Goal: Transaction & Acquisition: Book appointment/travel/reservation

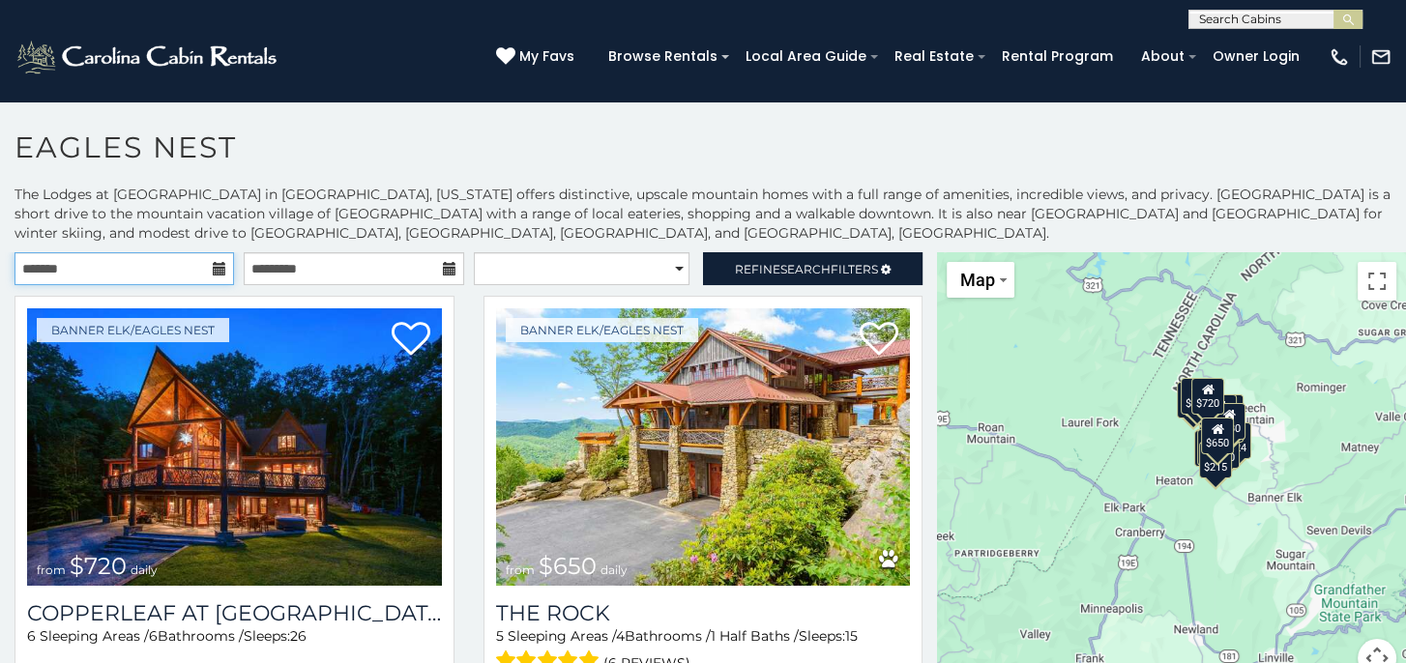
click at [207, 270] on input "text" at bounding box center [124, 268] width 219 height 33
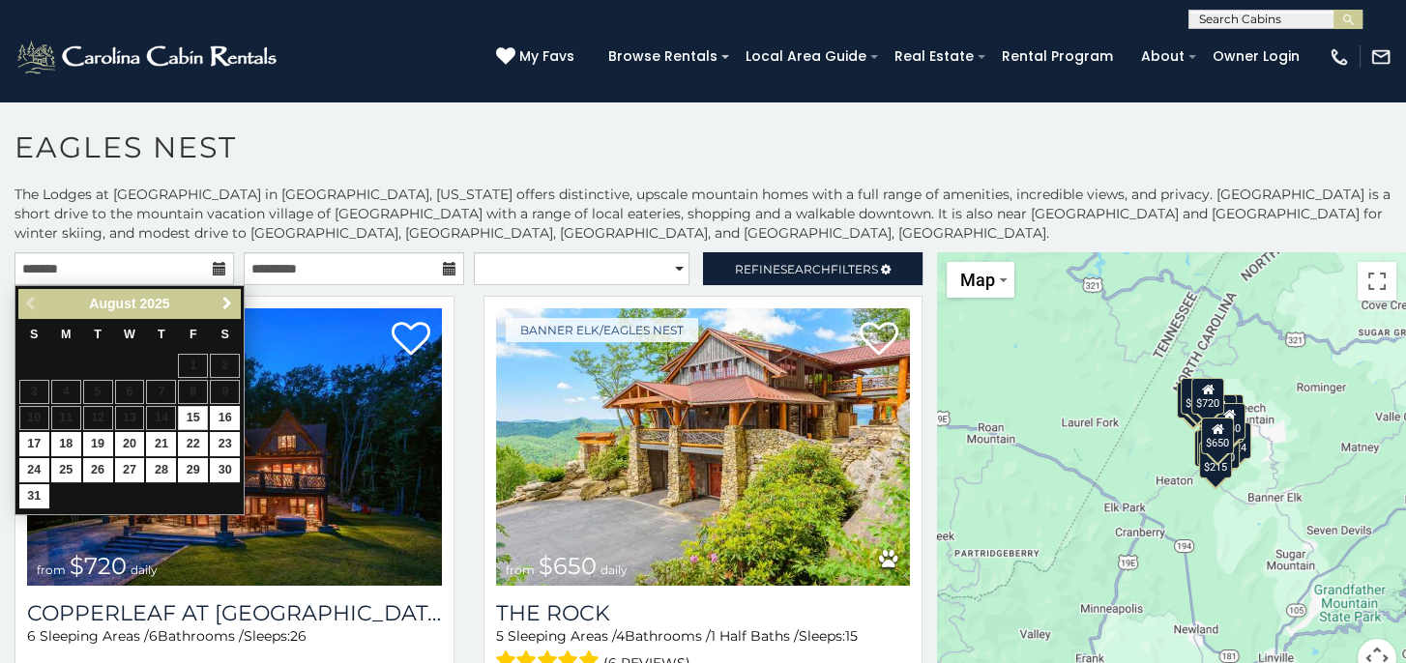
click at [224, 302] on span "Next" at bounding box center [226, 303] width 15 height 15
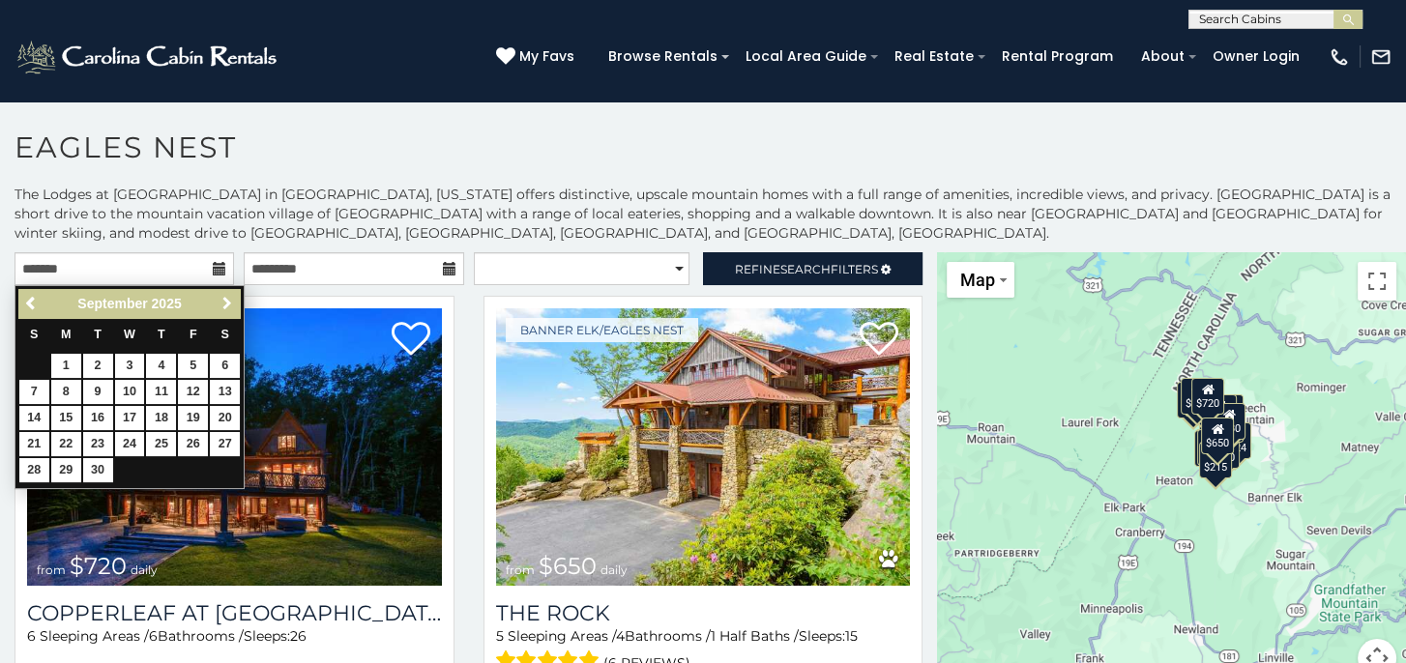
click at [224, 302] on span "Next" at bounding box center [226, 303] width 15 height 15
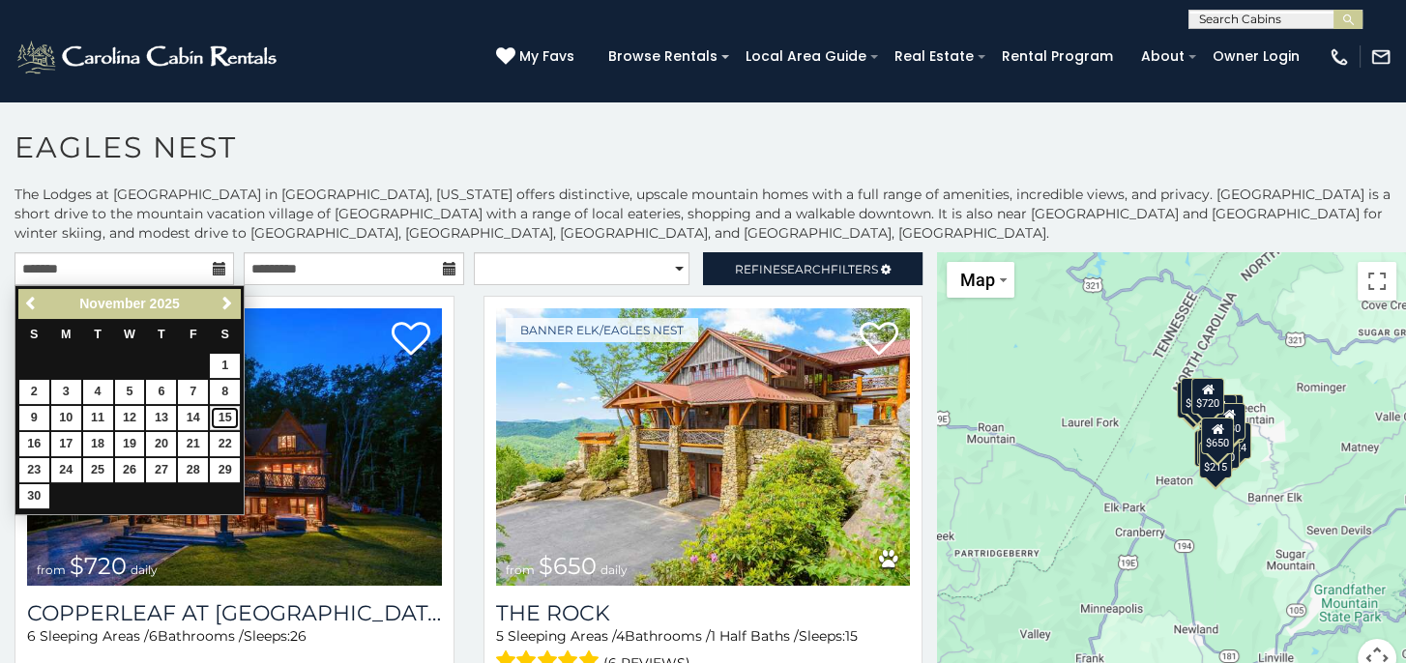
click at [229, 416] on link "15" at bounding box center [225, 418] width 30 height 24
type input "**********"
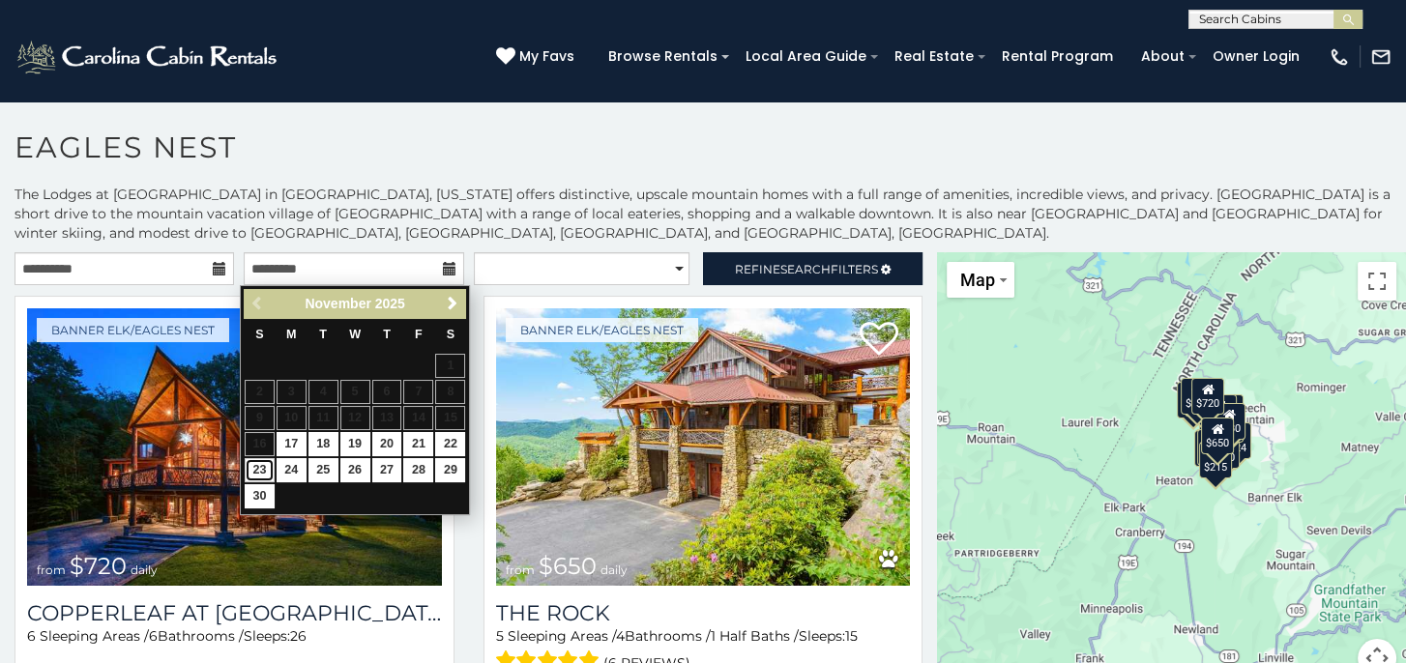
click at [259, 469] on link "23" at bounding box center [260, 470] width 30 height 24
type input "**********"
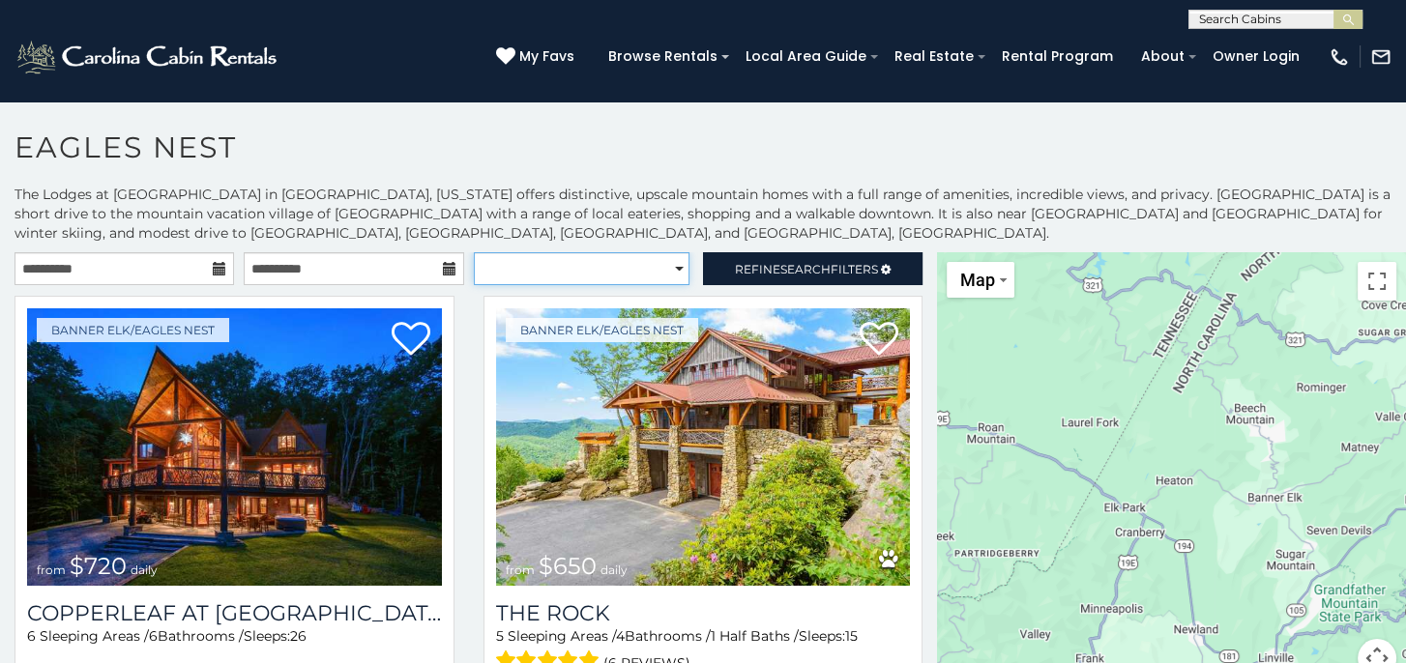
click at [669, 266] on select "**********" at bounding box center [582, 268] width 216 height 33
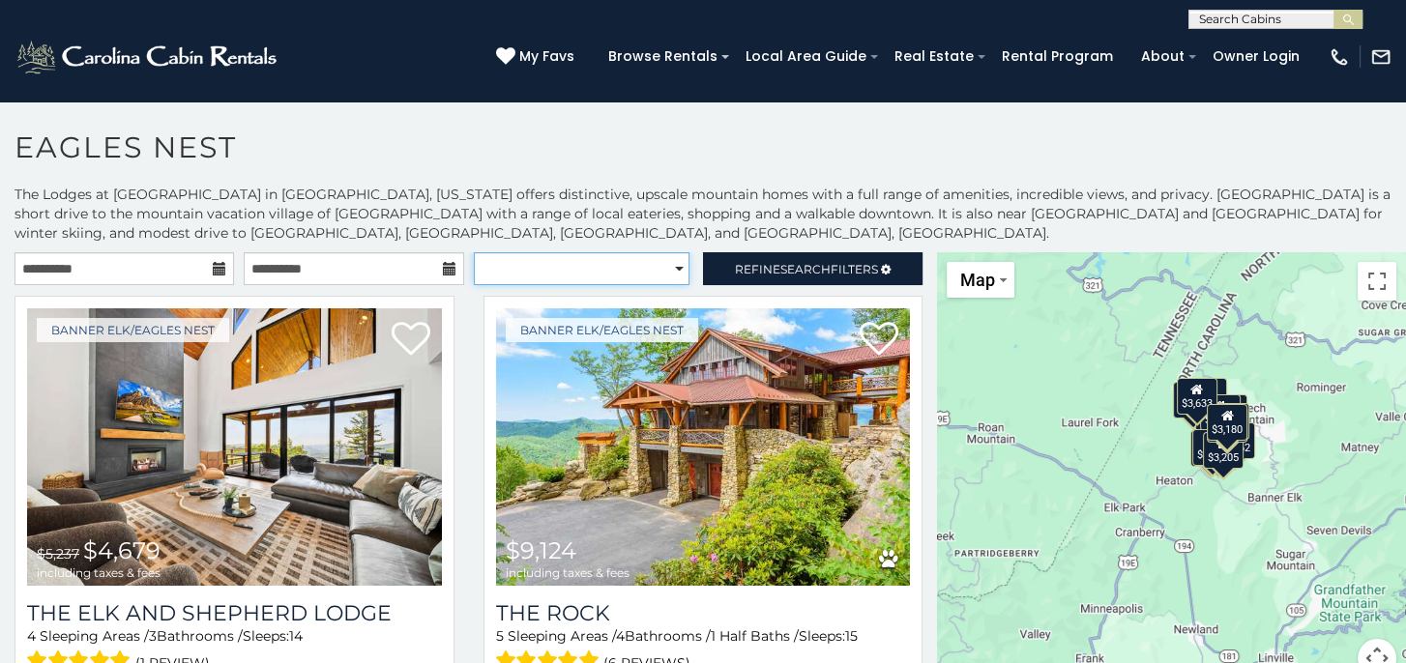
select select "**********"
click at [474, 252] on select "**********" at bounding box center [582, 268] width 216 height 33
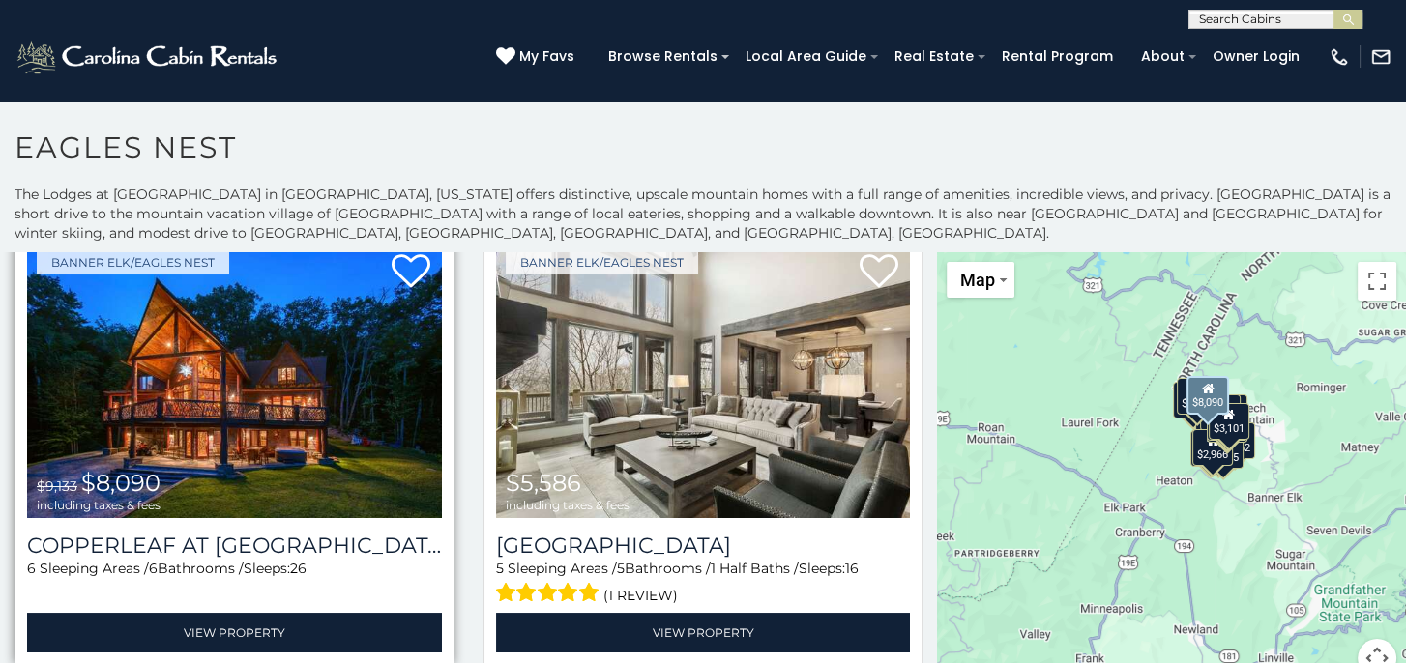
scroll to position [97, 0]
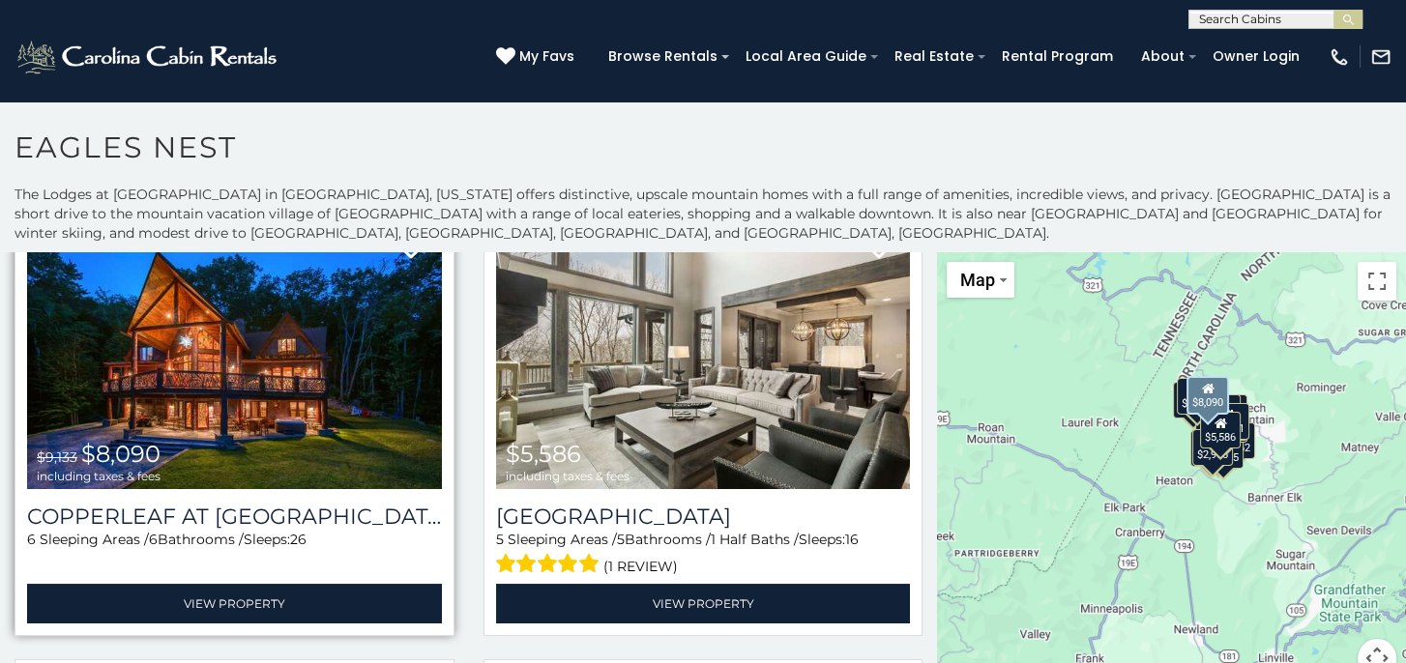
click at [248, 380] on img at bounding box center [234, 351] width 415 height 278
click at [210, 387] on img at bounding box center [234, 351] width 415 height 278
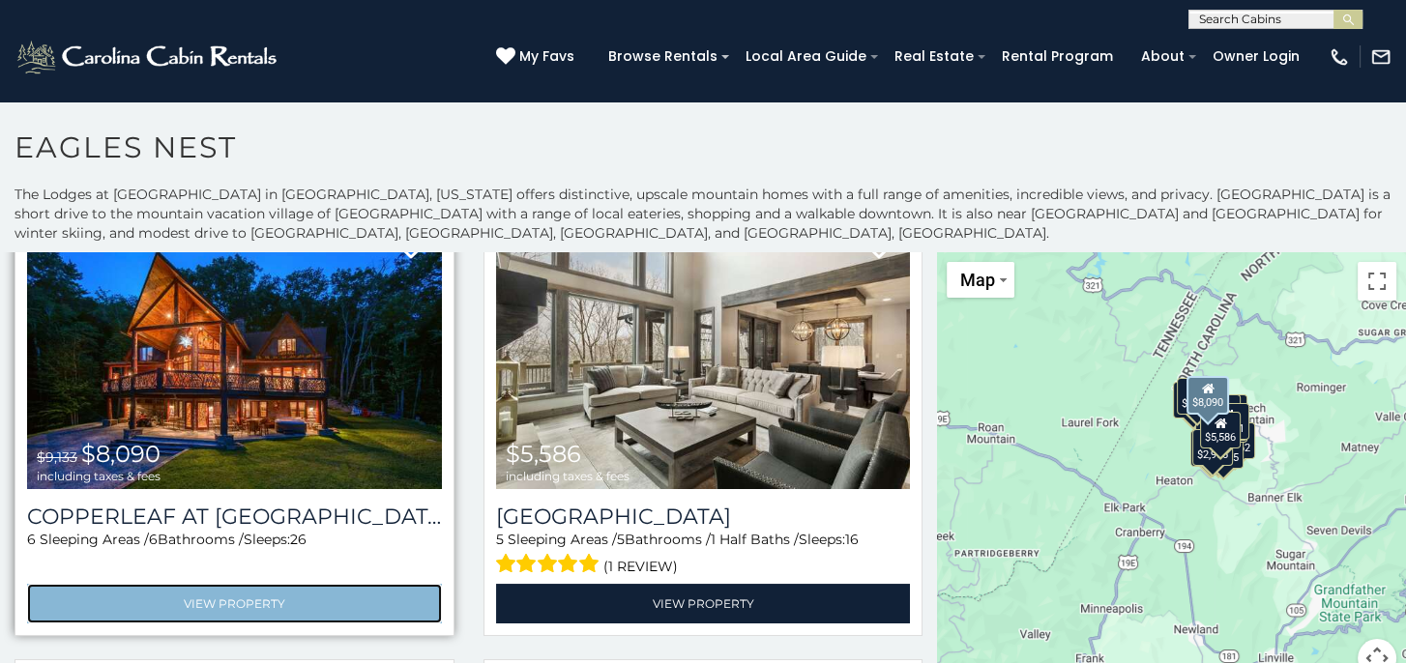
click at [276, 597] on link "View Property" at bounding box center [234, 604] width 415 height 40
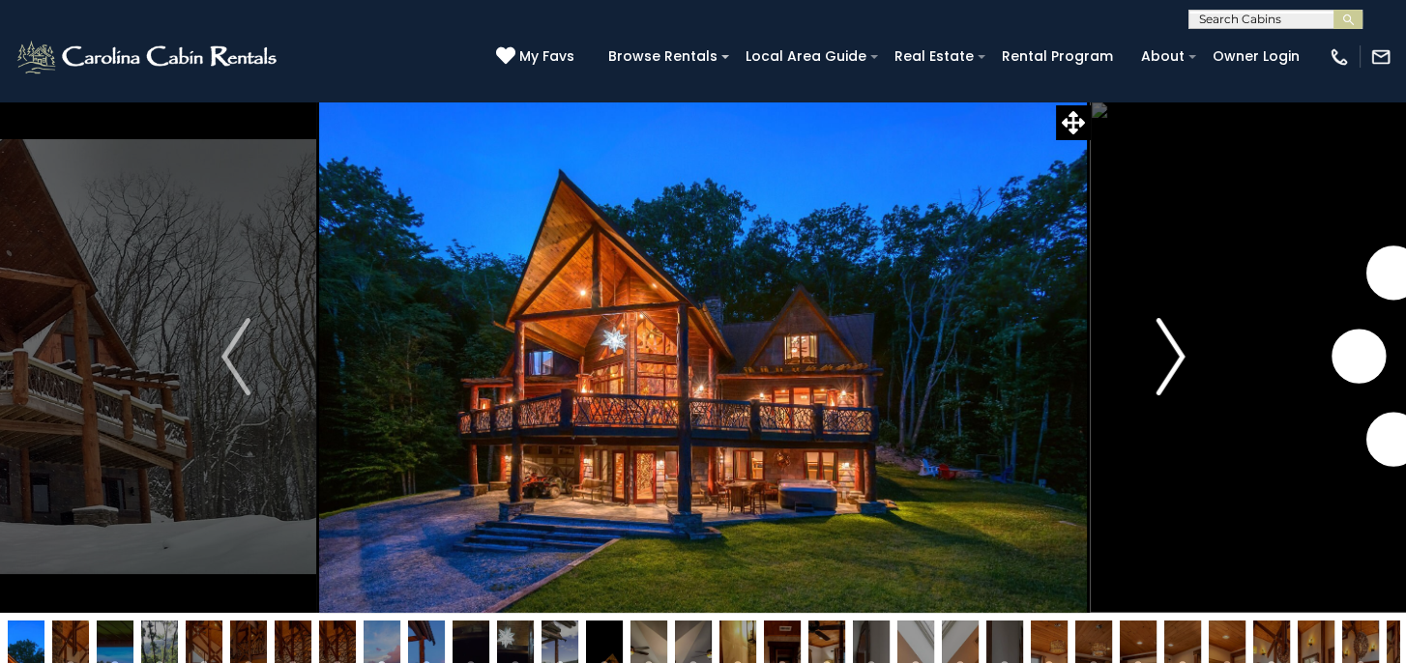
click at [1179, 355] on img "Next" at bounding box center [1169, 356] width 29 height 77
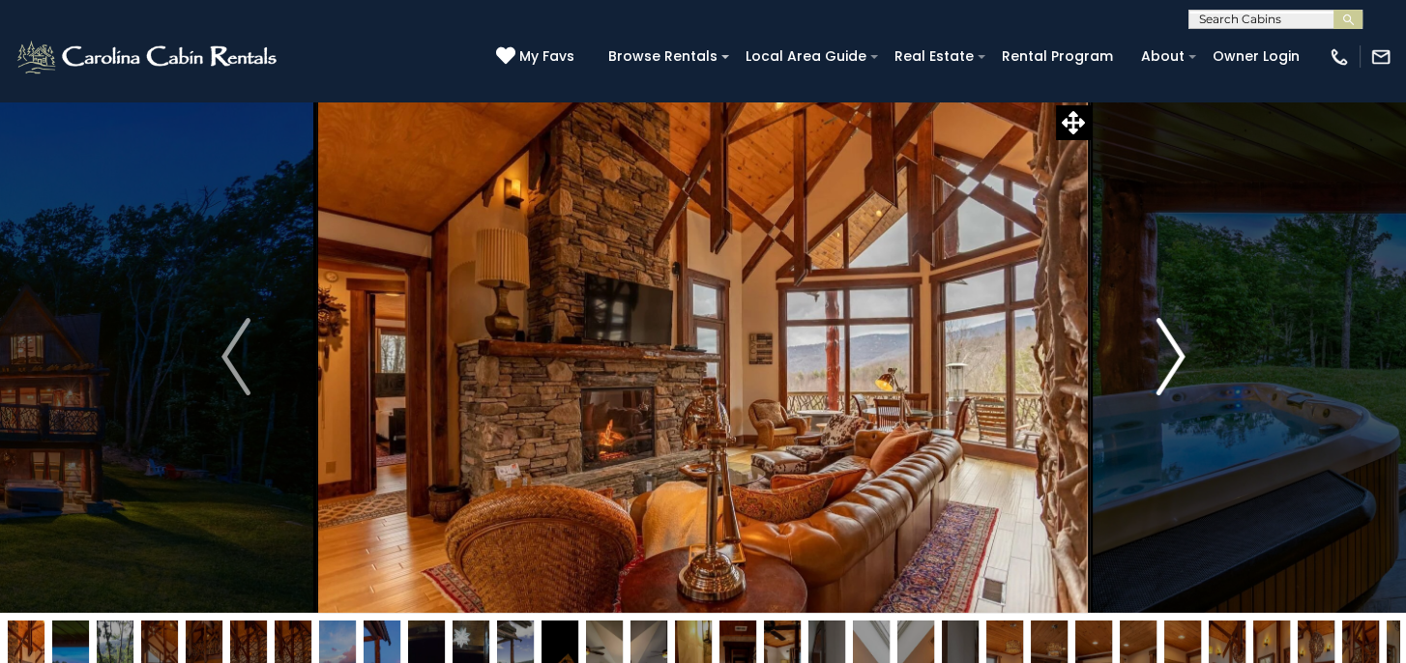
click at [1179, 355] on img "Next" at bounding box center [1169, 356] width 29 height 77
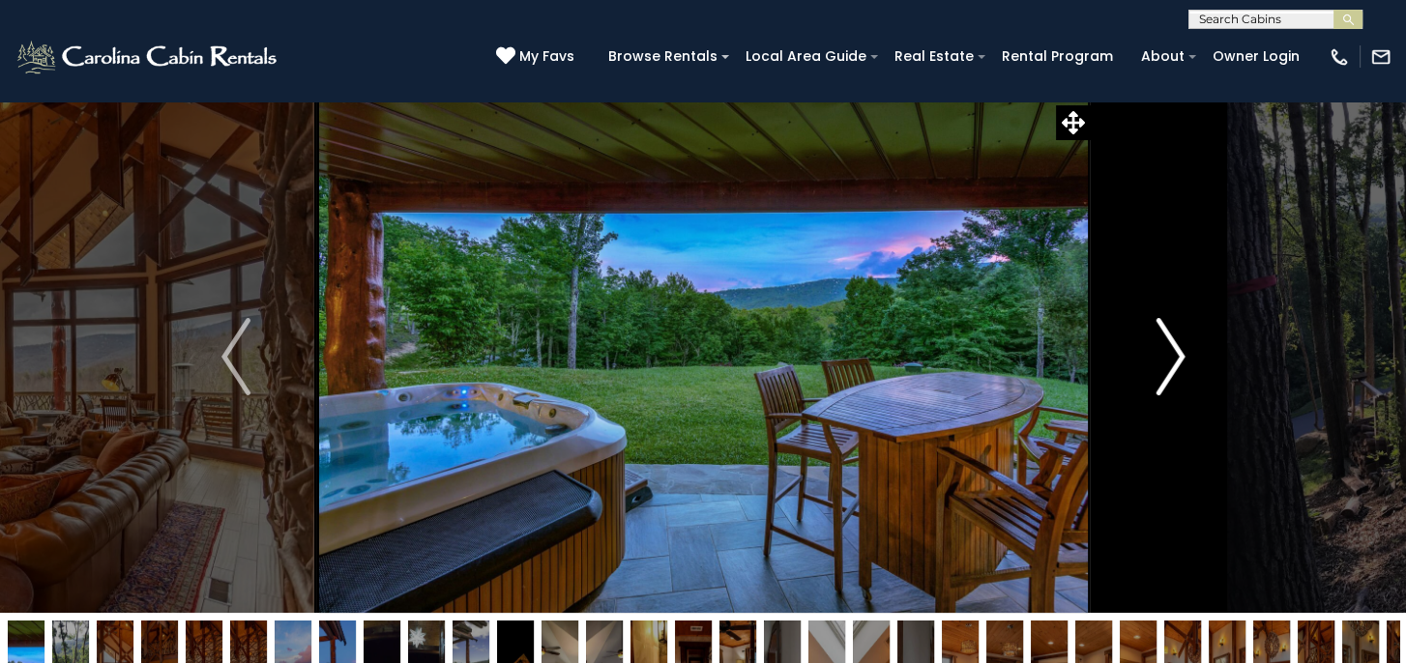
click at [1179, 355] on img "Next" at bounding box center [1169, 356] width 29 height 77
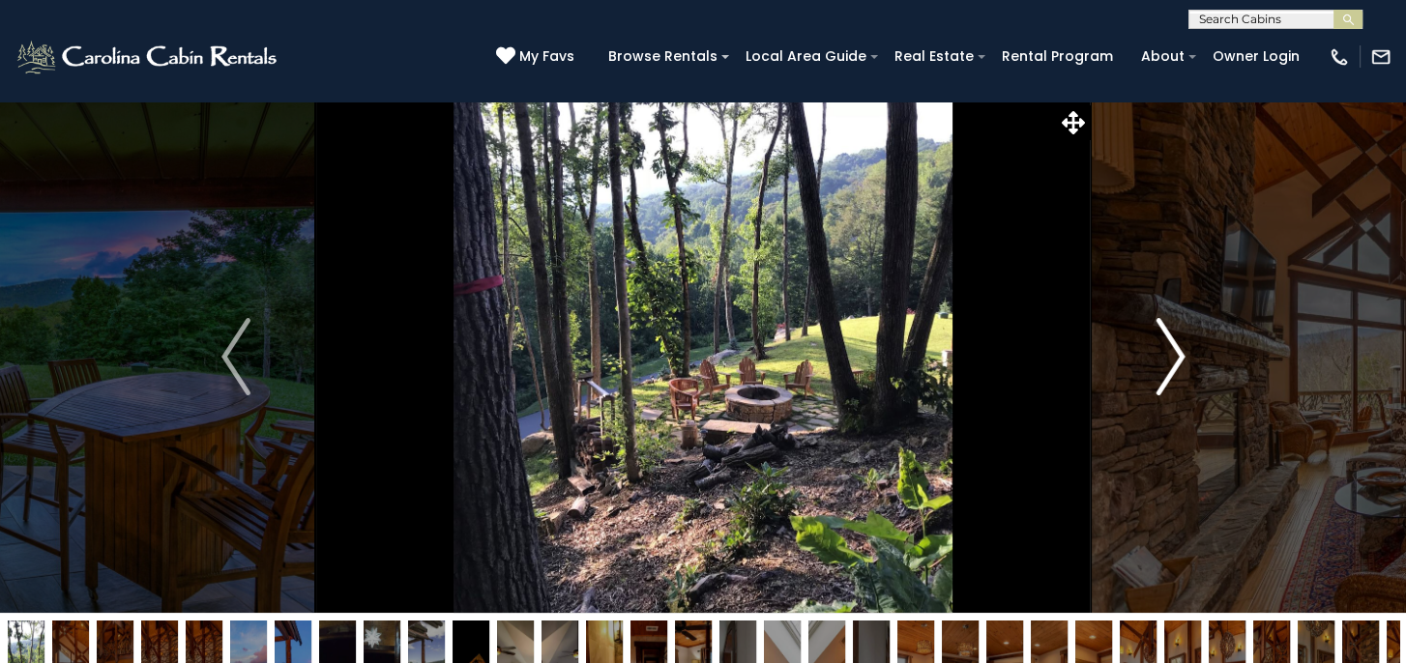
click at [1179, 355] on img "Next" at bounding box center [1169, 356] width 29 height 77
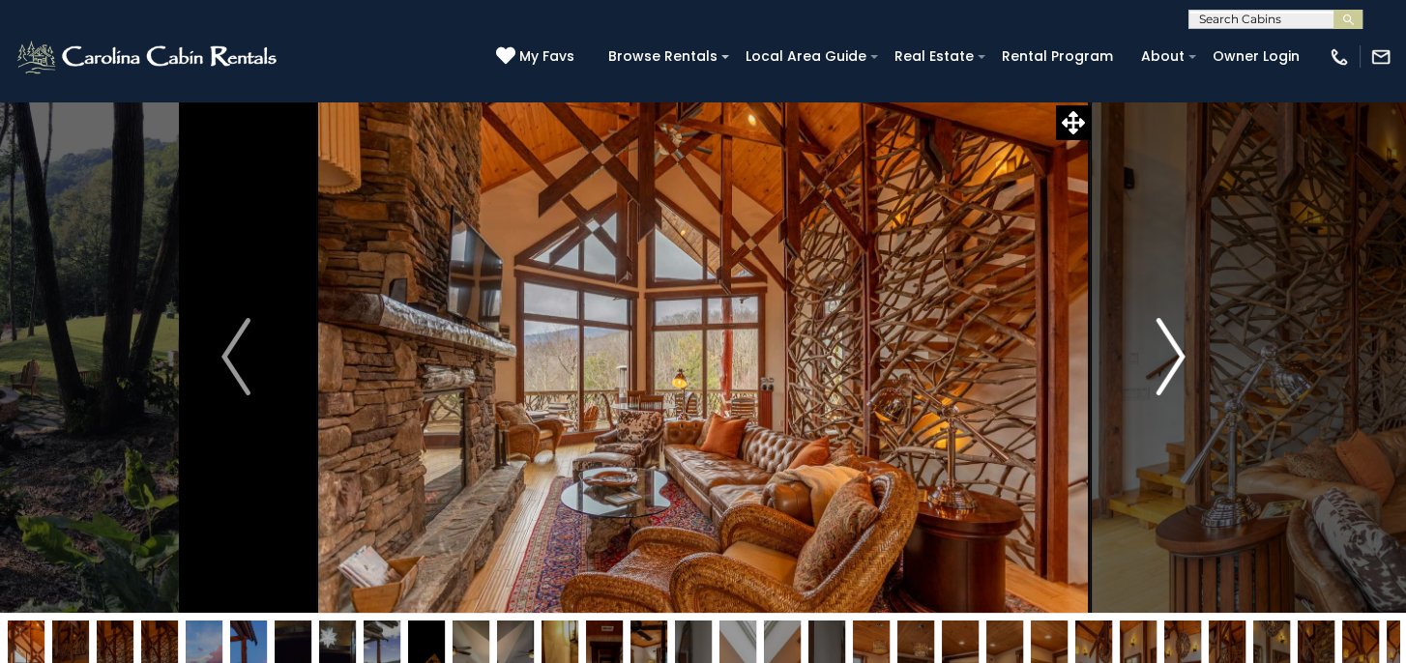
click at [1179, 355] on img "Next" at bounding box center [1169, 356] width 29 height 77
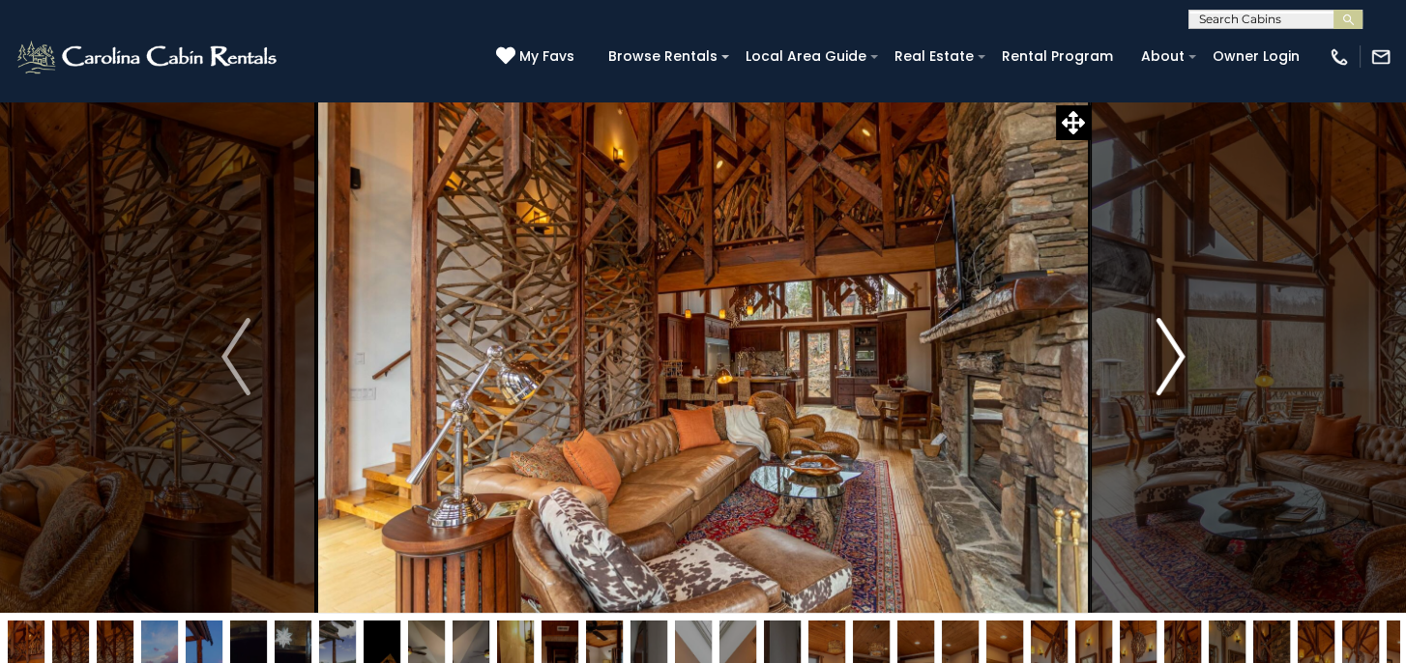
click at [1179, 355] on img "Next" at bounding box center [1169, 356] width 29 height 77
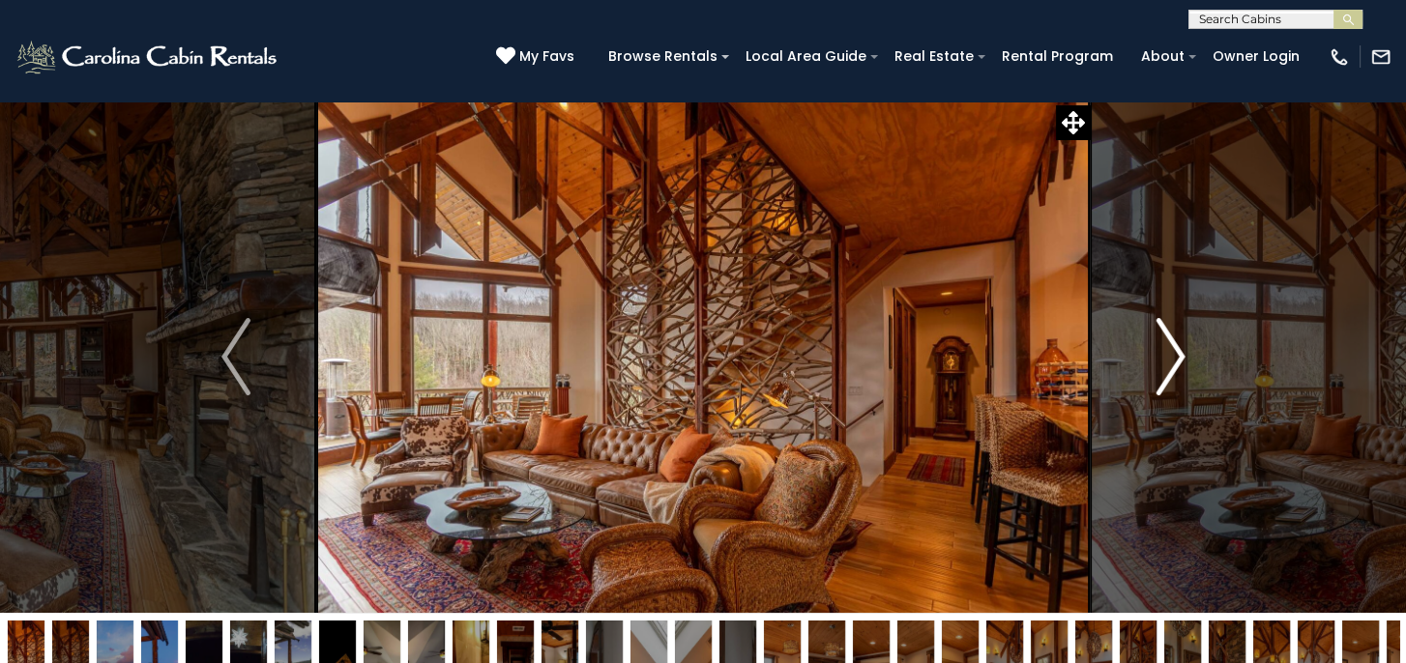
click at [1179, 355] on img "Next" at bounding box center [1169, 356] width 29 height 77
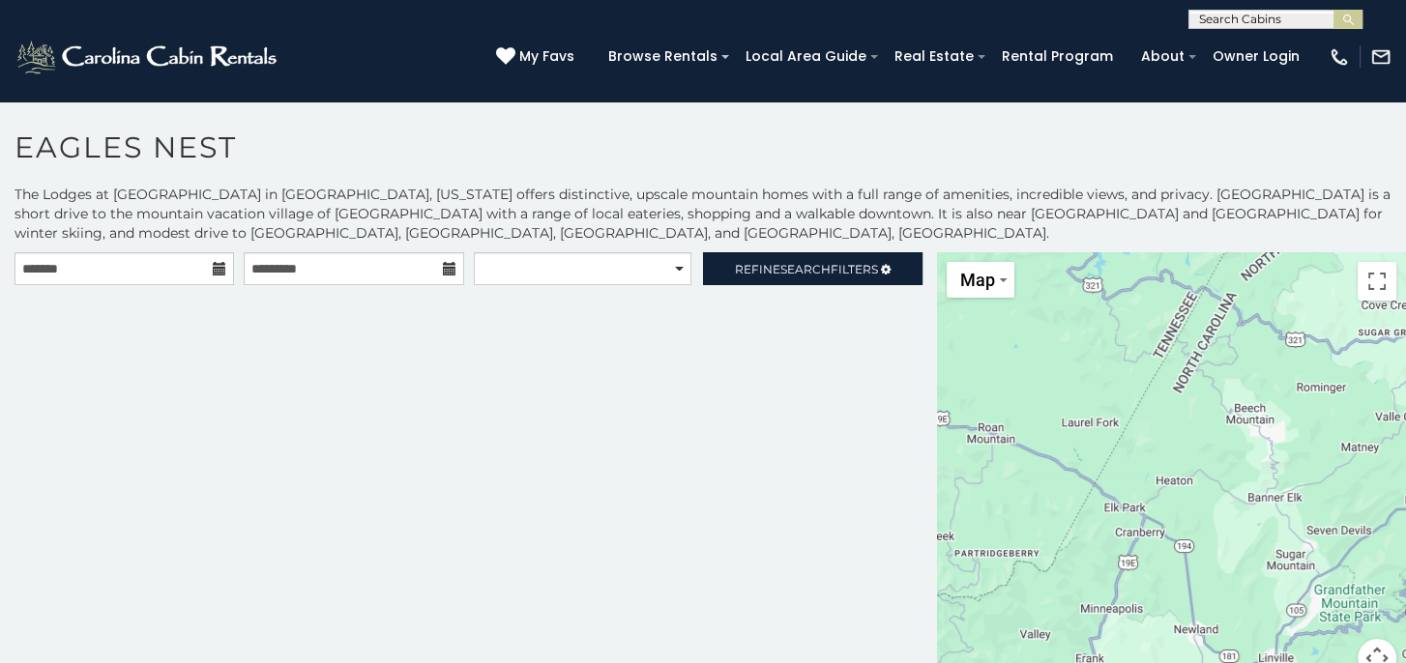
click at [221, 275] on icon at bounding box center [220, 269] width 14 height 14
click at [216, 268] on icon at bounding box center [220, 269] width 14 height 14
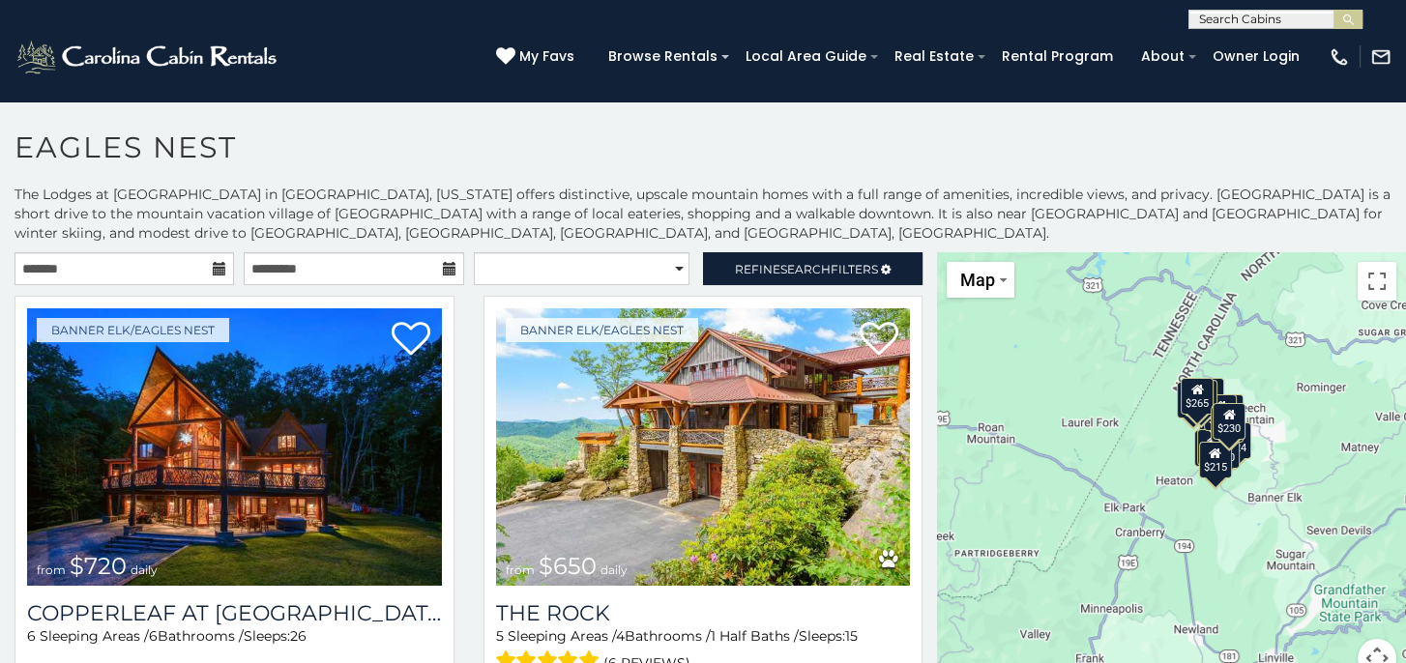
click at [216, 268] on icon at bounding box center [220, 269] width 14 height 14
click at [213, 270] on icon at bounding box center [220, 269] width 14 height 14
click at [217, 270] on icon at bounding box center [220, 269] width 14 height 14
click at [215, 268] on icon at bounding box center [220, 269] width 14 height 14
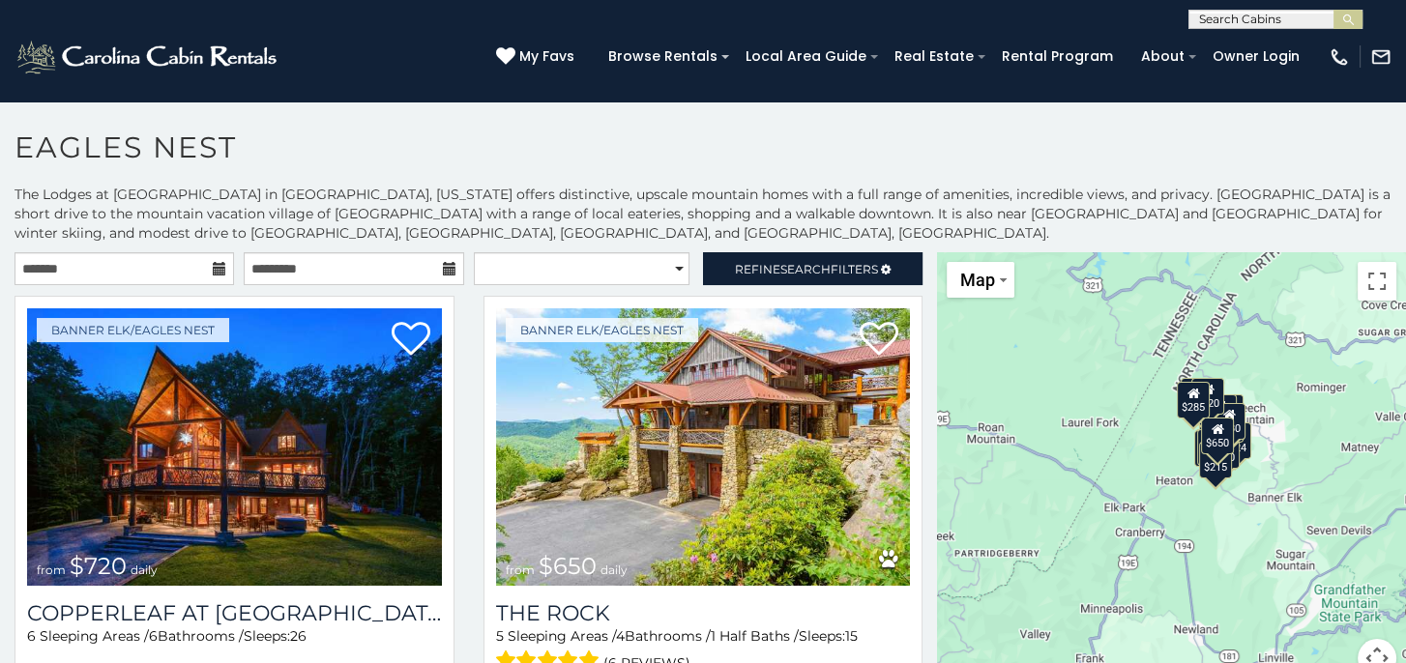
click at [443, 270] on icon at bounding box center [450, 269] width 14 height 14
click at [216, 263] on icon at bounding box center [220, 269] width 14 height 14
click at [803, 267] on span "Search" at bounding box center [805, 269] width 50 height 15
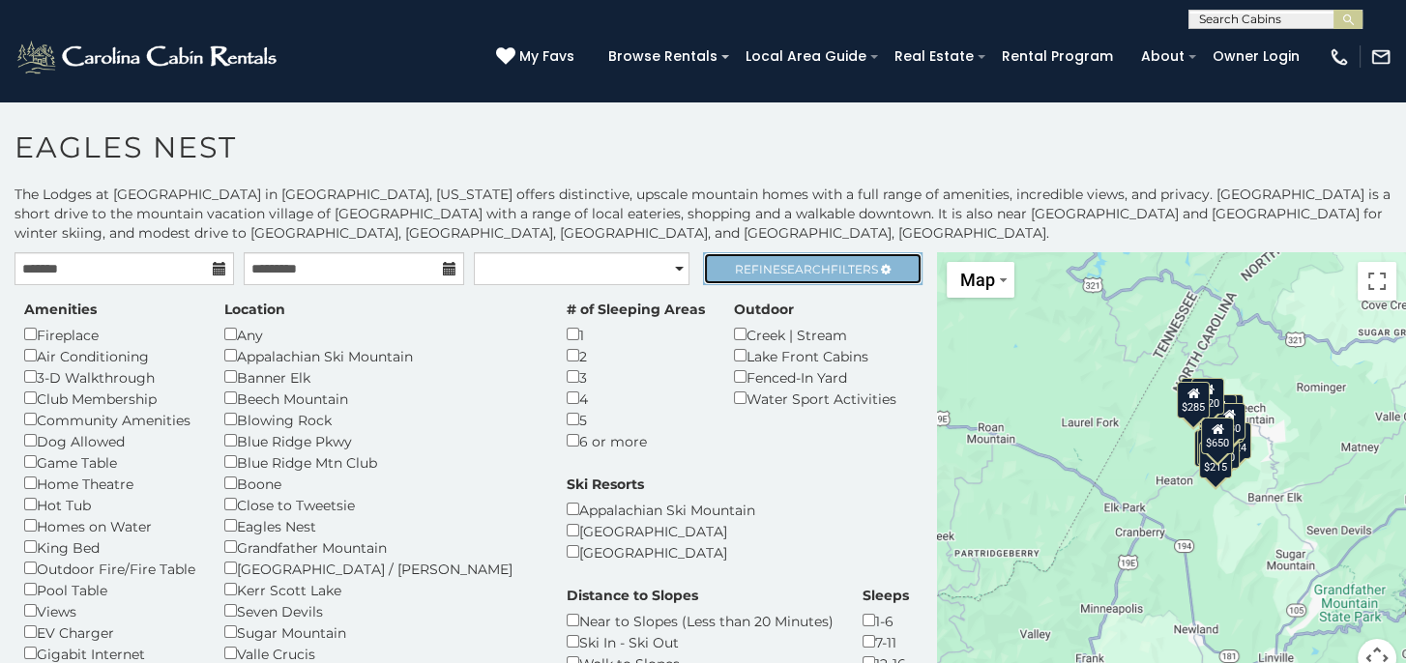
click at [746, 275] on span "Refine Search Filters" at bounding box center [806, 269] width 143 height 15
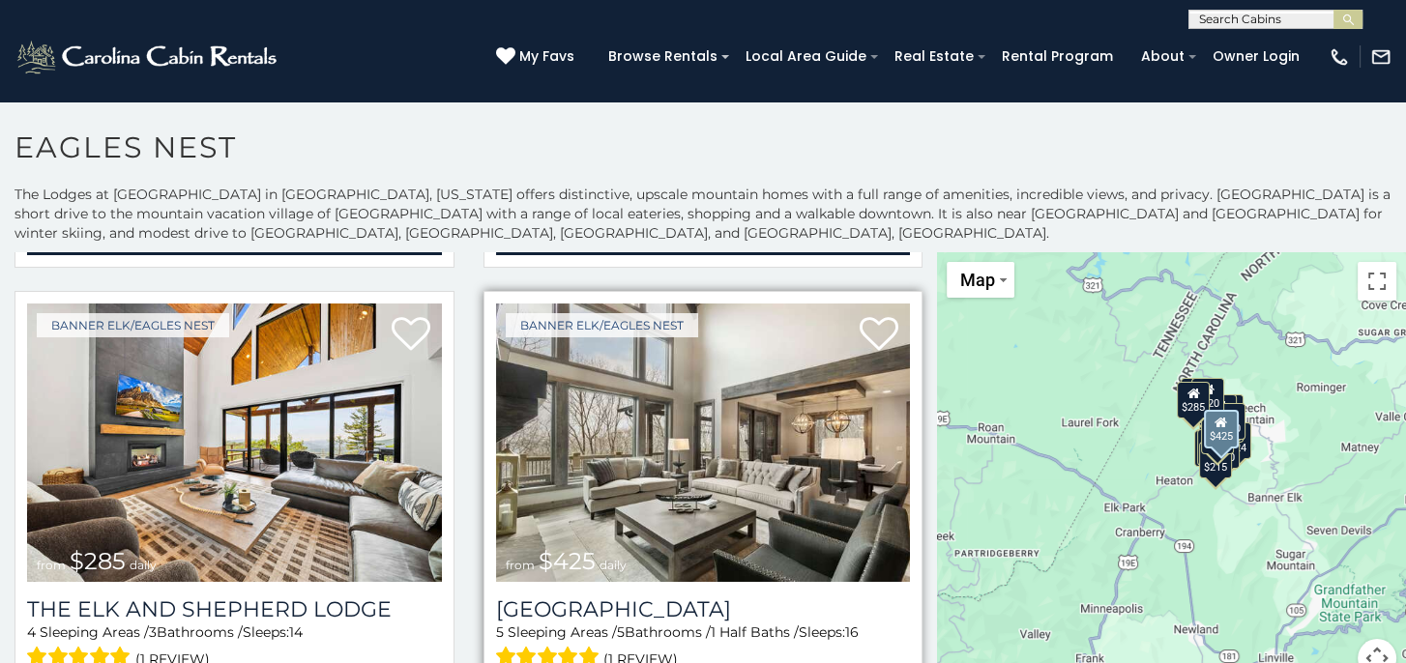
scroll to position [580, 0]
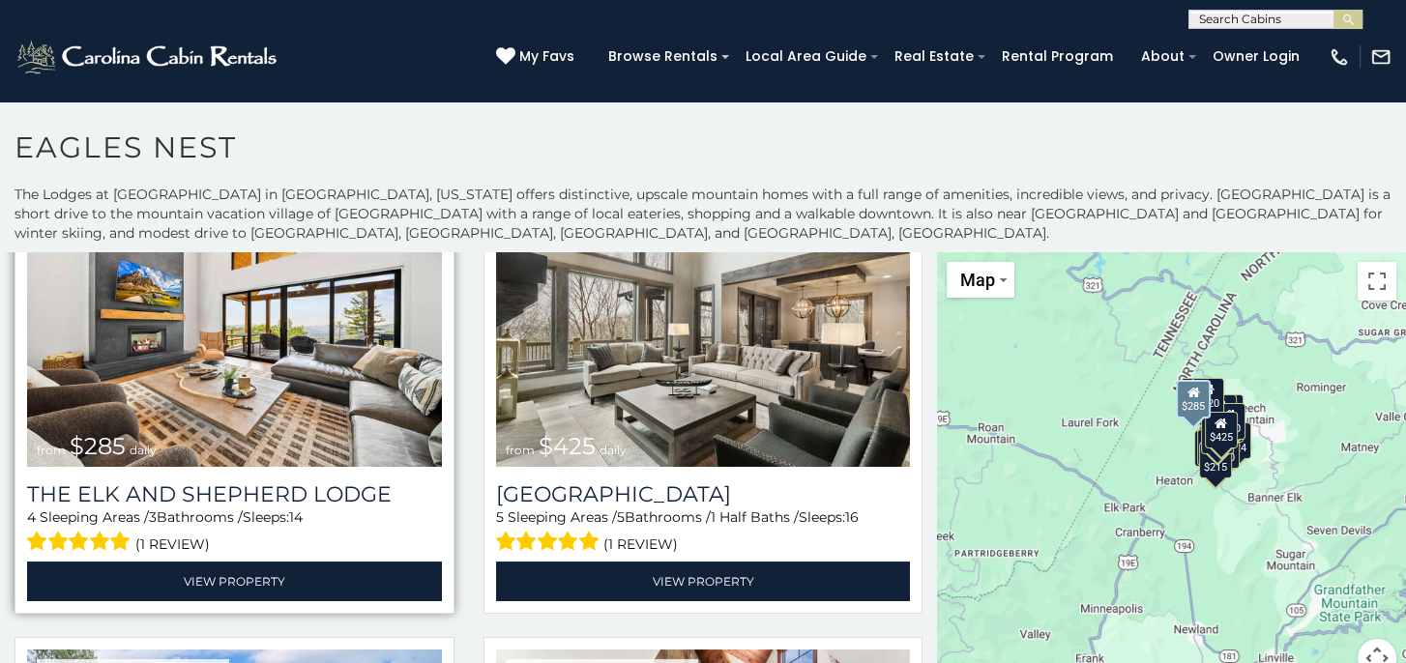
click at [260, 331] on img at bounding box center [234, 328] width 415 height 278
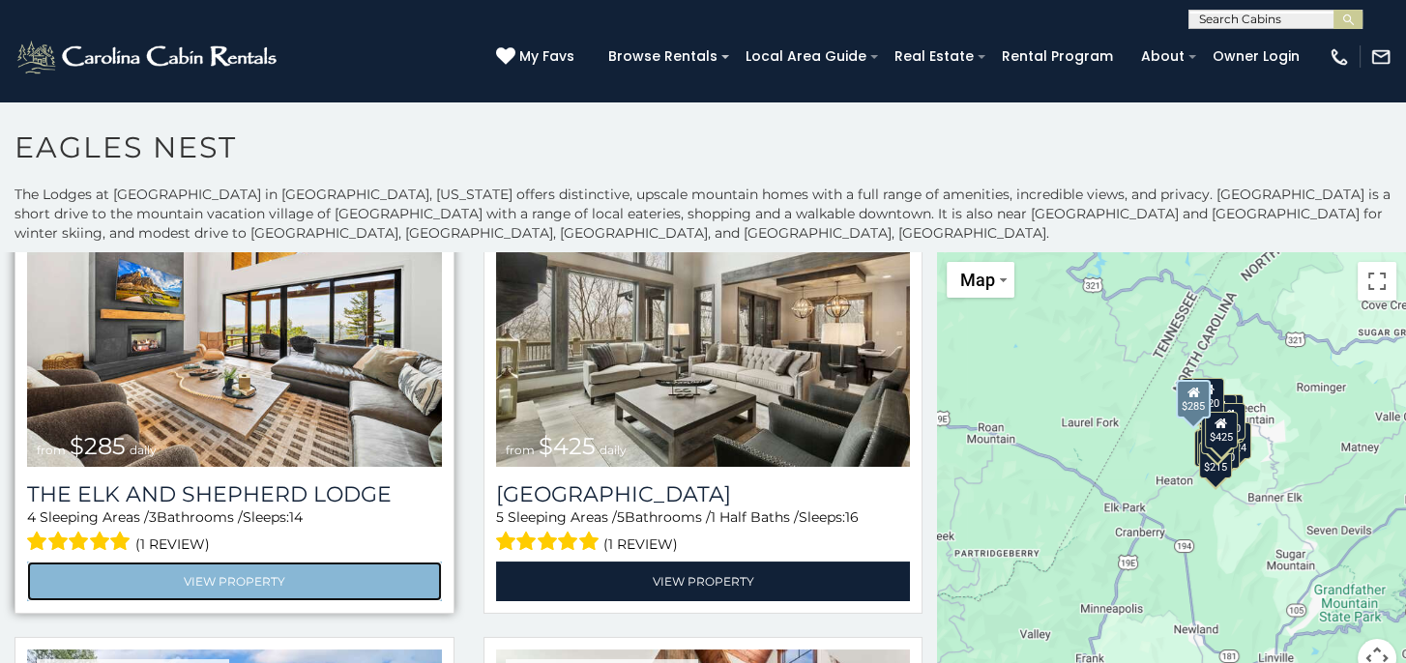
click at [225, 562] on link "View Property" at bounding box center [234, 582] width 415 height 40
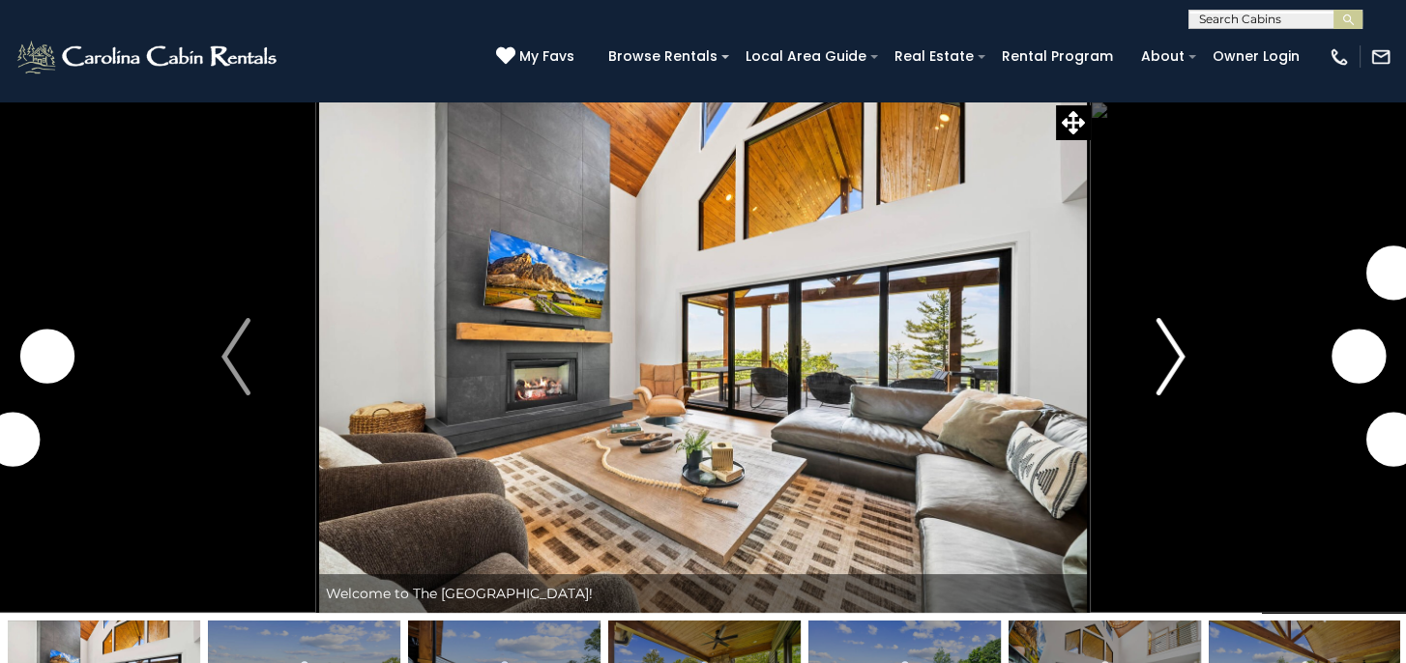
click at [1174, 354] on img "Next" at bounding box center [1169, 356] width 29 height 77
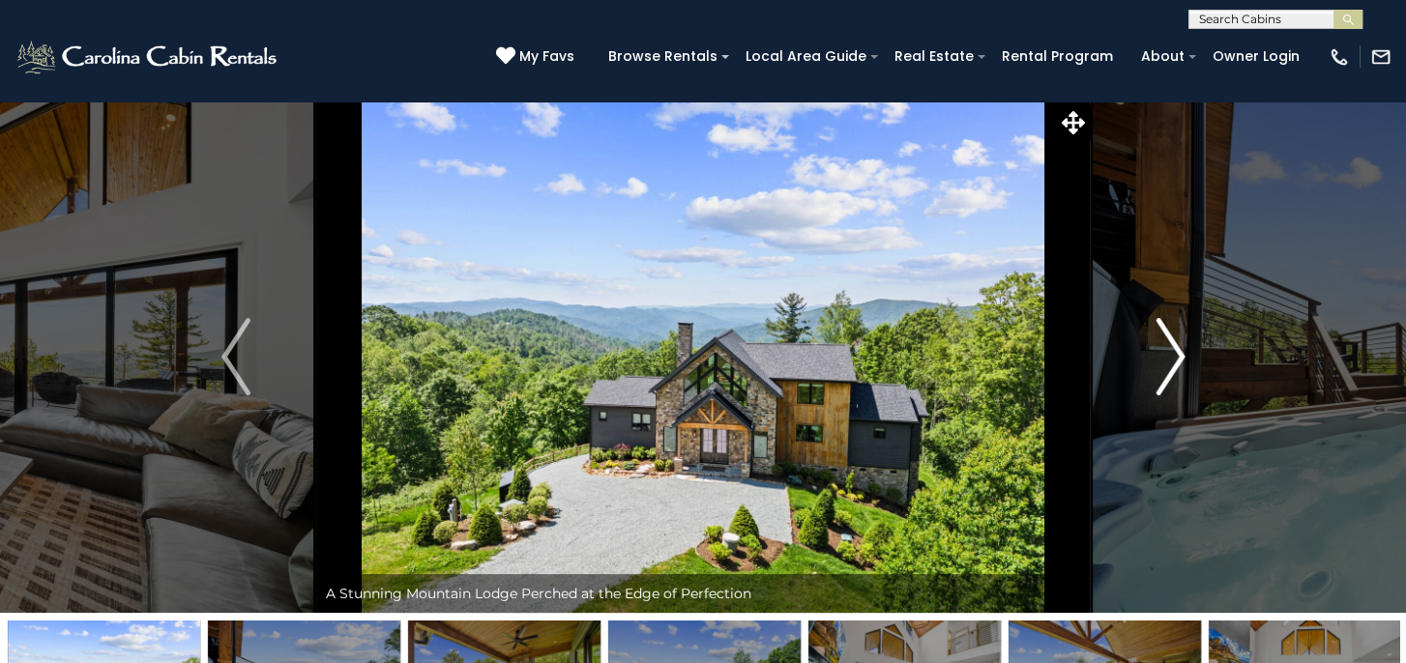
click at [1174, 354] on img "Next" at bounding box center [1169, 356] width 29 height 77
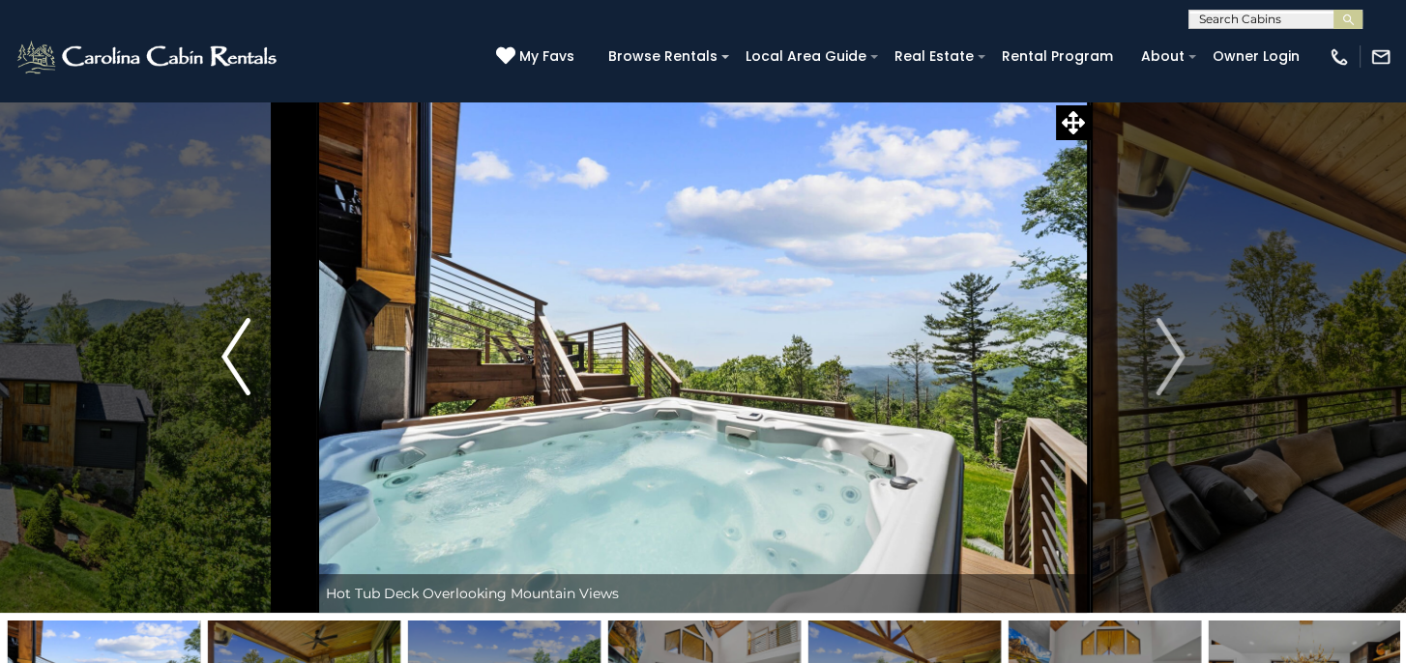
click at [212, 352] on button "Previous" at bounding box center [236, 357] width 161 height 512
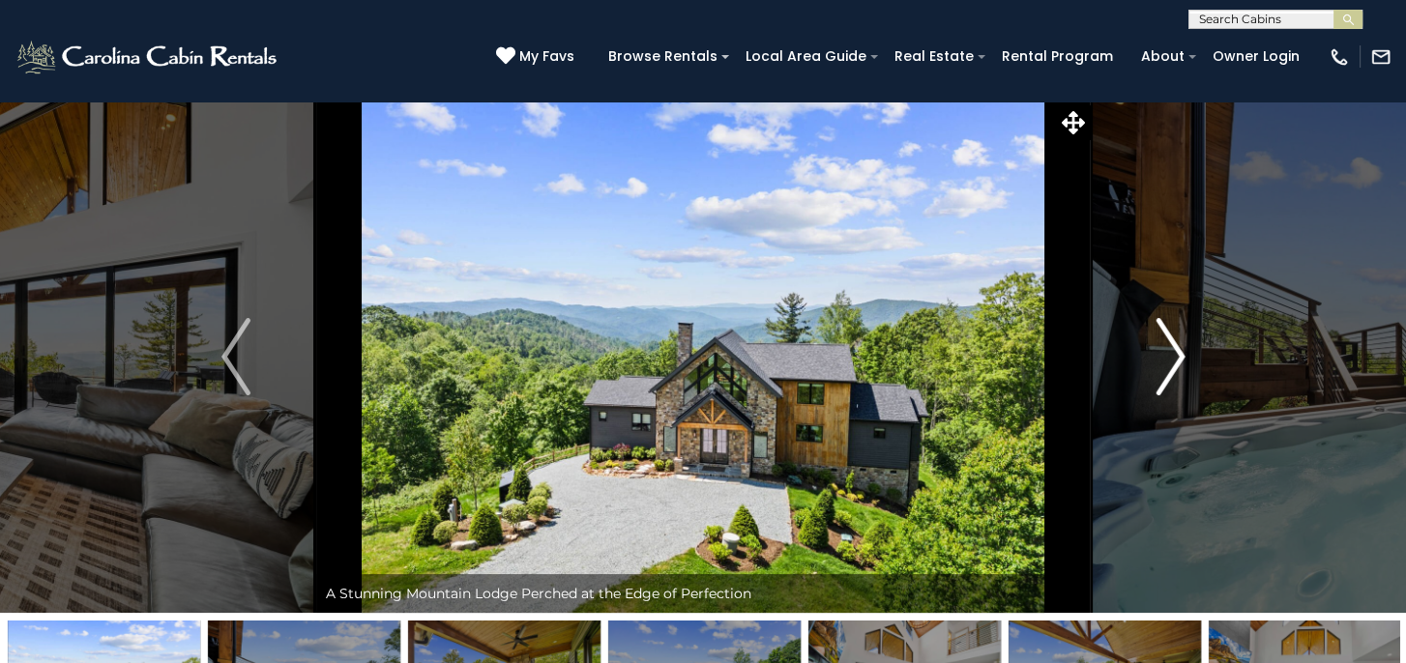
click at [1182, 355] on img "Next" at bounding box center [1169, 356] width 29 height 77
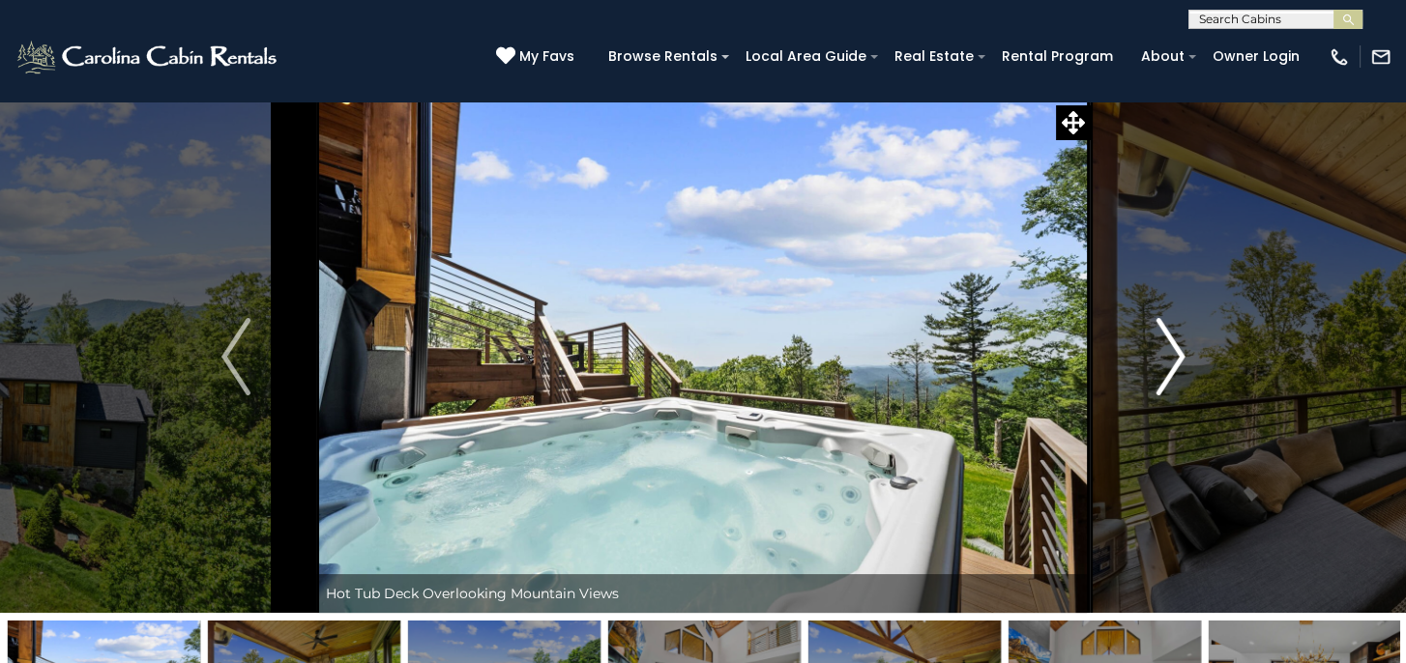
click at [1182, 355] on img "Next" at bounding box center [1169, 356] width 29 height 77
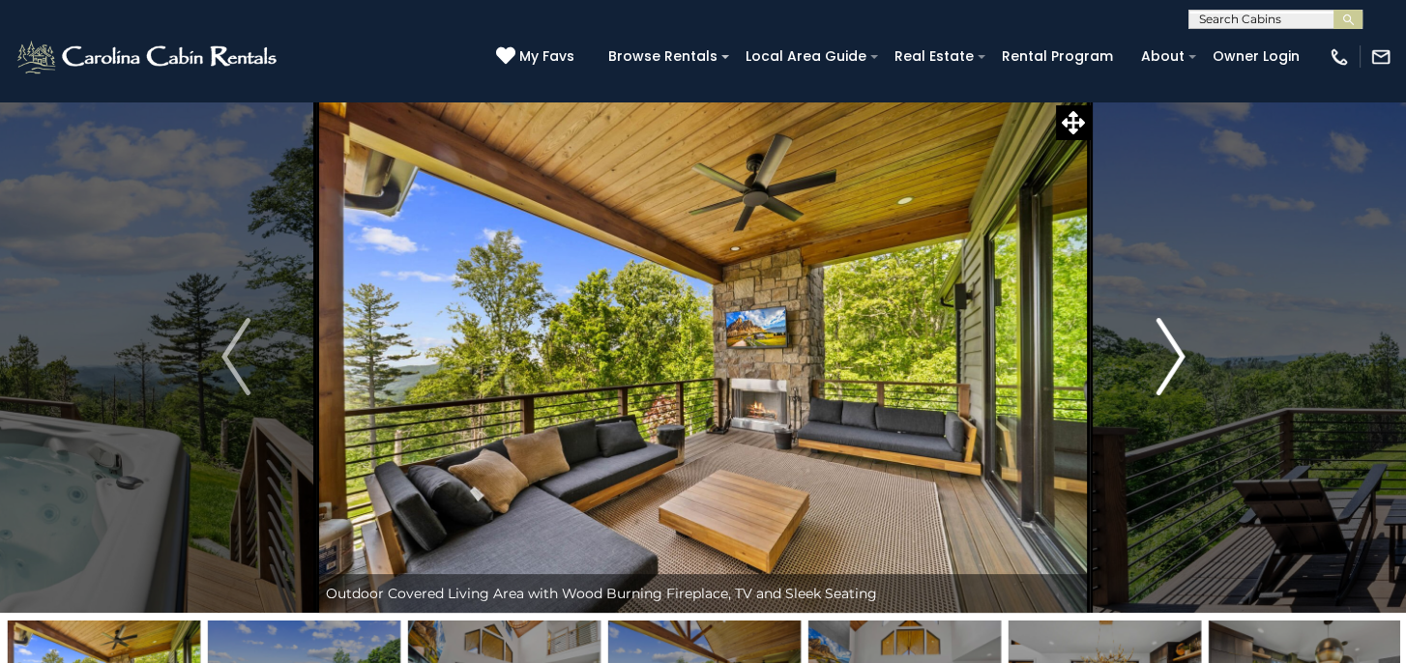
click at [1182, 355] on img "Next" at bounding box center [1169, 356] width 29 height 77
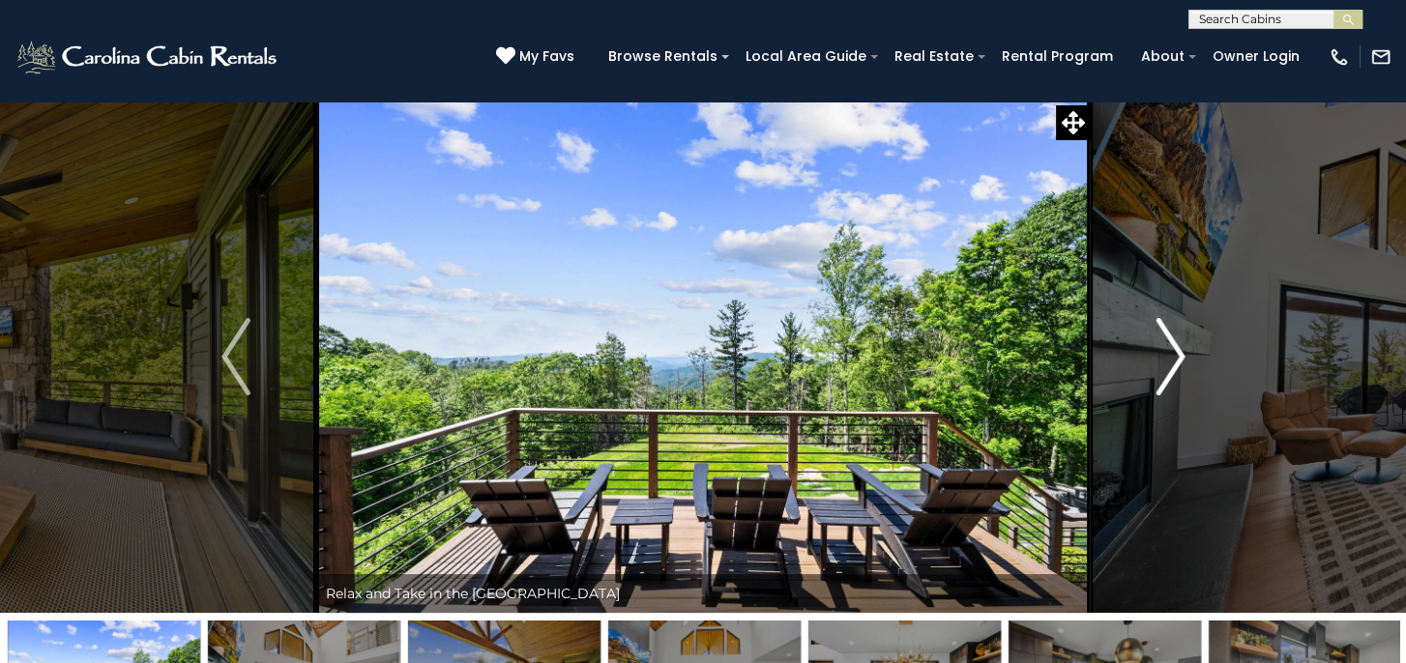
click at [1182, 355] on img "Next" at bounding box center [1169, 356] width 29 height 77
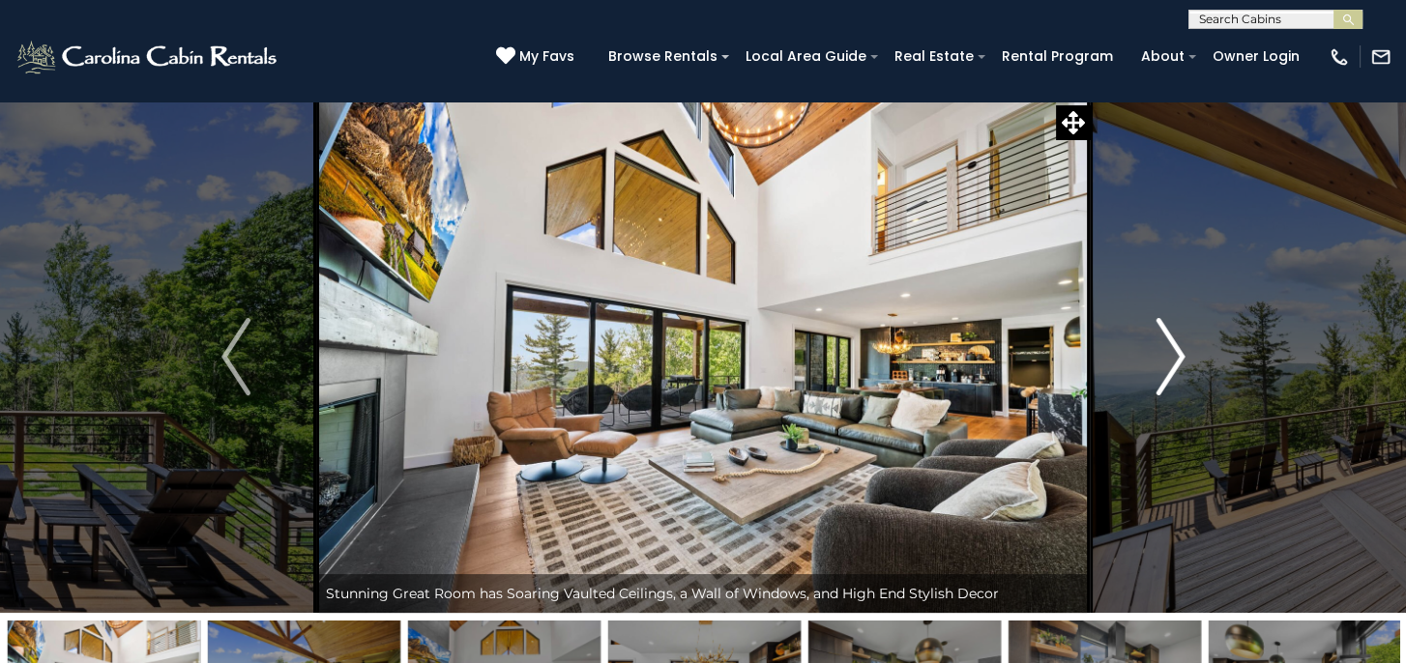
click at [1182, 355] on img "Next" at bounding box center [1169, 356] width 29 height 77
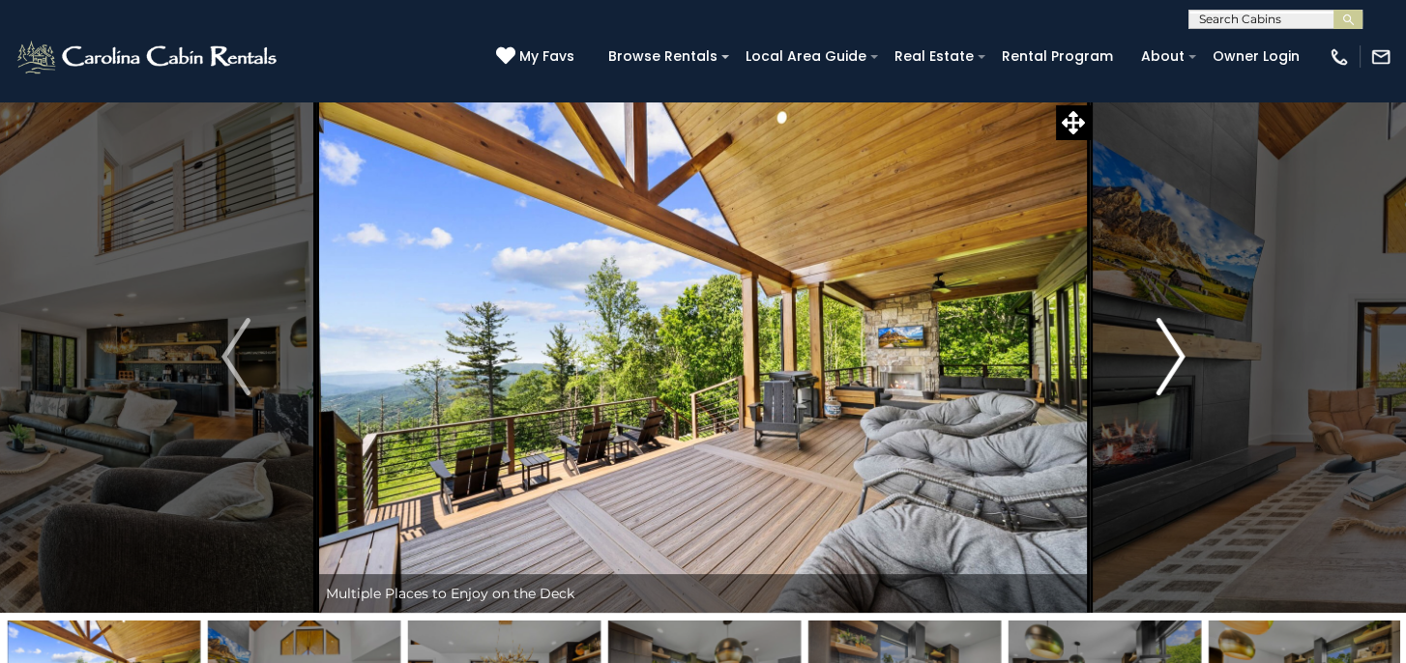
click at [1170, 366] on img "Next" at bounding box center [1169, 356] width 29 height 77
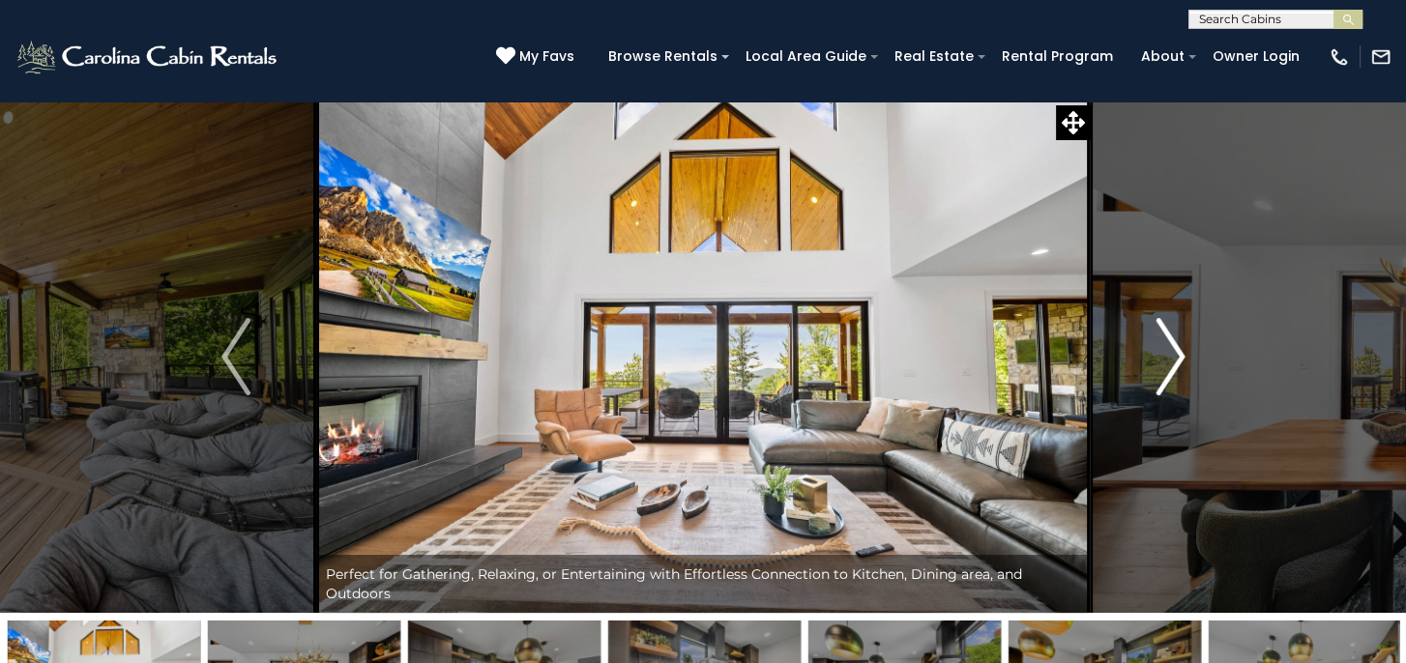
click at [1175, 354] on img "Next" at bounding box center [1169, 356] width 29 height 77
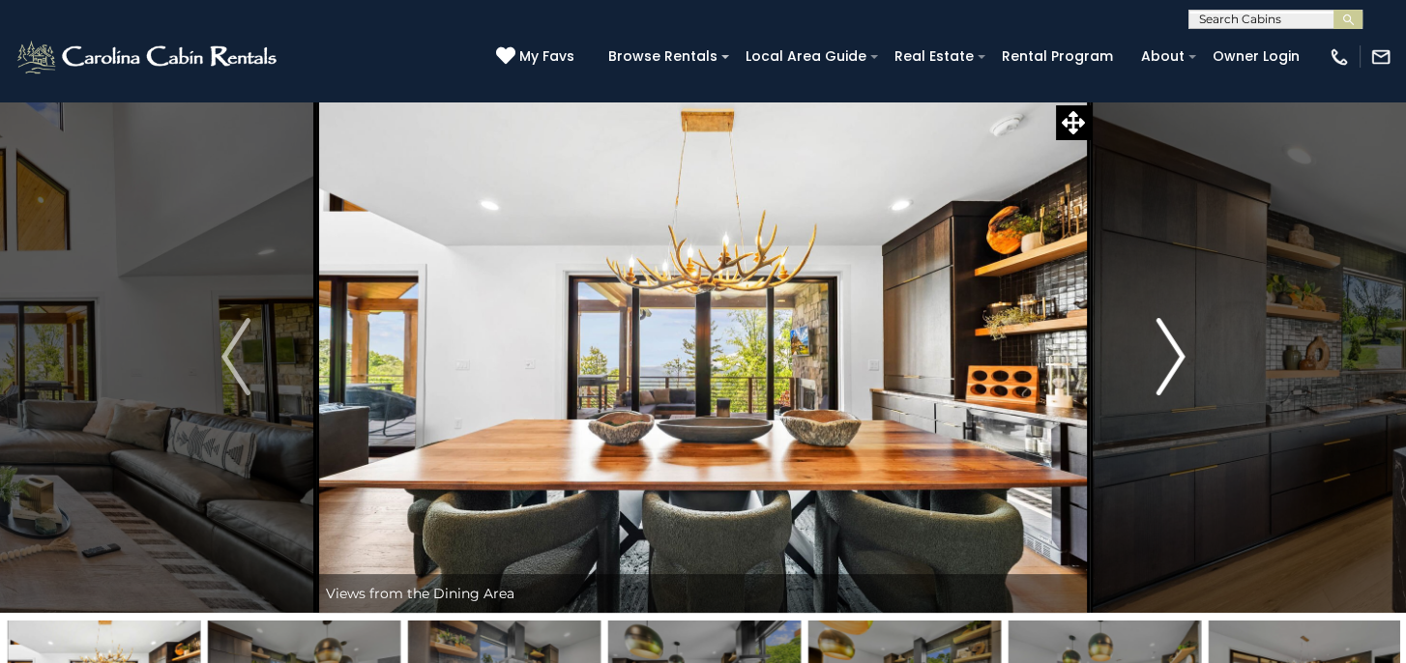
click at [1180, 360] on img "Next" at bounding box center [1169, 356] width 29 height 77
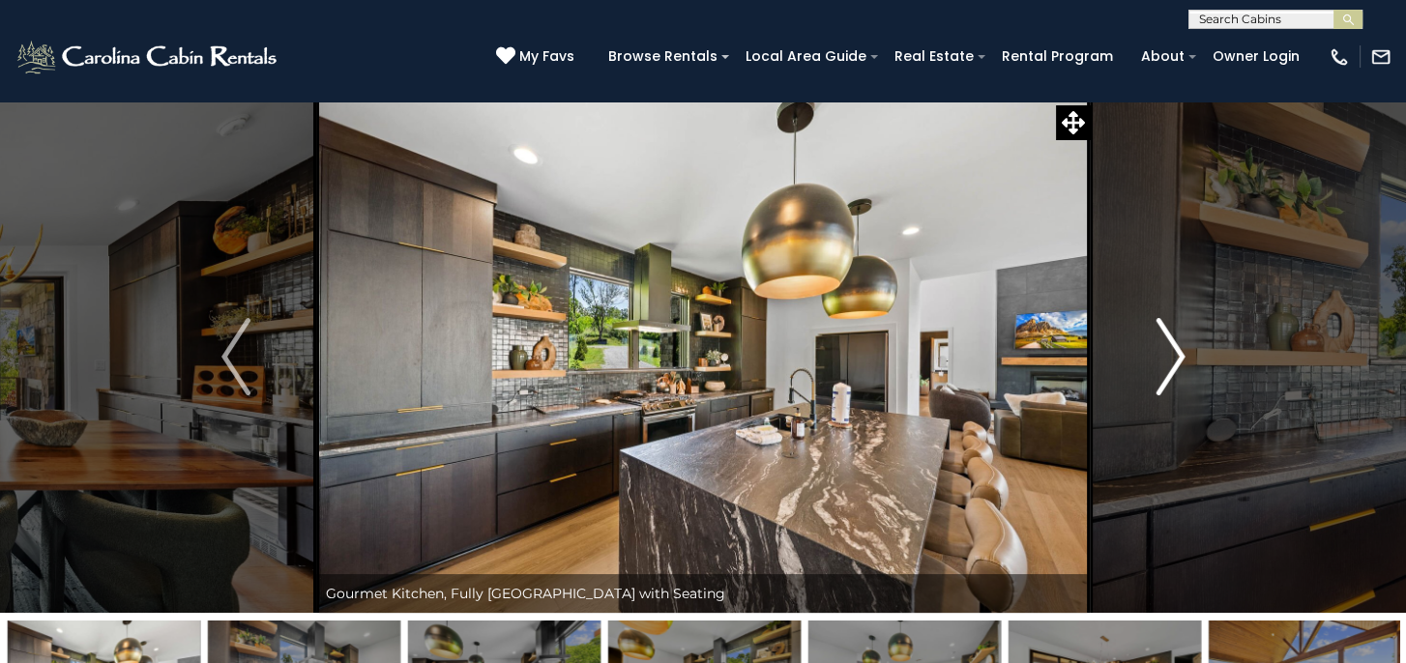
click at [1180, 360] on img "Next" at bounding box center [1169, 356] width 29 height 77
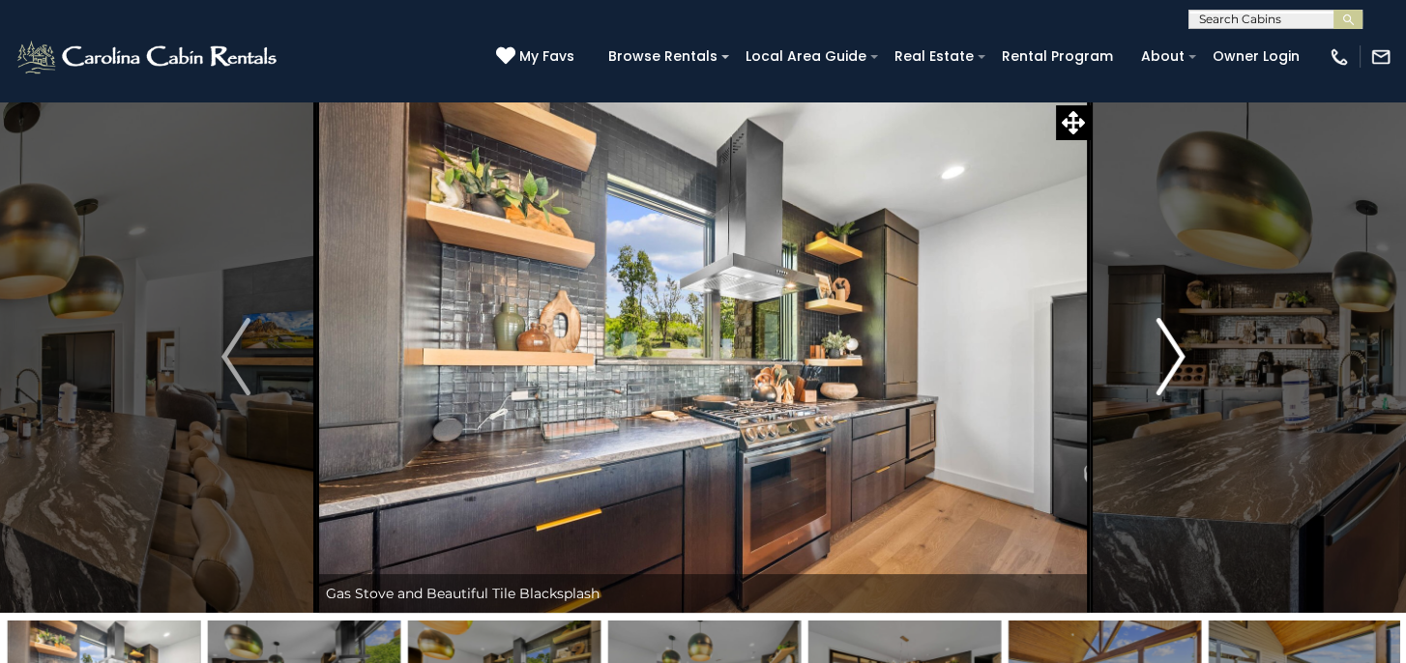
click at [1180, 360] on img "Next" at bounding box center [1169, 356] width 29 height 77
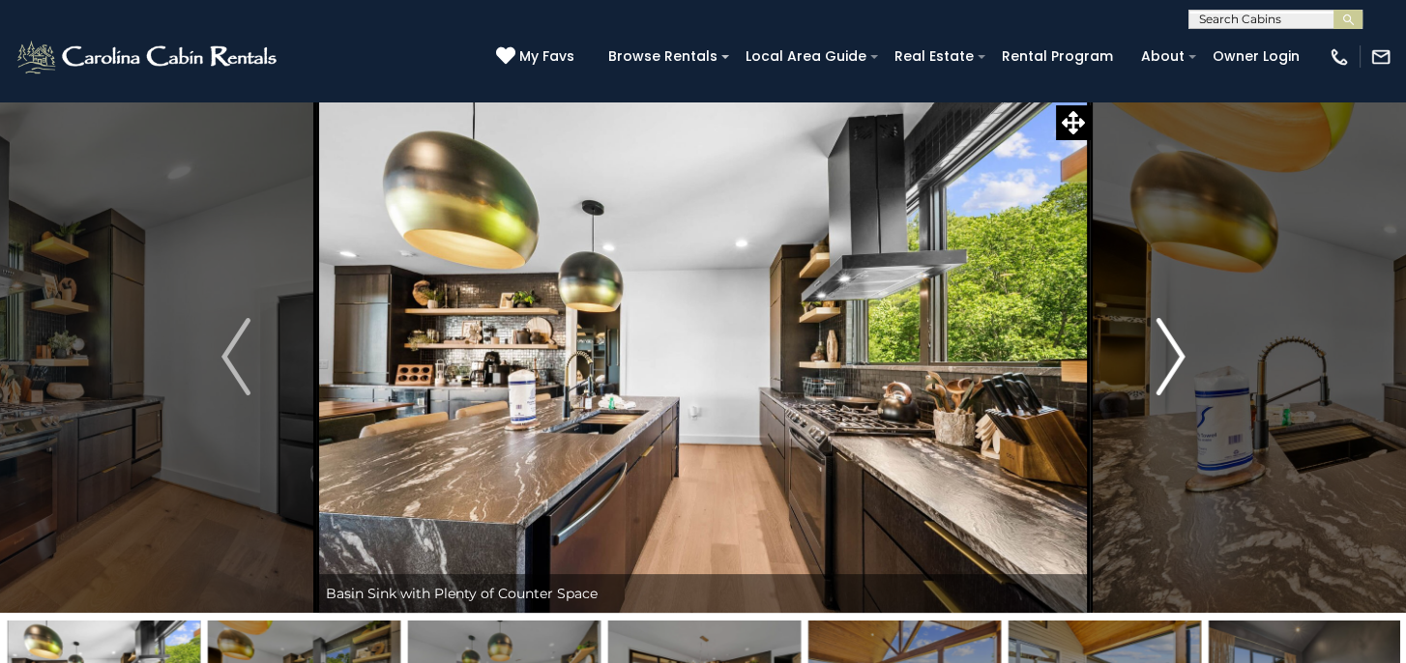
click at [1180, 360] on img "Next" at bounding box center [1169, 356] width 29 height 77
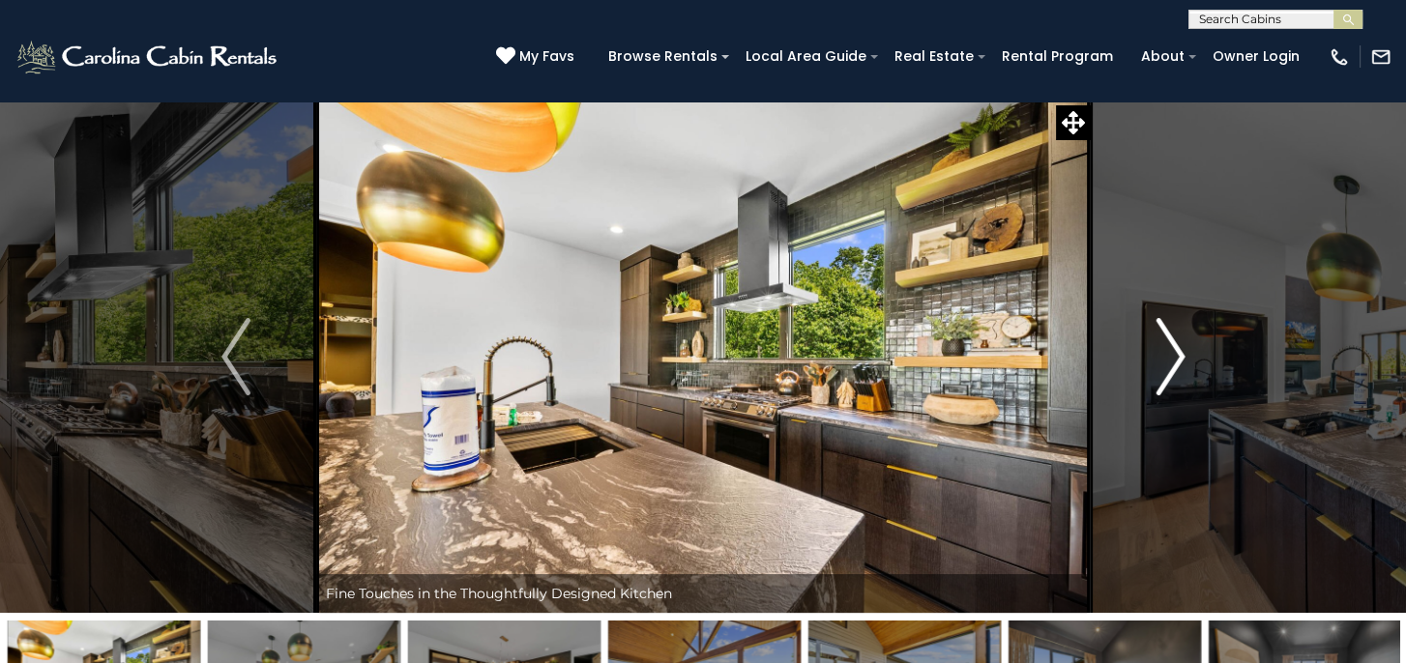
click at [1180, 360] on img "Next" at bounding box center [1169, 356] width 29 height 77
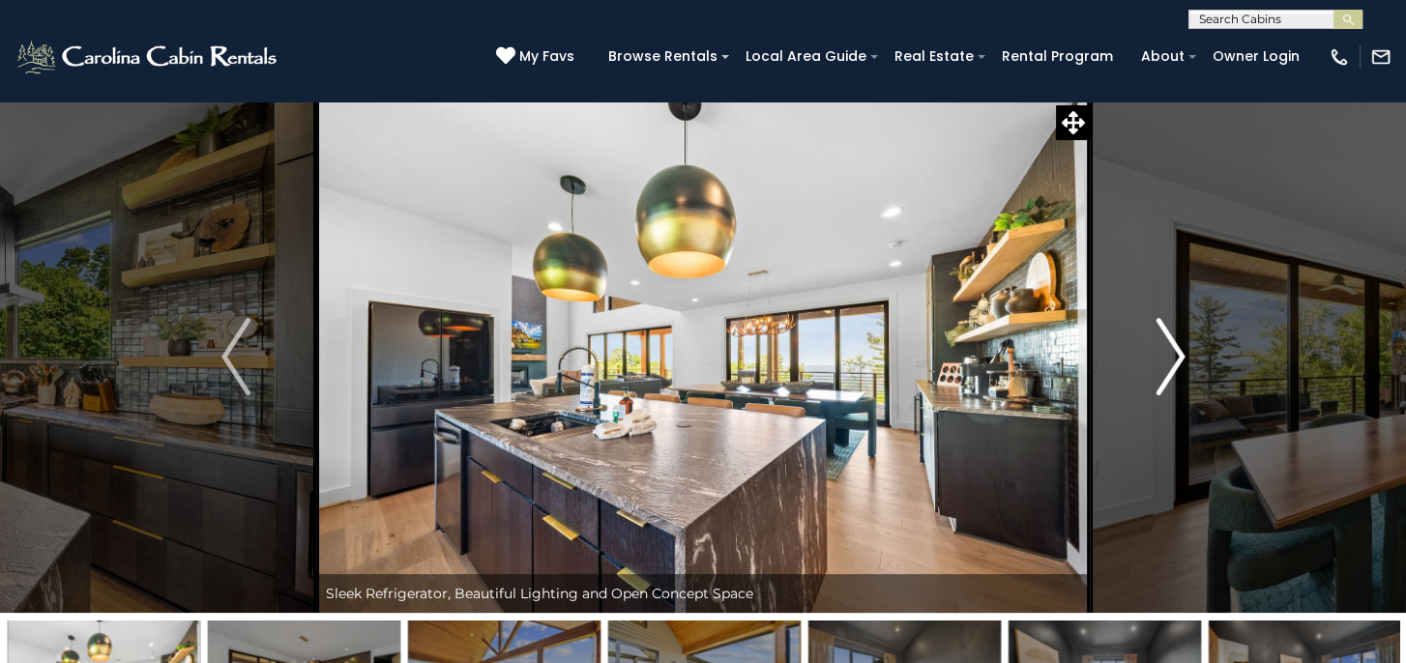
click at [1180, 360] on img "Next" at bounding box center [1169, 356] width 29 height 77
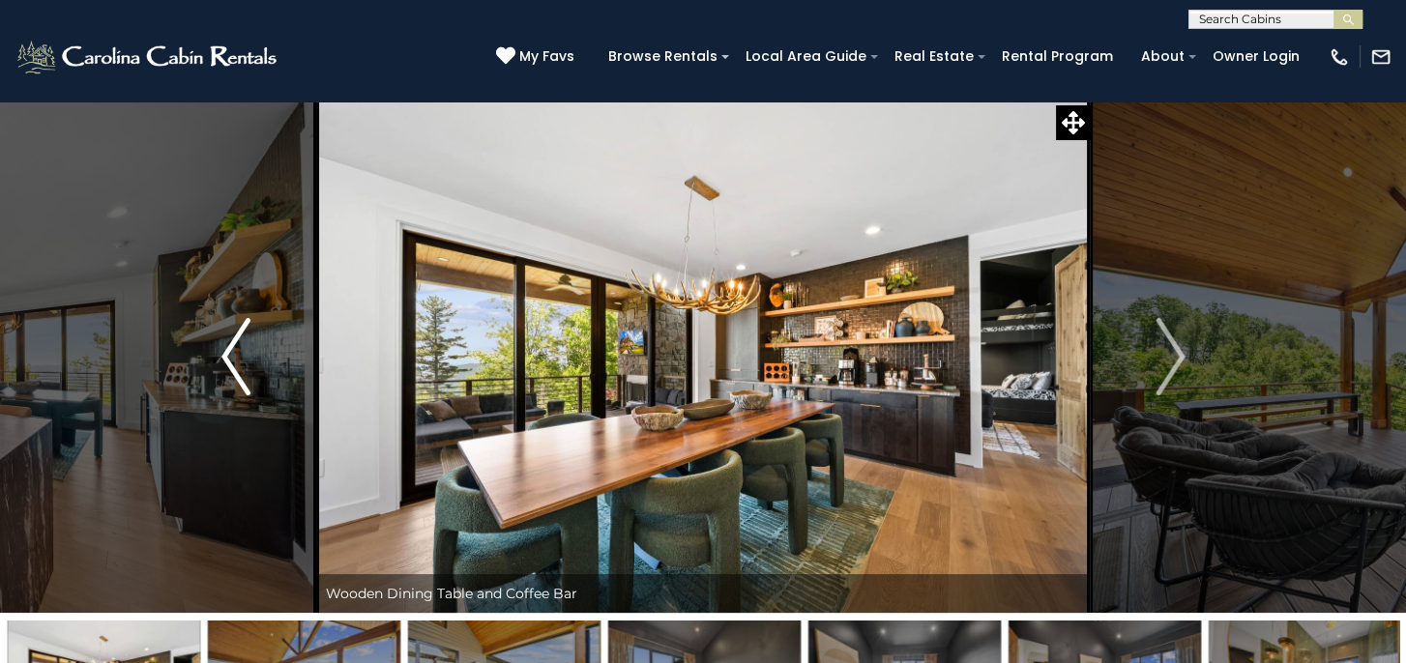
click at [222, 362] on img "Previous" at bounding box center [235, 356] width 29 height 77
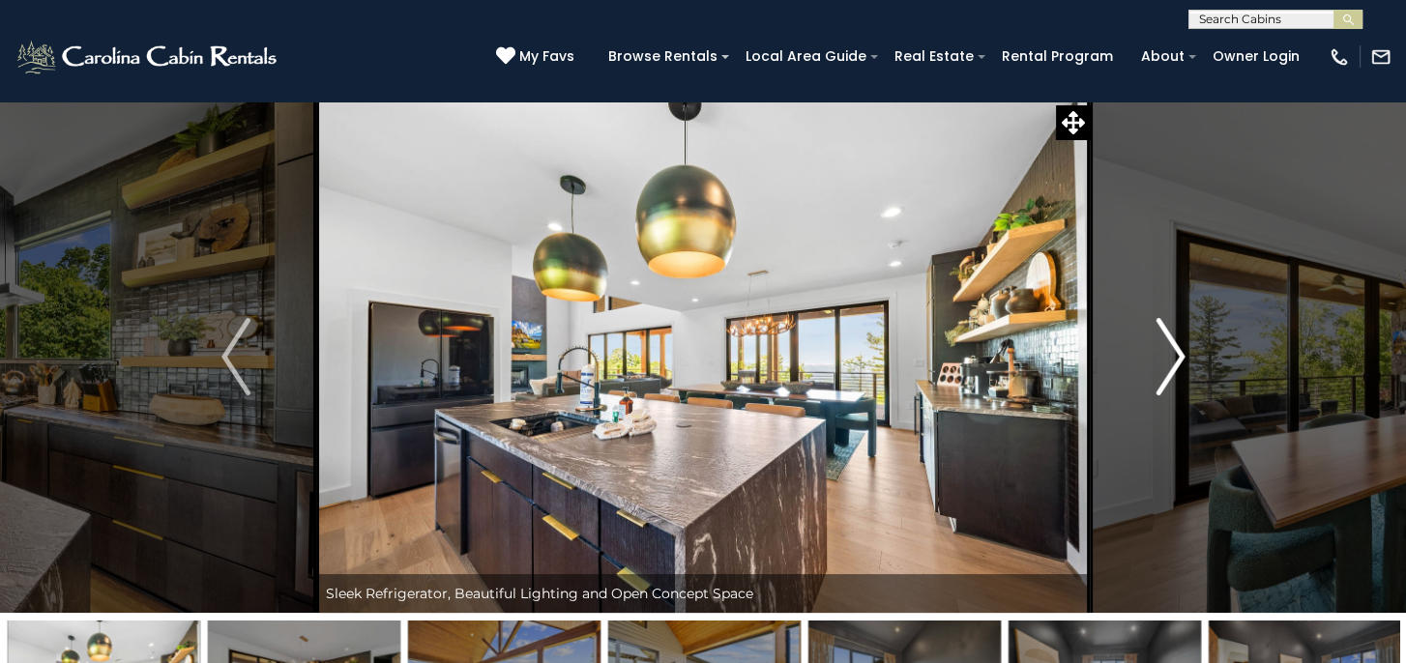
click at [1175, 354] on img "Next" at bounding box center [1169, 356] width 29 height 77
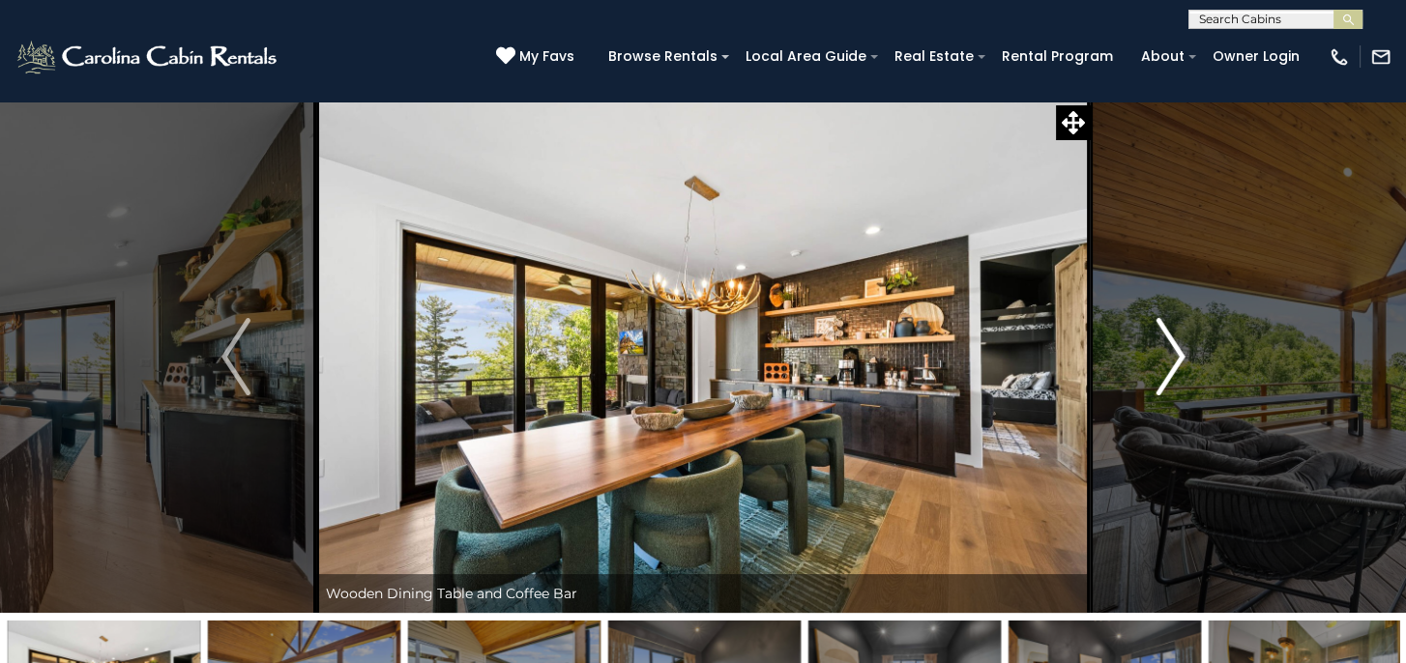
click at [1175, 351] on img "Next" at bounding box center [1169, 356] width 29 height 77
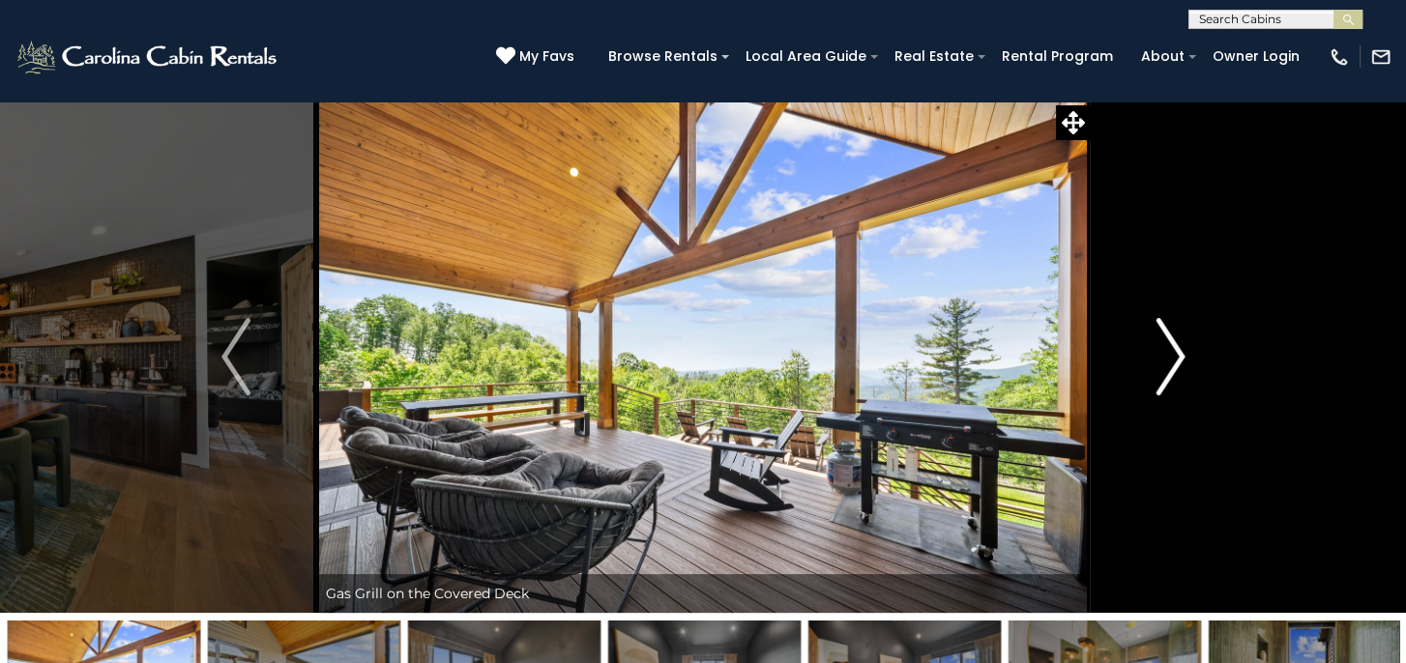
click at [1185, 360] on button "Next" at bounding box center [1170, 357] width 161 height 512
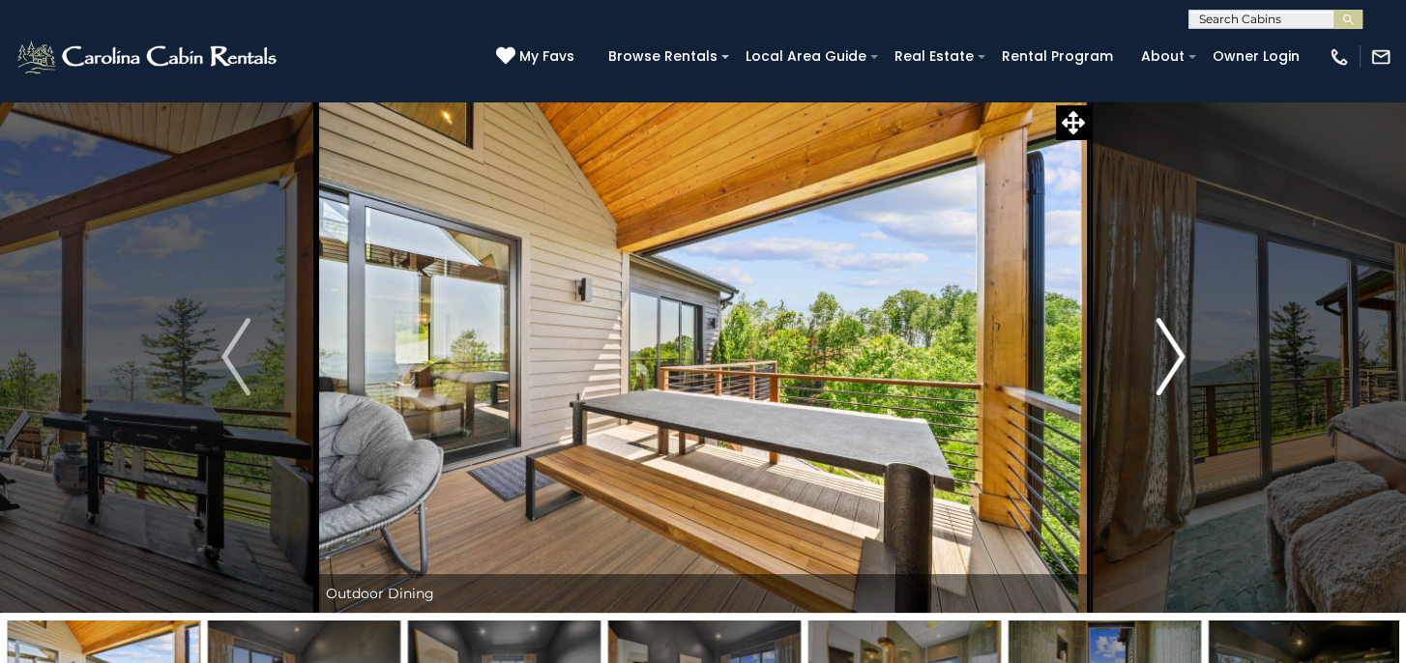
click at [1185, 360] on button "Next" at bounding box center [1170, 357] width 161 height 512
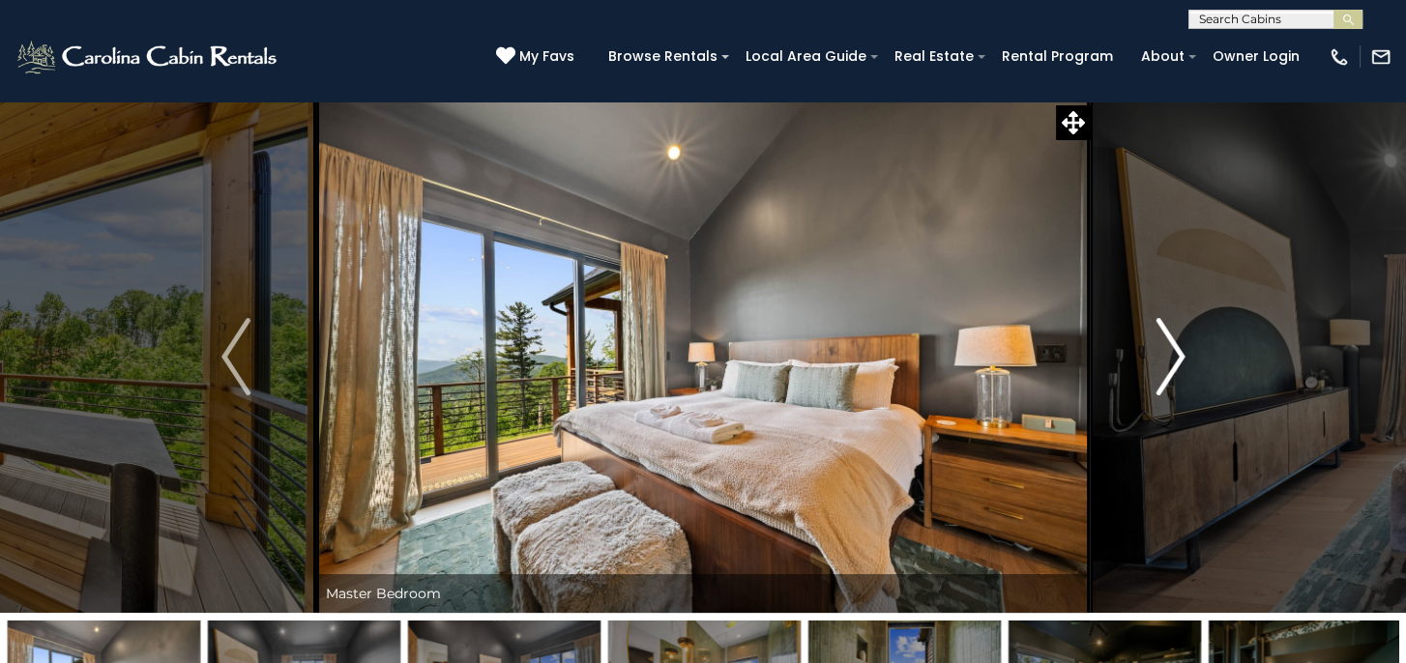
click at [1185, 360] on button "Next" at bounding box center [1170, 357] width 161 height 512
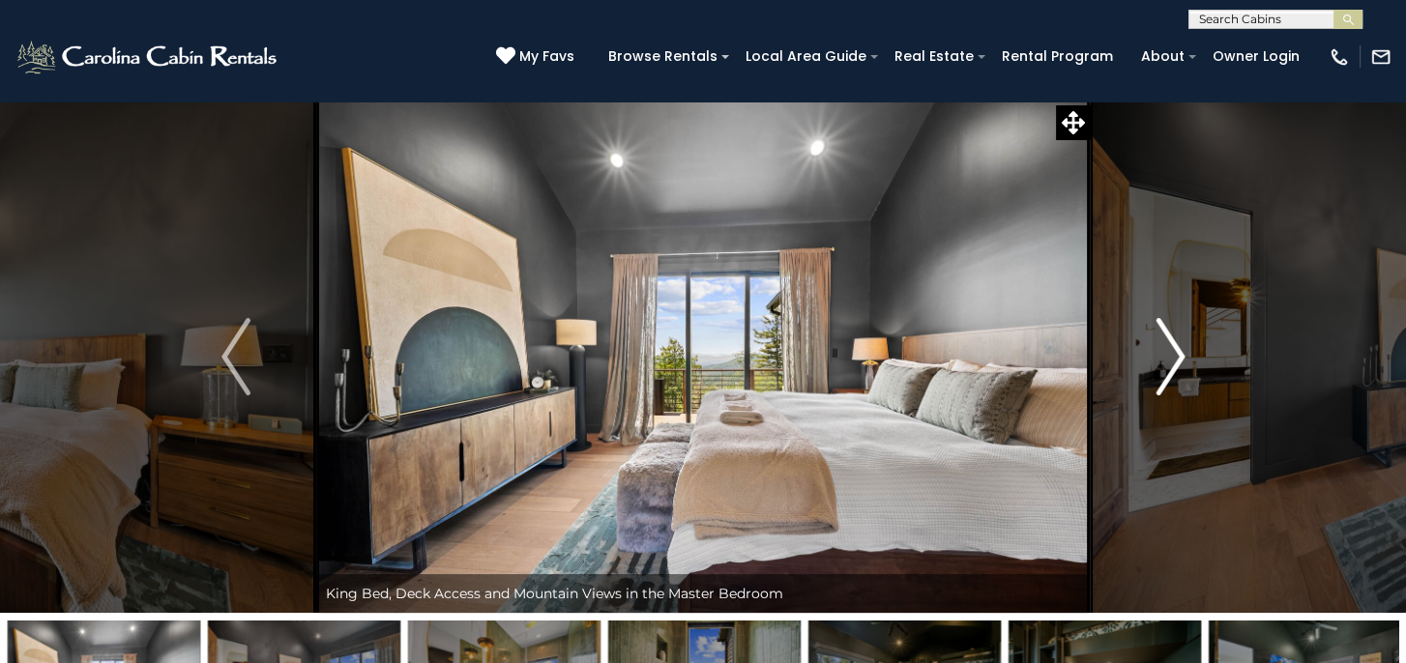
click at [1185, 360] on button "Next" at bounding box center [1170, 357] width 161 height 512
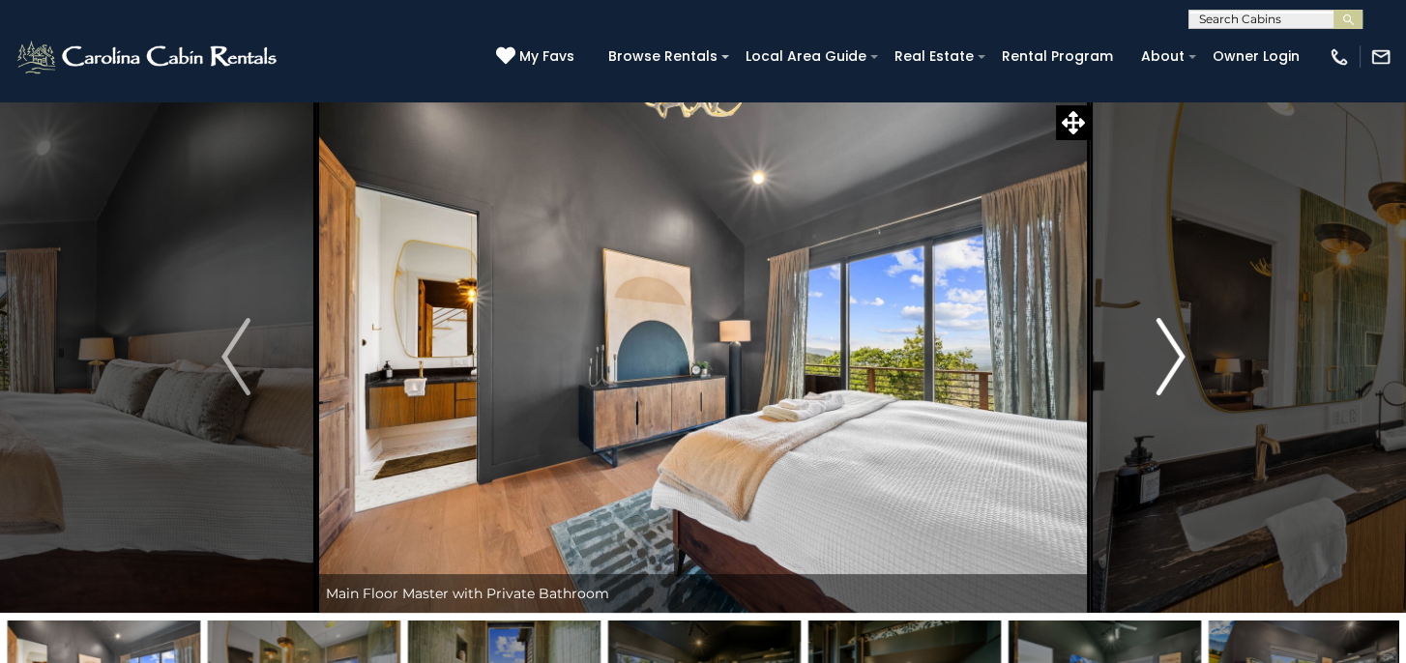
click at [1185, 360] on button "Next" at bounding box center [1170, 357] width 161 height 512
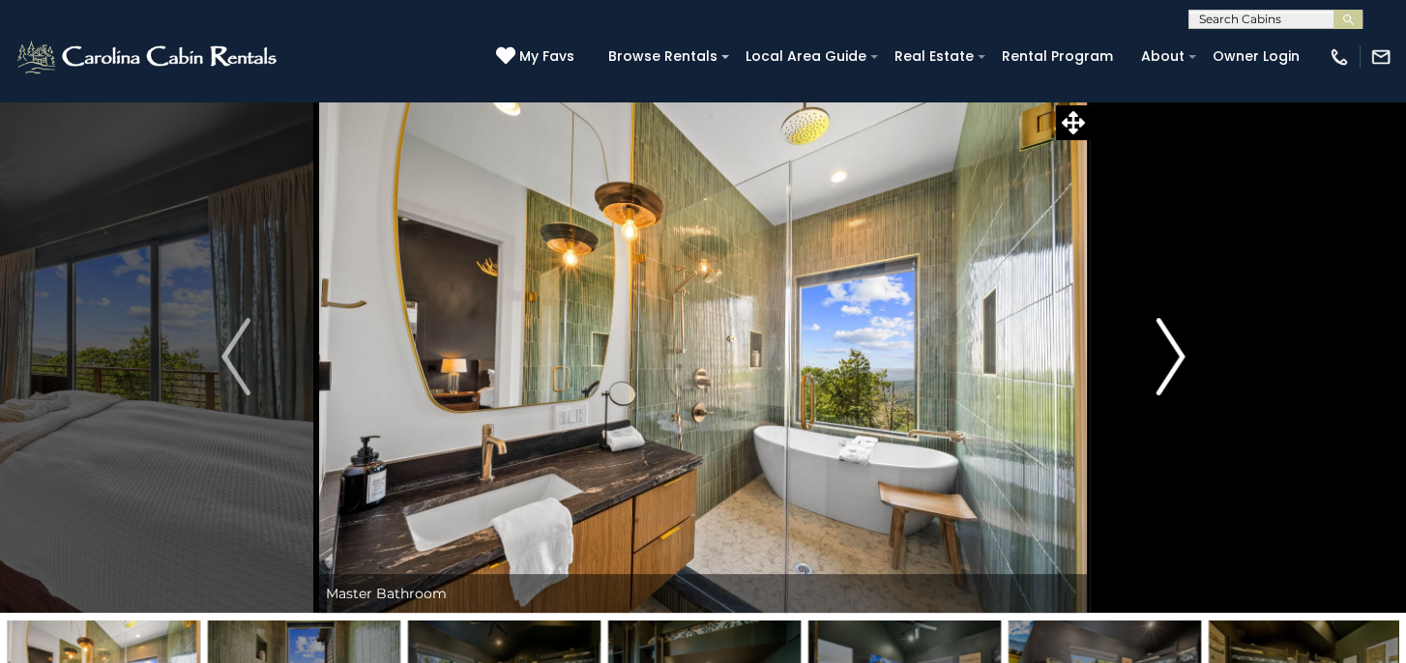
click at [1184, 359] on img "Next" at bounding box center [1169, 356] width 29 height 77
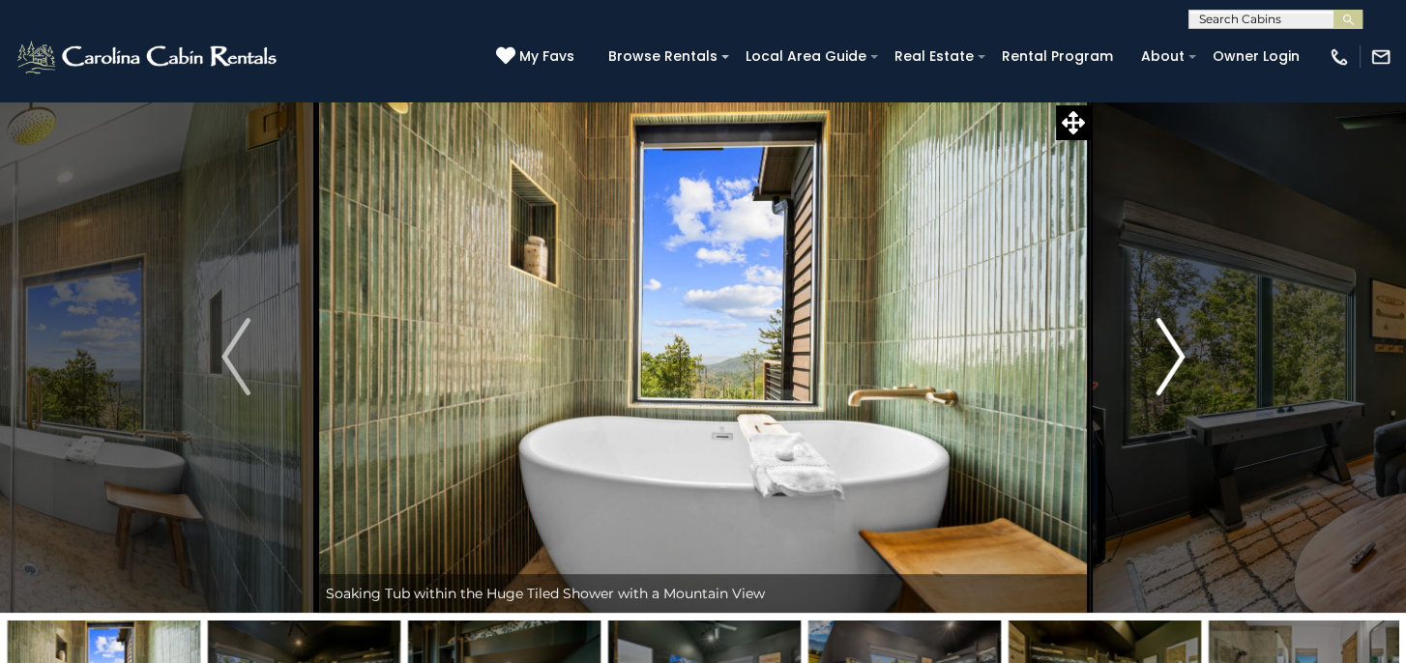
click at [1184, 359] on img "Next" at bounding box center [1169, 356] width 29 height 77
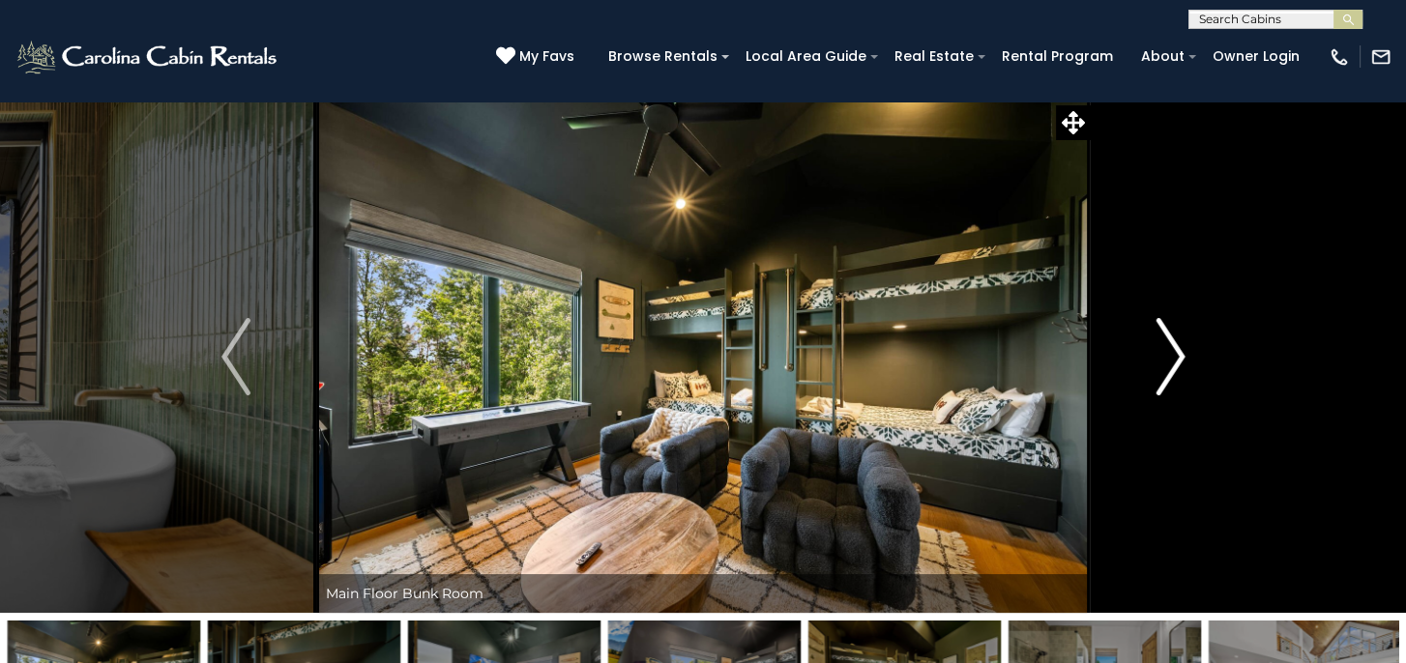
click at [1184, 359] on img "Next" at bounding box center [1169, 356] width 29 height 77
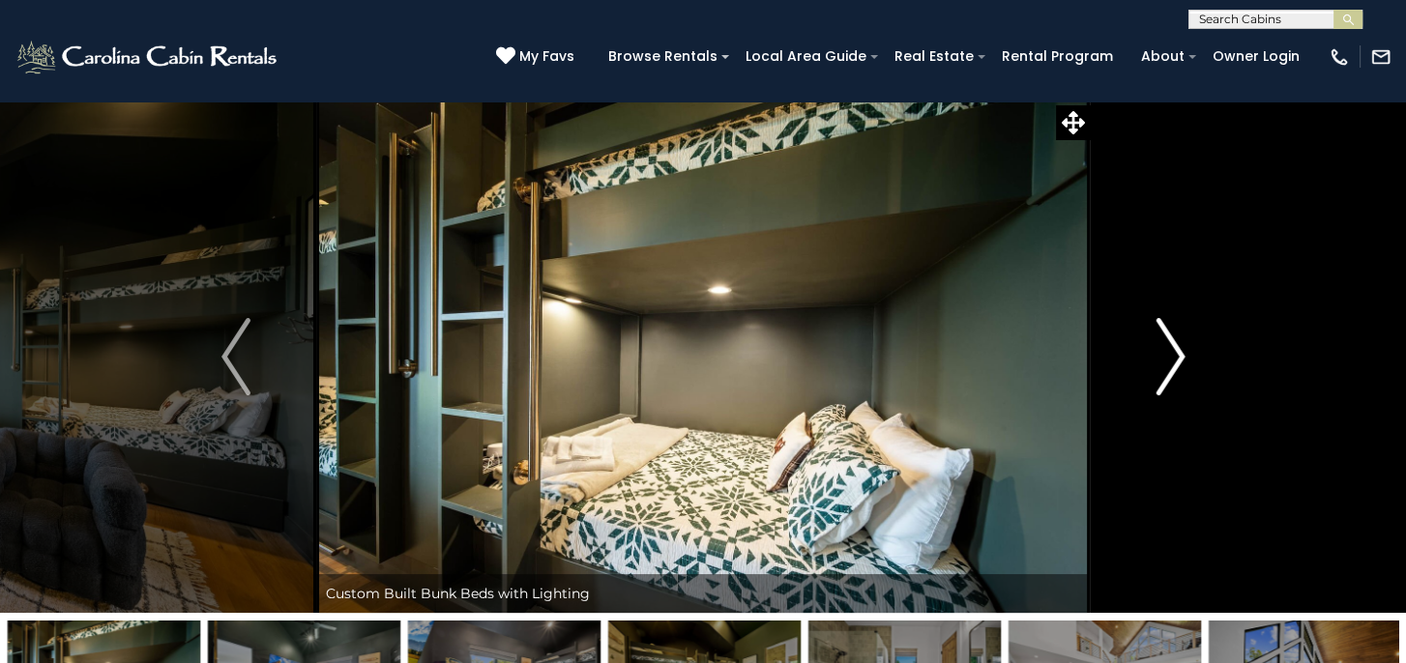
click at [1184, 359] on img "Next" at bounding box center [1169, 356] width 29 height 77
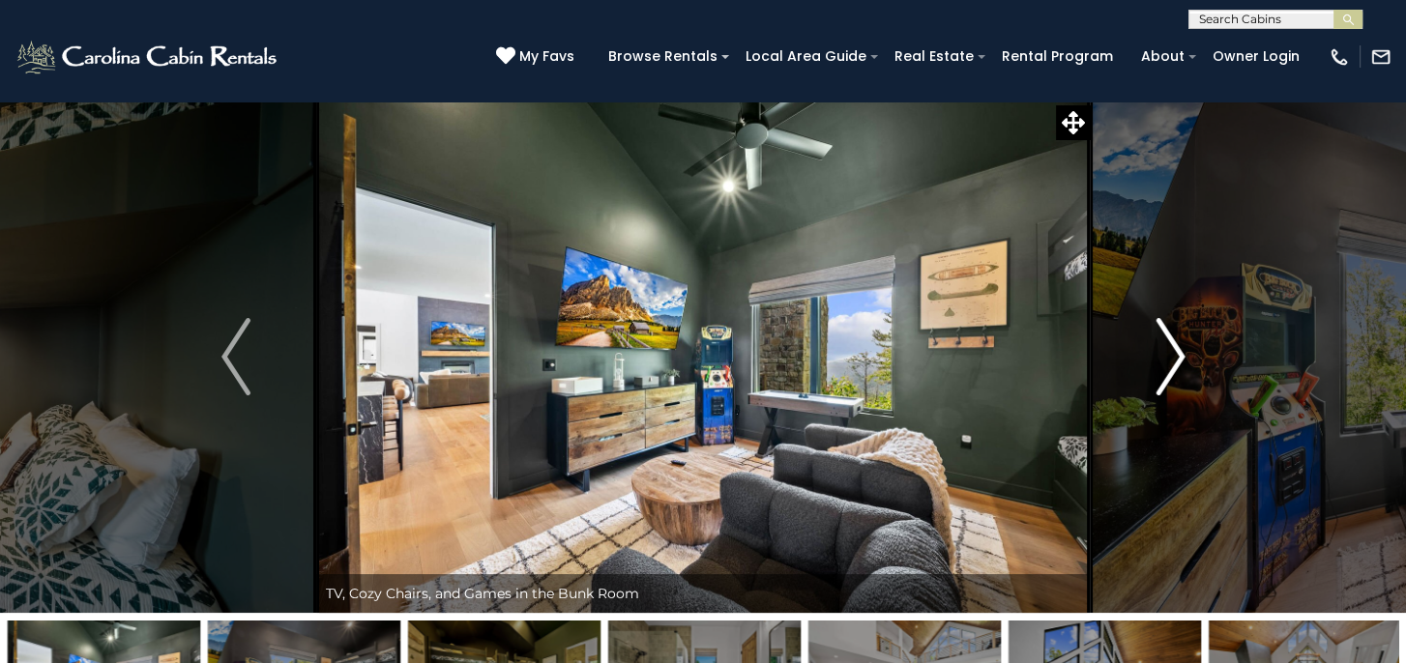
click at [1184, 359] on img "Next" at bounding box center [1169, 356] width 29 height 77
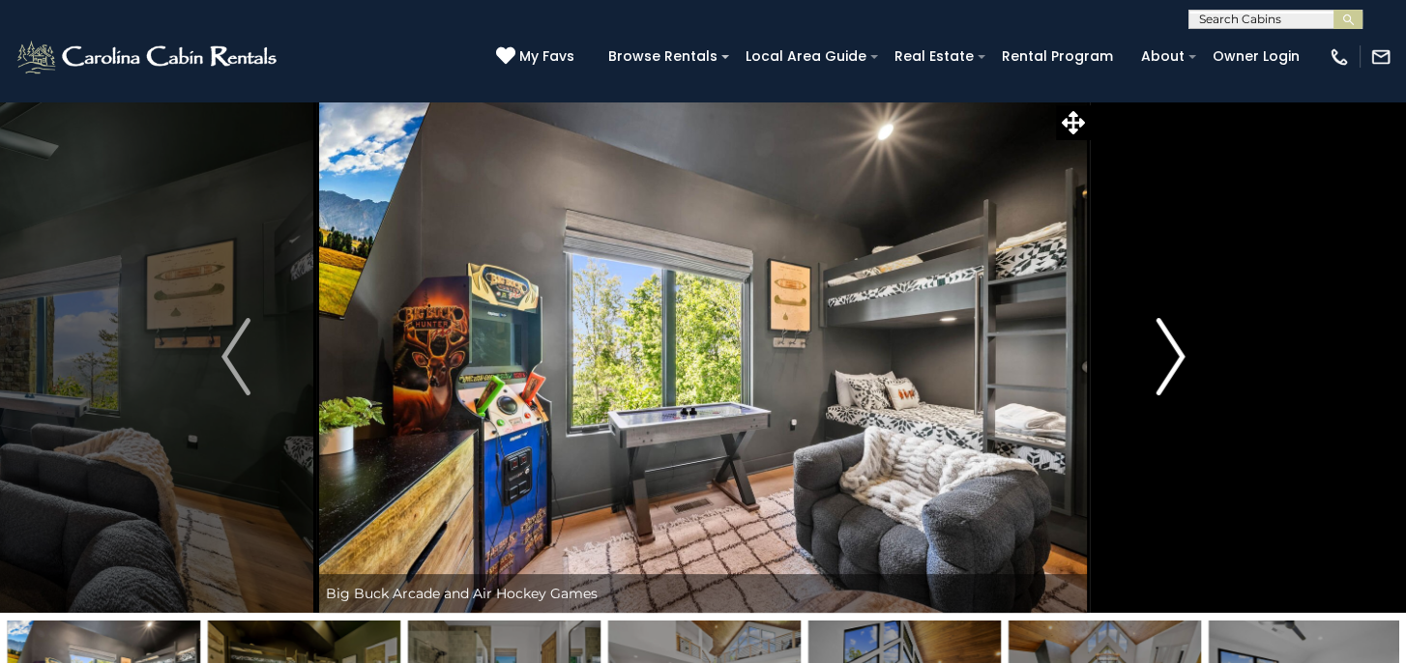
click at [1184, 359] on img "Next" at bounding box center [1169, 356] width 29 height 77
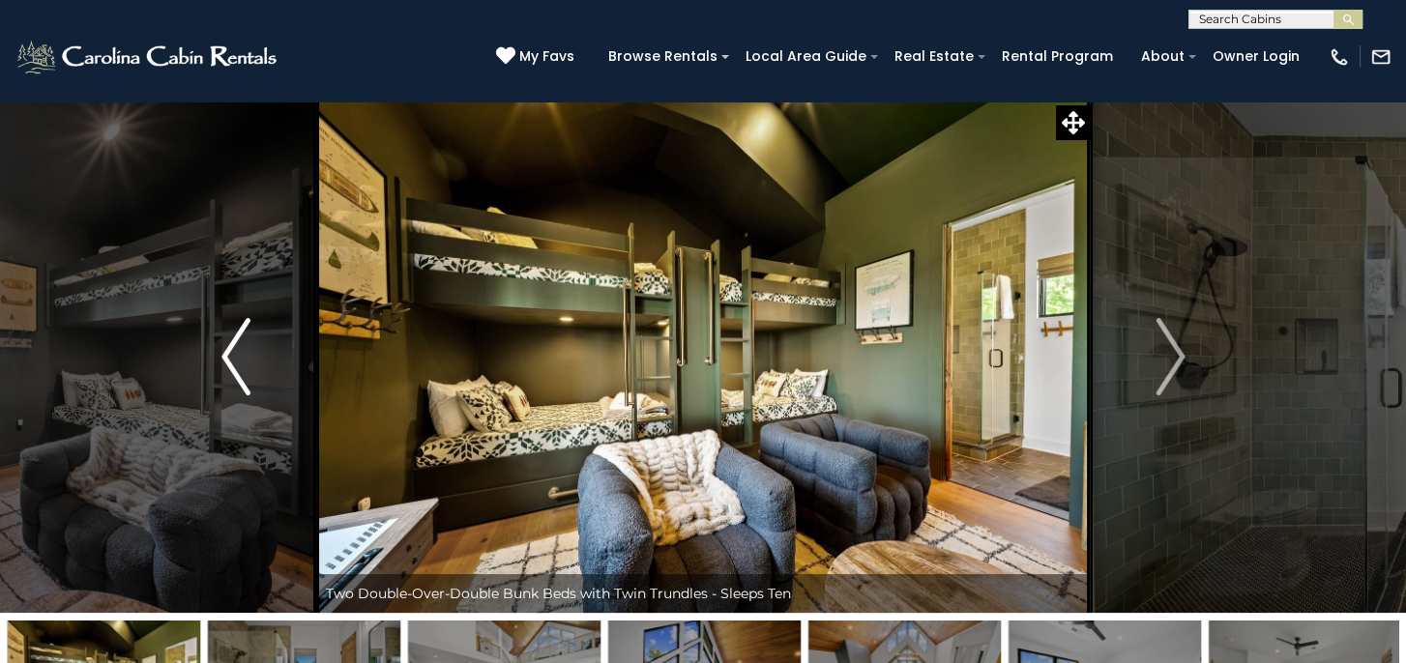
click at [236, 366] on img "Previous" at bounding box center [235, 356] width 29 height 77
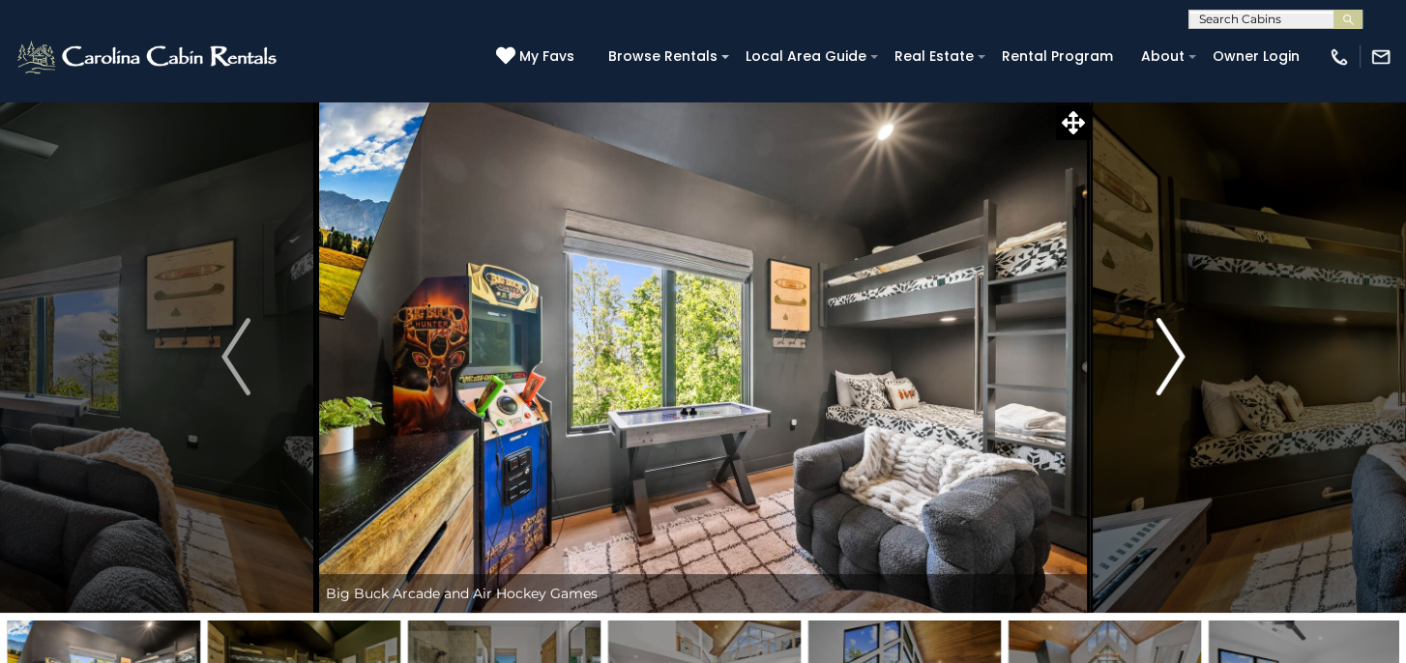
click at [1177, 364] on img "Next" at bounding box center [1169, 356] width 29 height 77
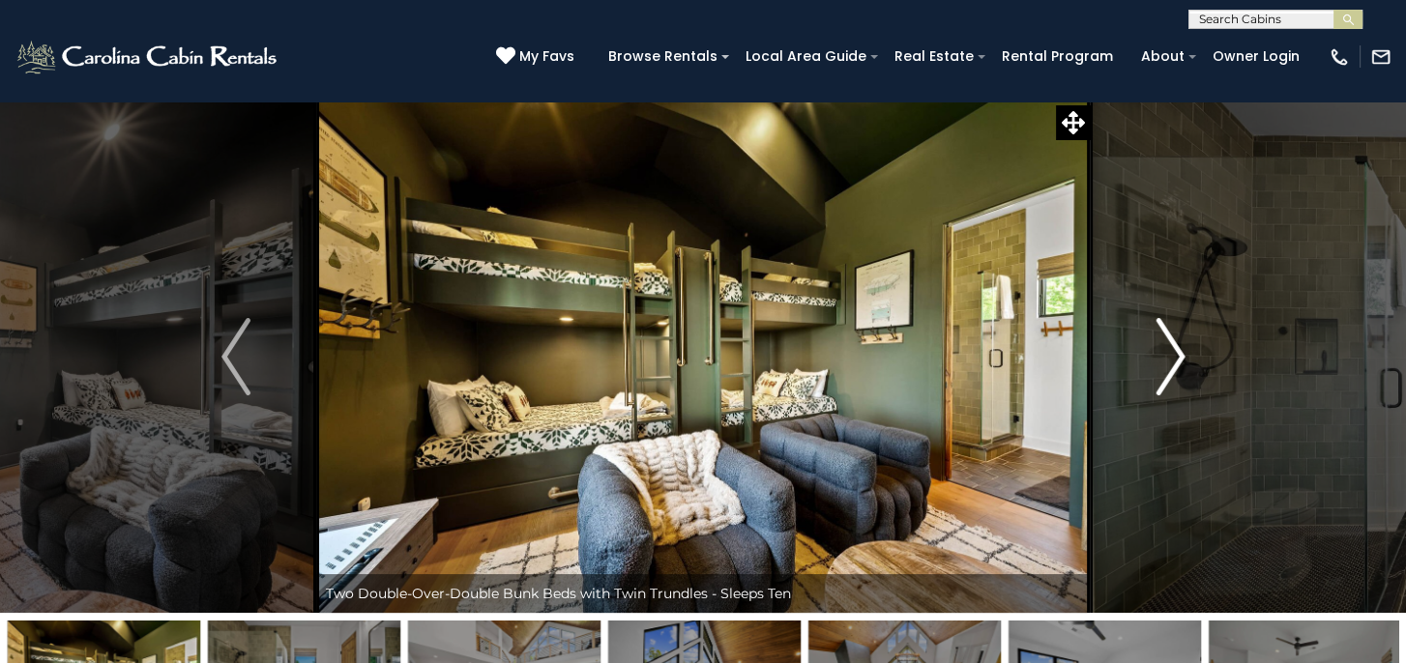
click at [1177, 364] on img "Next" at bounding box center [1169, 356] width 29 height 77
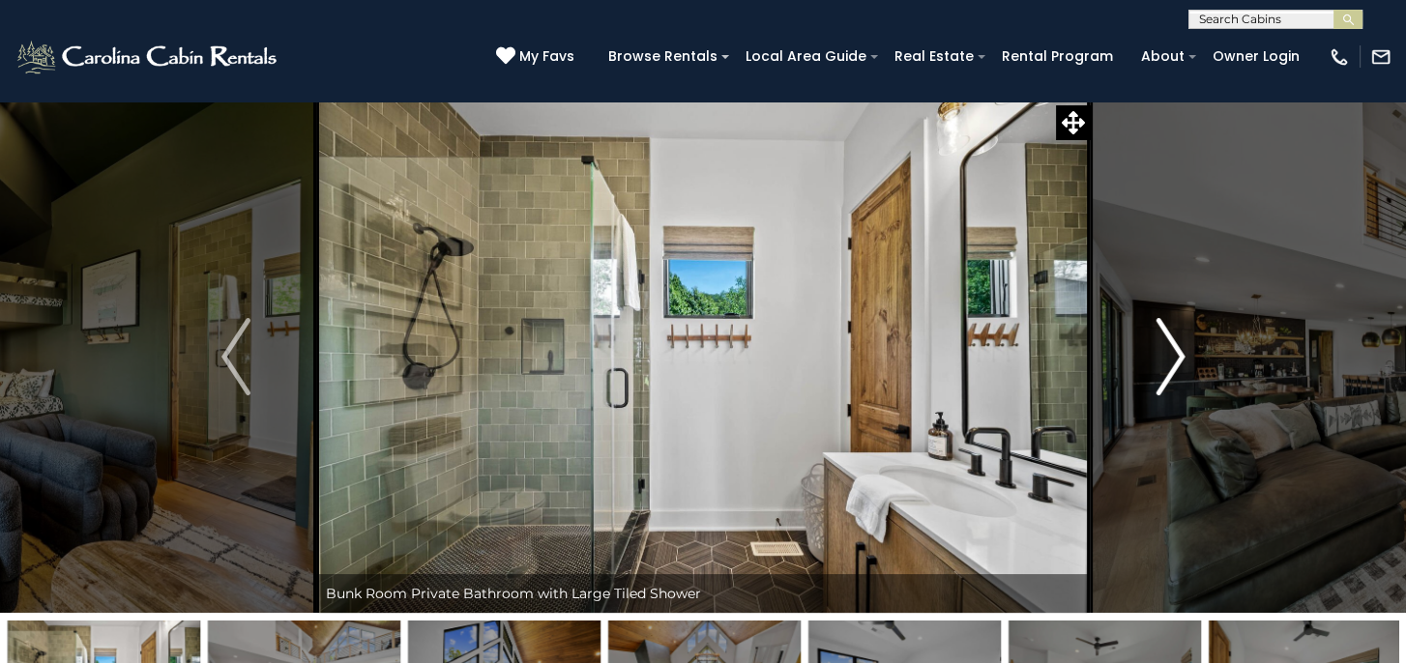
click at [1177, 364] on img "Next" at bounding box center [1169, 356] width 29 height 77
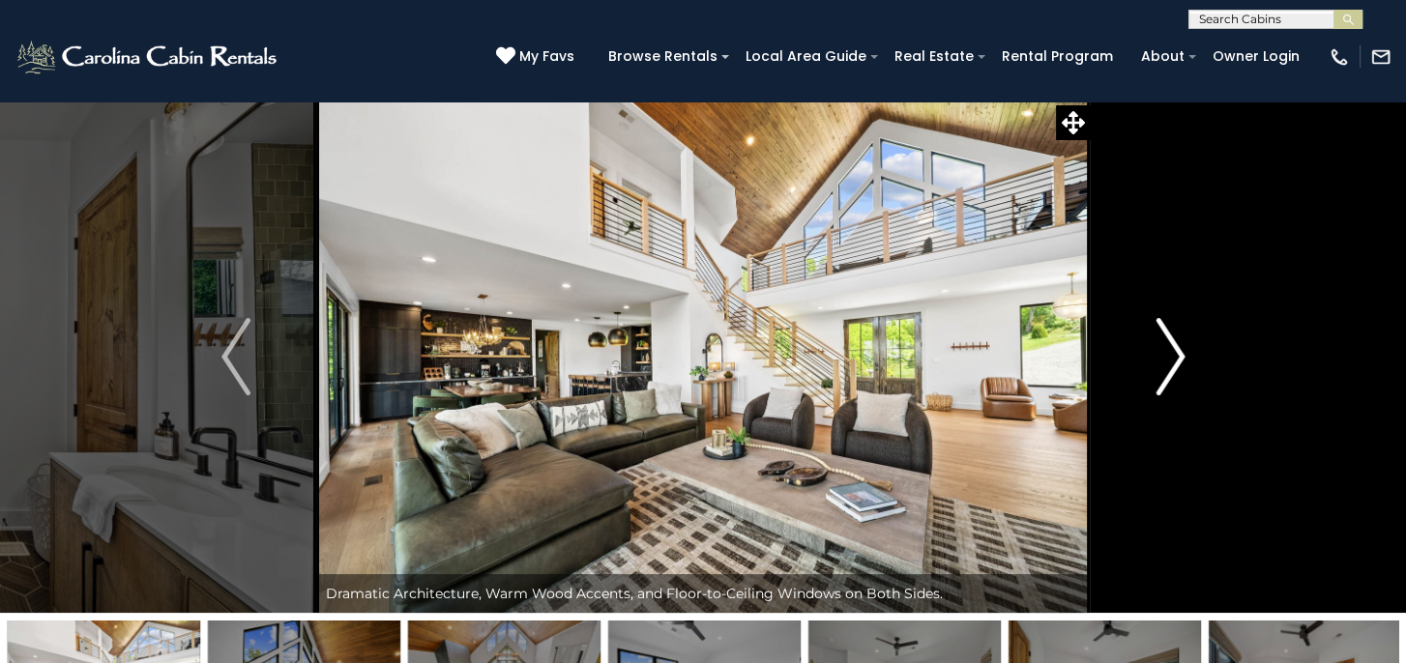
click at [1177, 364] on img "Next" at bounding box center [1169, 356] width 29 height 77
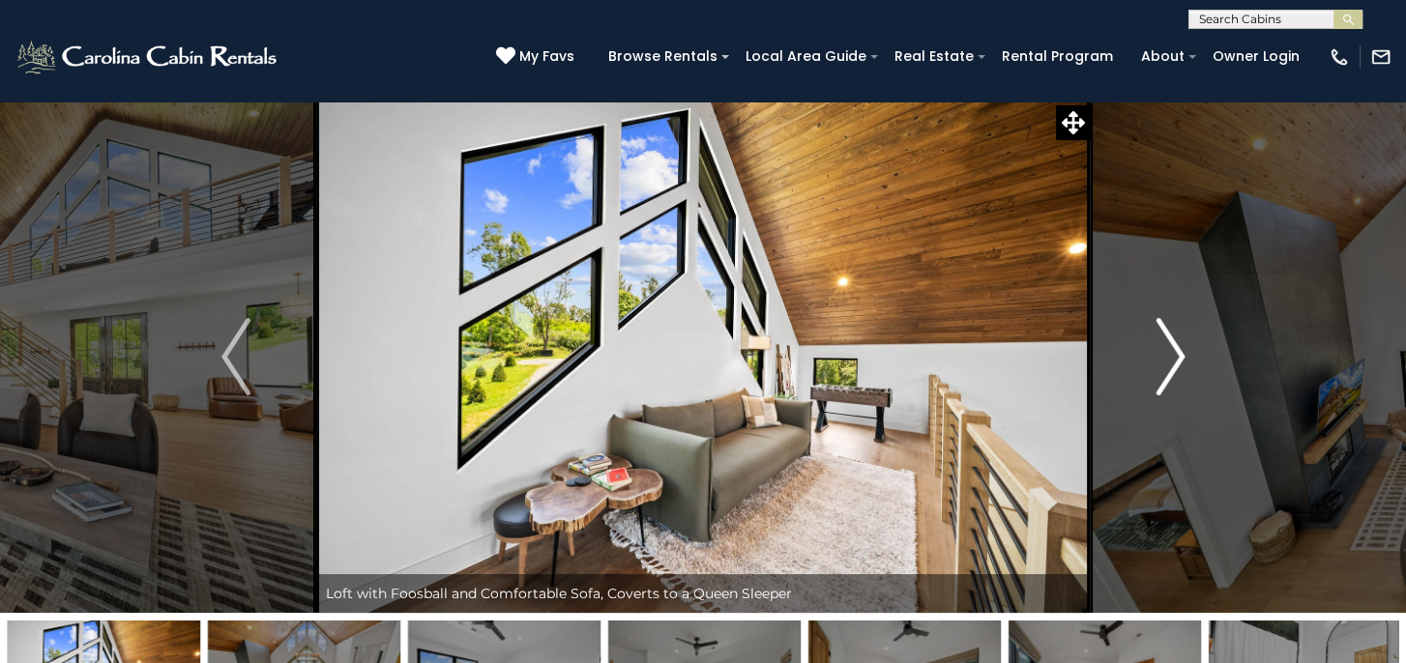
click at [1177, 364] on img "Next" at bounding box center [1169, 356] width 29 height 77
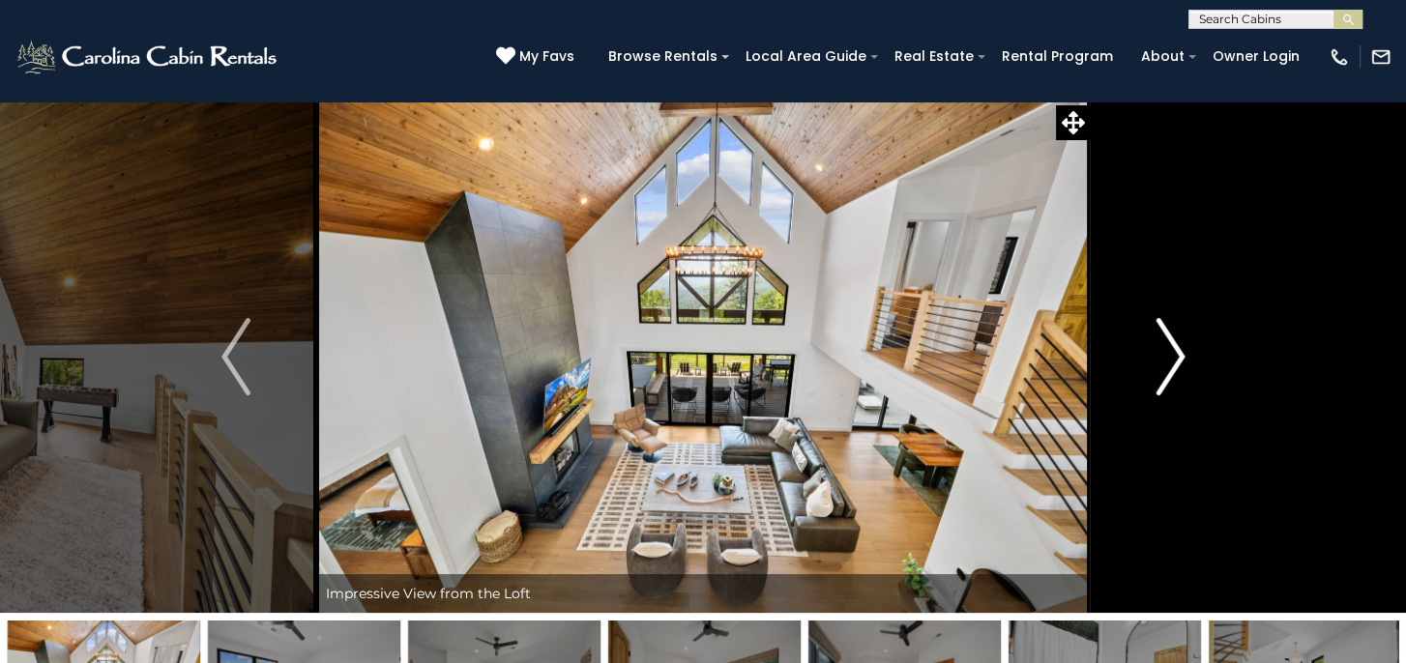
click at [1177, 364] on img "Next" at bounding box center [1169, 356] width 29 height 77
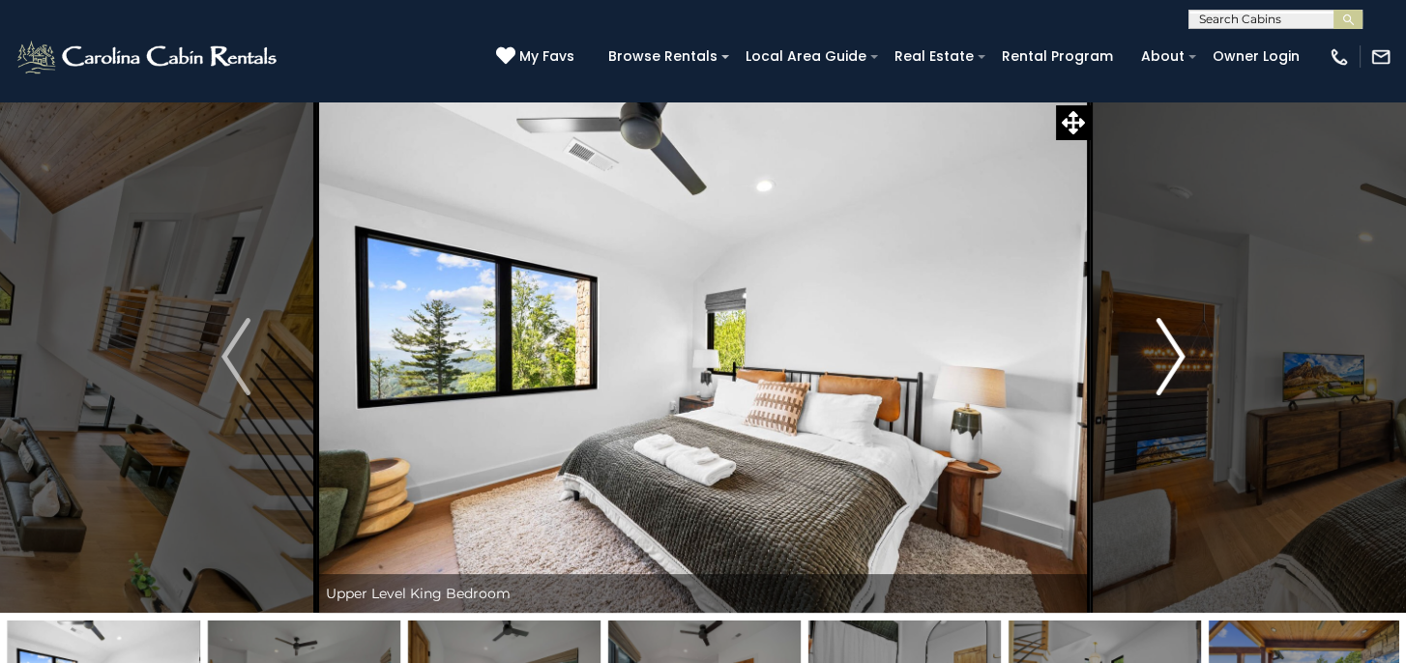
click at [1176, 357] on img "Next" at bounding box center [1169, 356] width 29 height 77
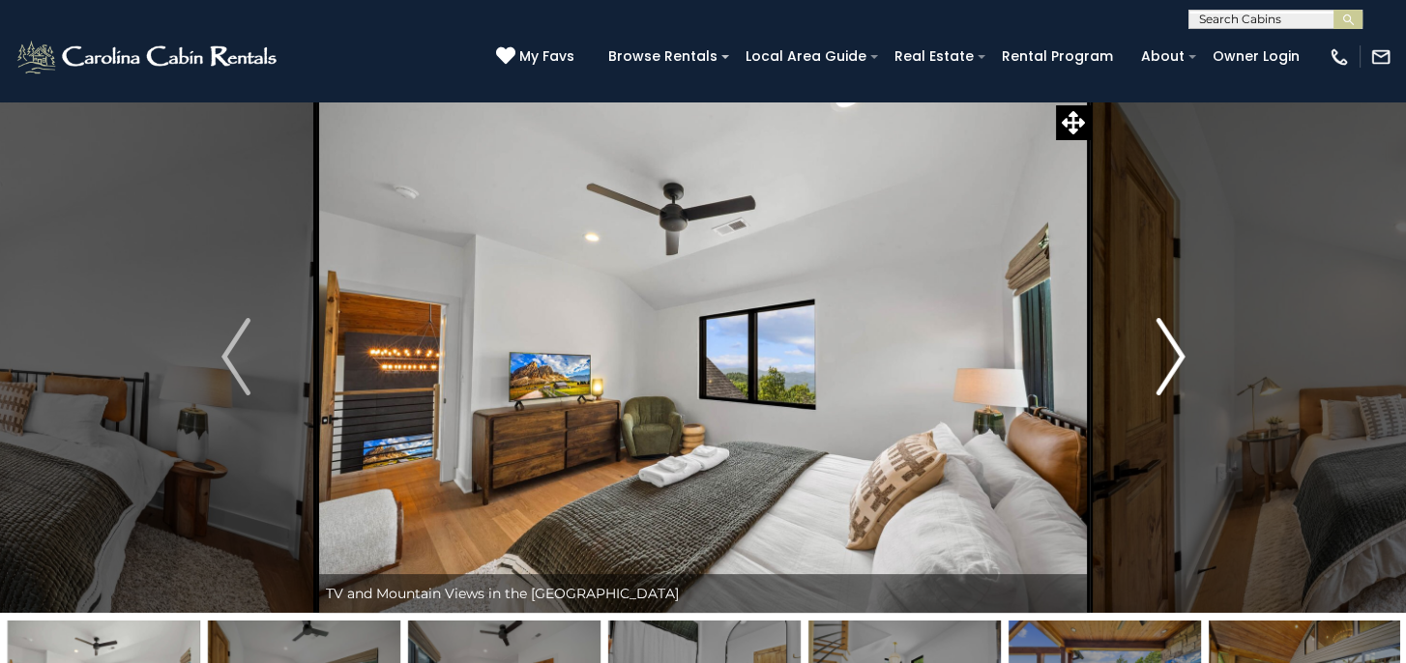
click at [1176, 357] on img "Next" at bounding box center [1169, 356] width 29 height 77
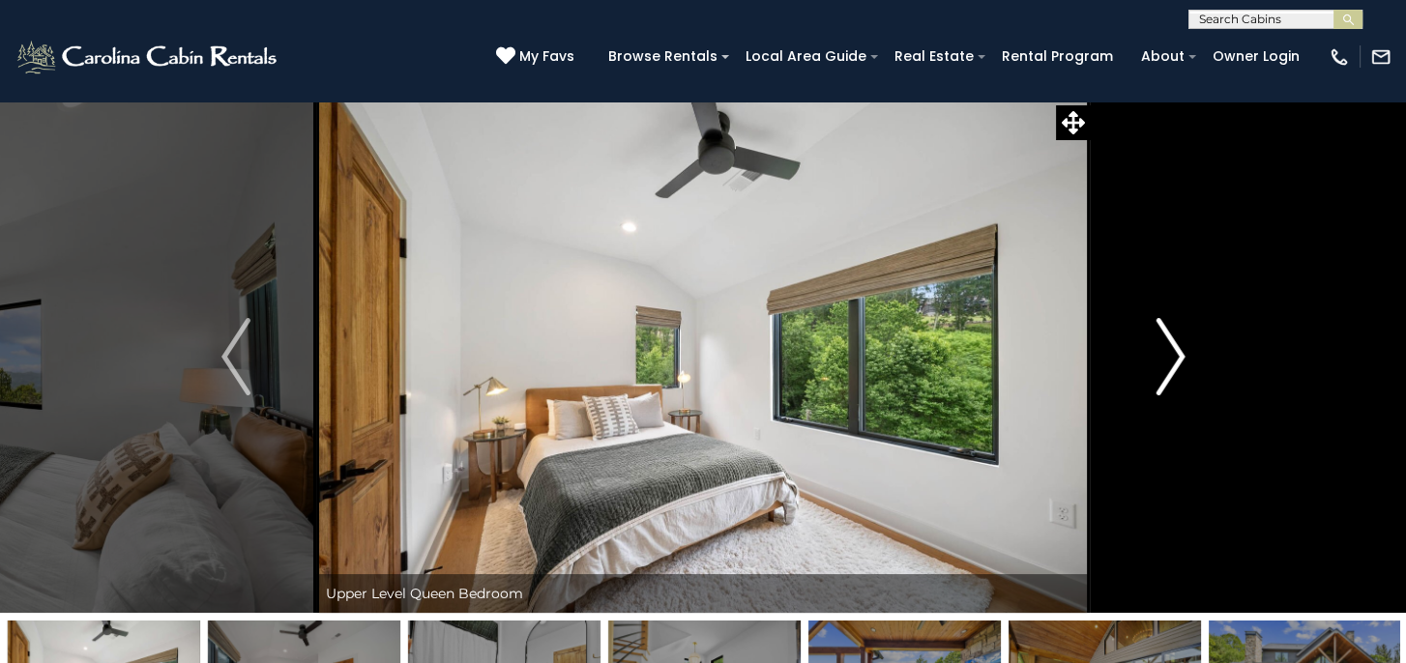
click at [1176, 357] on img "Next" at bounding box center [1169, 356] width 29 height 77
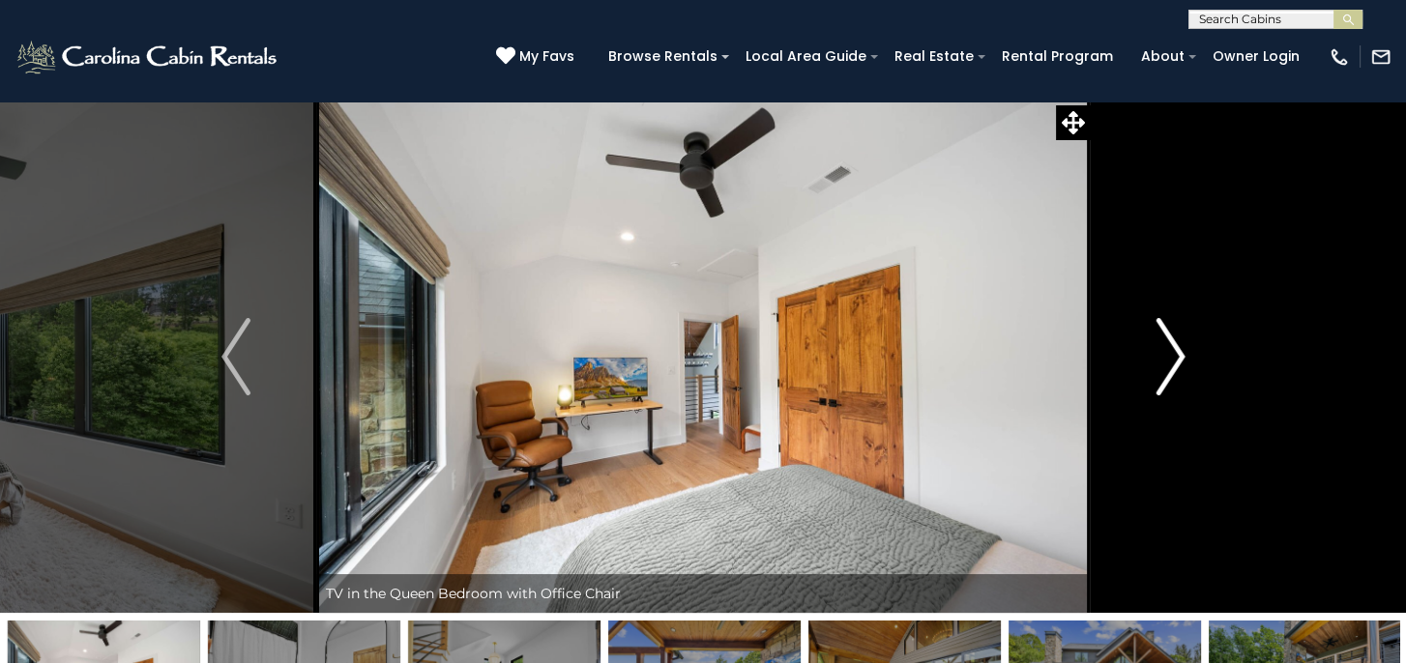
click at [1176, 357] on img "Next" at bounding box center [1169, 356] width 29 height 77
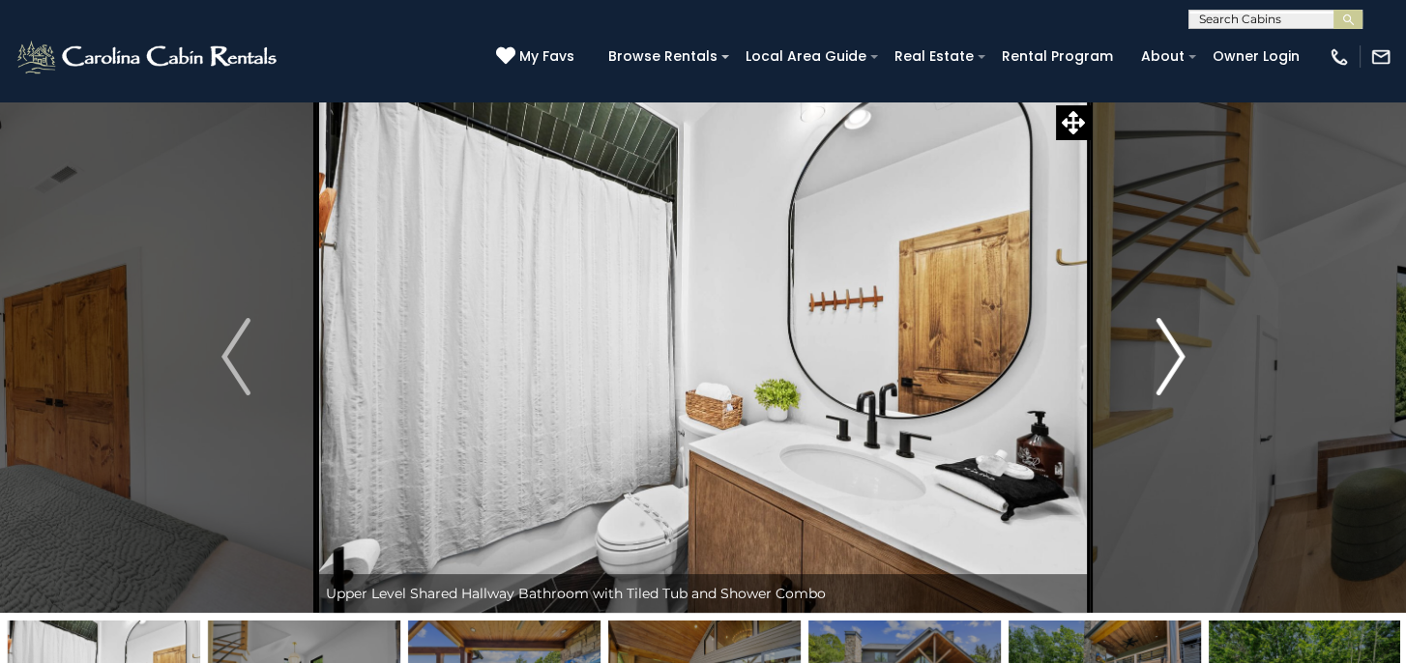
click at [1175, 357] on img "Next" at bounding box center [1169, 356] width 29 height 77
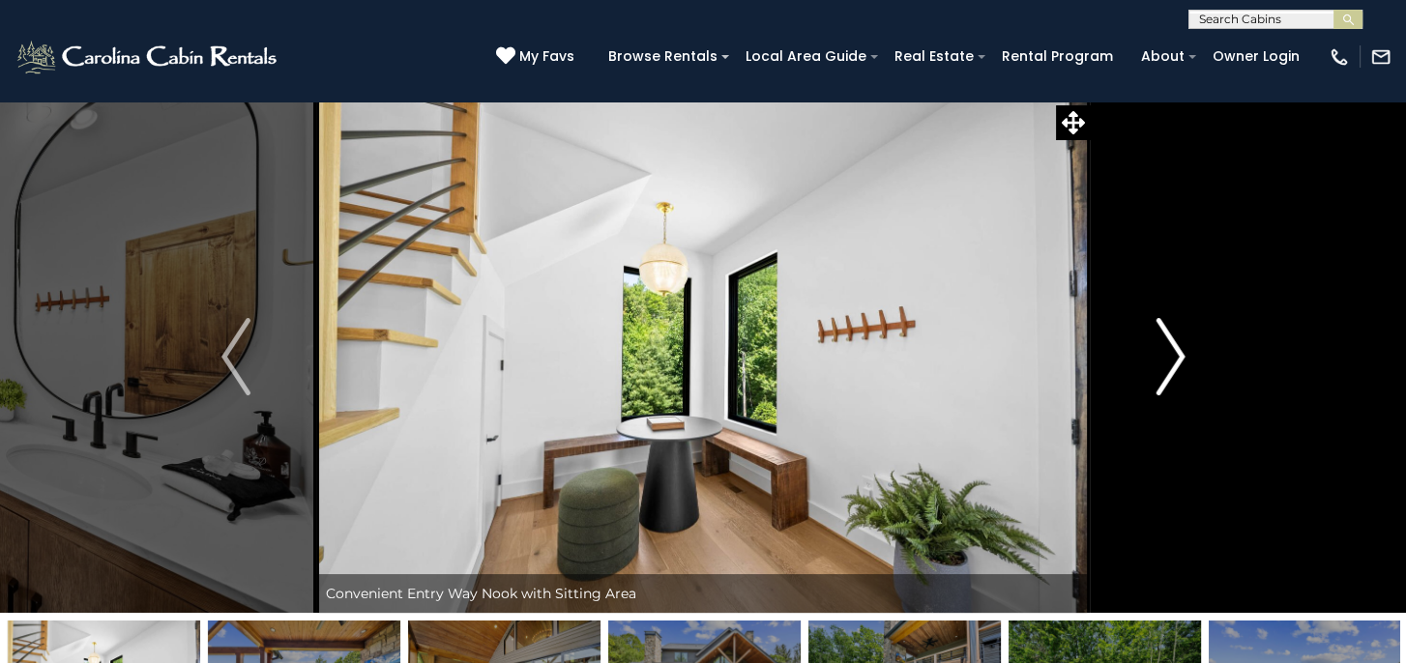
click at [1175, 357] on img "Next" at bounding box center [1169, 356] width 29 height 77
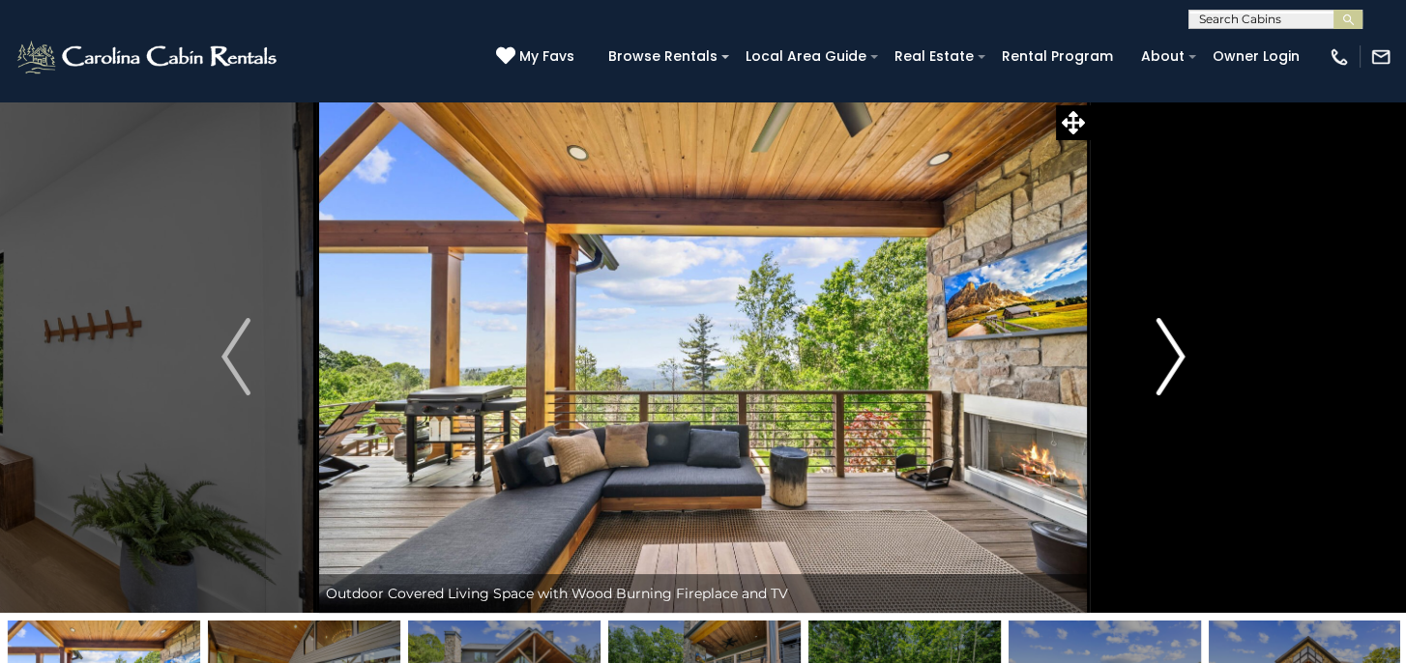
click at [1175, 357] on img "Next" at bounding box center [1169, 356] width 29 height 77
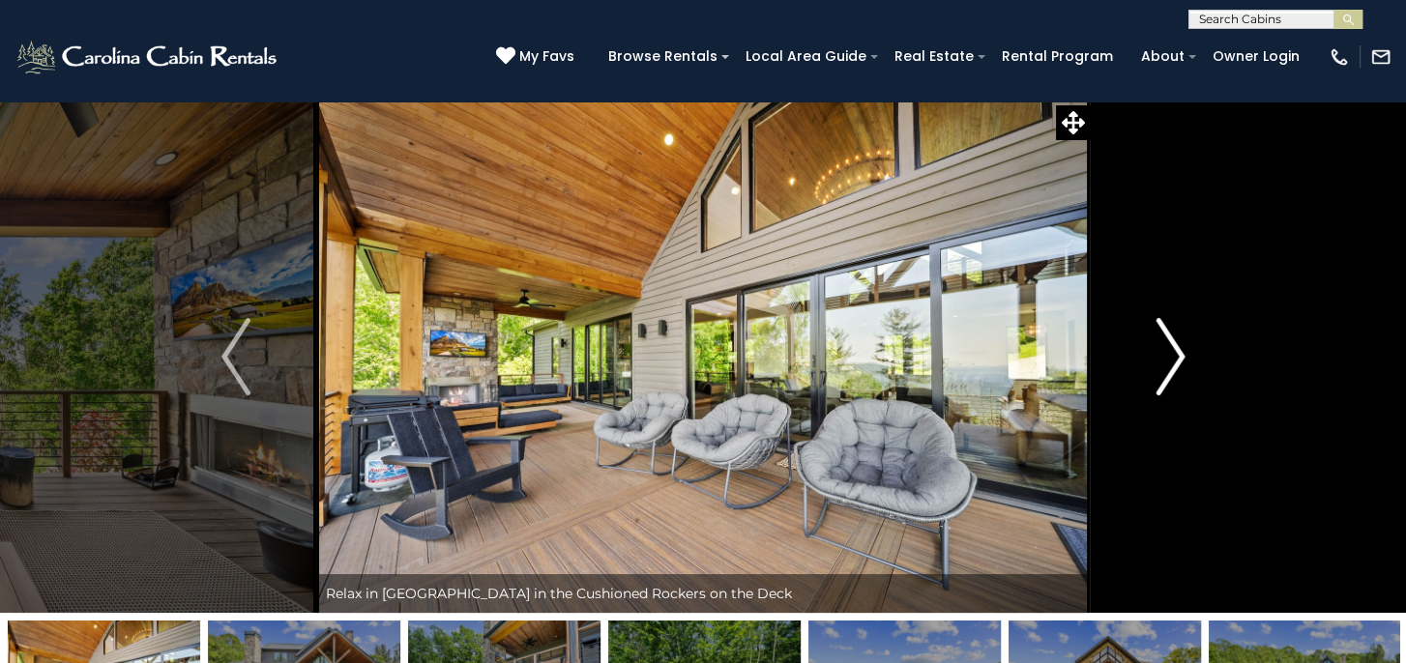
click at [1175, 357] on img "Next" at bounding box center [1169, 356] width 29 height 77
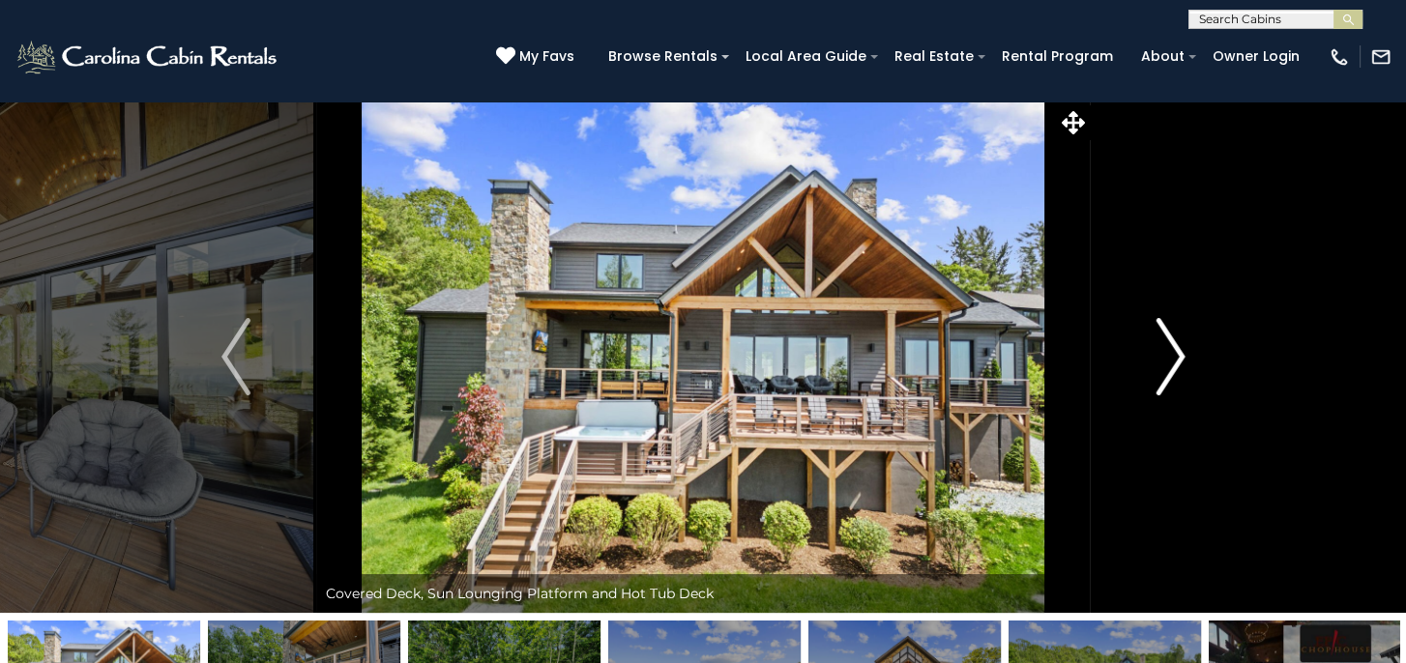
click at [1175, 357] on img "Next" at bounding box center [1169, 356] width 29 height 77
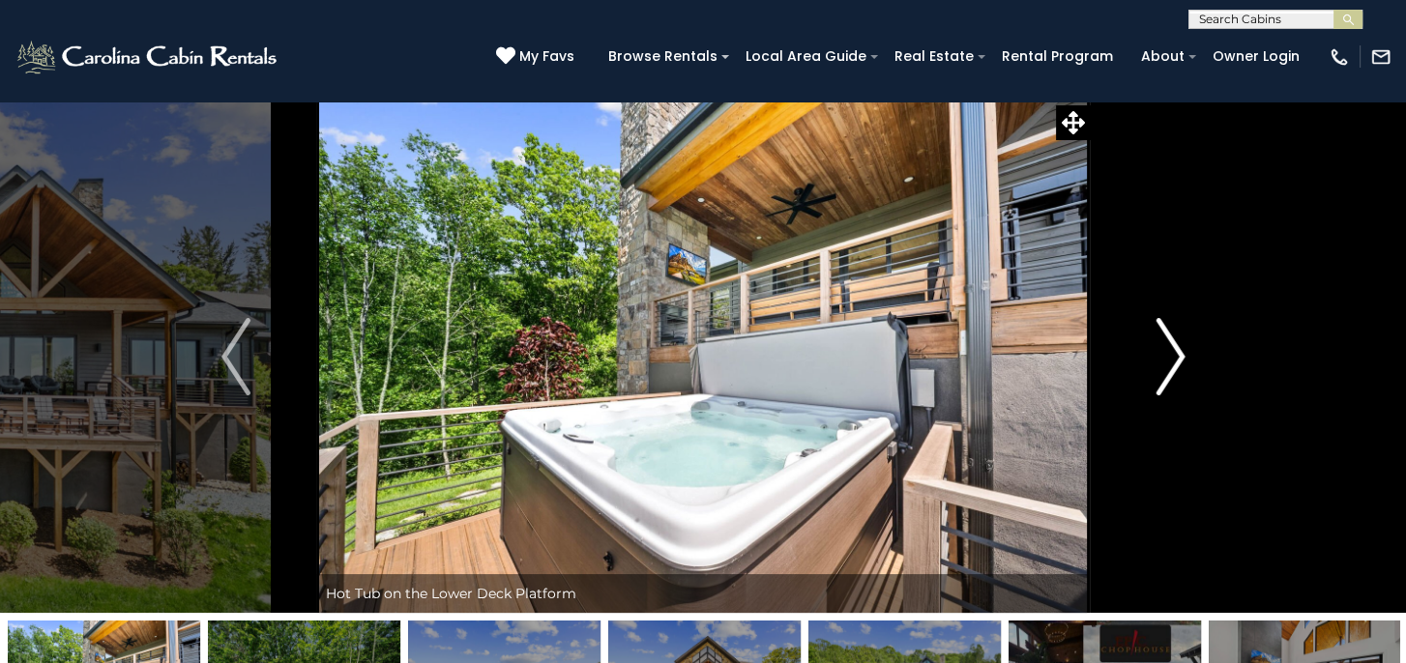
click at [1175, 357] on img "Next" at bounding box center [1169, 356] width 29 height 77
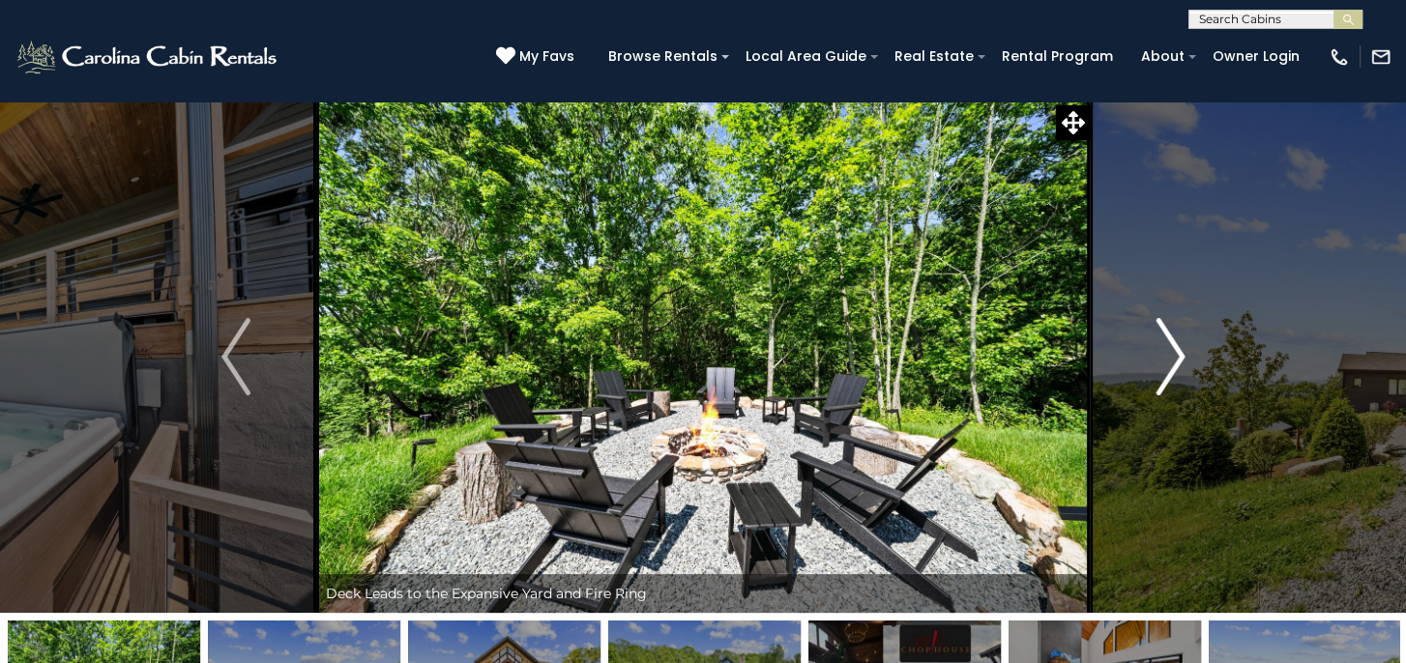
click at [1175, 357] on img "Next" at bounding box center [1169, 356] width 29 height 77
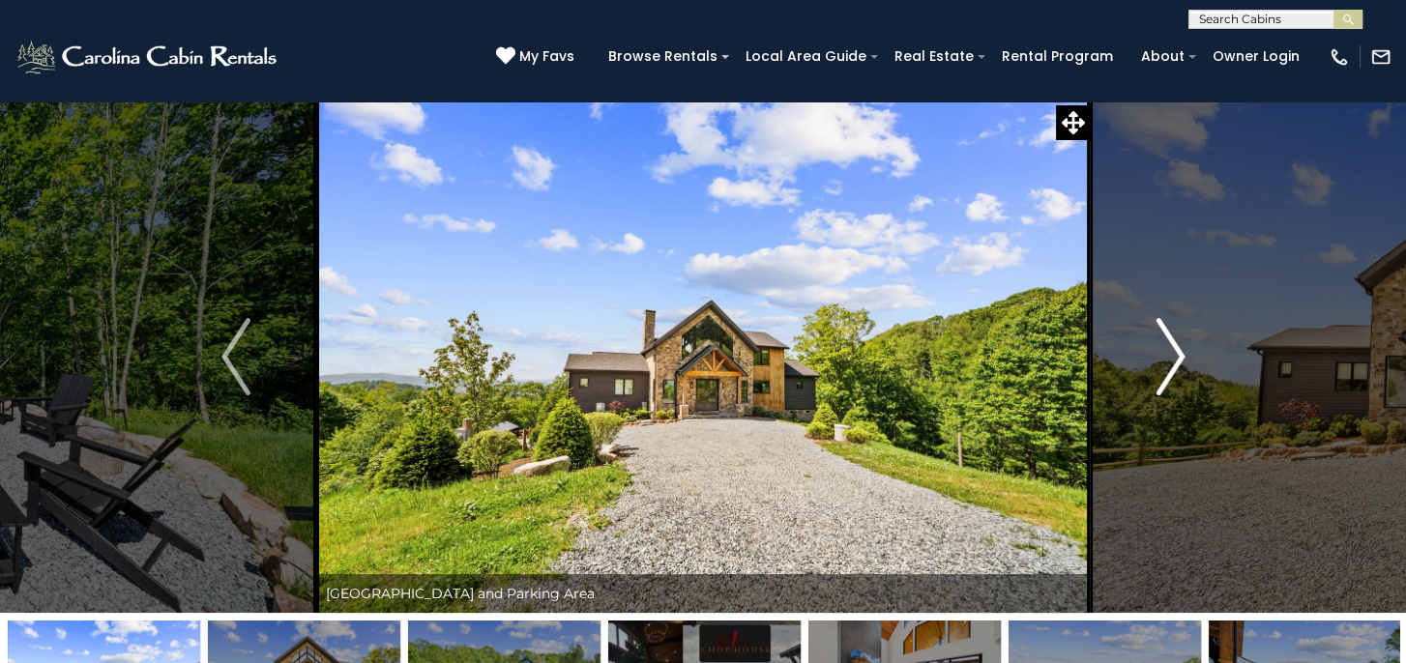
click at [1175, 357] on img "Next" at bounding box center [1169, 356] width 29 height 77
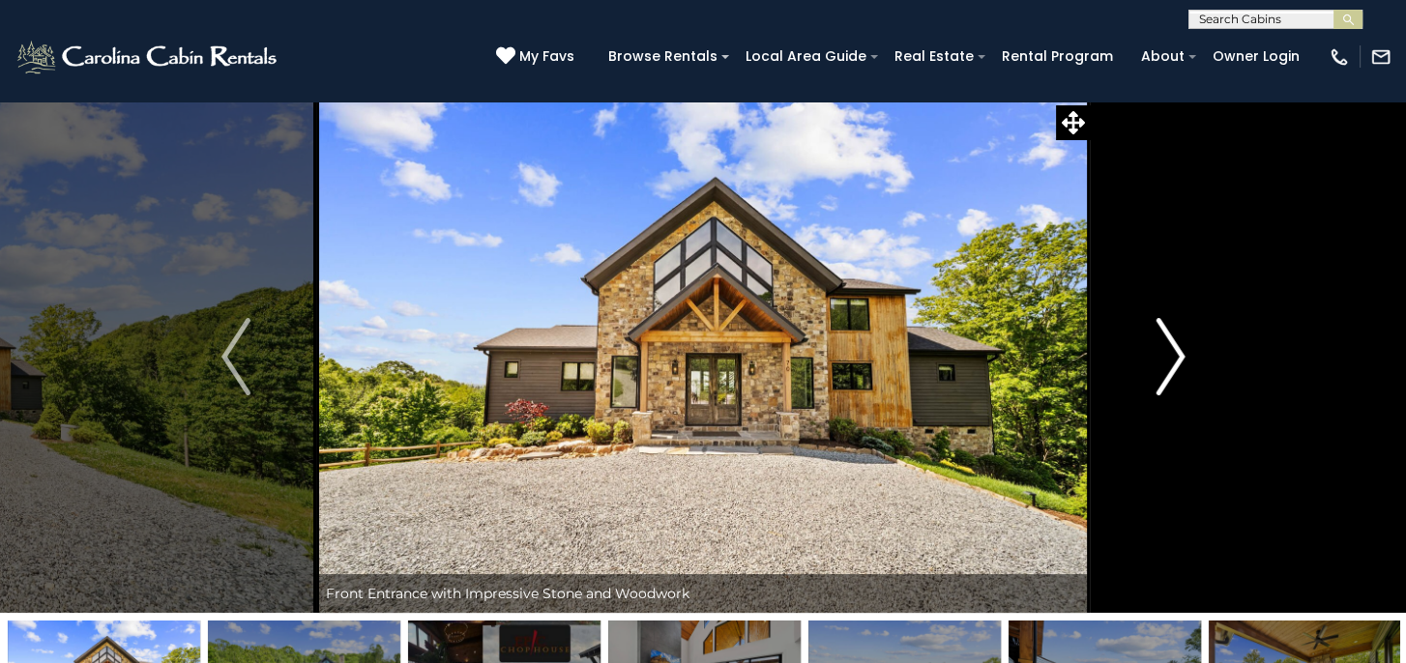
click at [1175, 357] on img "Next" at bounding box center [1169, 356] width 29 height 77
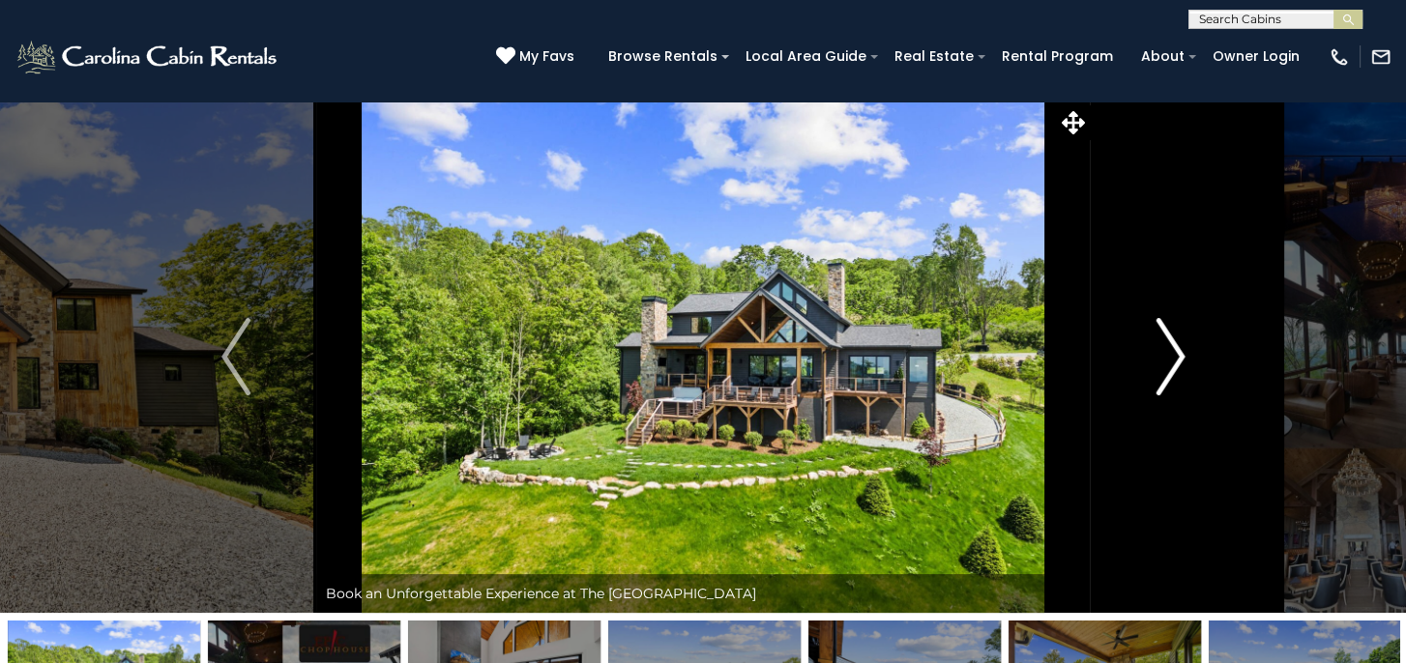
click at [1175, 357] on img "Next" at bounding box center [1169, 356] width 29 height 77
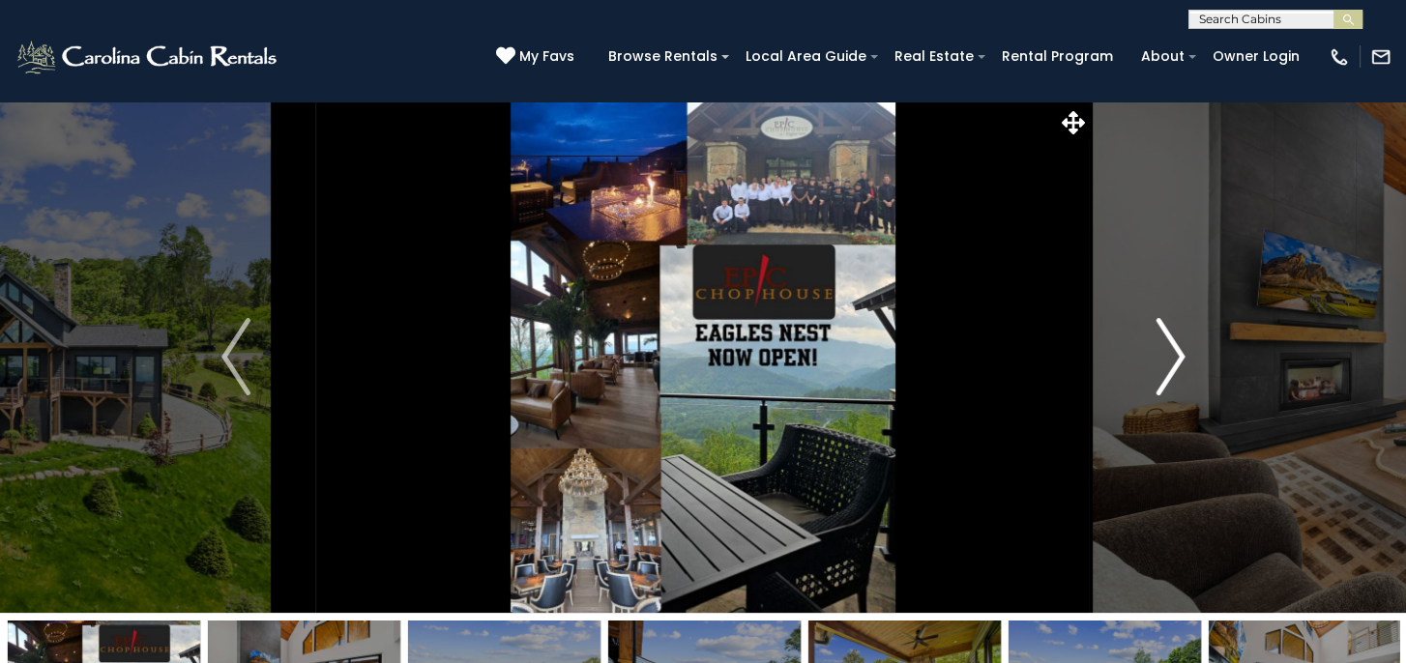
click at [1175, 357] on img "Next" at bounding box center [1169, 356] width 29 height 77
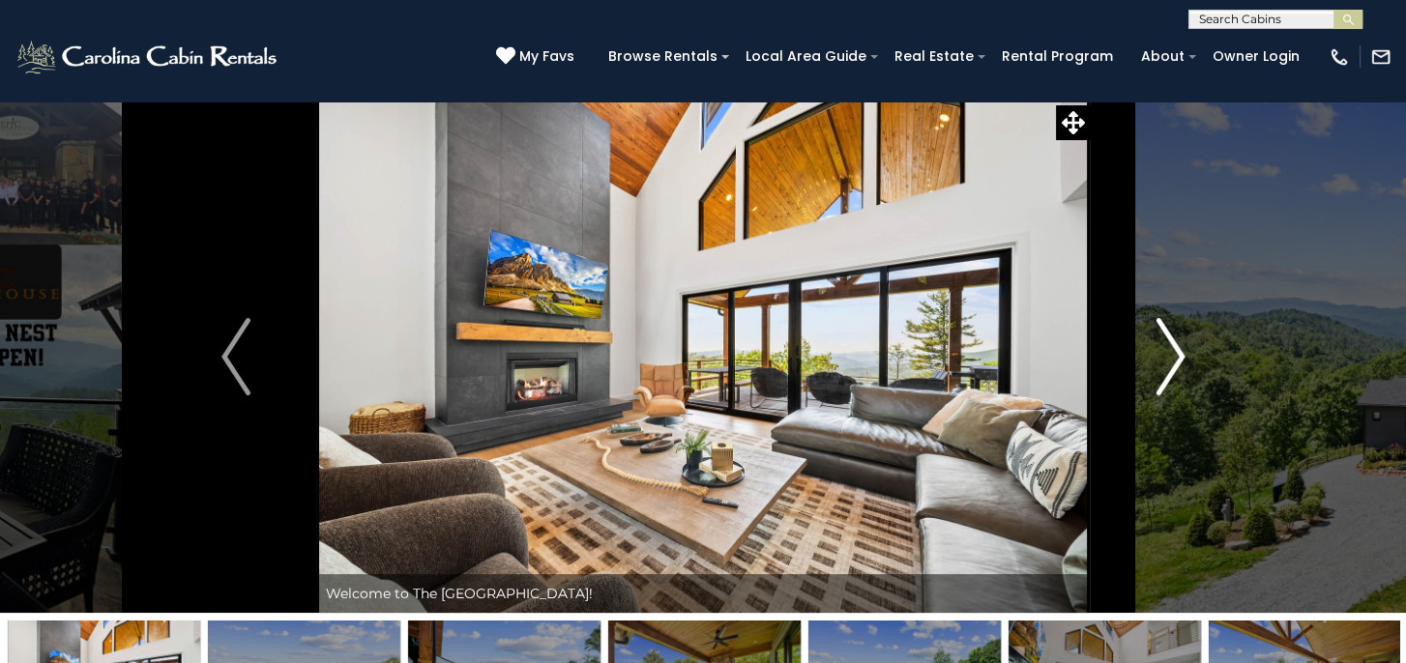
click at [1175, 357] on img "Next" at bounding box center [1169, 356] width 29 height 77
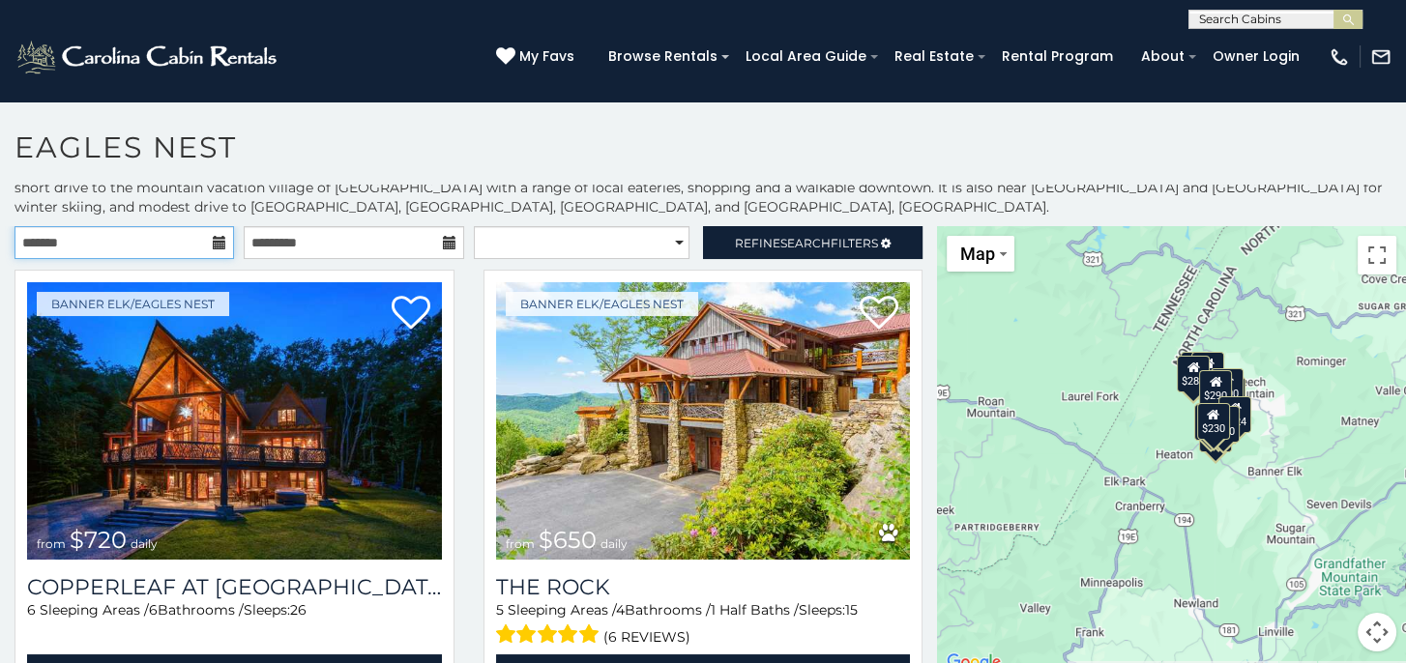
click at [151, 241] on input "text" at bounding box center [124, 242] width 219 height 33
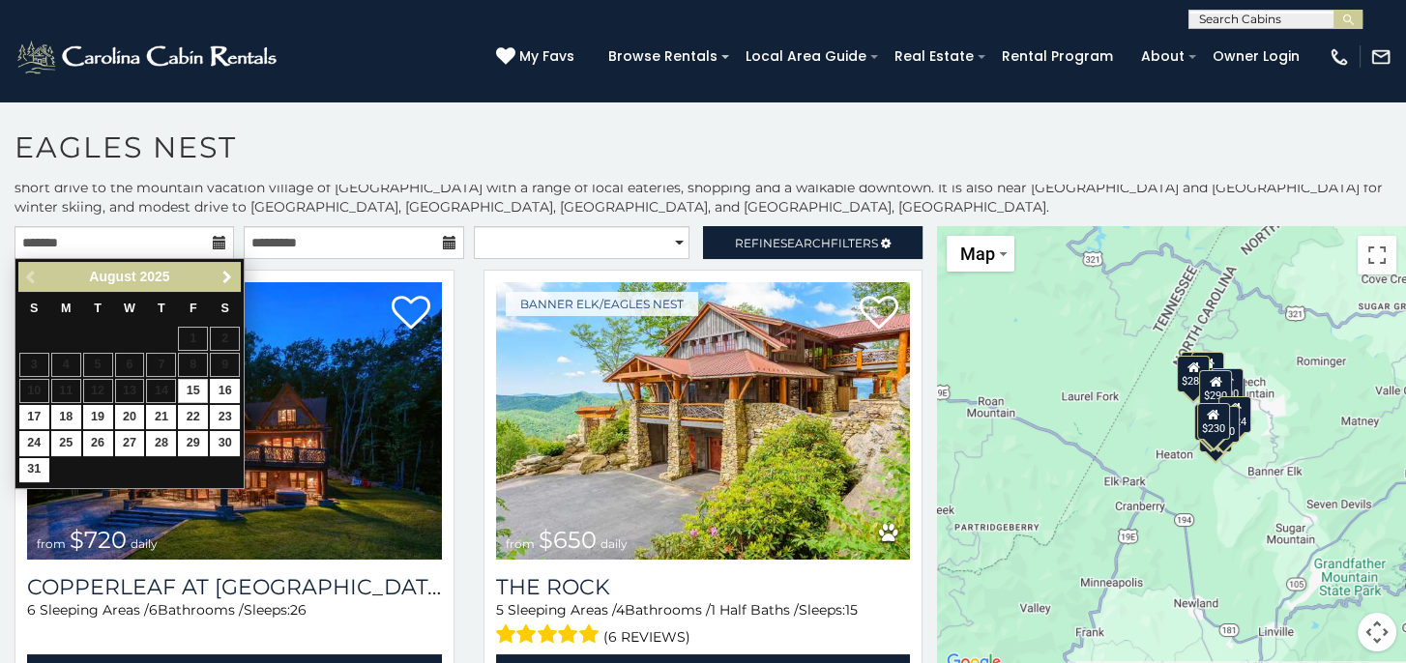
click at [223, 268] on link "Next" at bounding box center [227, 277] width 24 height 24
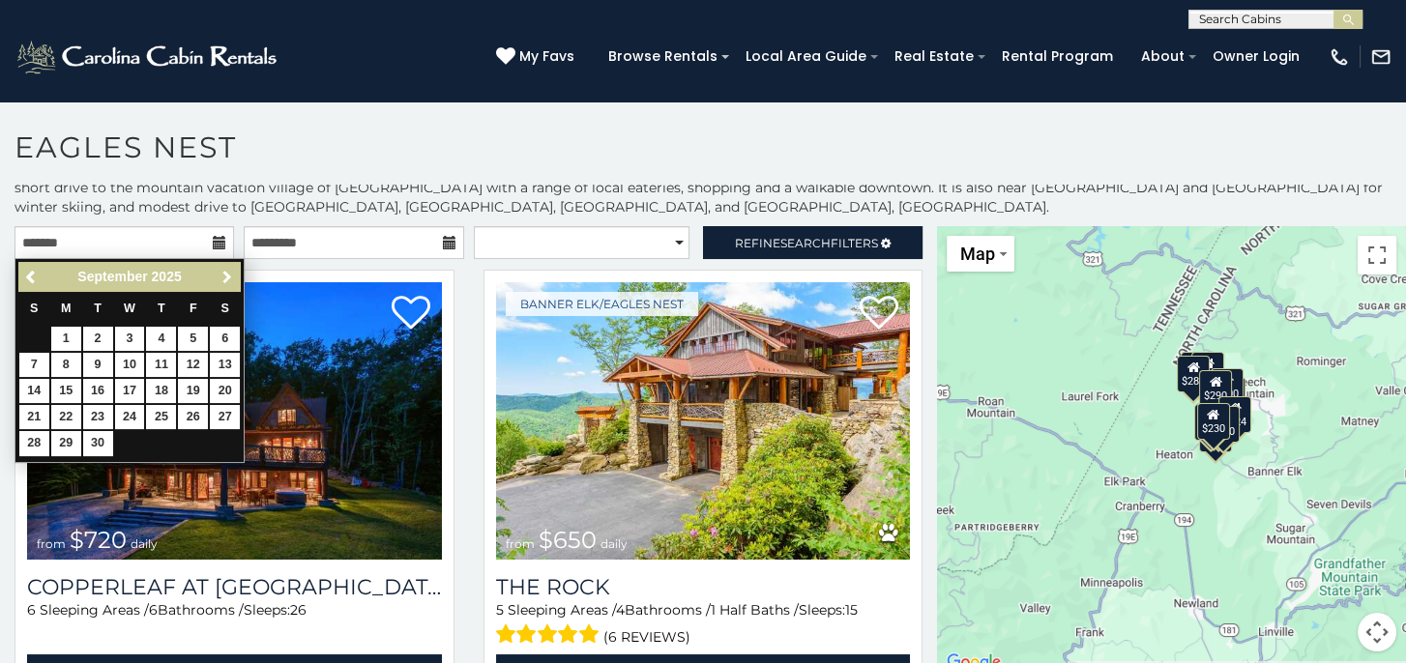
click at [223, 268] on link "Next" at bounding box center [227, 277] width 24 height 24
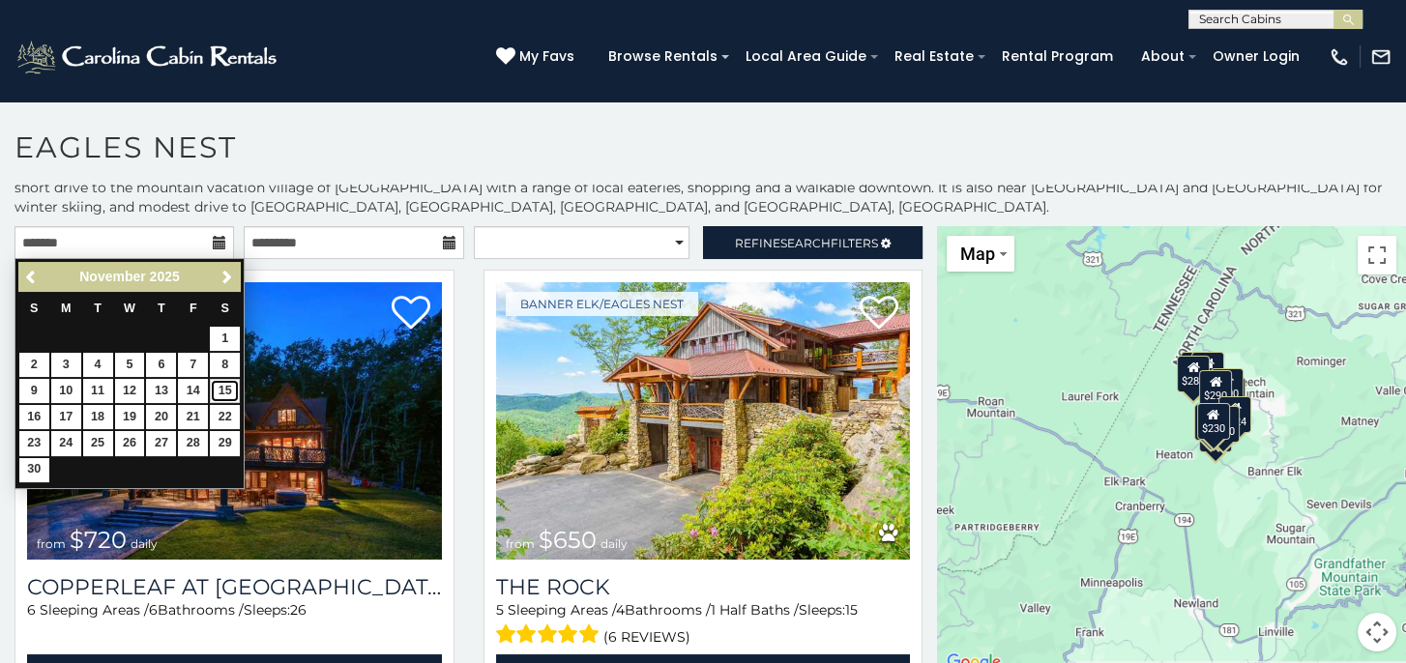
click at [234, 385] on link "15" at bounding box center [225, 391] width 30 height 24
type input "**********"
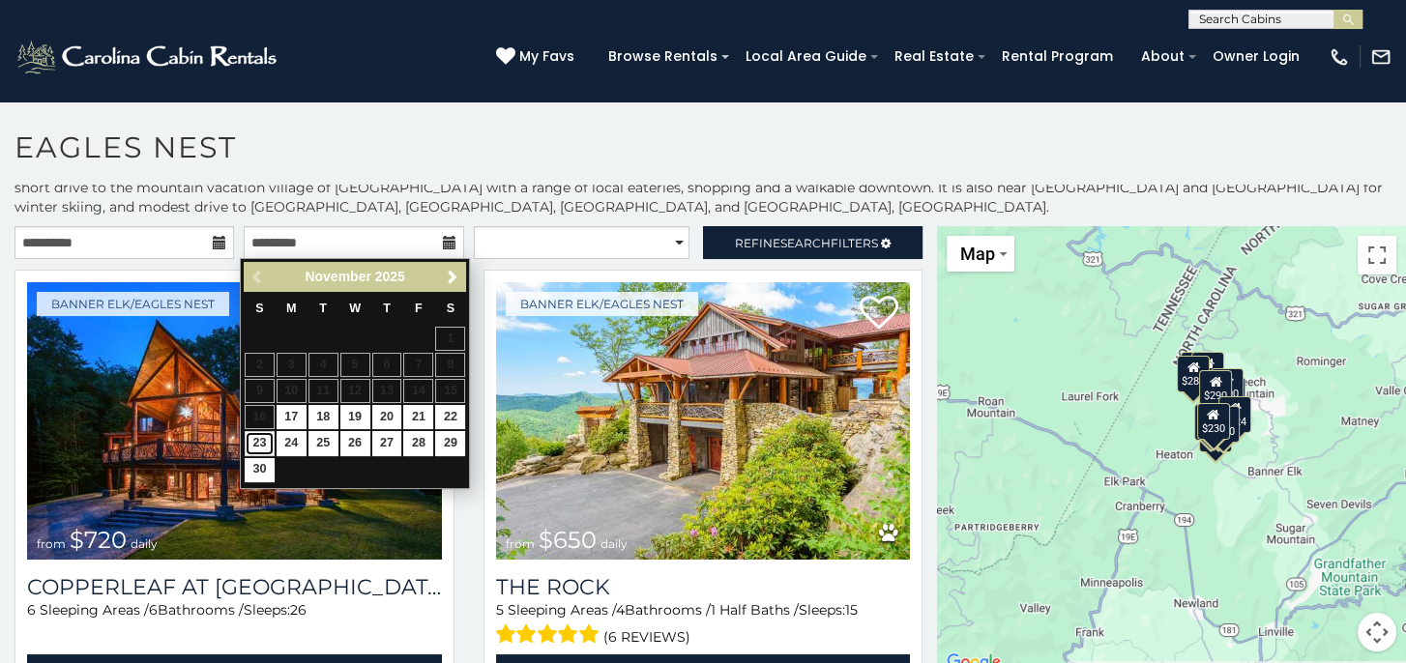
drag, startPoint x: 255, startPoint y: 441, endPoint x: 330, endPoint y: 425, distance: 76.0
click at [256, 441] on link "23" at bounding box center [260, 443] width 30 height 24
type input "**********"
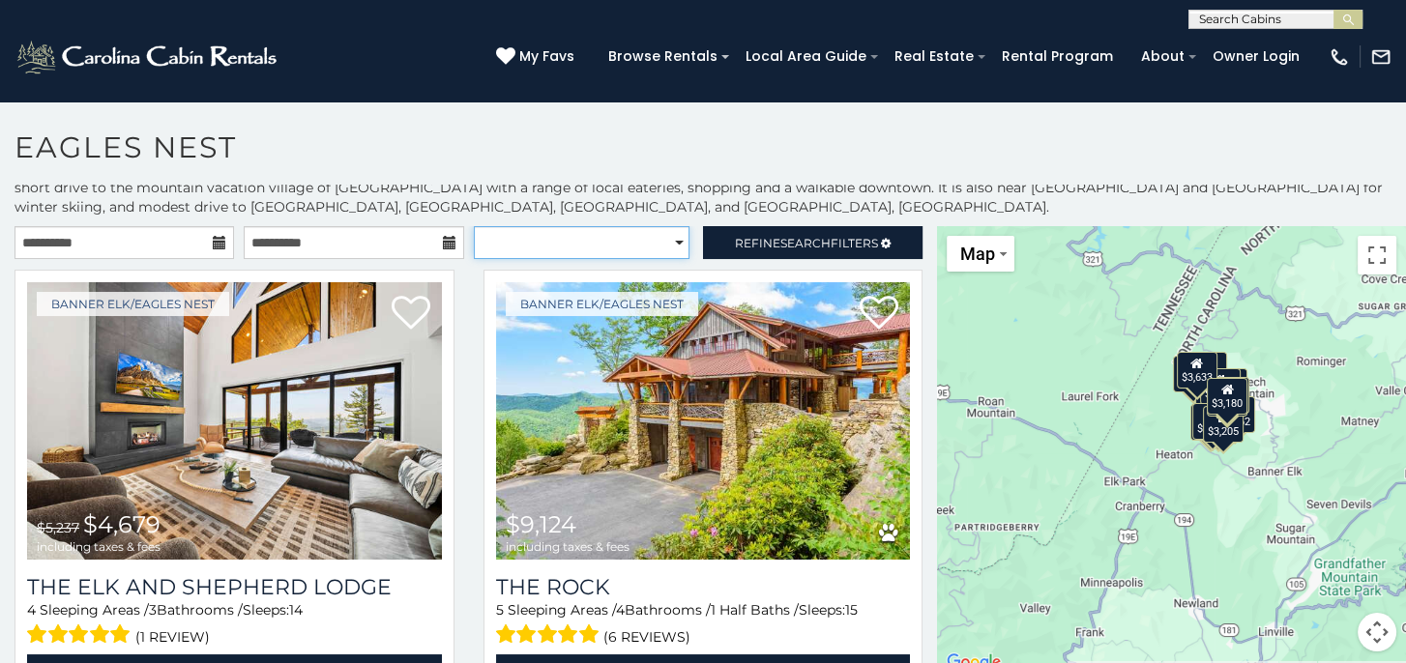
click at [668, 244] on select "**********" at bounding box center [582, 242] width 216 height 33
select select "**********"
click at [474, 226] on select "**********" at bounding box center [582, 242] width 216 height 33
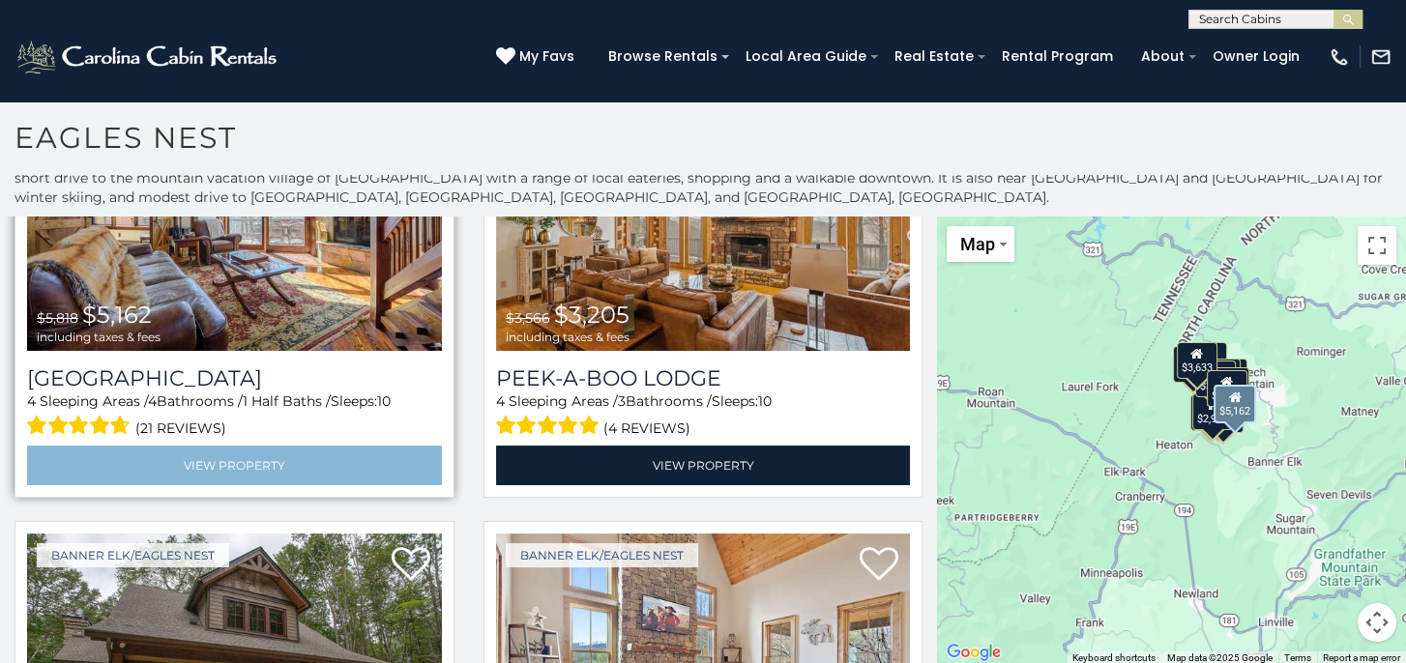
scroll to position [2045, 0]
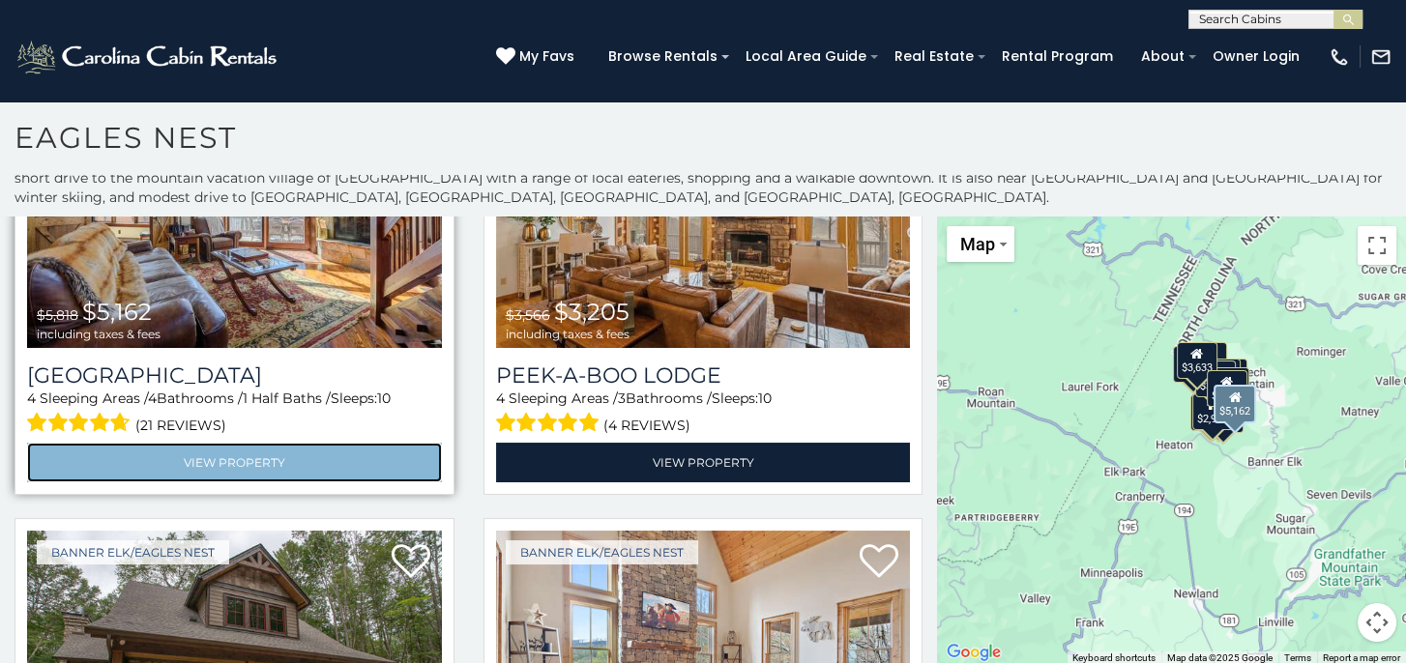
click at [228, 443] on link "View Property" at bounding box center [234, 463] width 415 height 40
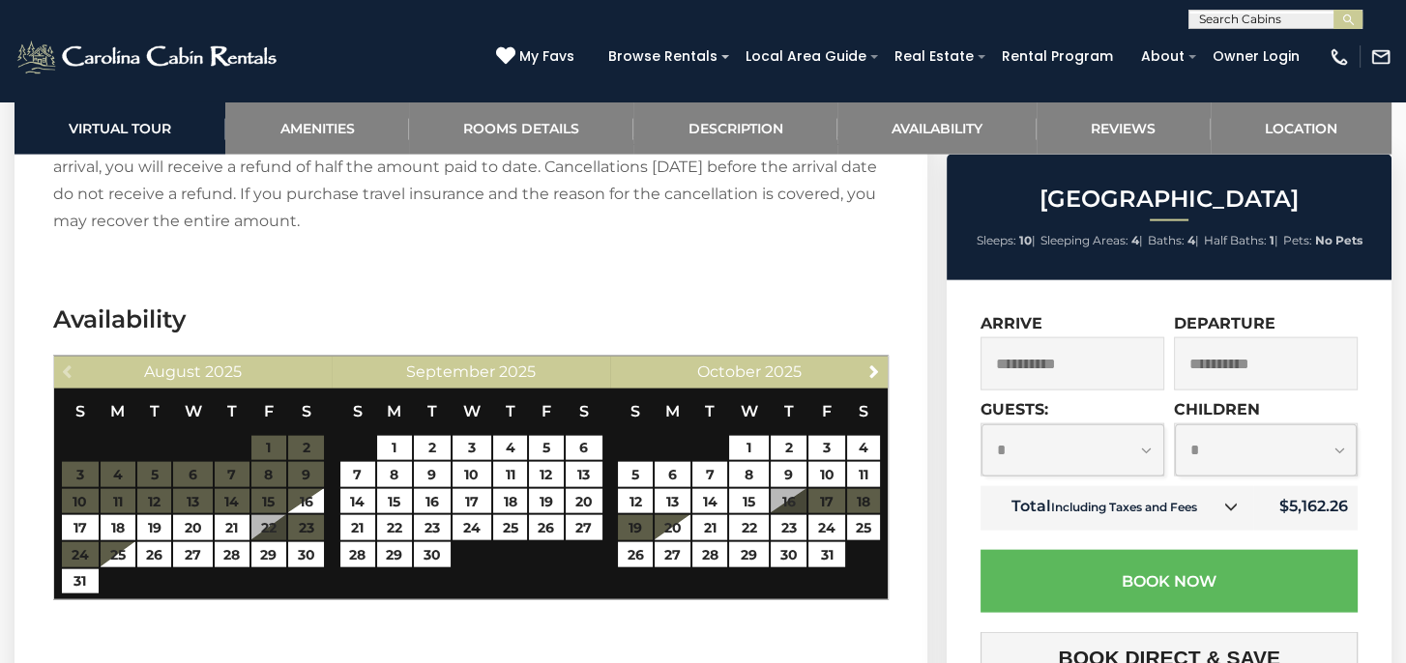
scroll to position [5318, 0]
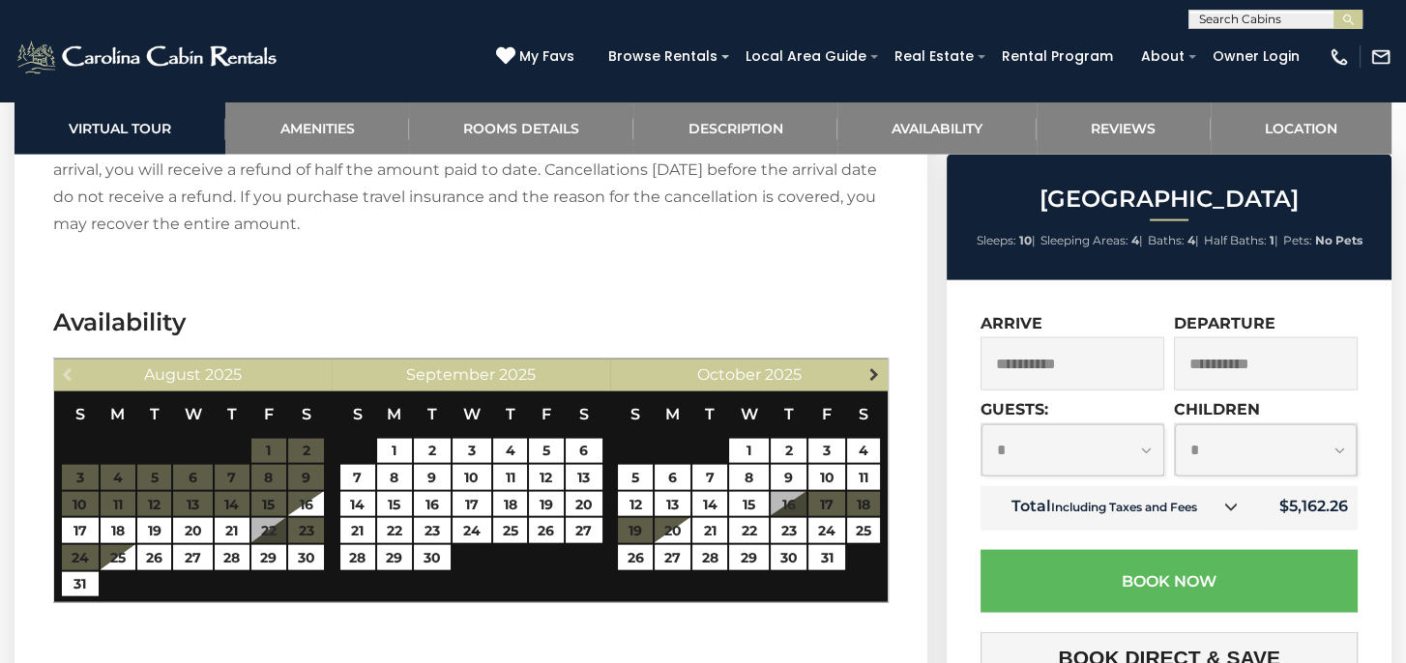
click at [872, 374] on span "Next" at bounding box center [873, 373] width 15 height 15
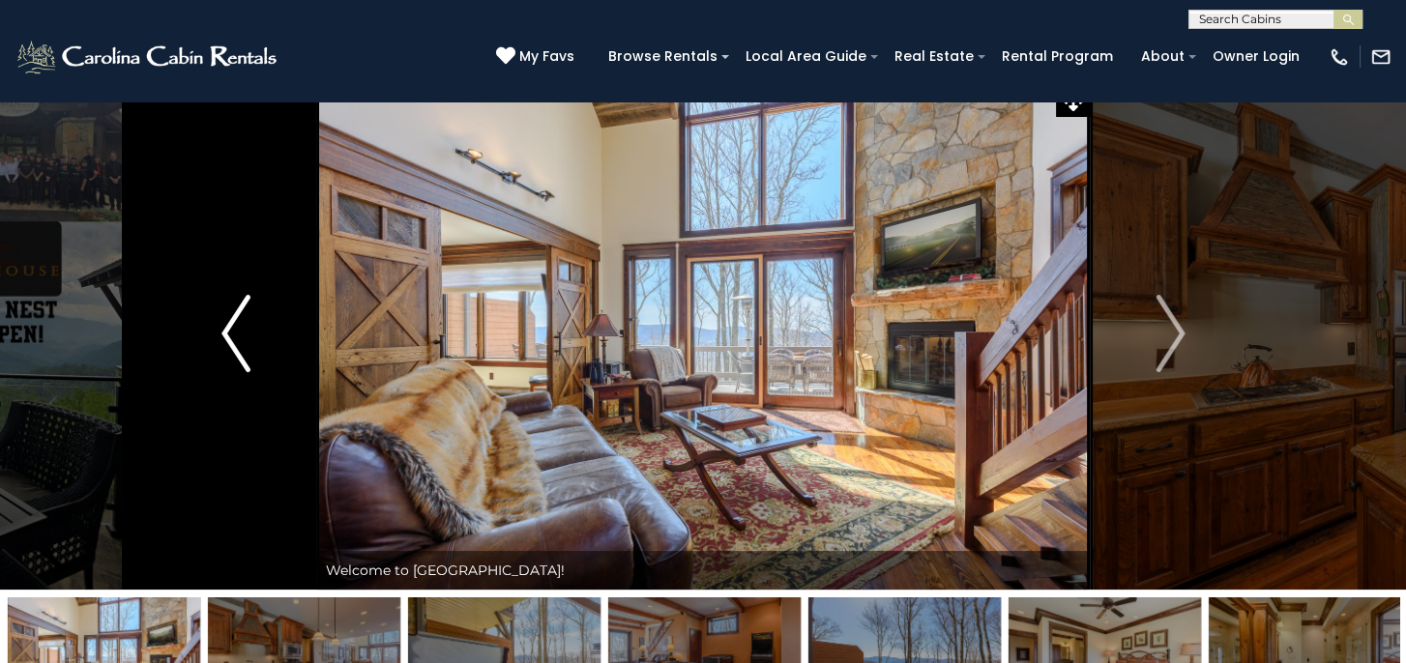
scroll to position [0, 0]
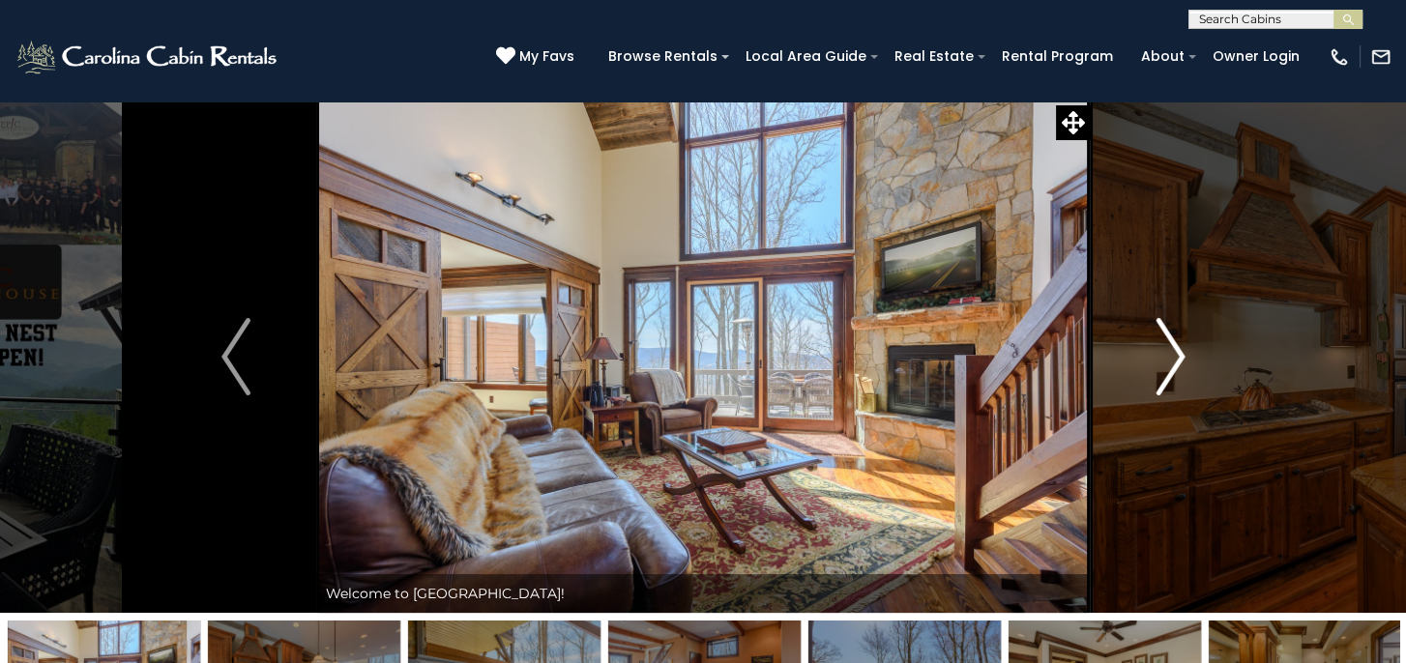
click at [1163, 351] on img "Next" at bounding box center [1169, 356] width 29 height 77
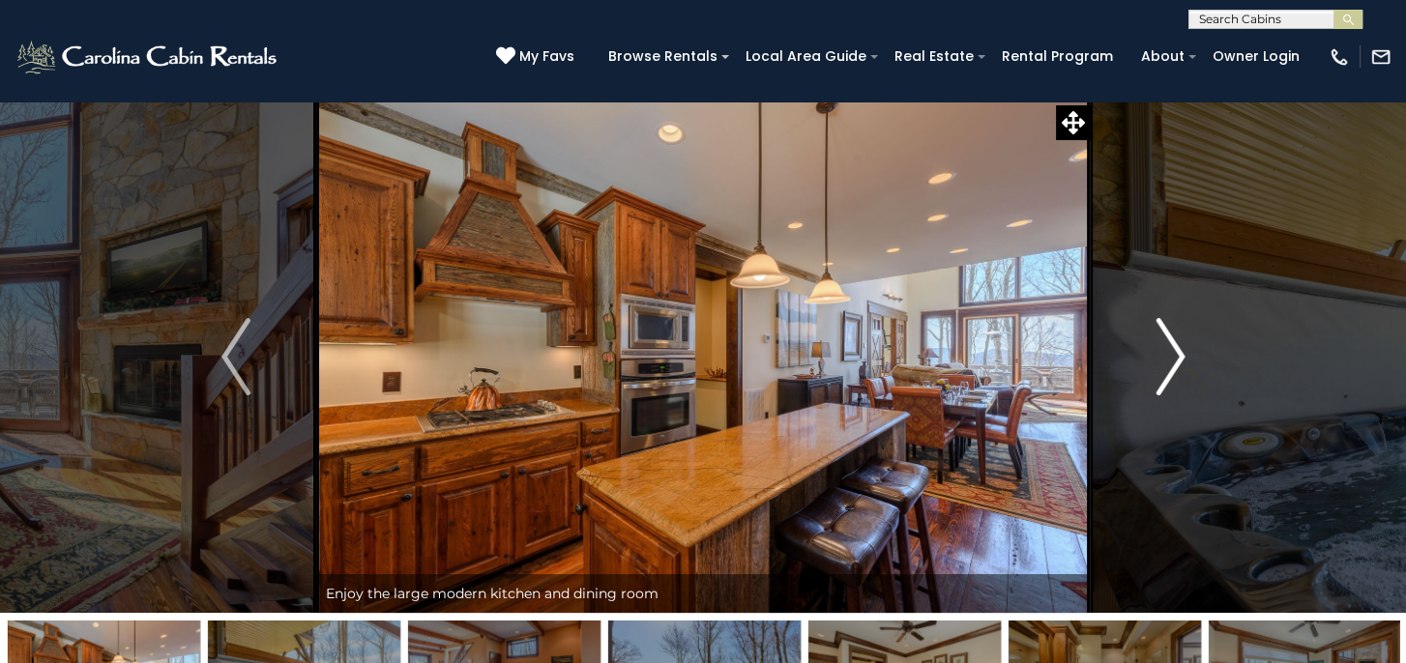
click at [1169, 354] on img "Next" at bounding box center [1169, 356] width 29 height 77
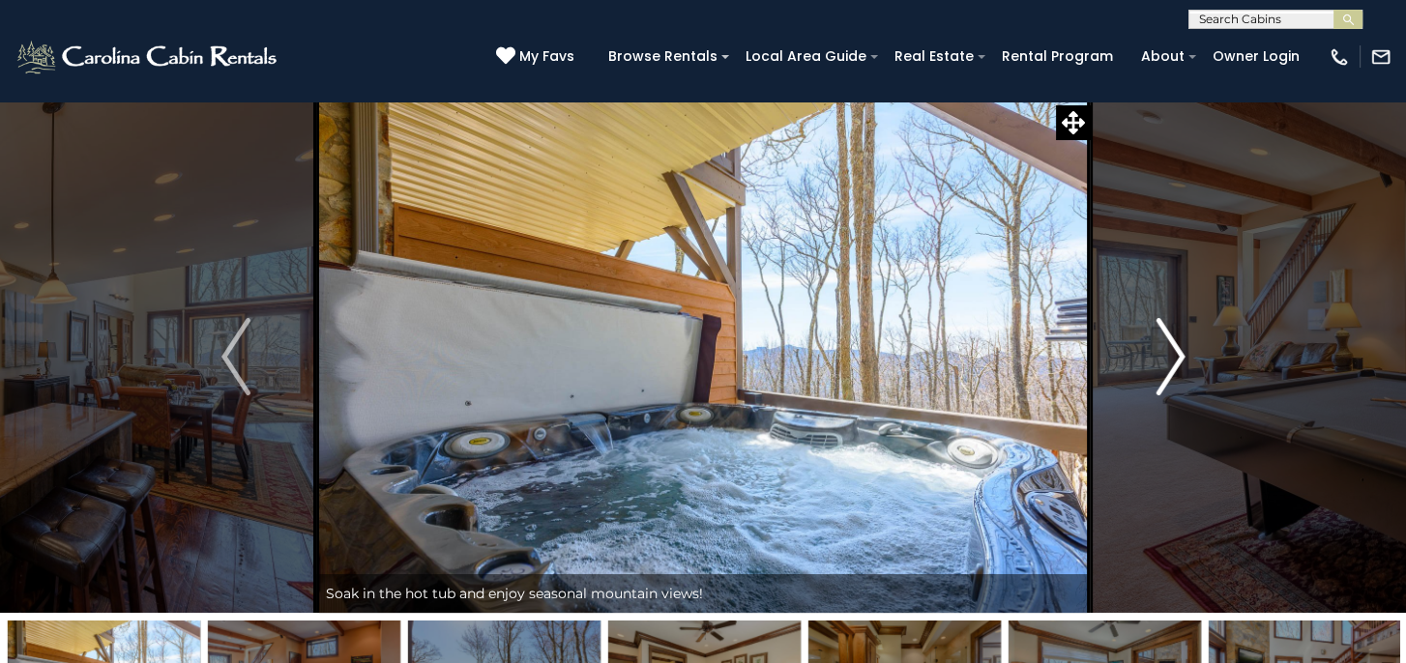
click at [1169, 354] on img "Next" at bounding box center [1169, 356] width 29 height 77
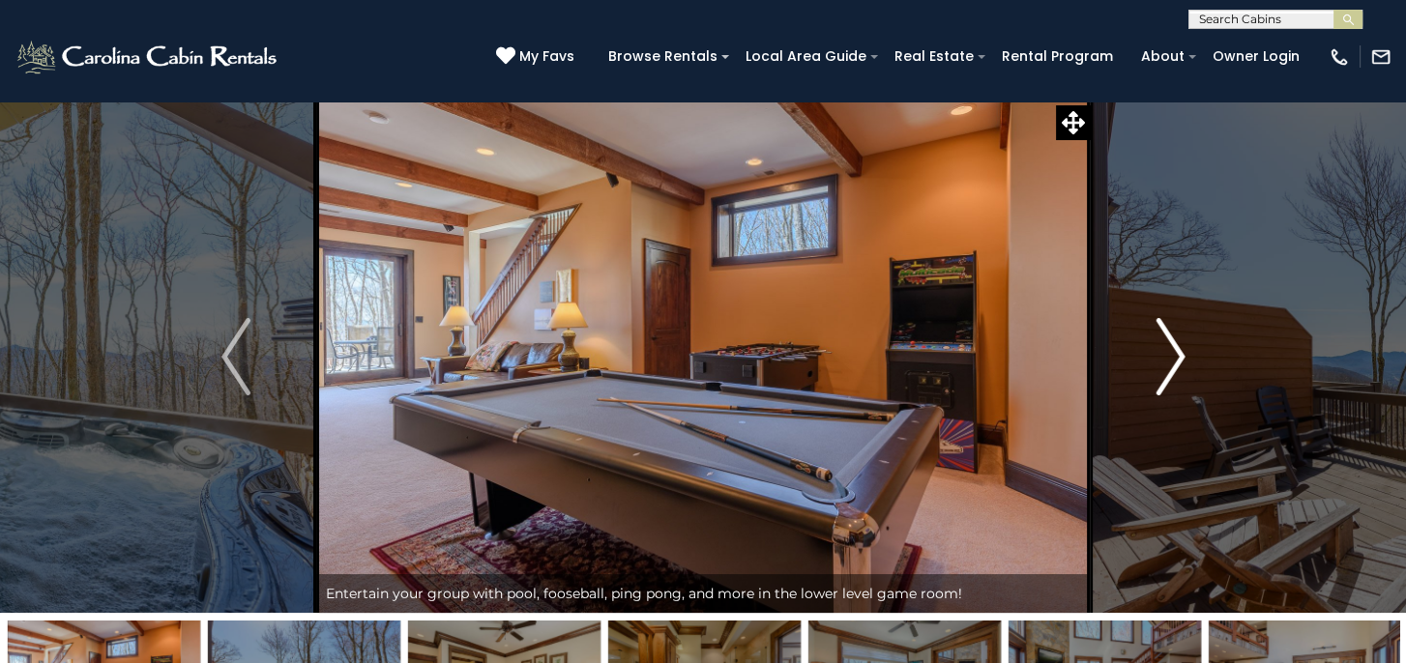
click at [1169, 354] on img "Next" at bounding box center [1169, 356] width 29 height 77
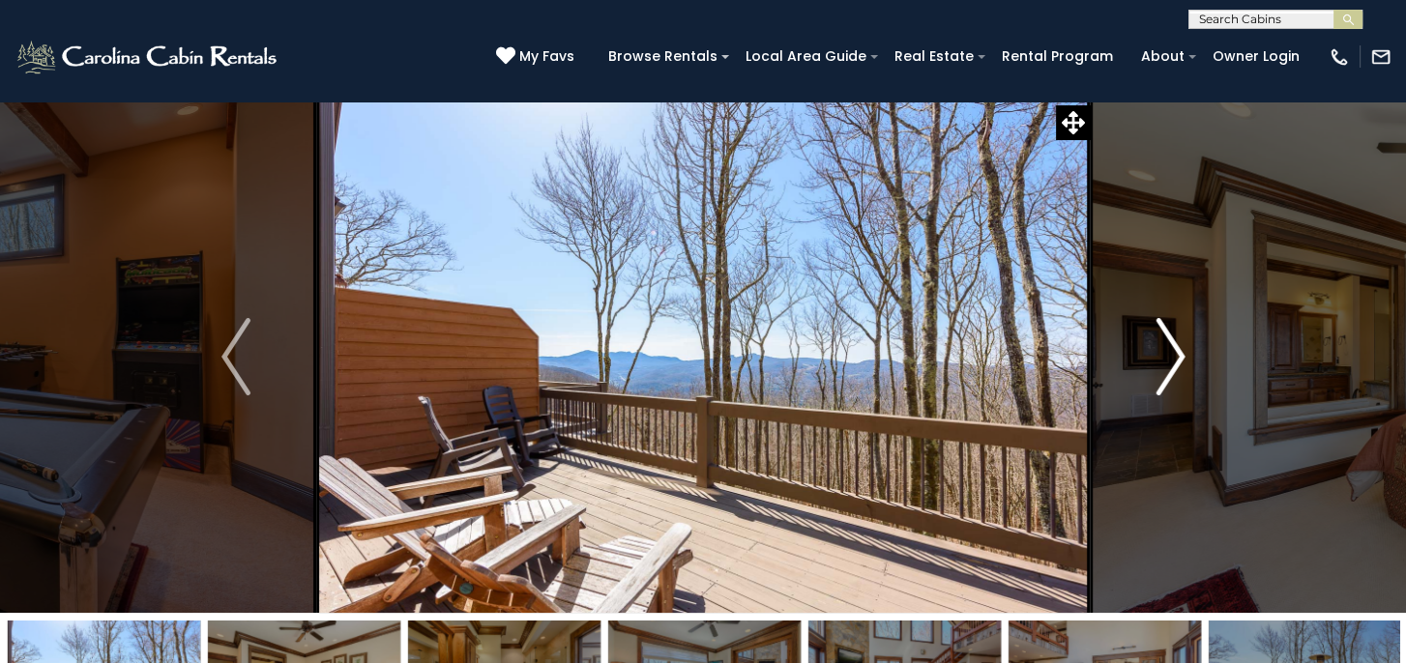
click at [1169, 354] on img "Next" at bounding box center [1169, 356] width 29 height 77
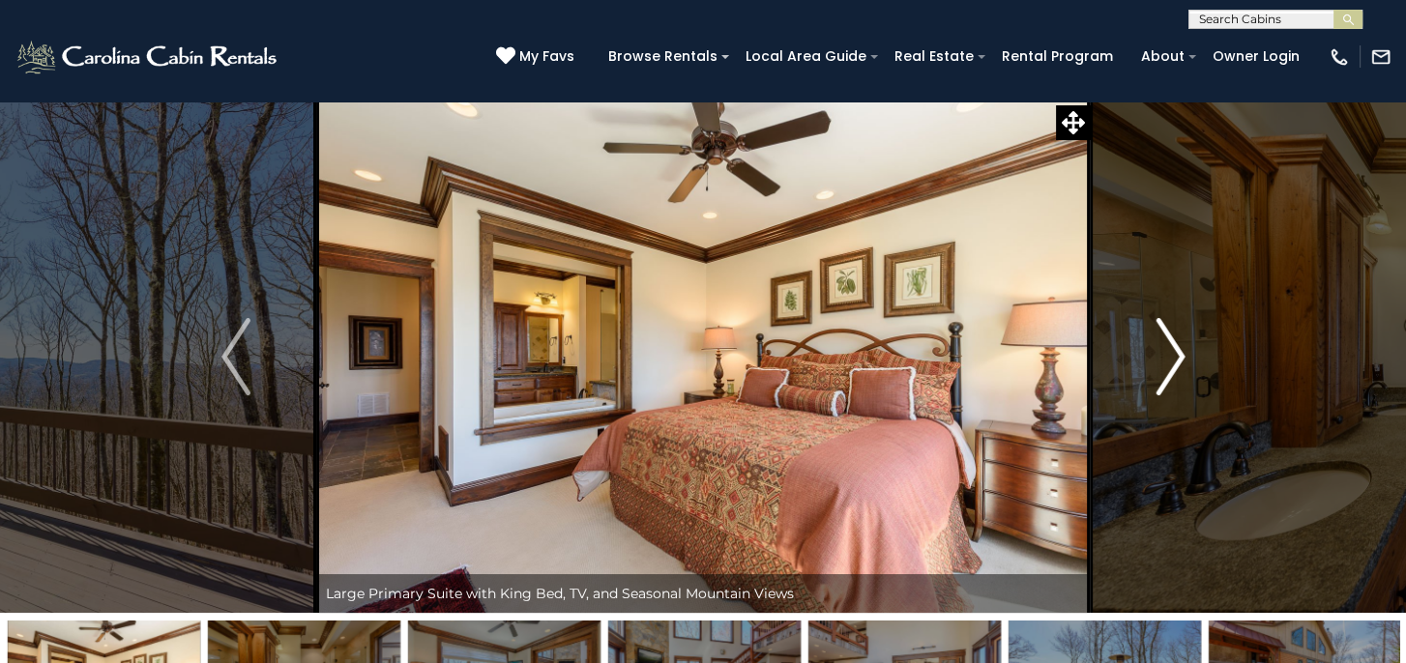
click at [1169, 354] on img "Next" at bounding box center [1169, 356] width 29 height 77
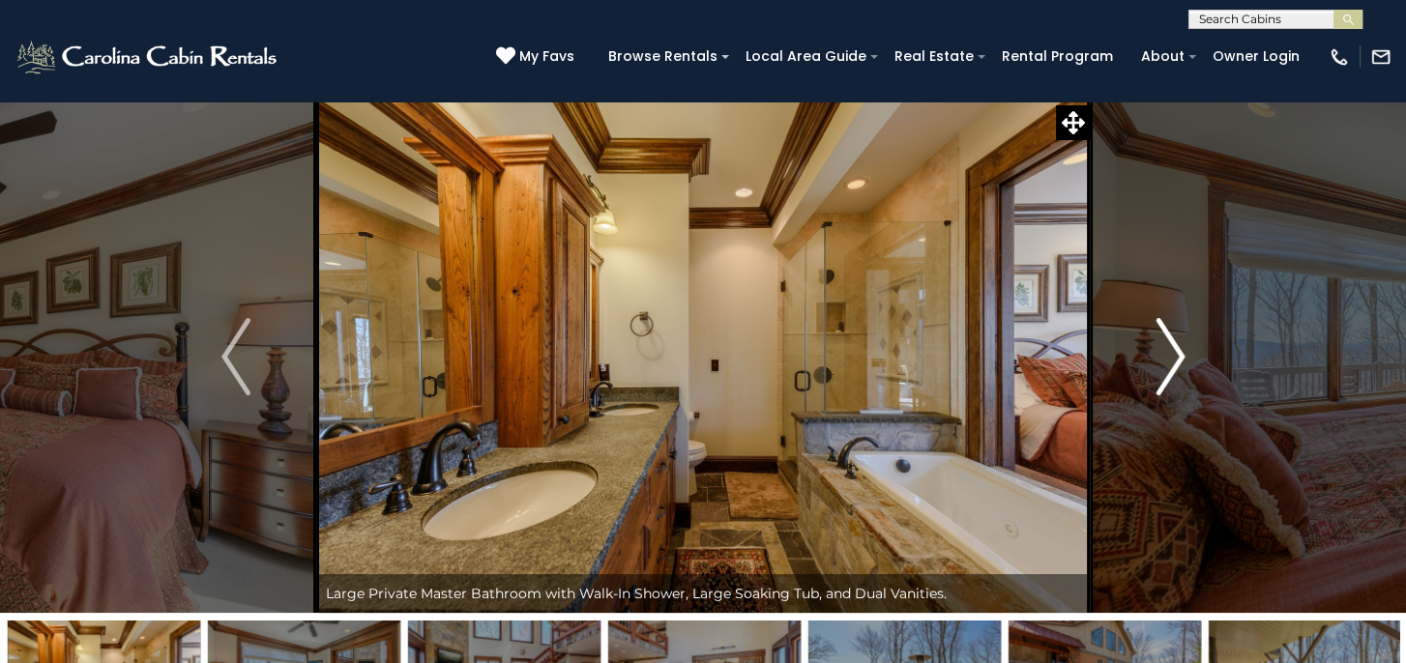
click at [1169, 354] on img "Next" at bounding box center [1169, 356] width 29 height 77
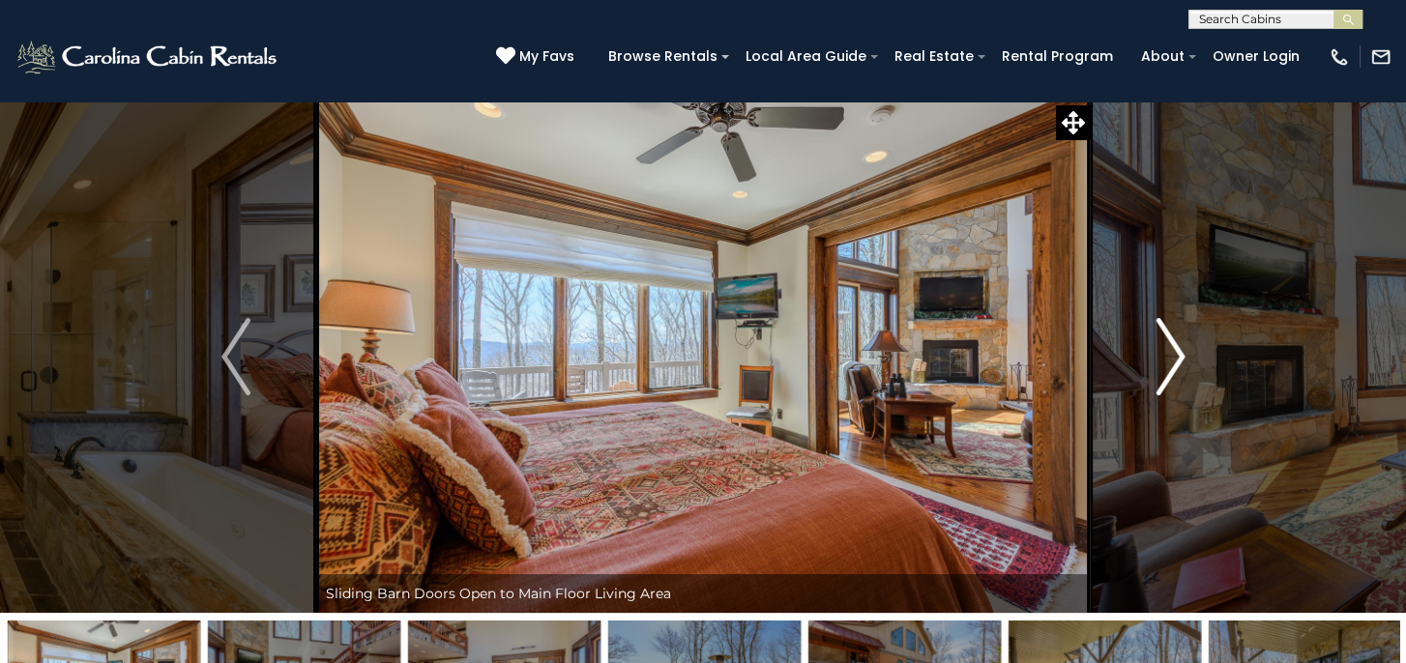
click at [1169, 354] on img "Next" at bounding box center [1169, 356] width 29 height 77
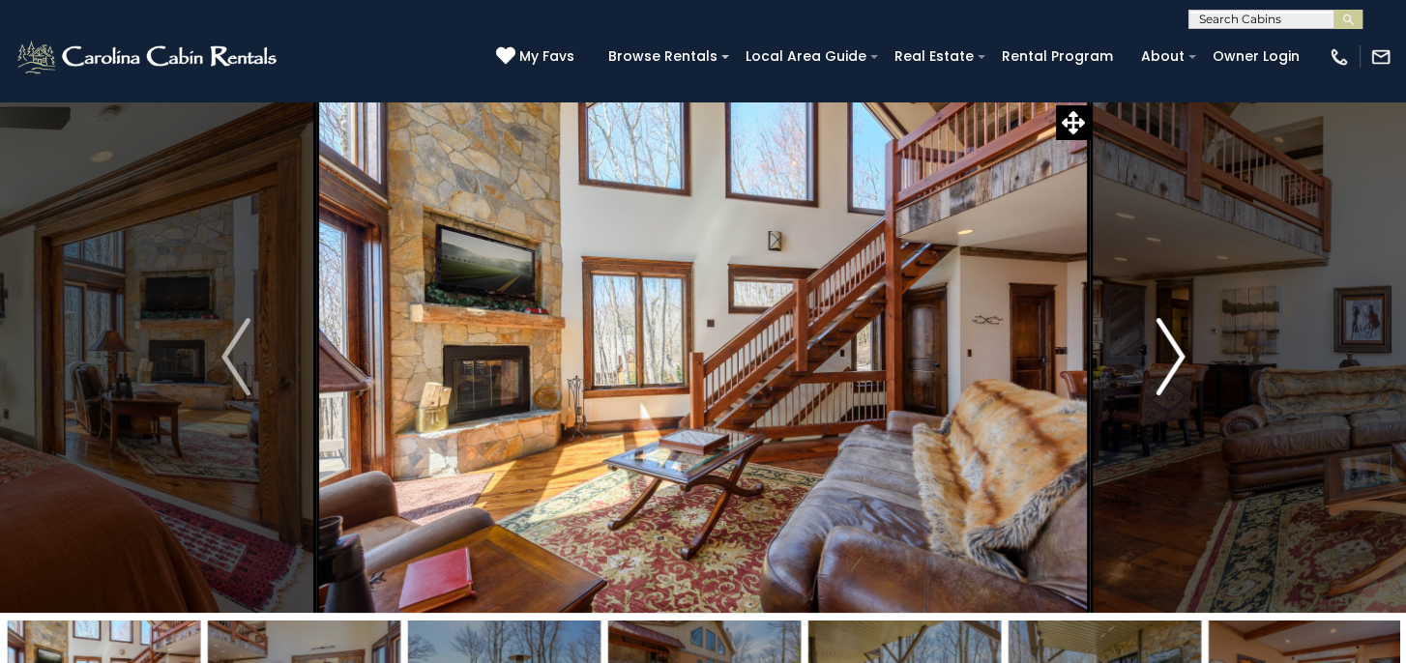
click at [1169, 354] on img "Next" at bounding box center [1169, 356] width 29 height 77
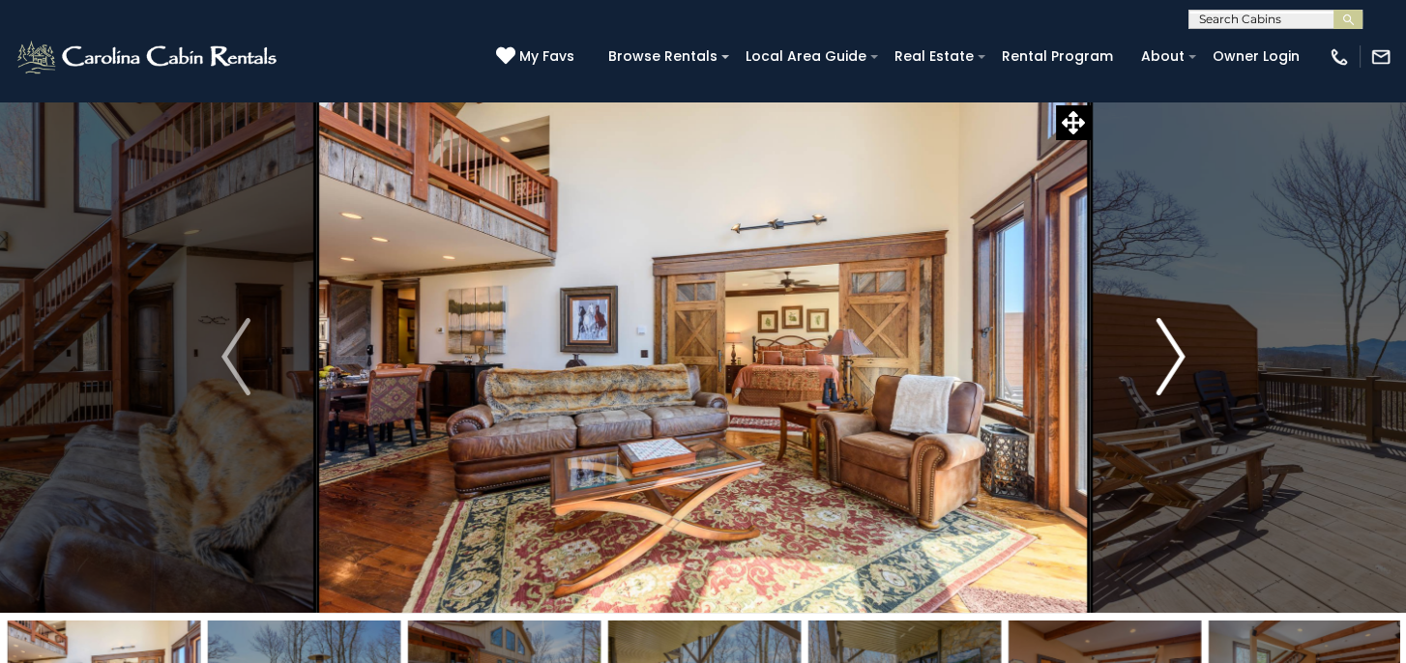
click at [1169, 354] on img "Next" at bounding box center [1169, 356] width 29 height 77
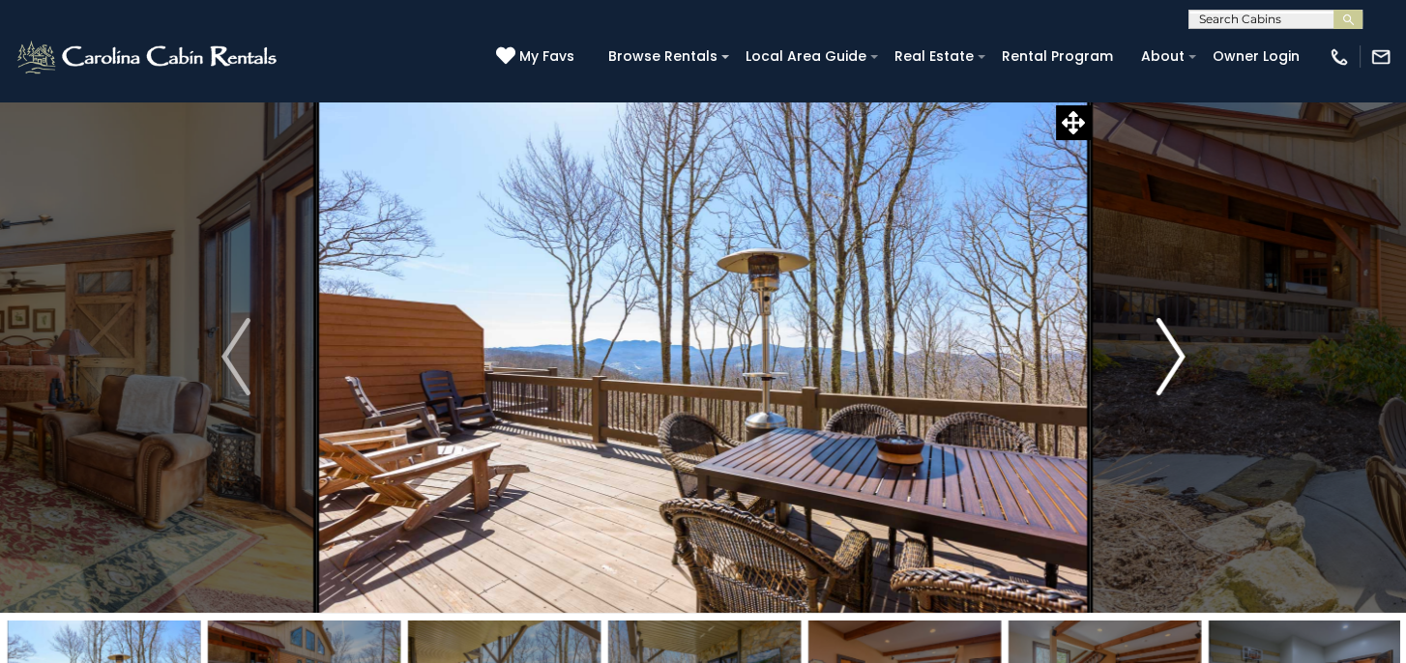
click at [1169, 354] on img "Next" at bounding box center [1169, 356] width 29 height 77
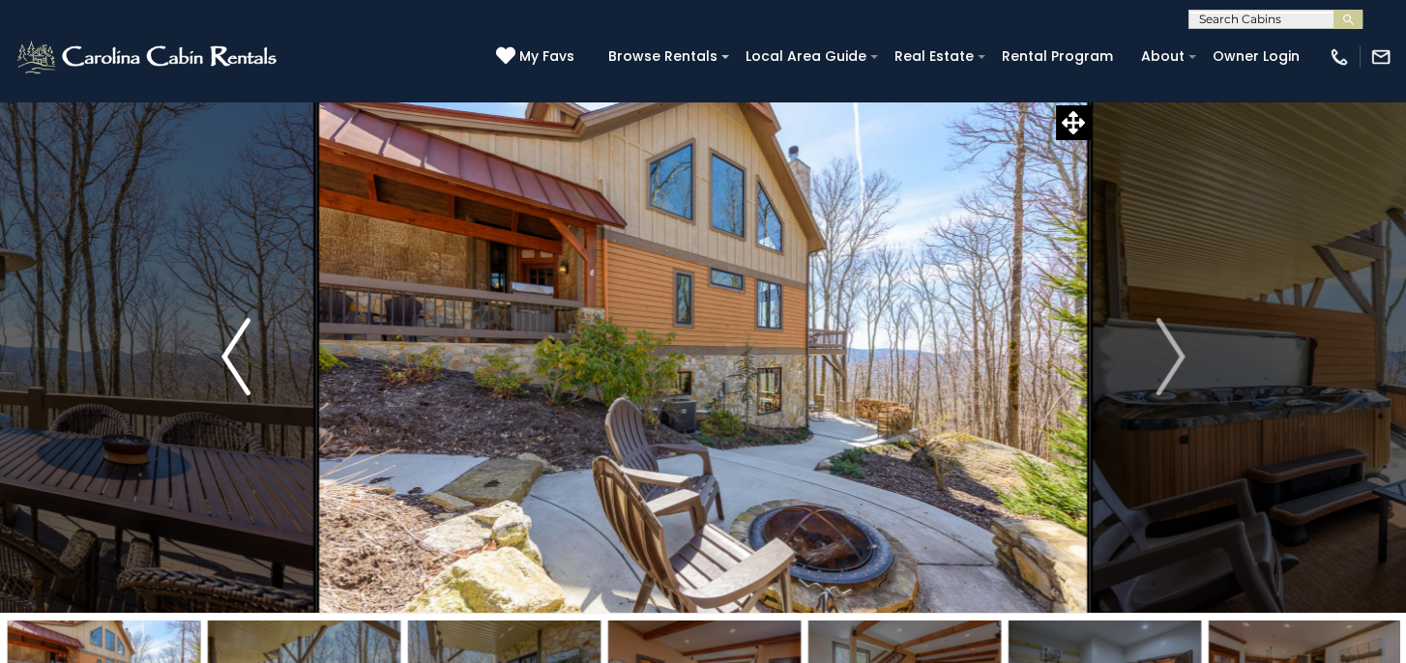
click at [228, 349] on img "Previous" at bounding box center [235, 356] width 29 height 77
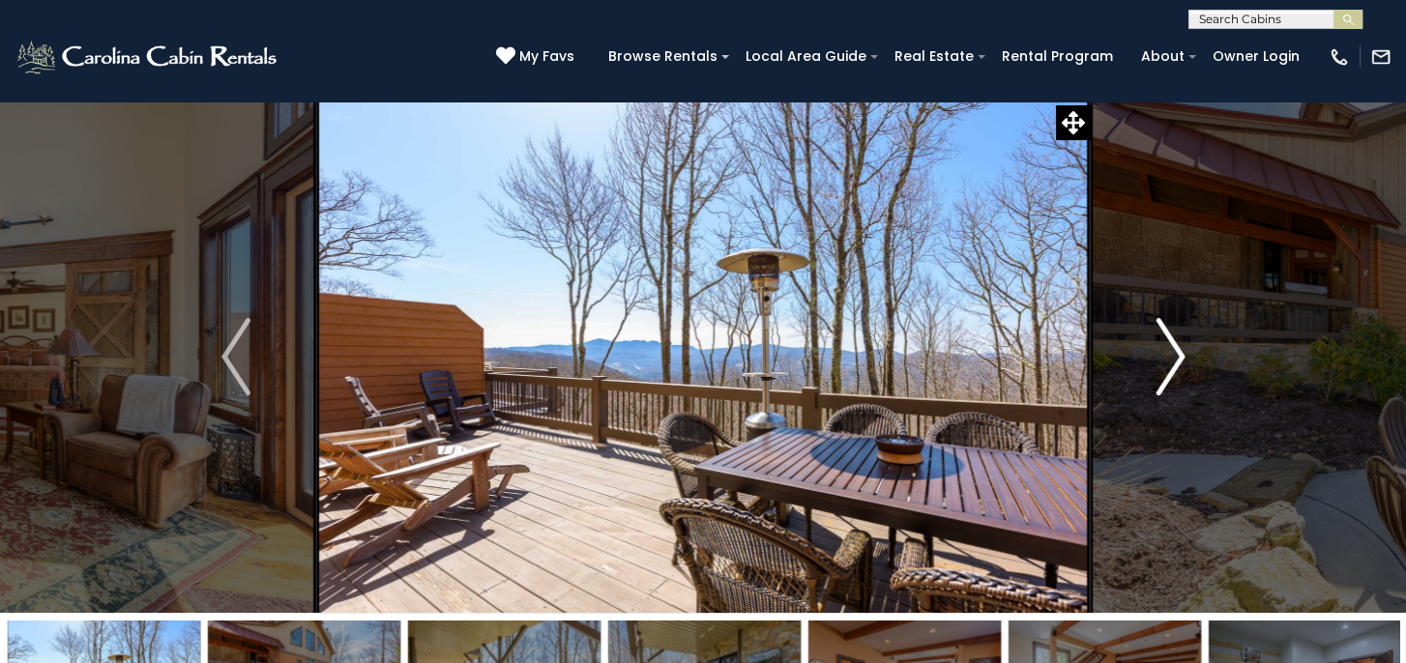
click at [1167, 335] on img "Next" at bounding box center [1169, 356] width 29 height 77
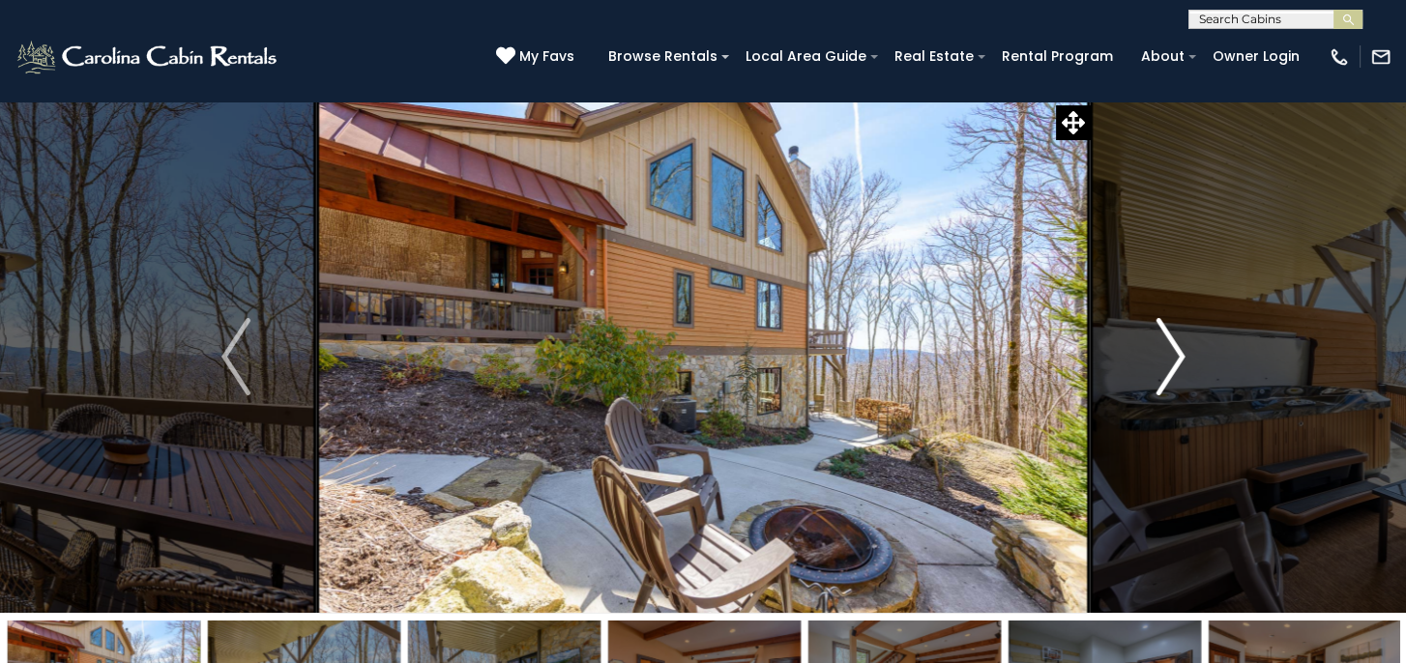
click at [1182, 360] on img "Next" at bounding box center [1169, 356] width 29 height 77
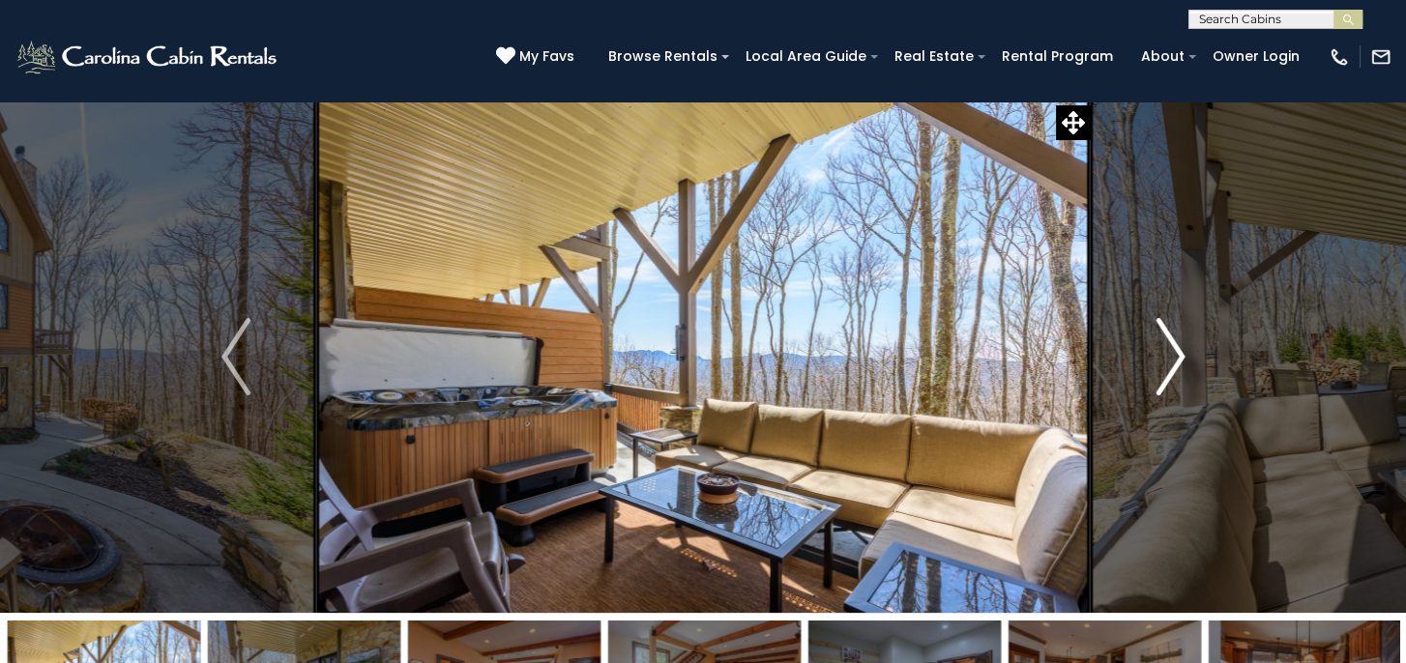
click at [1181, 360] on img "Next" at bounding box center [1169, 356] width 29 height 77
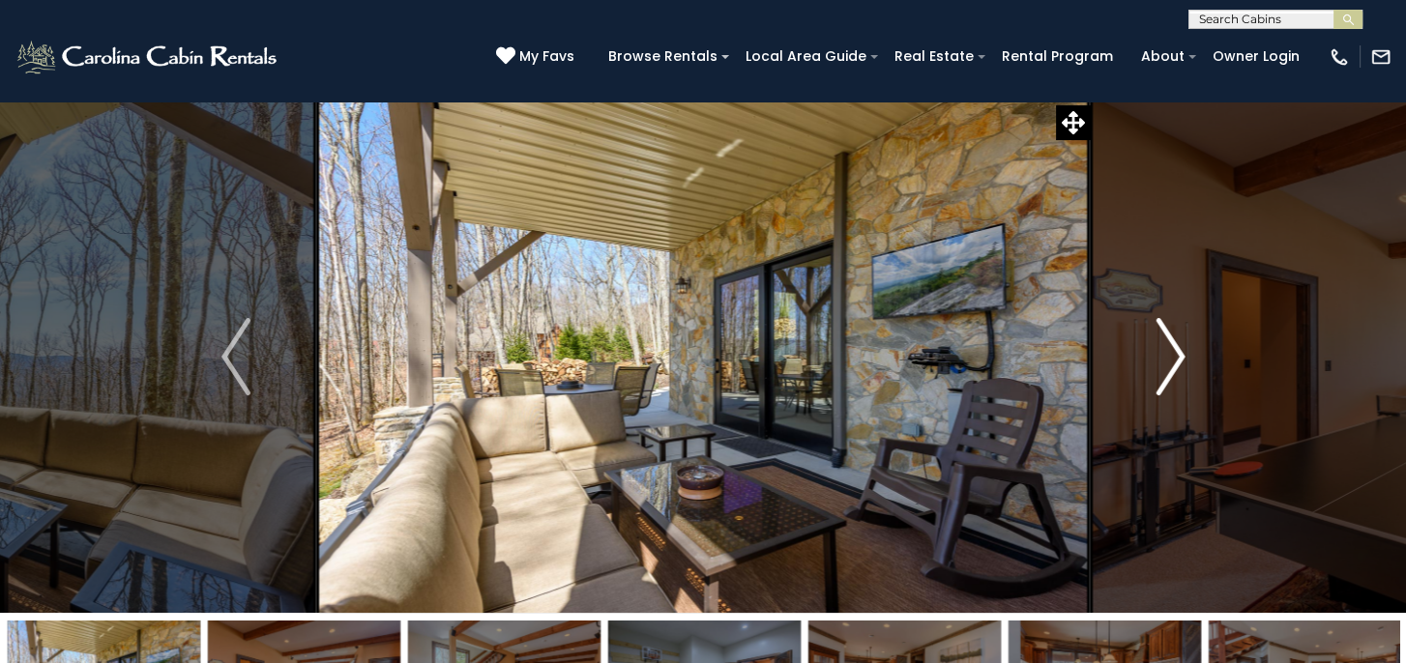
click at [1181, 360] on img "Next" at bounding box center [1169, 356] width 29 height 77
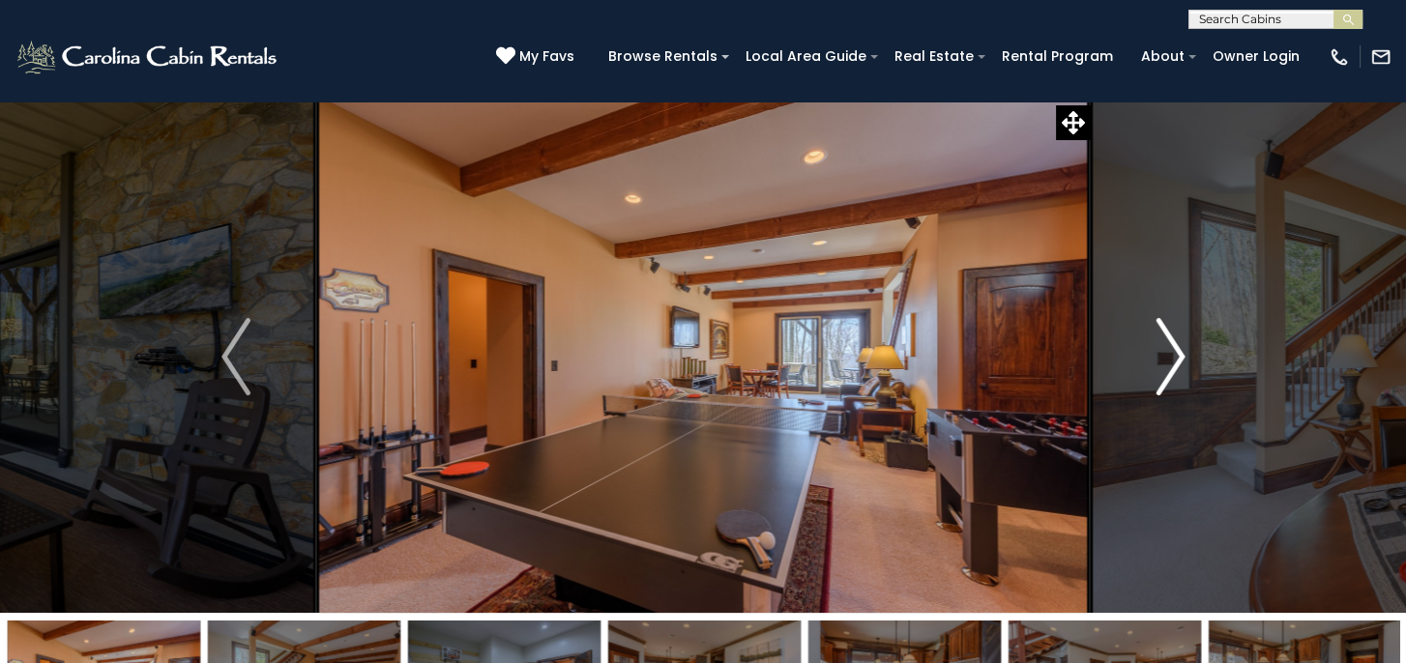
click at [1181, 360] on img "Next" at bounding box center [1169, 356] width 29 height 77
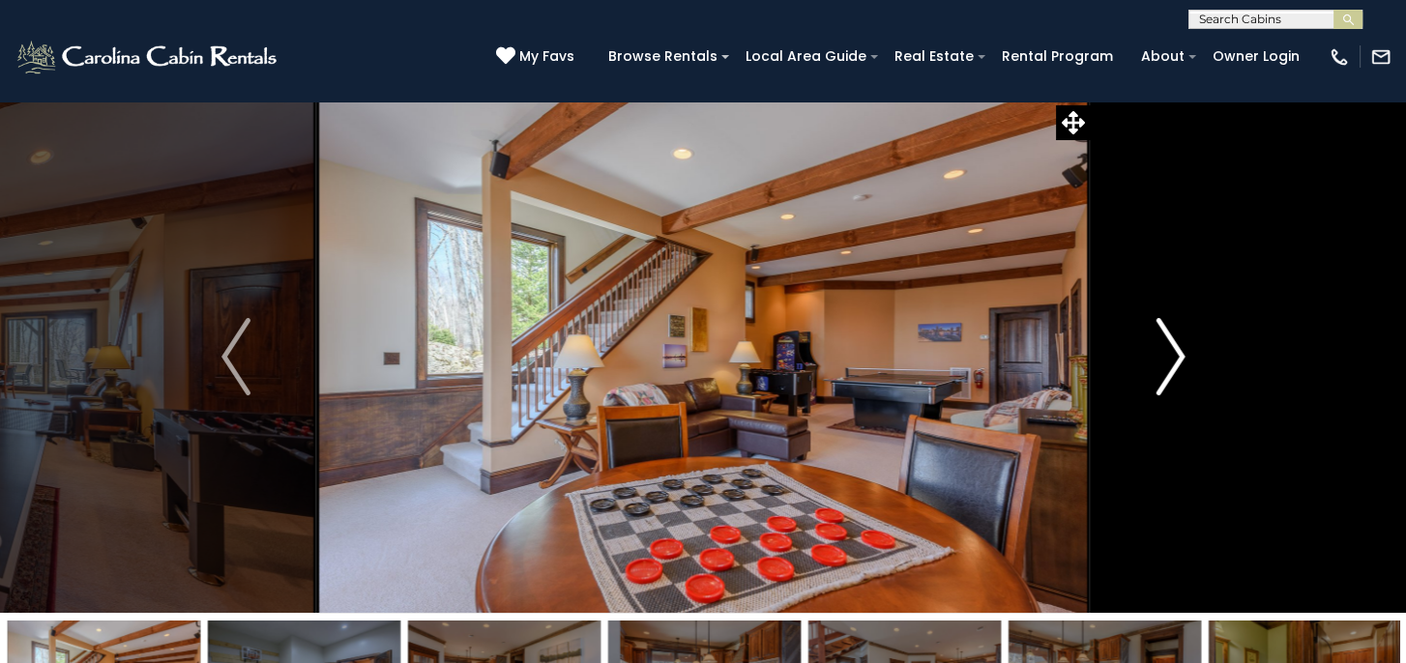
click at [1181, 360] on img "Next" at bounding box center [1169, 356] width 29 height 77
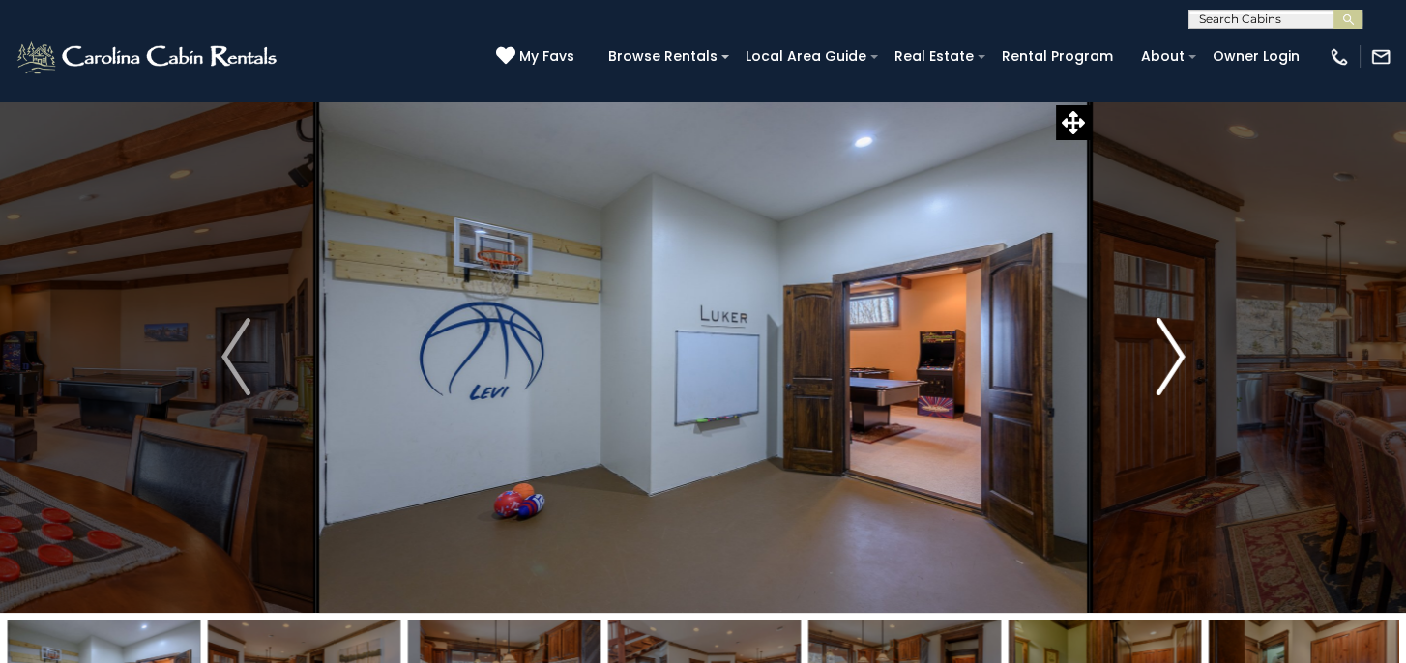
click at [1181, 360] on img "Next" at bounding box center [1169, 356] width 29 height 77
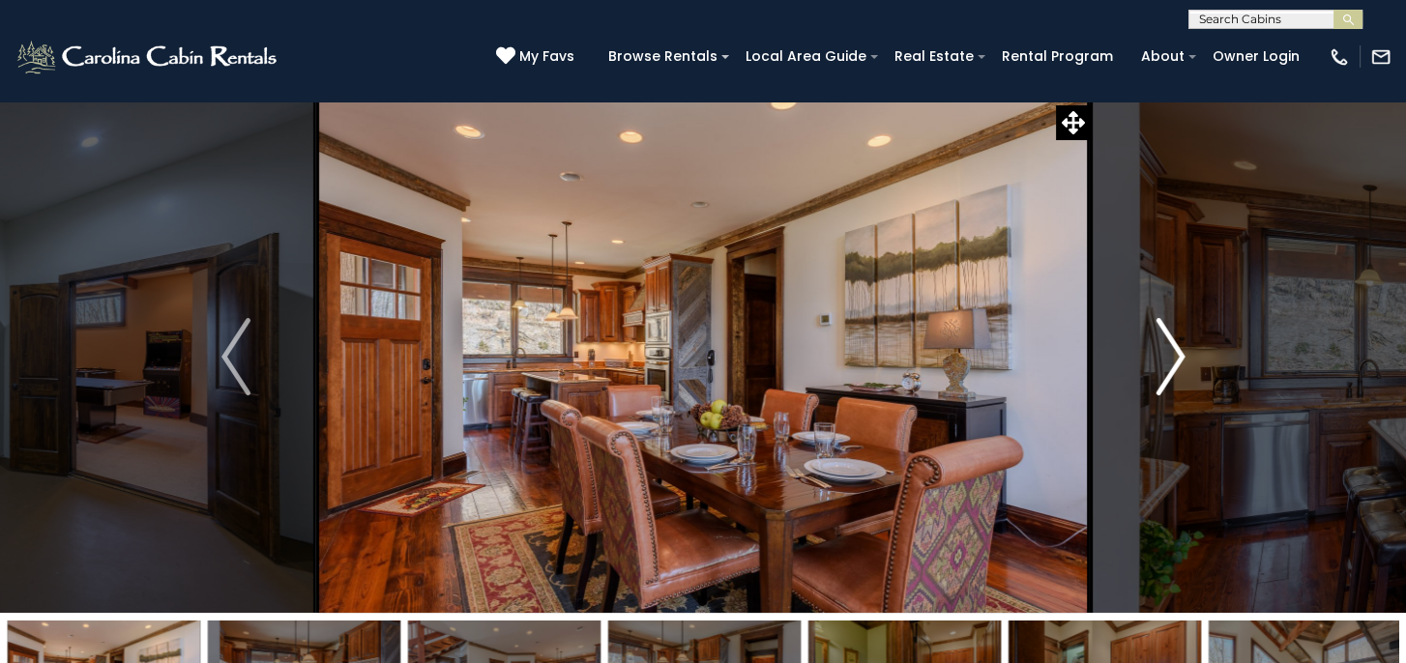
click at [1181, 360] on img "Next" at bounding box center [1169, 356] width 29 height 77
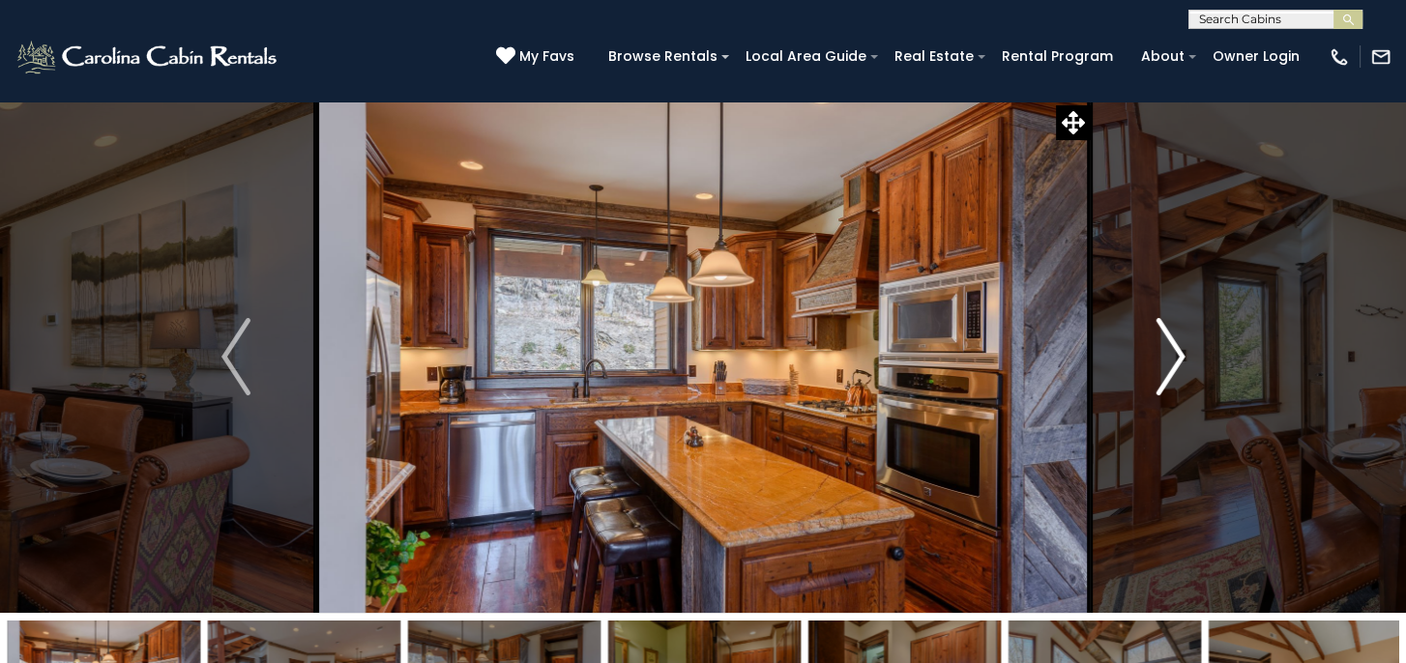
click at [1181, 360] on img "Next" at bounding box center [1169, 356] width 29 height 77
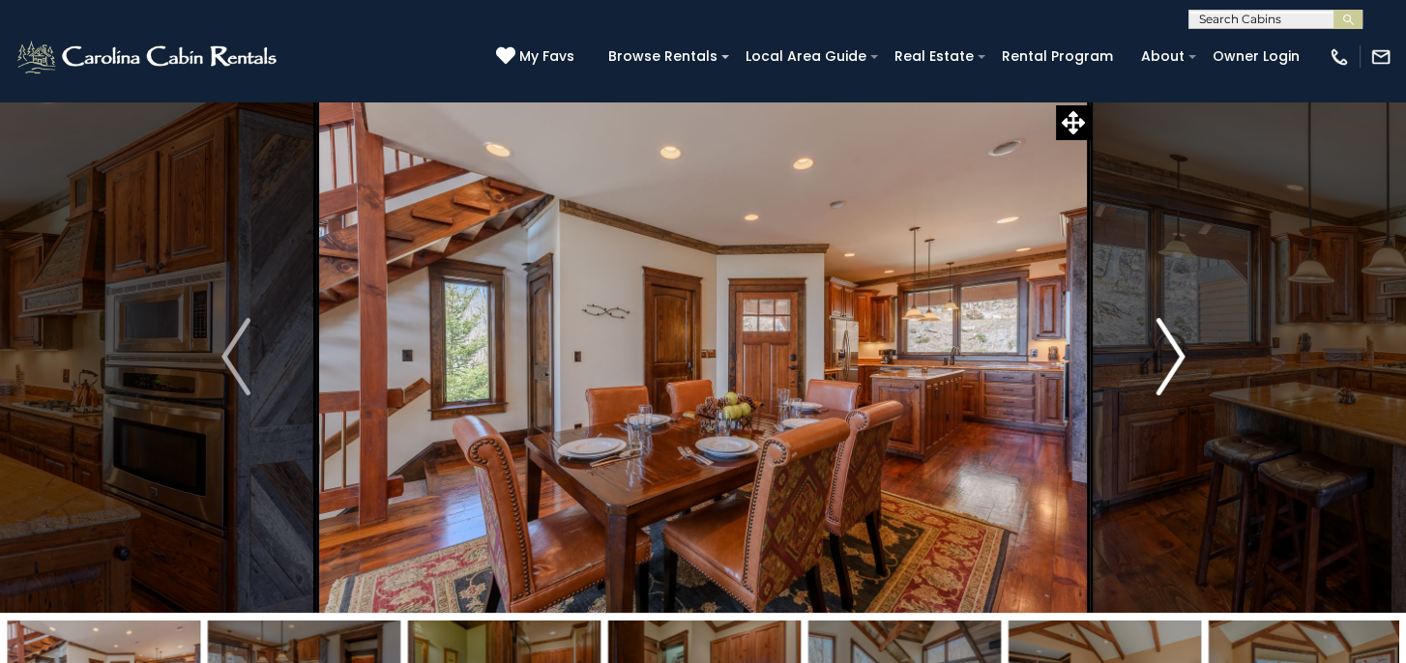
click at [1181, 360] on img "Next" at bounding box center [1169, 356] width 29 height 77
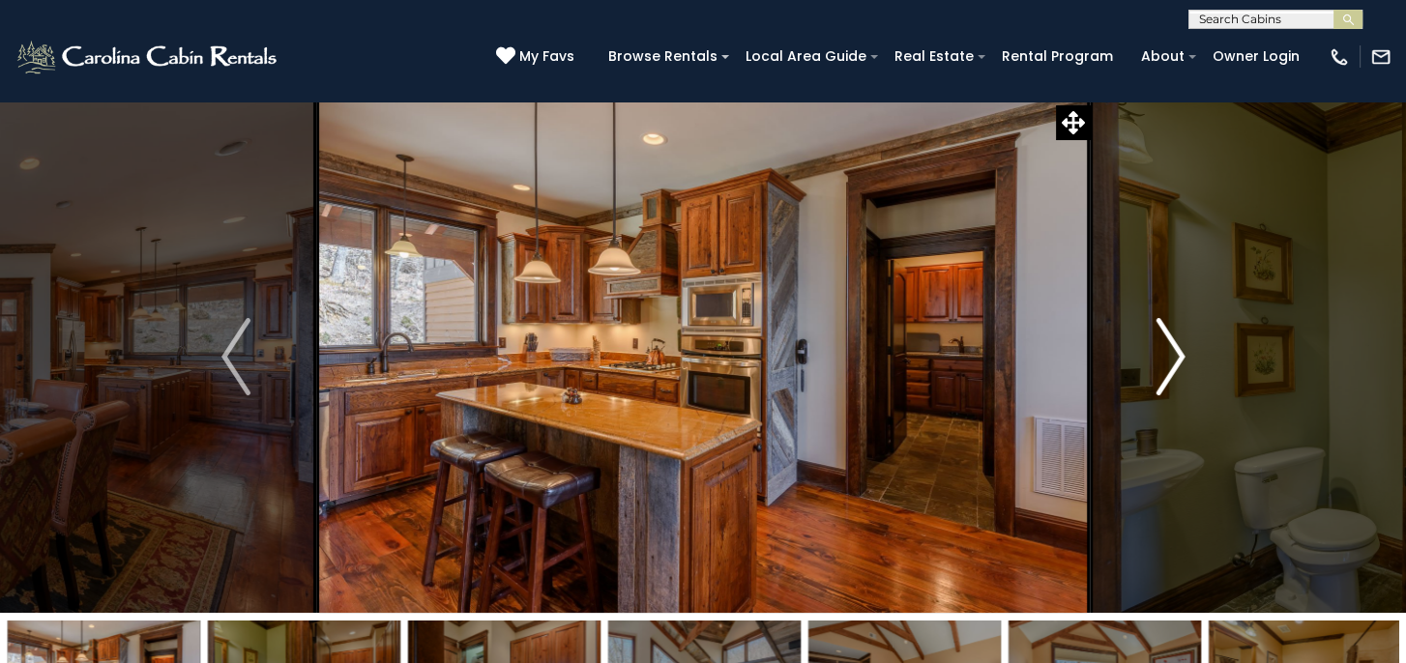
click at [1181, 360] on img "Next" at bounding box center [1169, 356] width 29 height 77
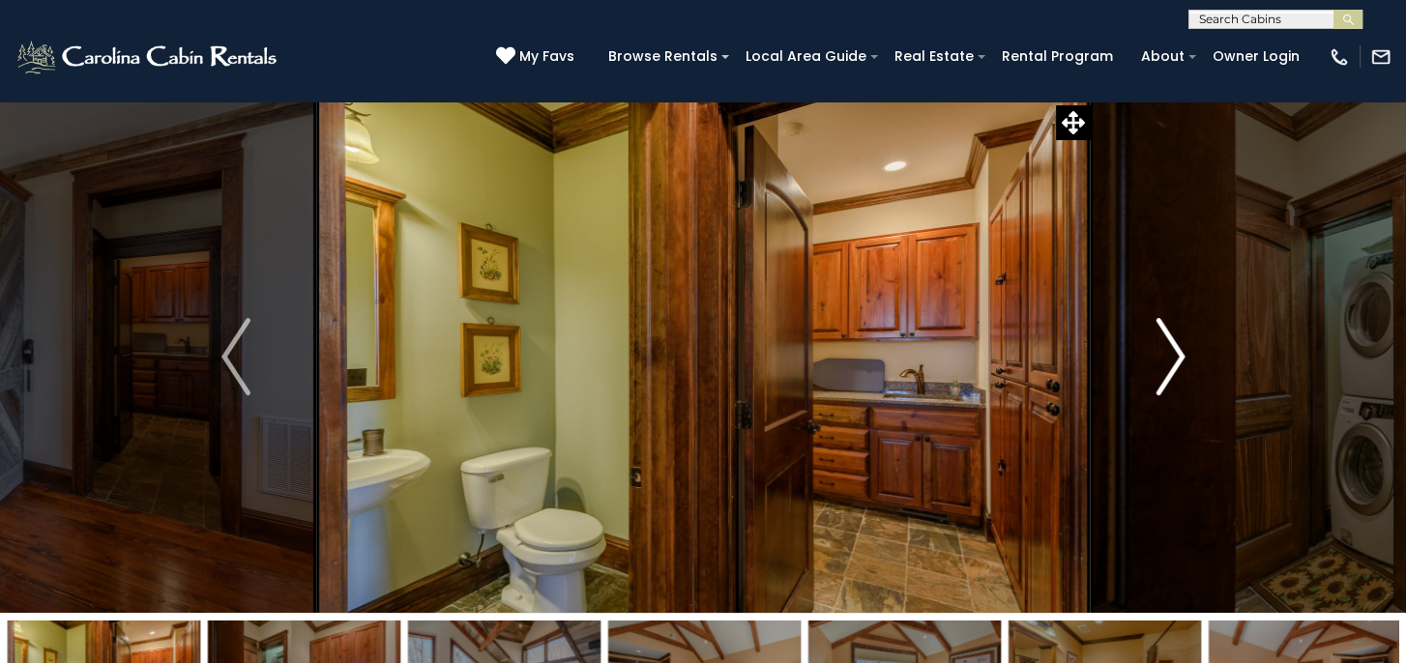
click at [1181, 360] on img "Next" at bounding box center [1169, 356] width 29 height 77
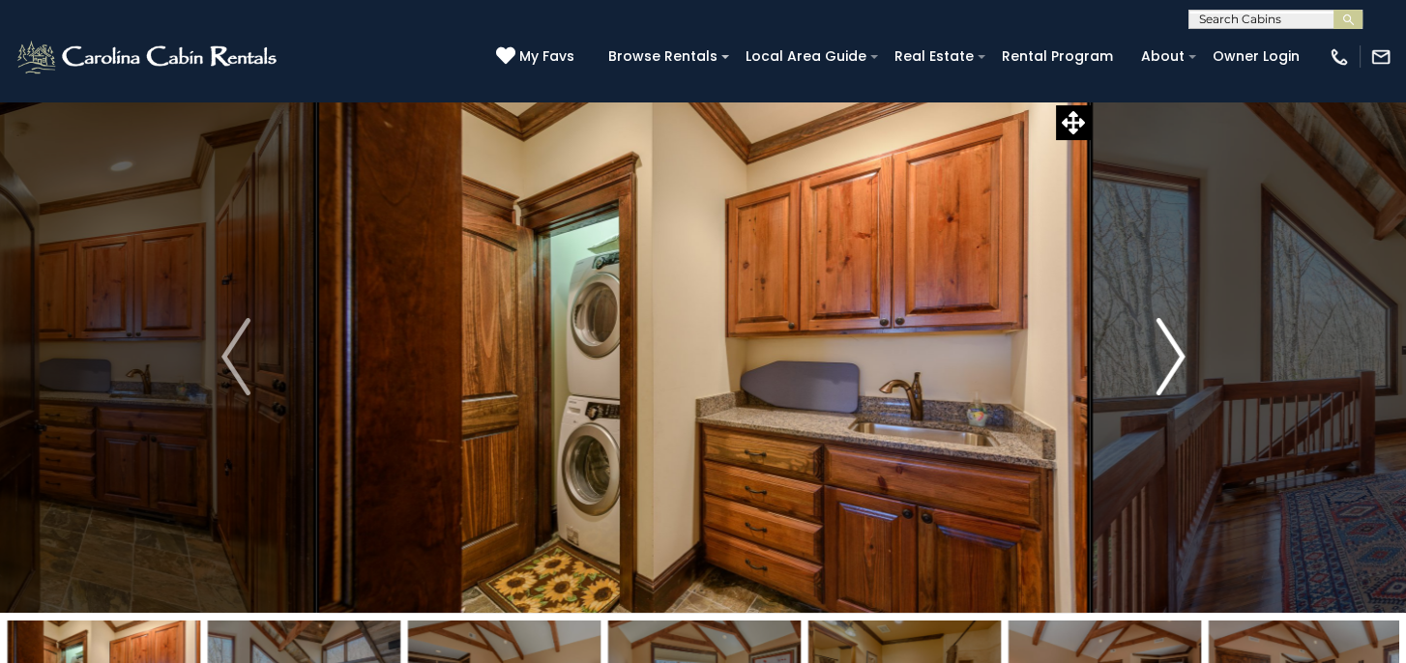
click at [1181, 360] on img "Next" at bounding box center [1169, 356] width 29 height 77
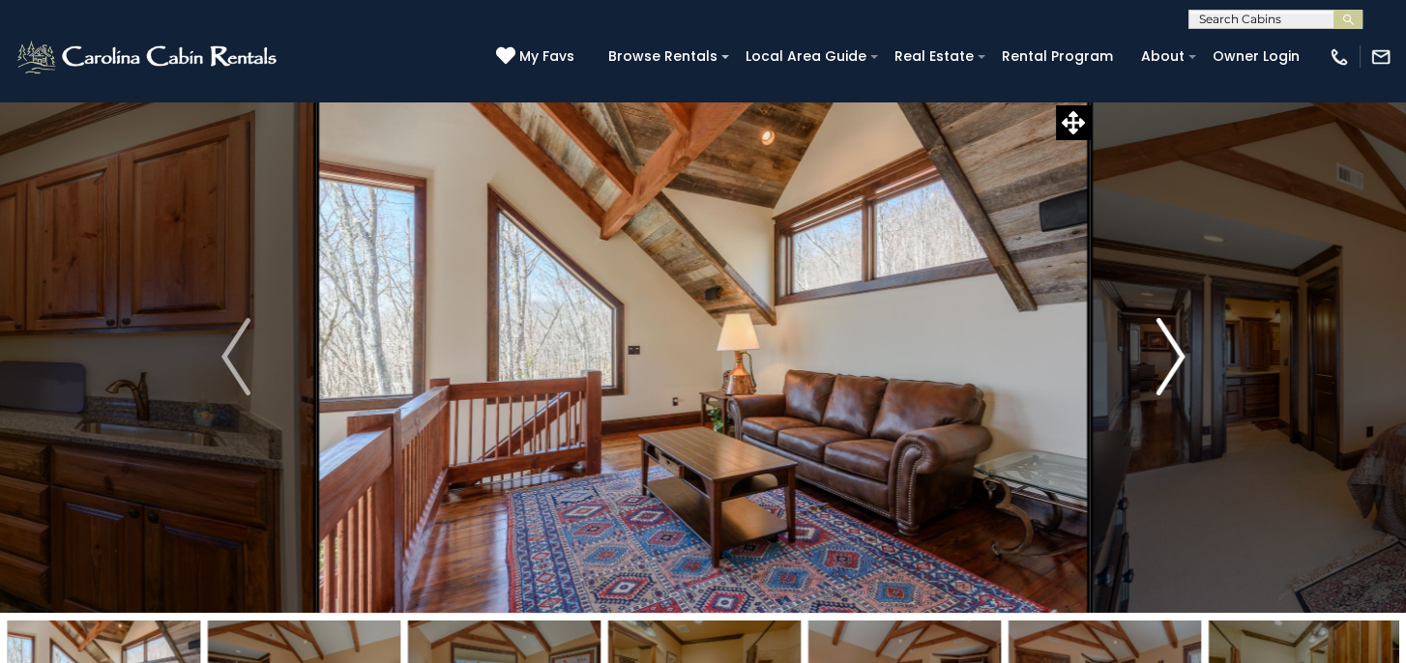
click at [1181, 360] on img "Next" at bounding box center [1169, 356] width 29 height 77
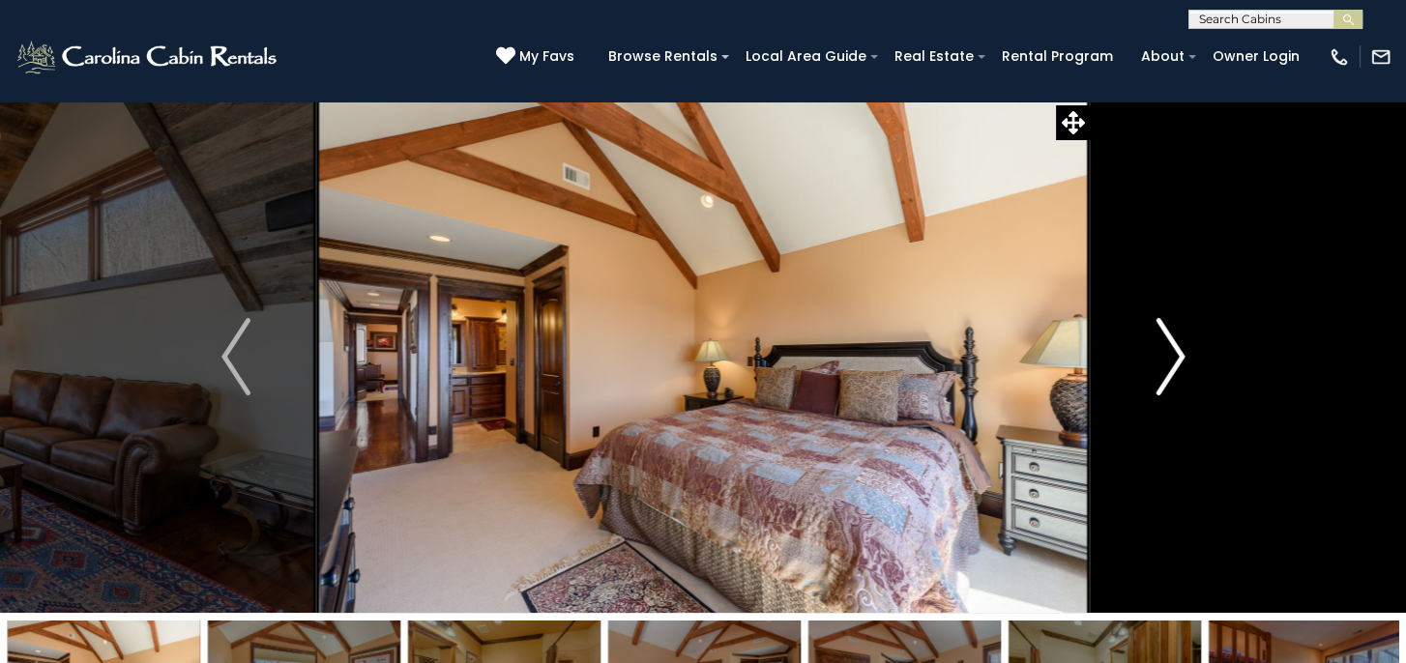
click at [1181, 360] on img "Next" at bounding box center [1169, 356] width 29 height 77
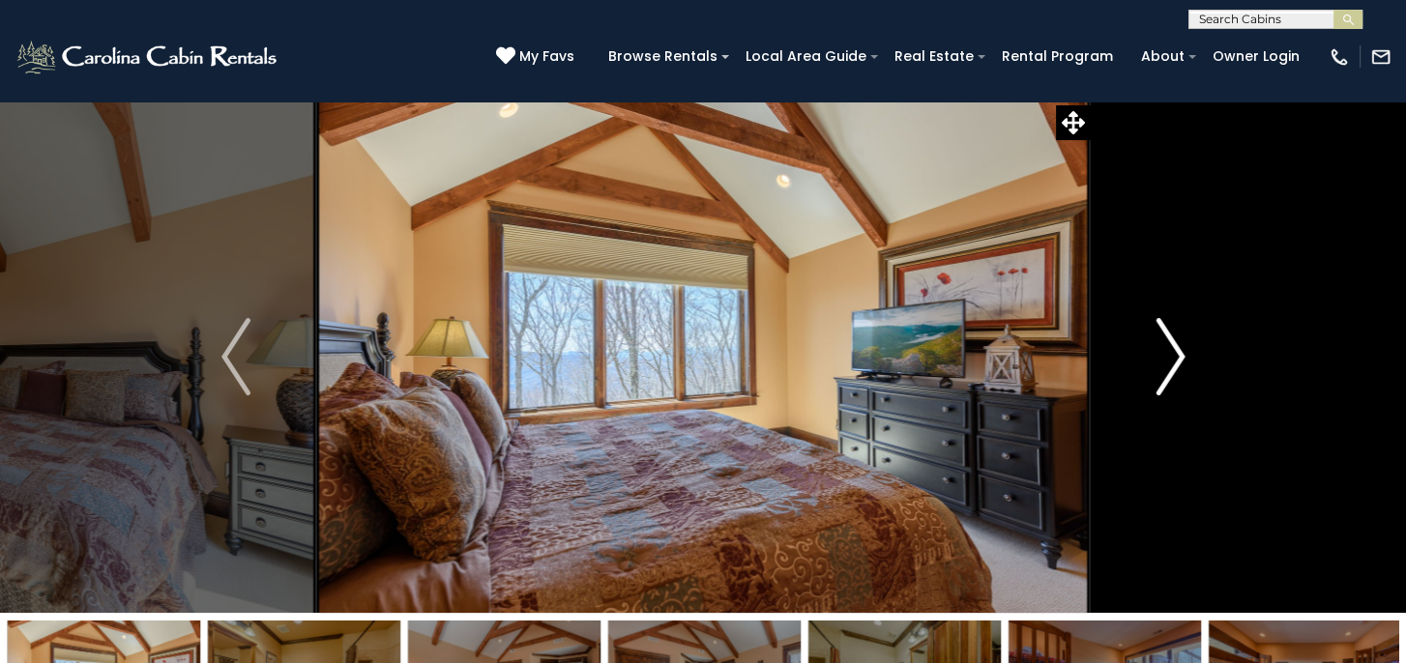
click at [1181, 360] on img "Next" at bounding box center [1169, 356] width 29 height 77
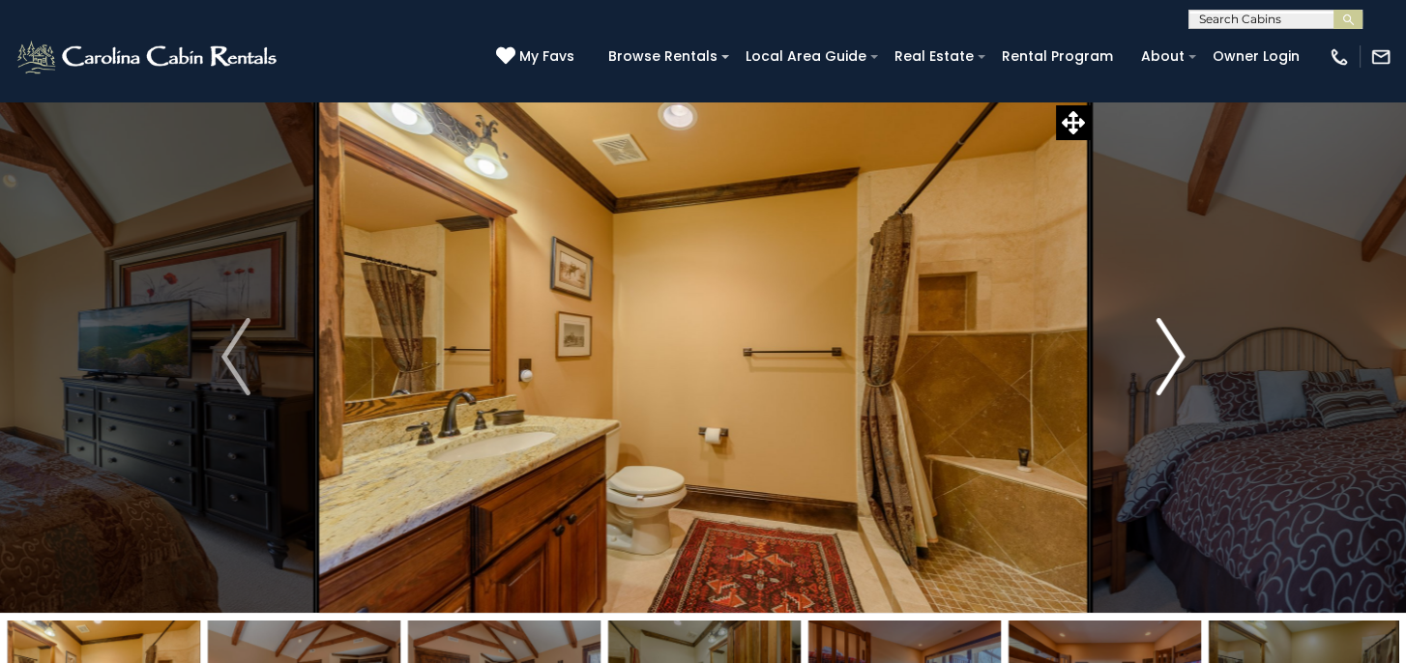
click at [1181, 360] on img "Next" at bounding box center [1169, 356] width 29 height 77
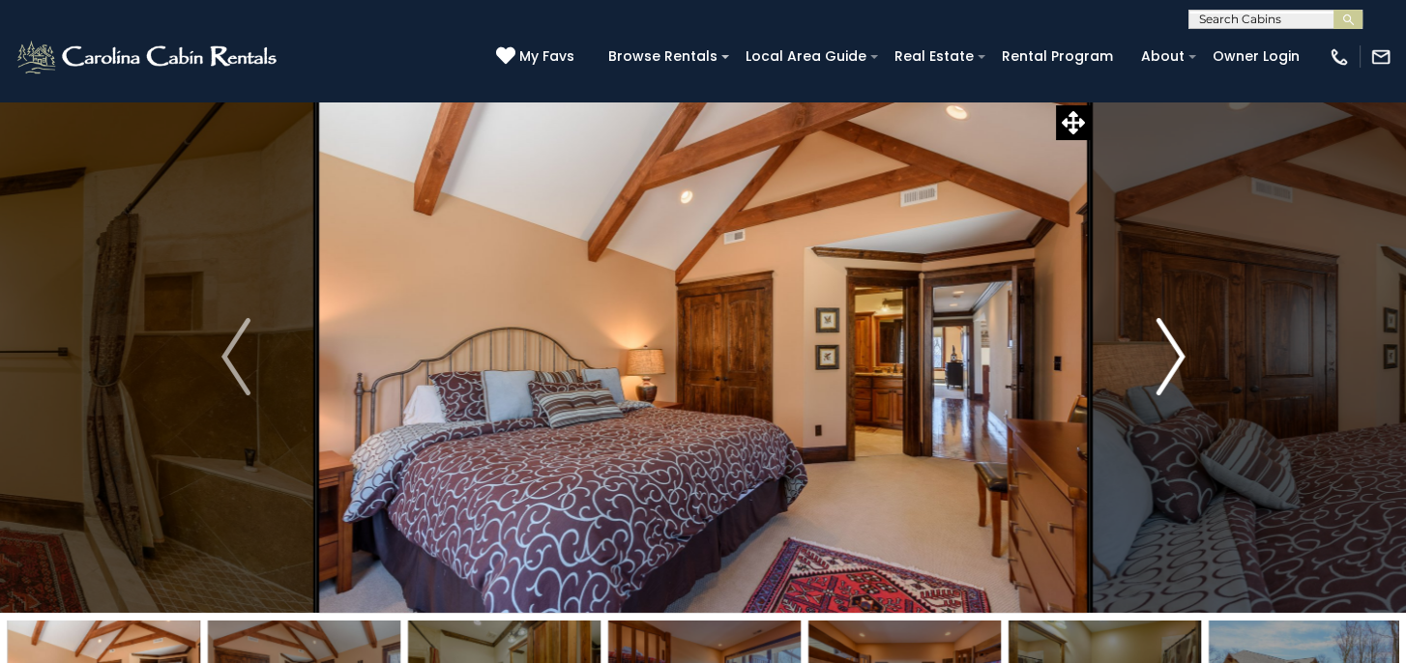
click at [1181, 360] on img "Next" at bounding box center [1169, 356] width 29 height 77
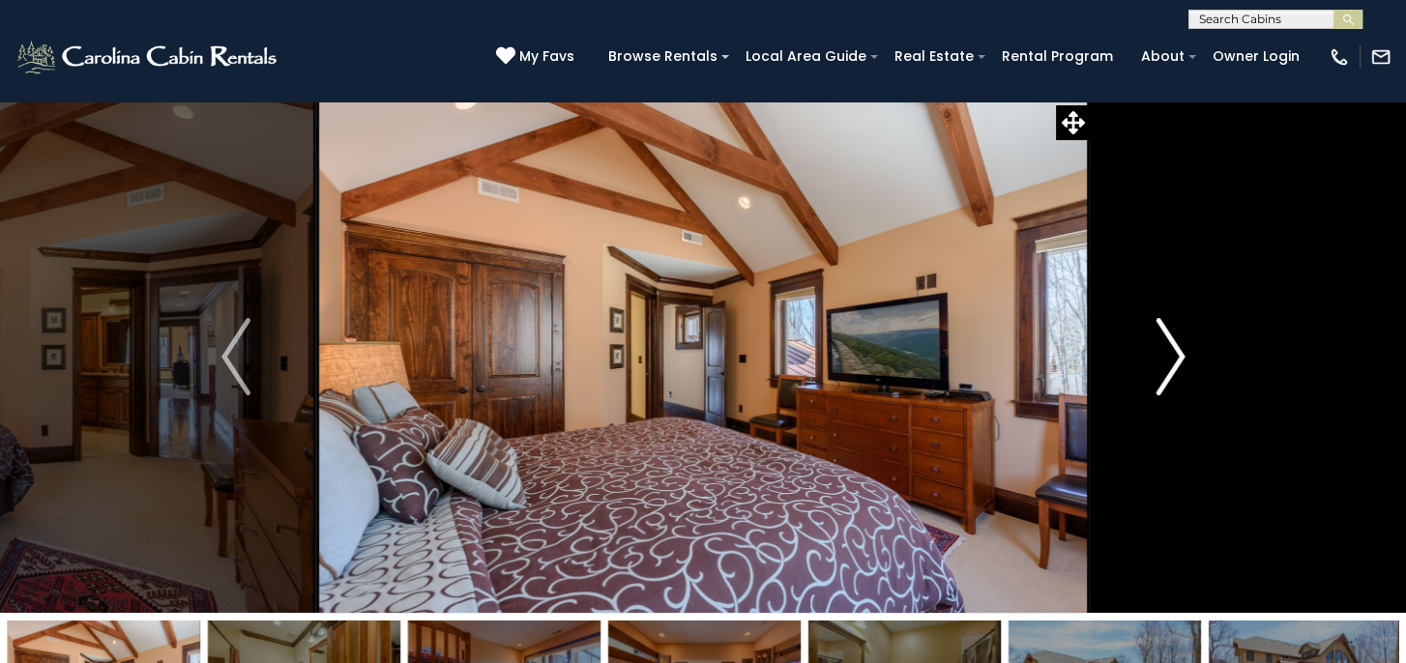
click at [1181, 360] on img "Next" at bounding box center [1169, 356] width 29 height 77
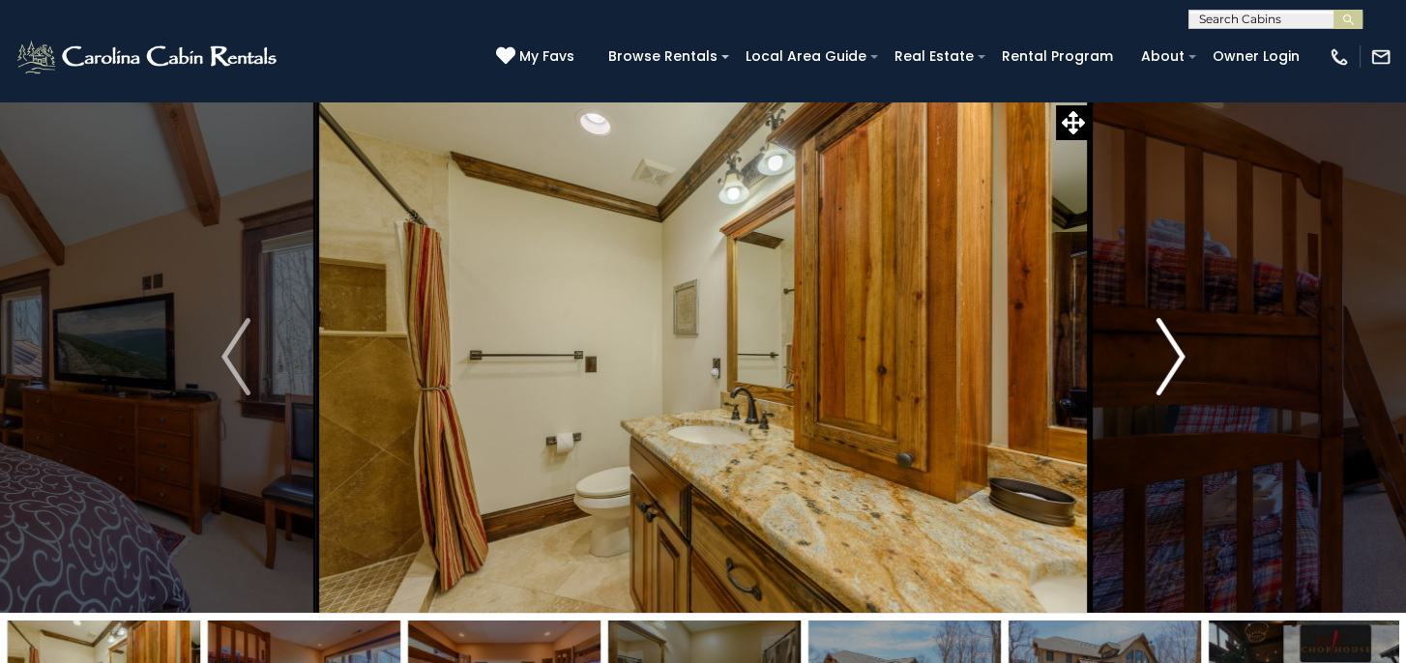
click at [1181, 360] on img "Next" at bounding box center [1169, 356] width 29 height 77
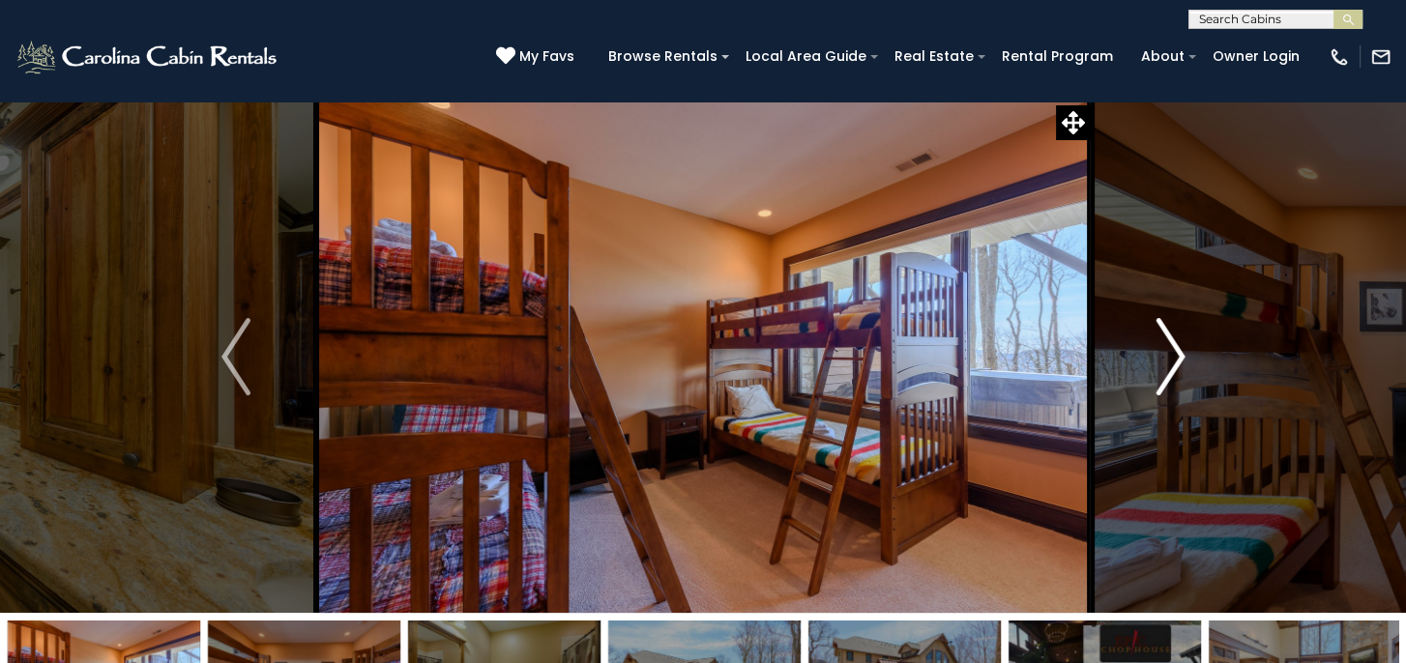
click at [1181, 360] on img "Next" at bounding box center [1169, 356] width 29 height 77
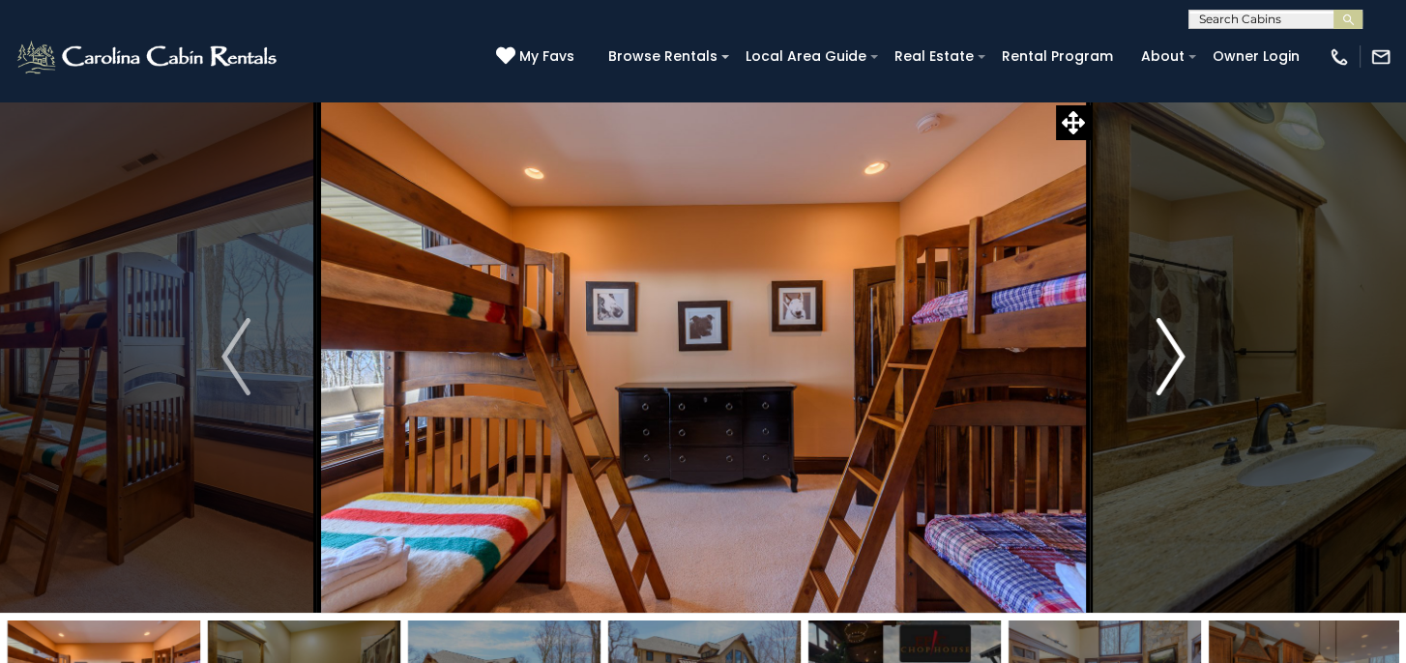
click at [1181, 360] on img "Next" at bounding box center [1169, 356] width 29 height 77
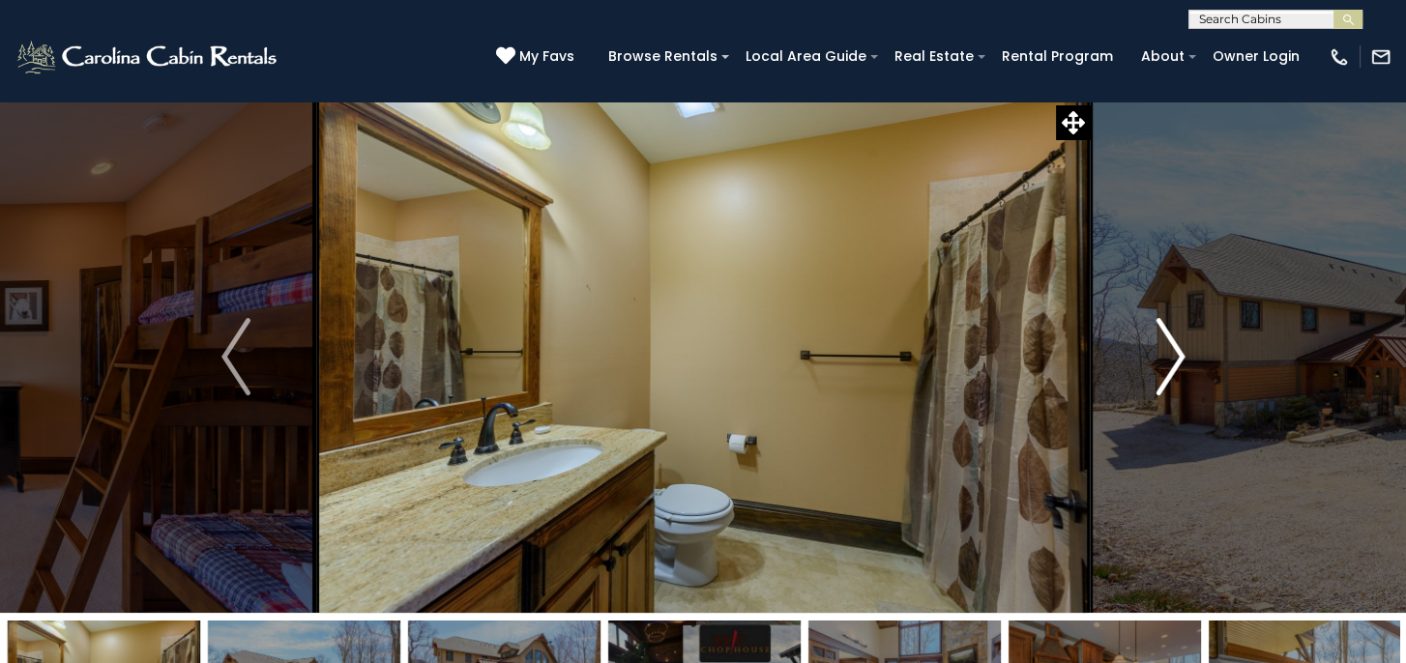
click at [1181, 360] on img "Next" at bounding box center [1169, 356] width 29 height 77
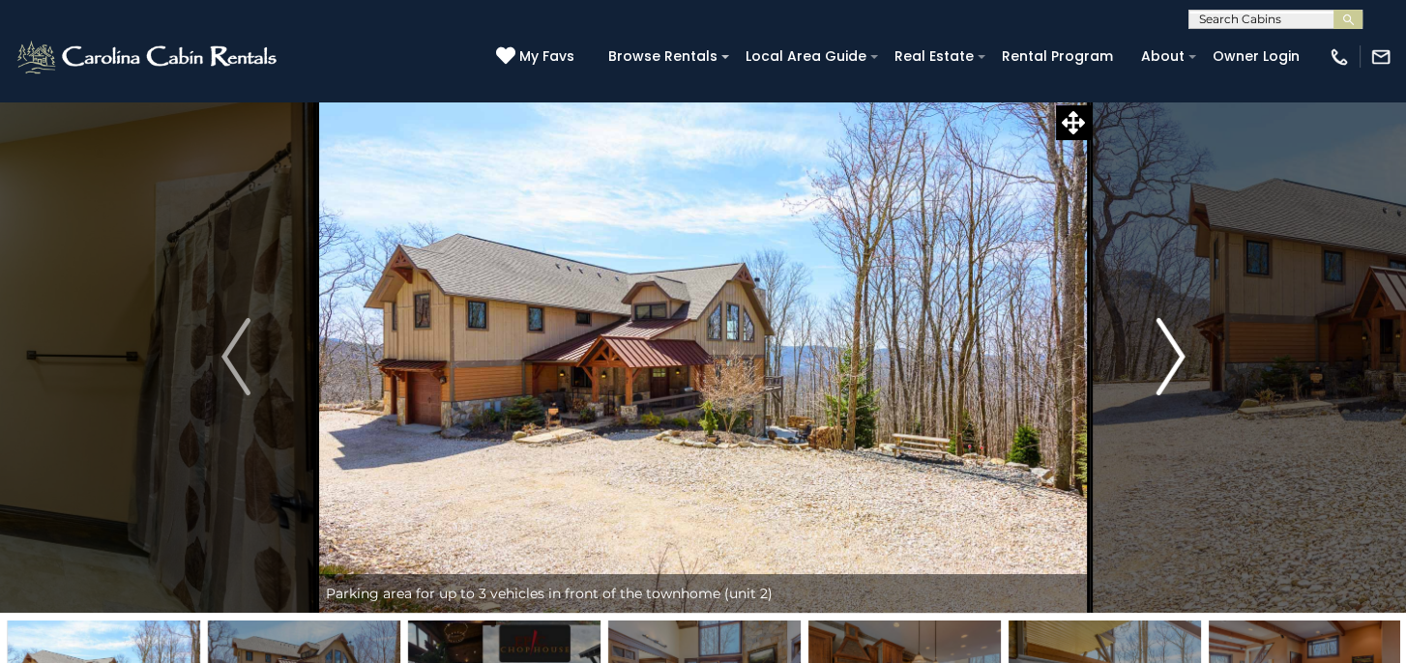
click at [1181, 360] on img "Next" at bounding box center [1169, 356] width 29 height 77
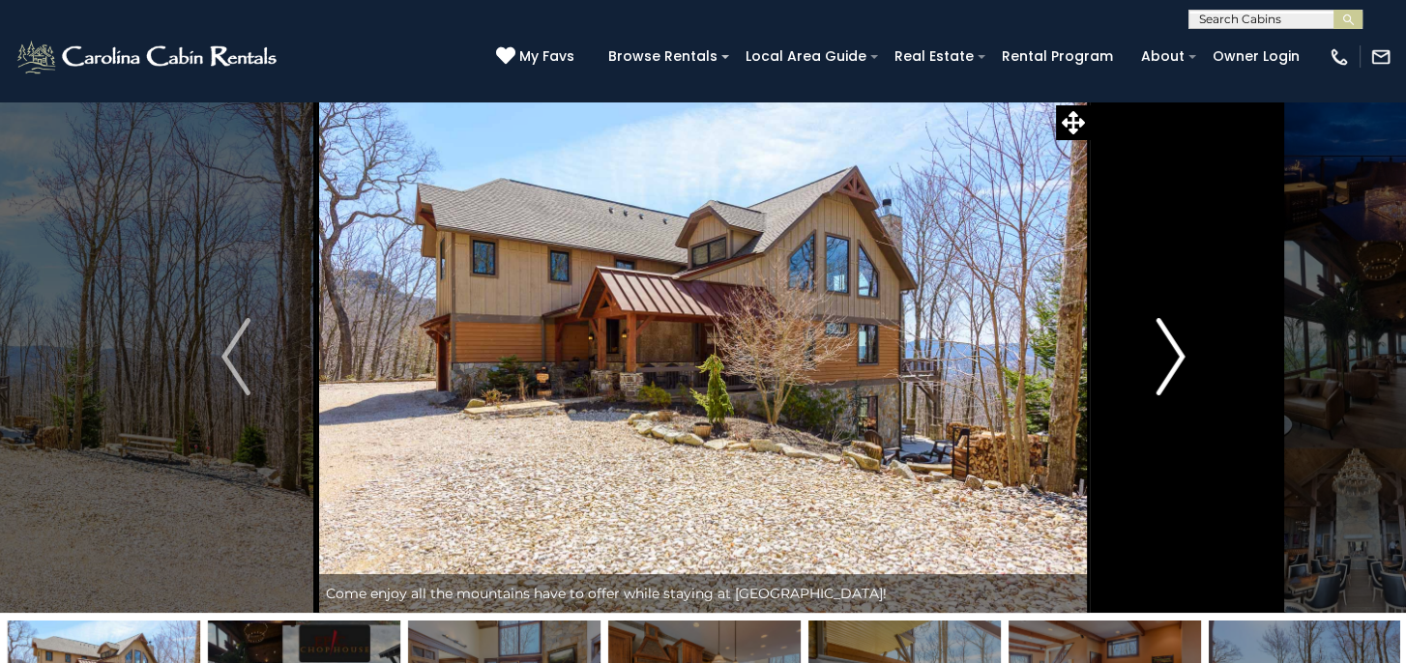
click at [1180, 360] on img "Next" at bounding box center [1169, 356] width 29 height 77
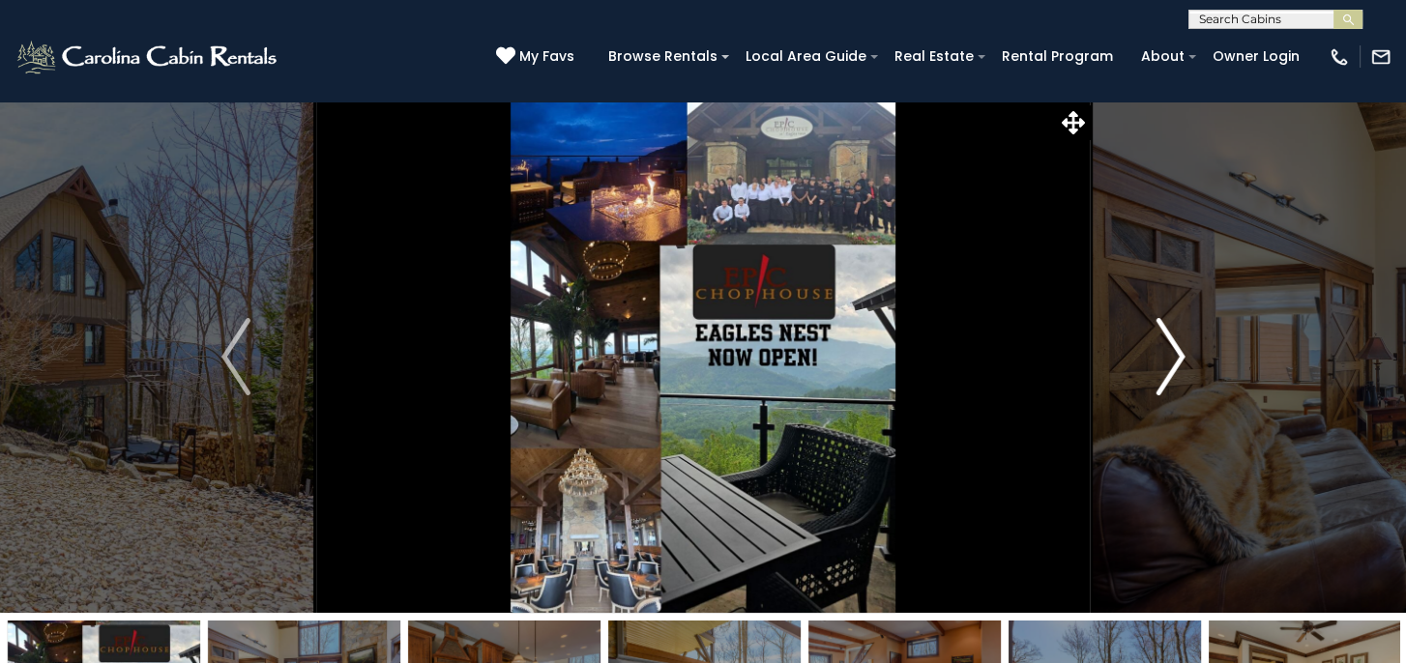
click at [1180, 360] on img "Next" at bounding box center [1169, 356] width 29 height 77
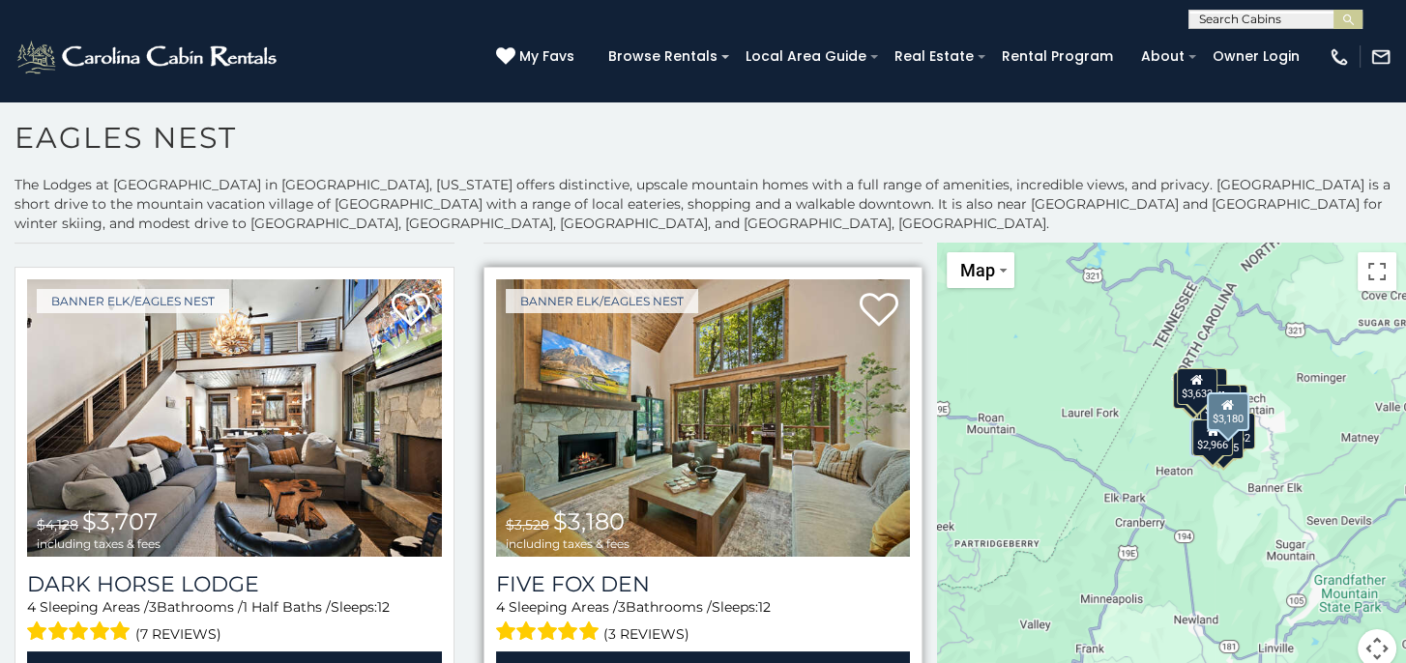
scroll to position [2804, 0]
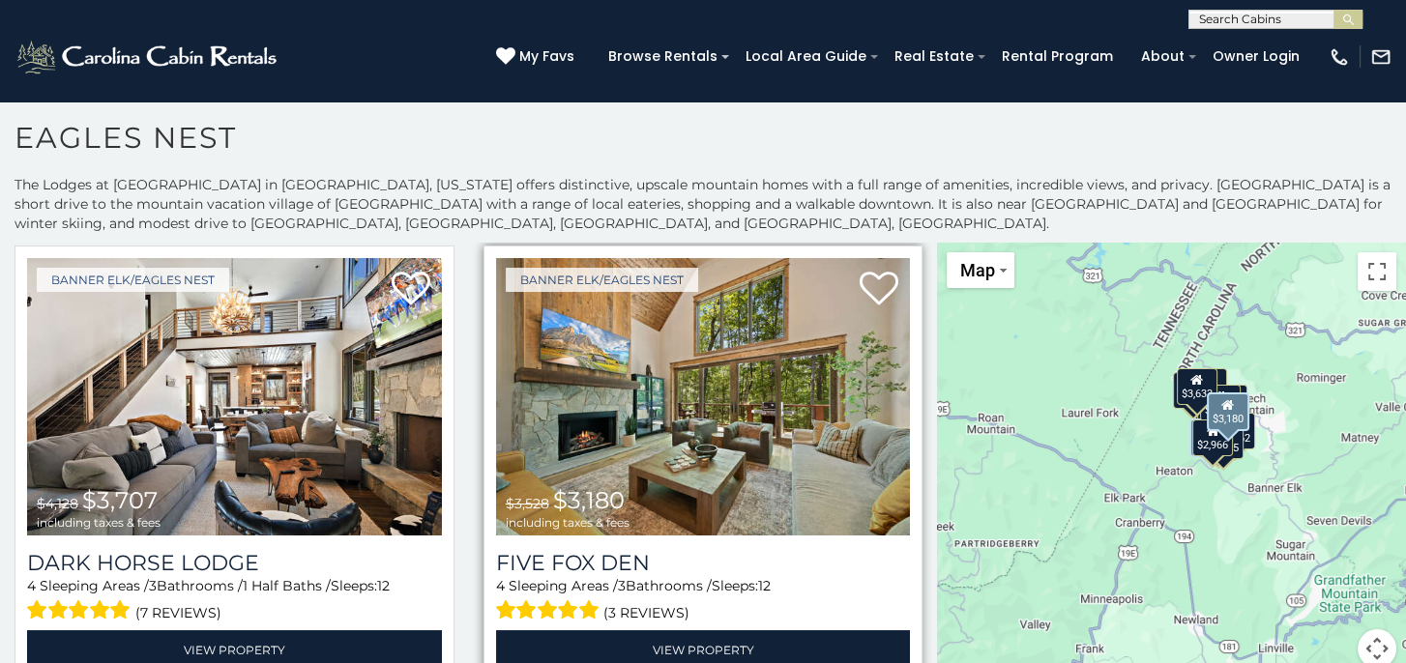
click at [630, 386] on img at bounding box center [703, 397] width 415 height 278
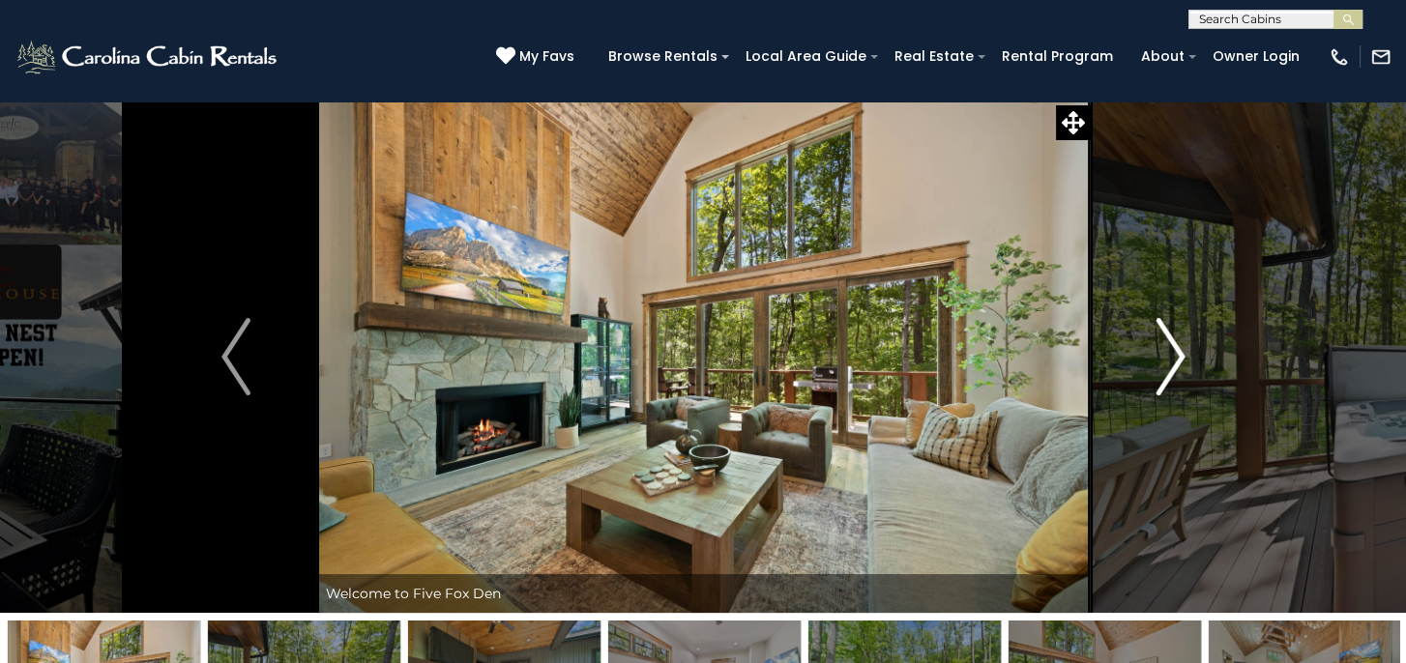
click at [1172, 357] on img "Next" at bounding box center [1169, 356] width 29 height 77
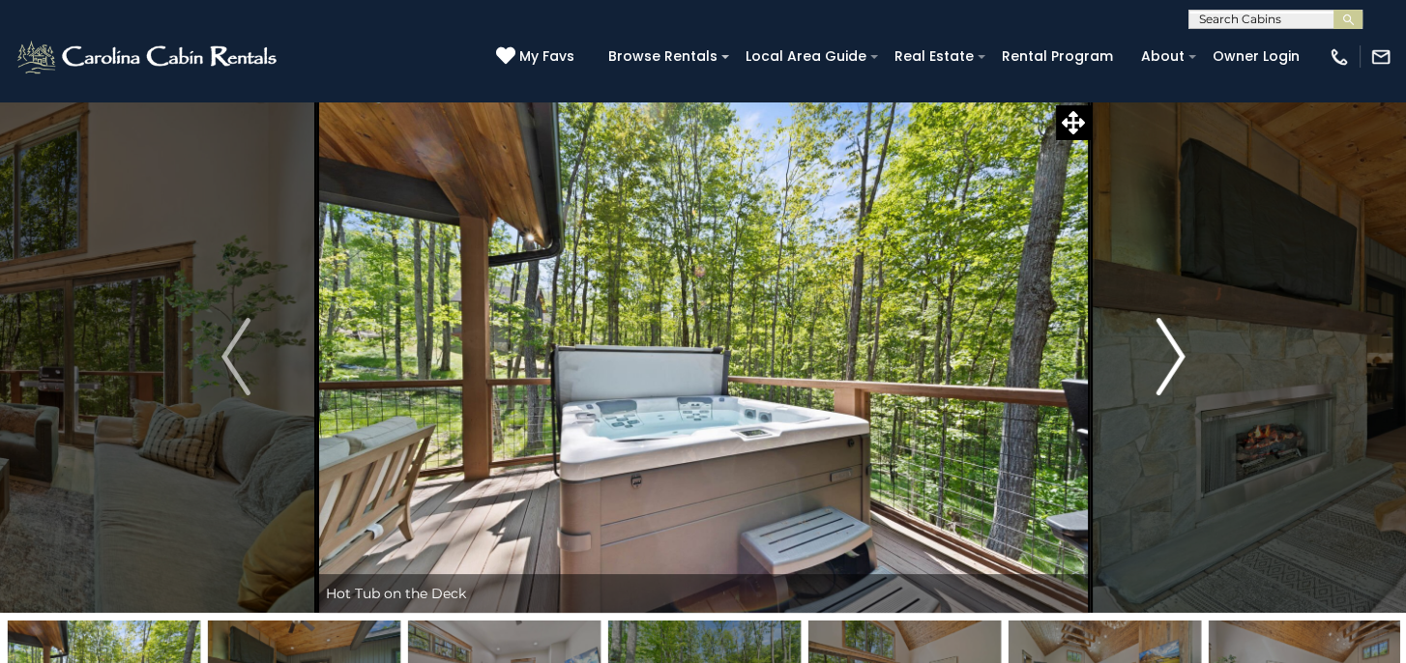
click at [1172, 357] on img "Next" at bounding box center [1169, 356] width 29 height 77
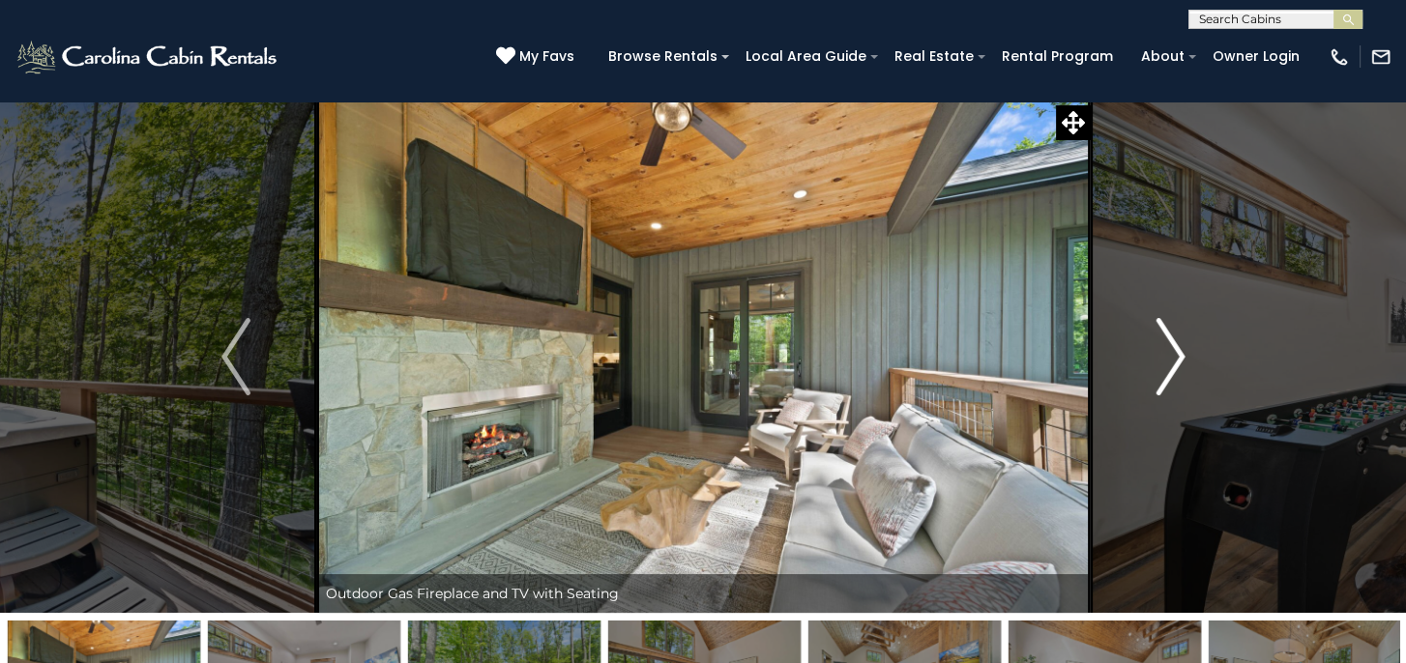
click at [1172, 357] on img "Next" at bounding box center [1169, 356] width 29 height 77
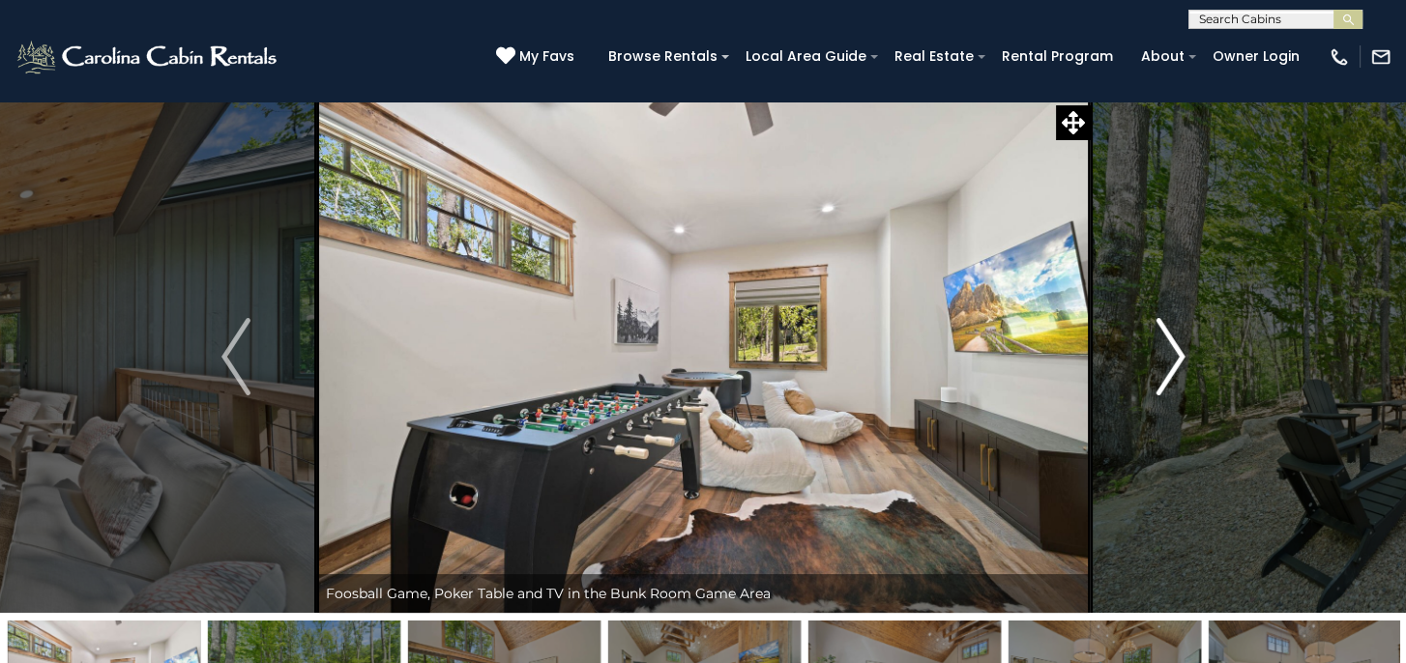
click at [1172, 357] on img "Next" at bounding box center [1169, 356] width 29 height 77
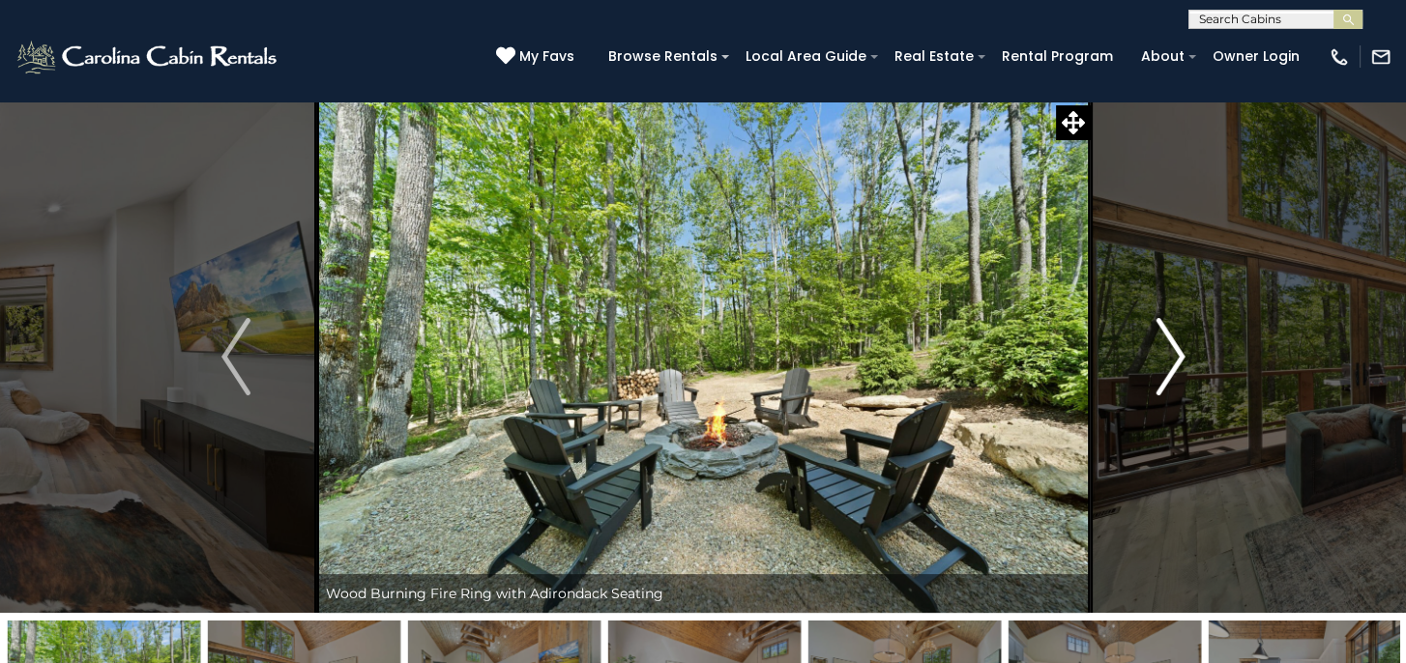
click at [1169, 357] on img "Next" at bounding box center [1169, 356] width 29 height 77
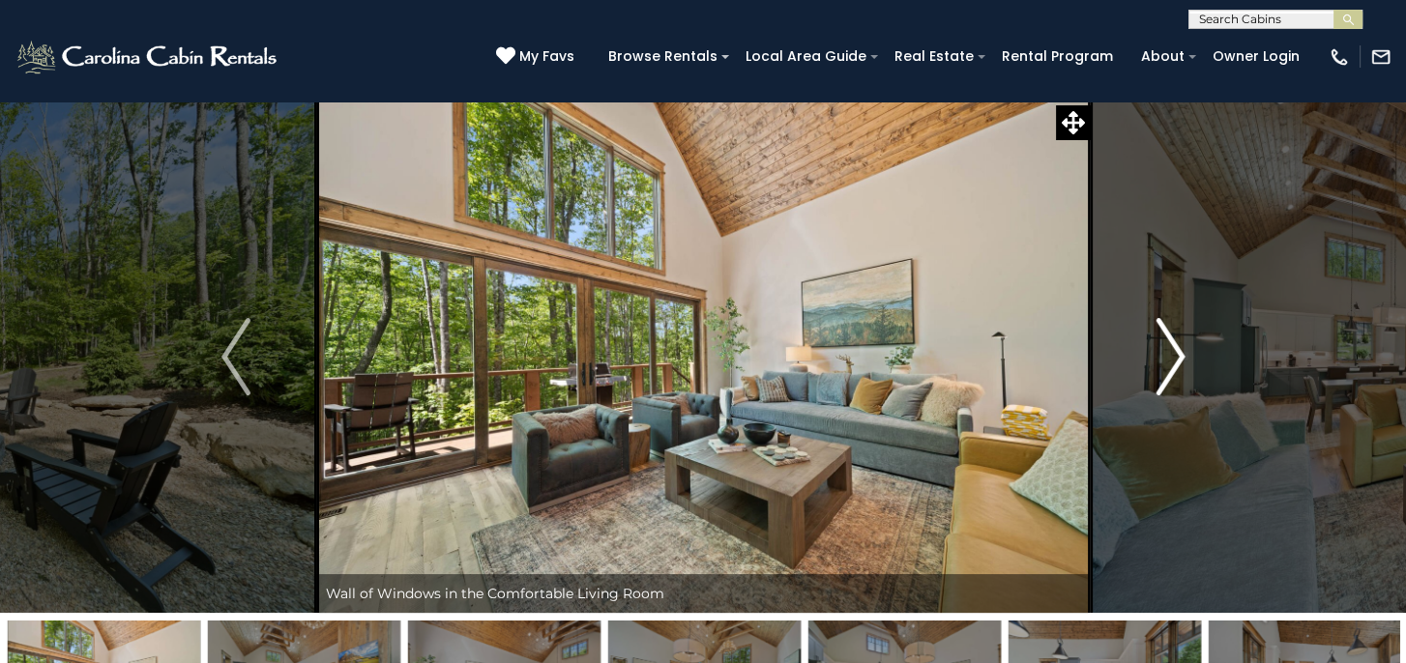
click at [1169, 357] on img "Next" at bounding box center [1169, 356] width 29 height 77
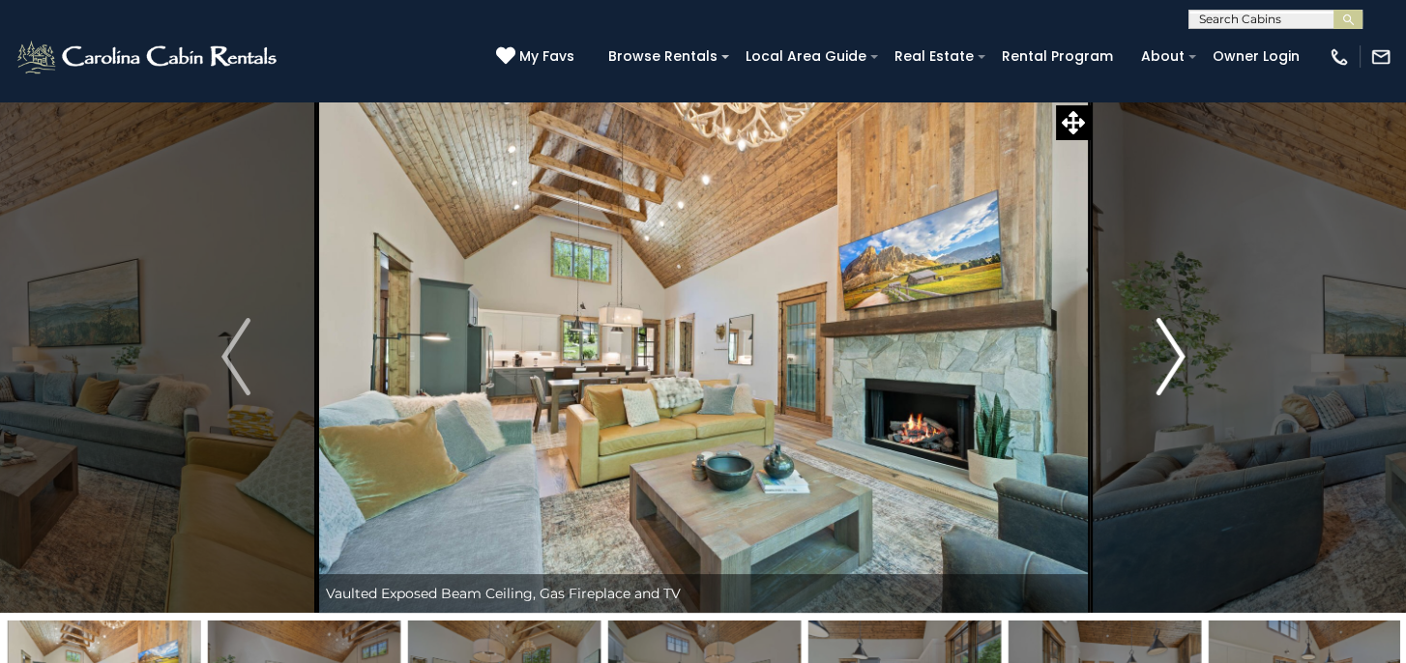
click at [1169, 357] on img "Next" at bounding box center [1169, 356] width 29 height 77
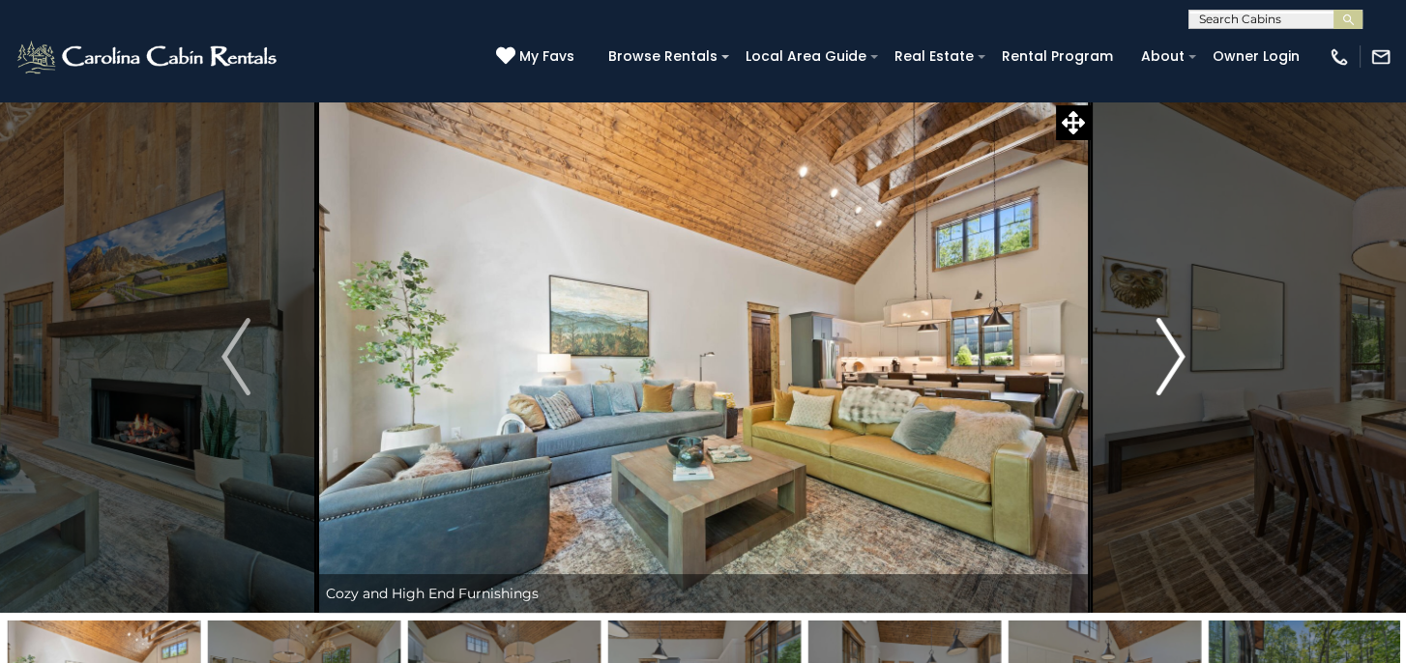
drag, startPoint x: 1169, startPoint y: 357, endPoint x: 1125, endPoint y: 350, distance: 45.0
click at [1168, 357] on img "Next" at bounding box center [1169, 356] width 29 height 77
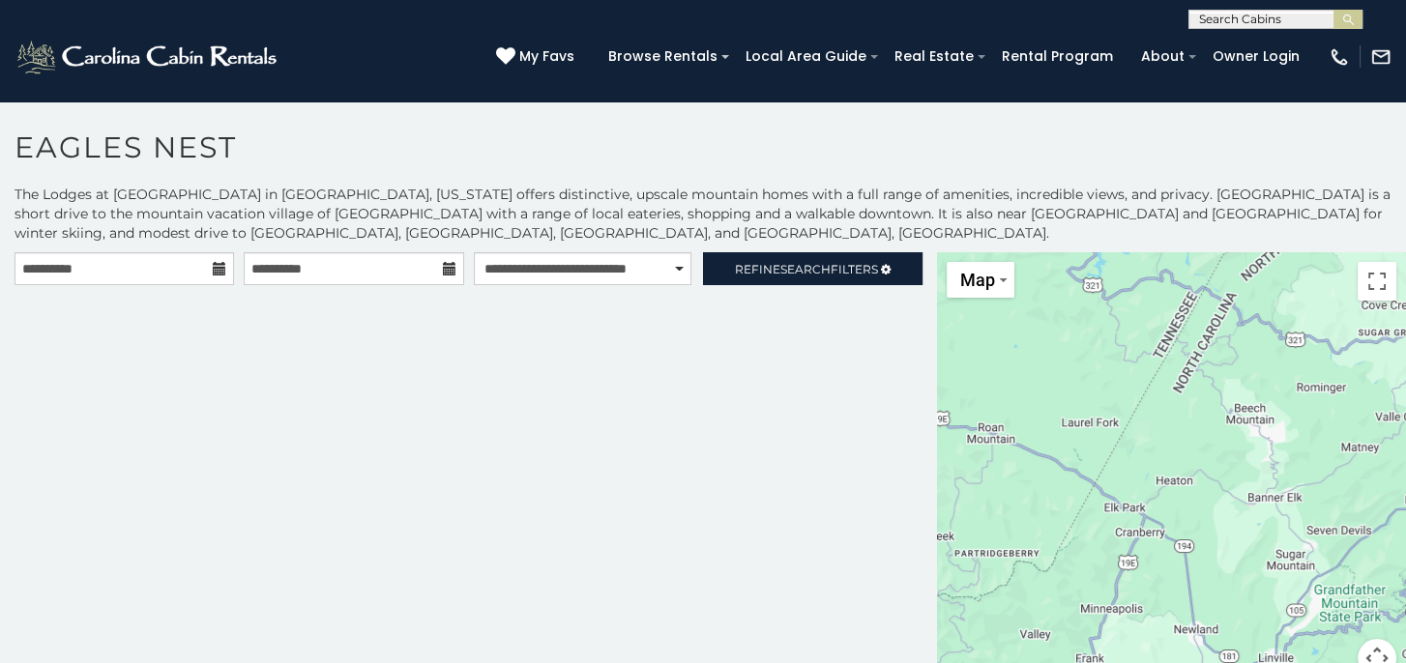
scroll to position [10, 0]
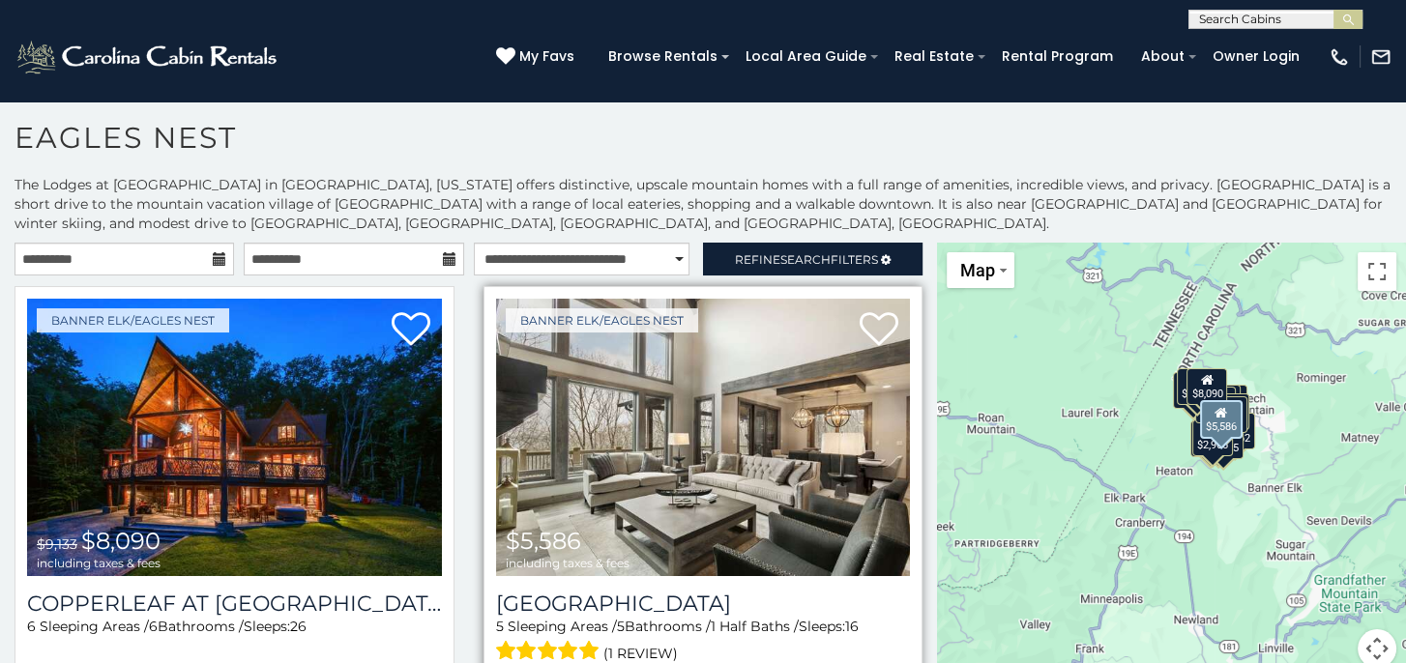
click at [649, 399] on img at bounding box center [703, 438] width 415 height 278
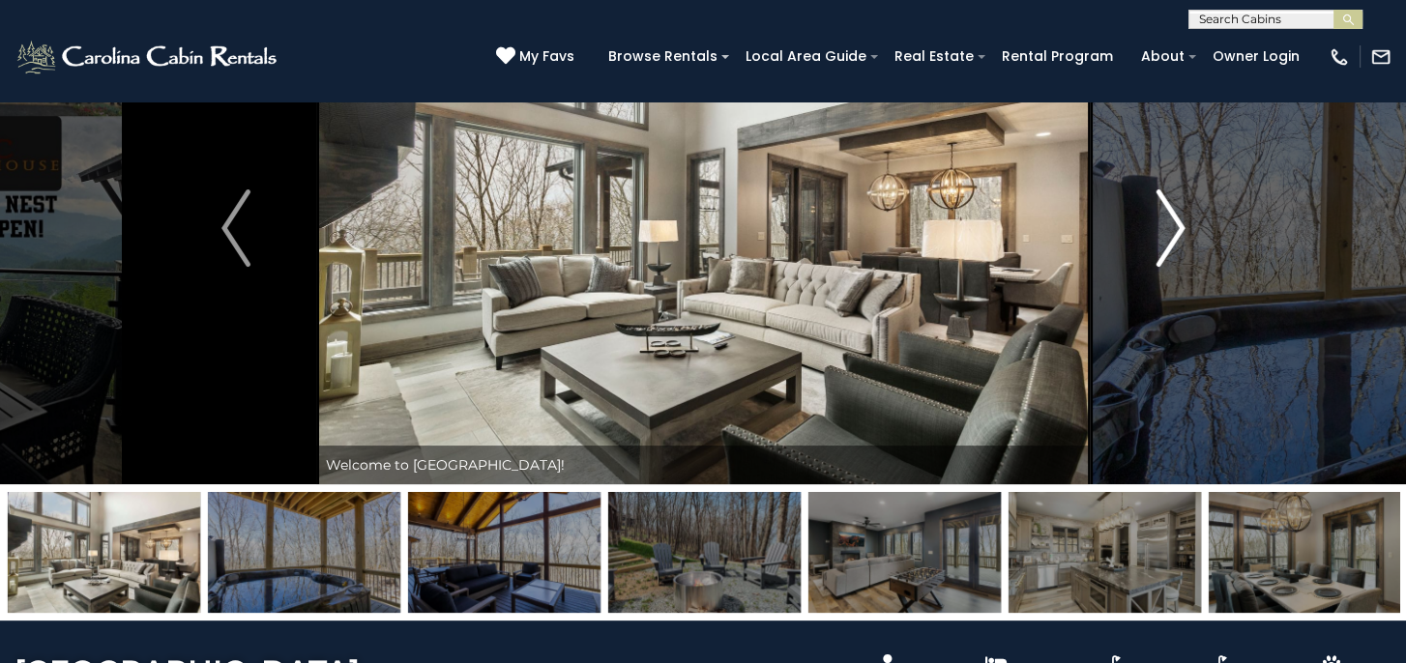
scroll to position [97, 0]
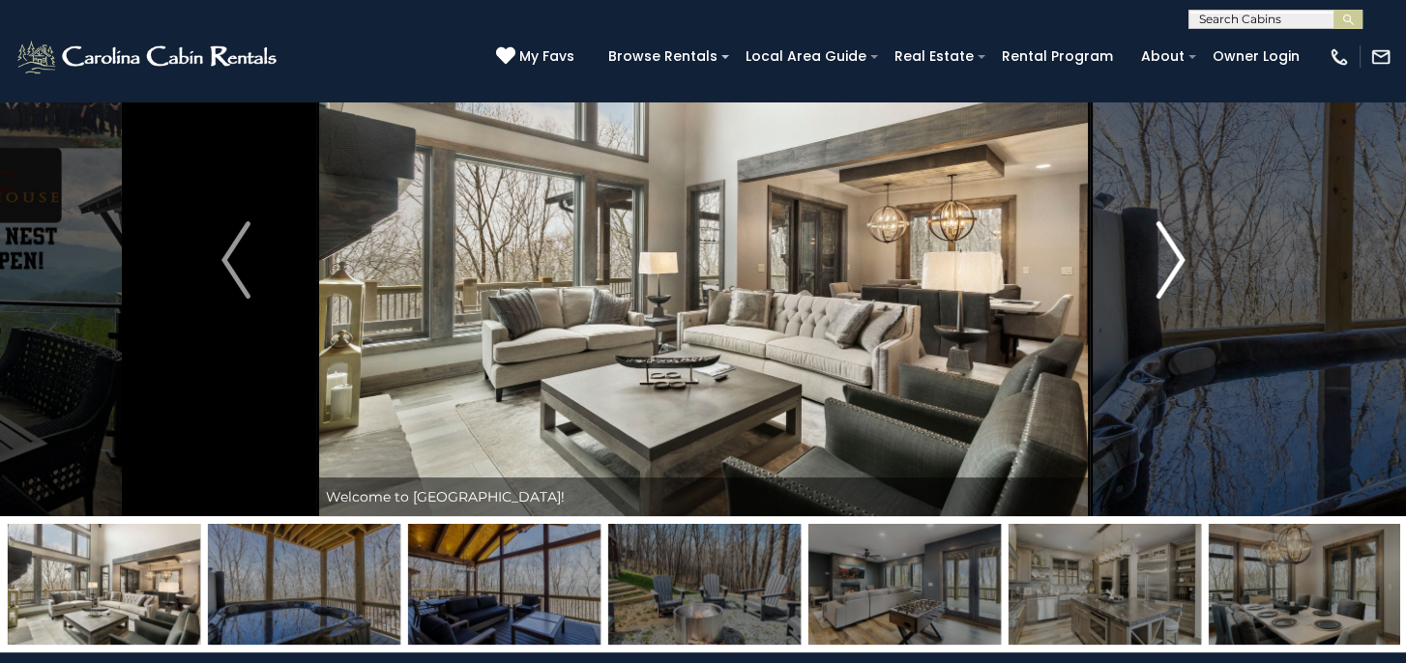
click at [1170, 264] on img "Next" at bounding box center [1169, 259] width 29 height 77
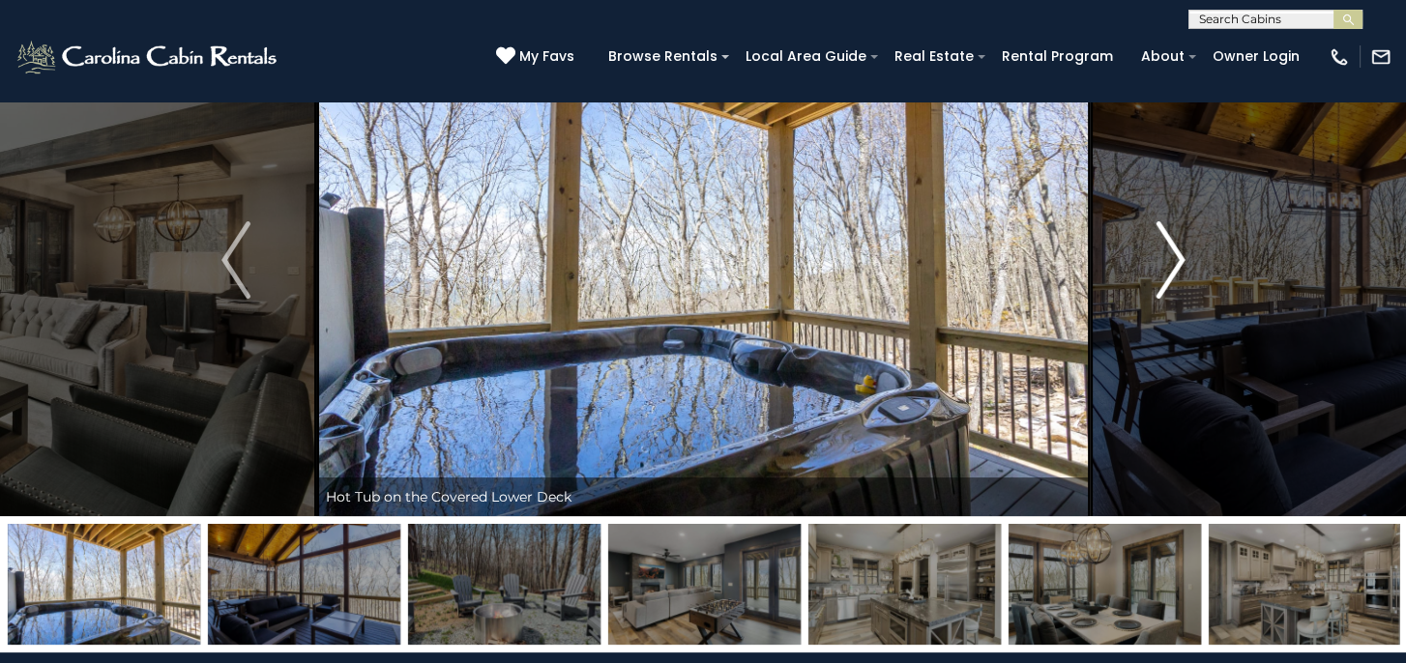
click at [1170, 264] on img "Next" at bounding box center [1169, 259] width 29 height 77
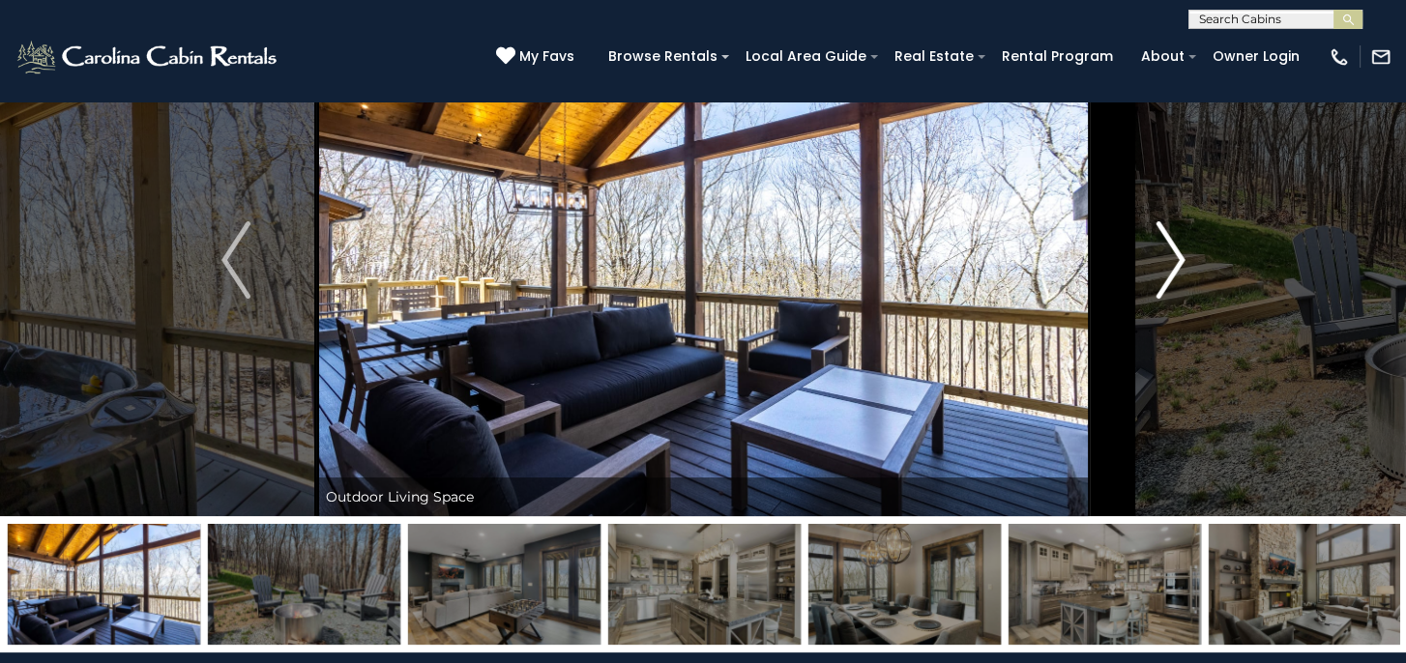
click at [1170, 264] on img "Next" at bounding box center [1169, 259] width 29 height 77
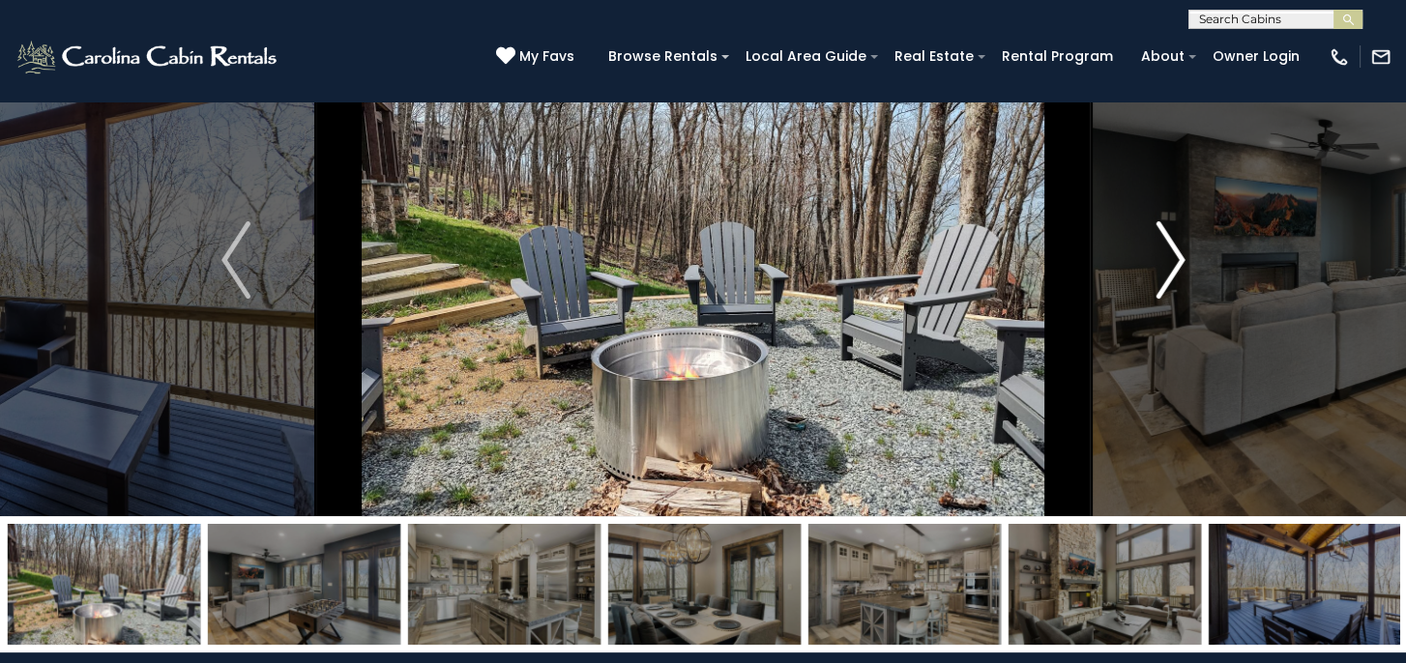
click at [1170, 264] on img "Next" at bounding box center [1169, 259] width 29 height 77
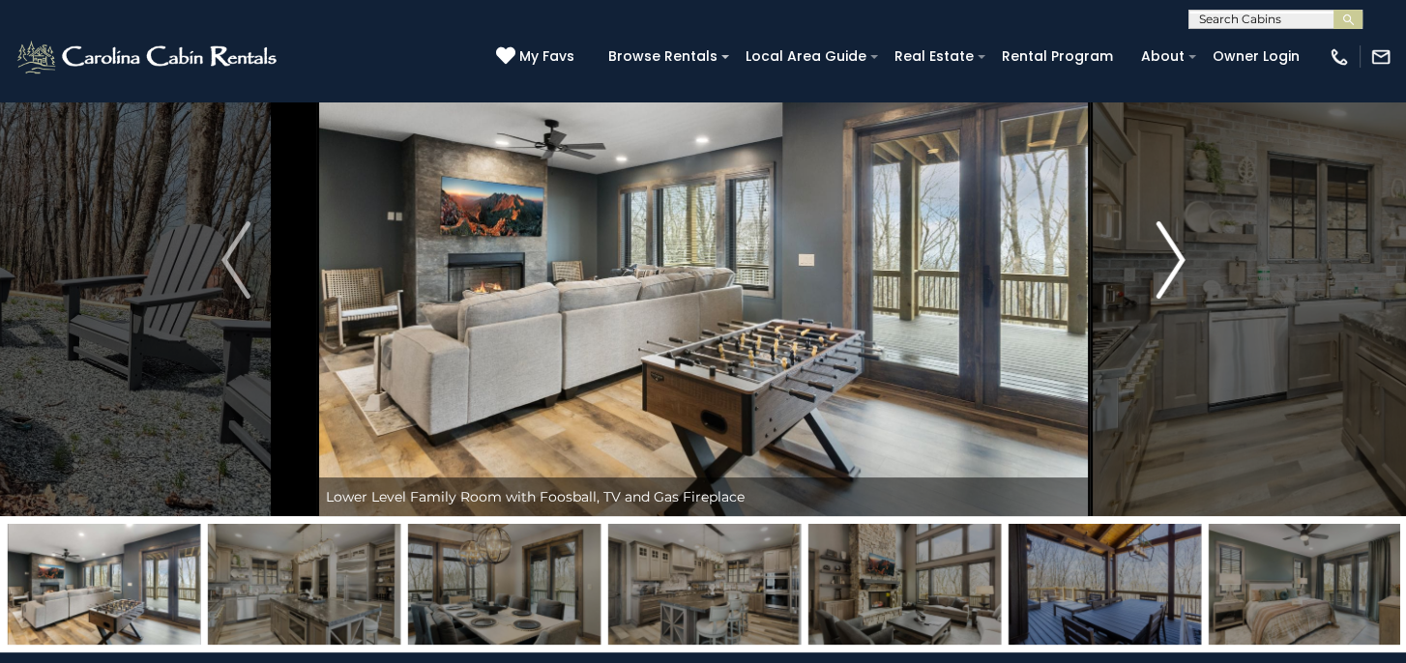
click at [1170, 264] on img "Next" at bounding box center [1169, 259] width 29 height 77
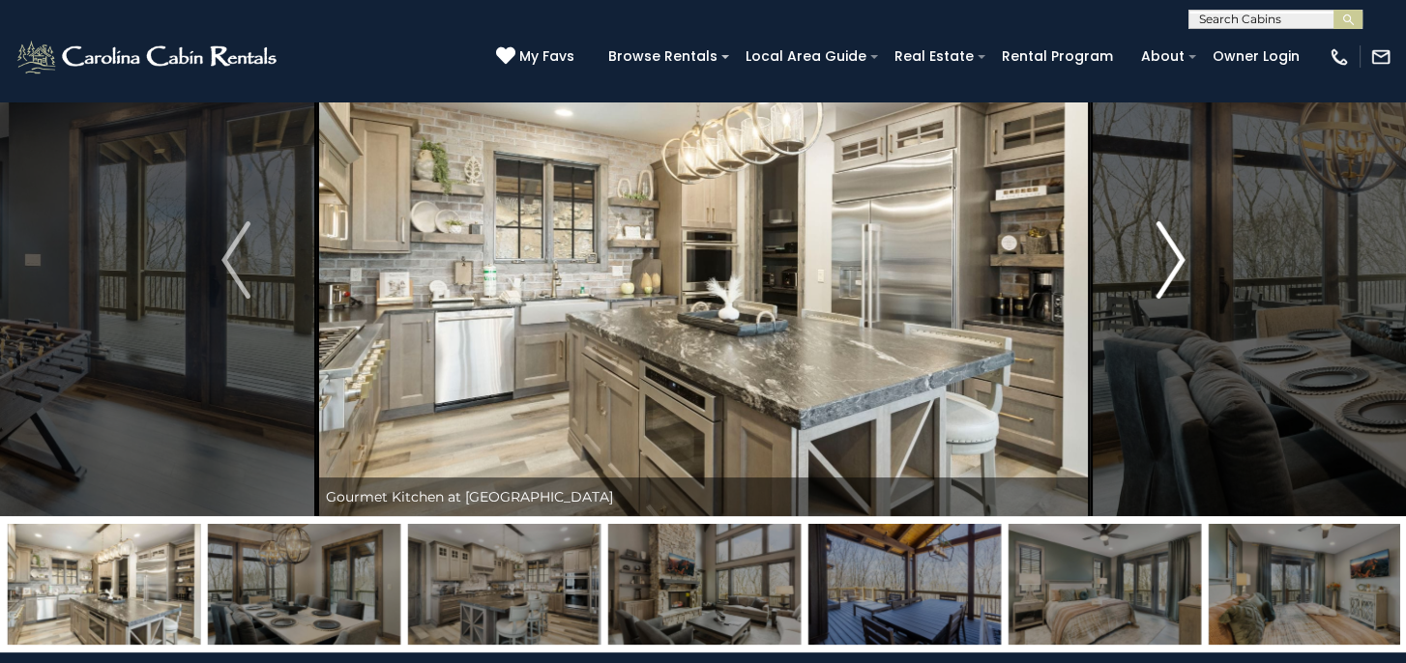
click at [1170, 264] on img "Next" at bounding box center [1169, 259] width 29 height 77
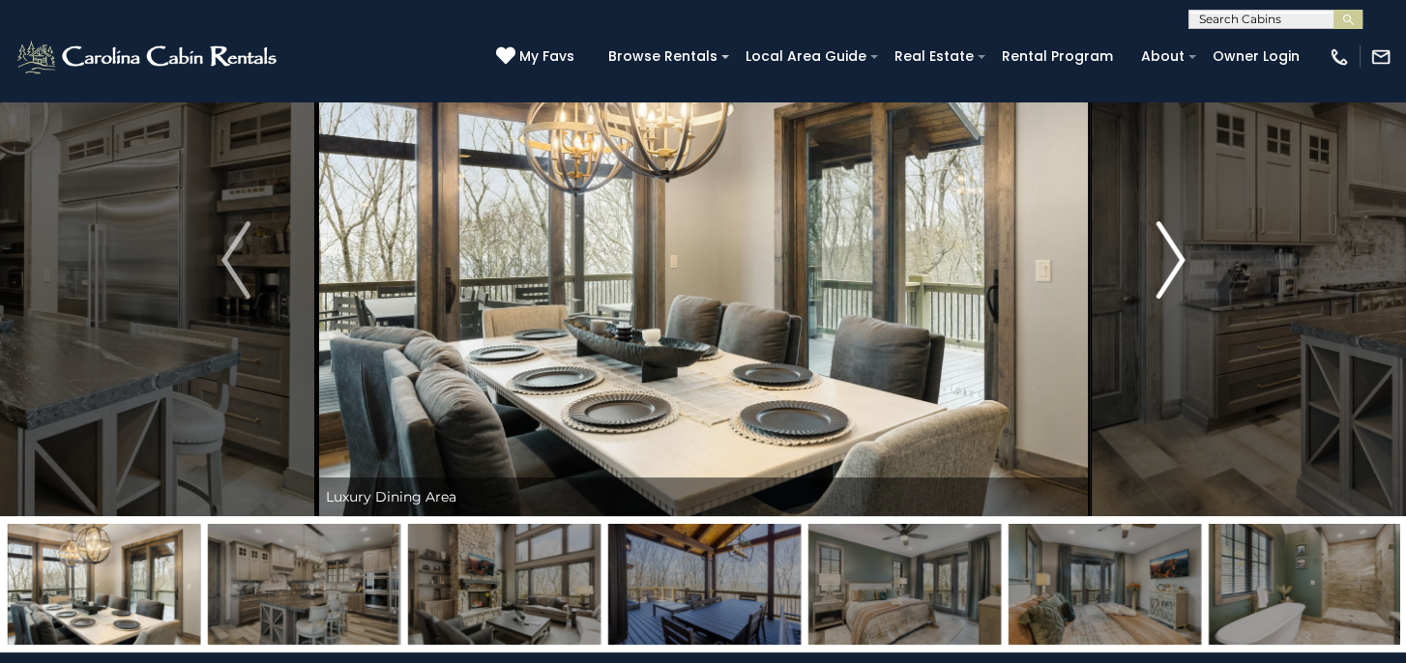
click at [1170, 264] on img "Next" at bounding box center [1169, 259] width 29 height 77
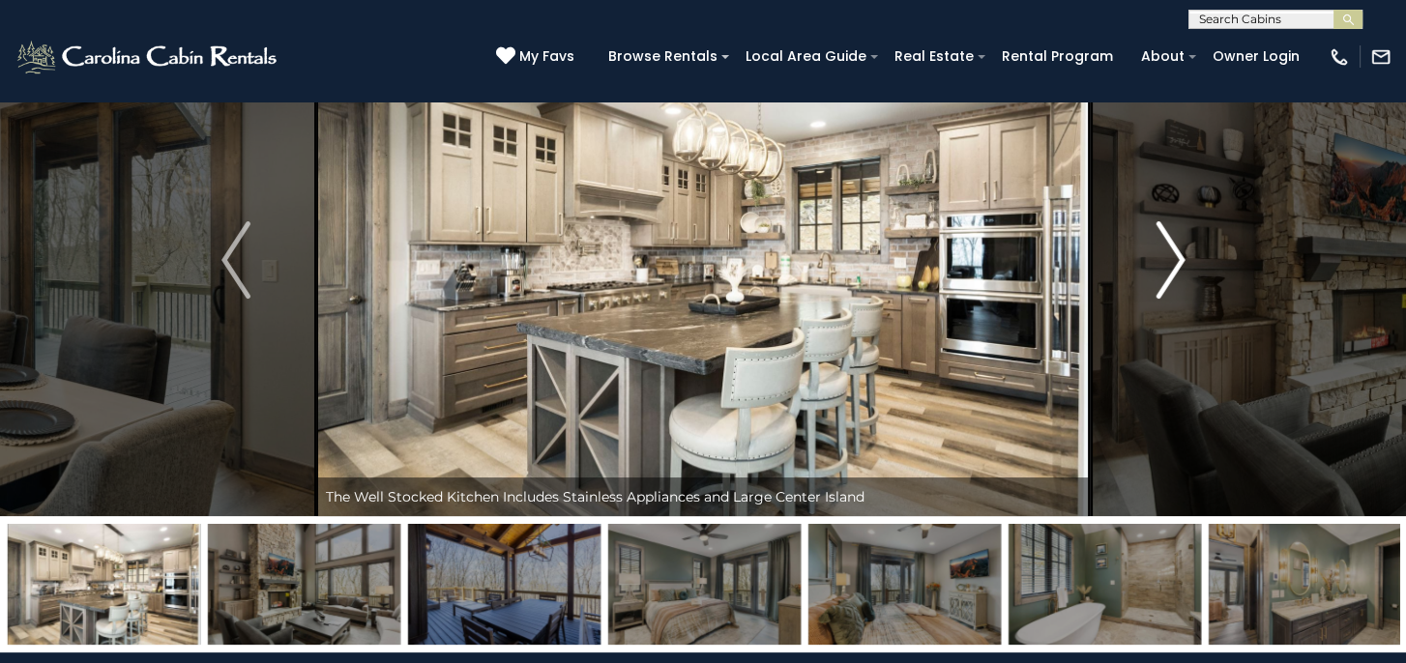
click at [1170, 264] on img "Next" at bounding box center [1169, 259] width 29 height 77
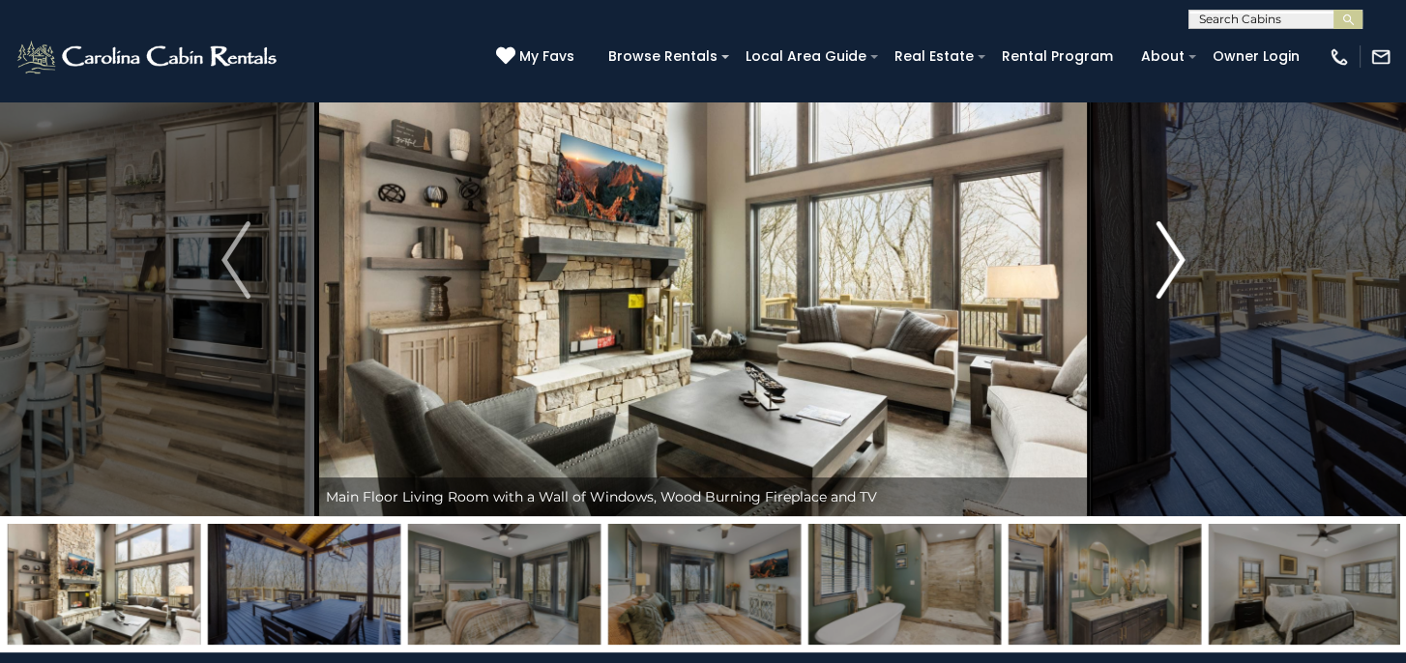
click at [1170, 264] on img "Next" at bounding box center [1169, 259] width 29 height 77
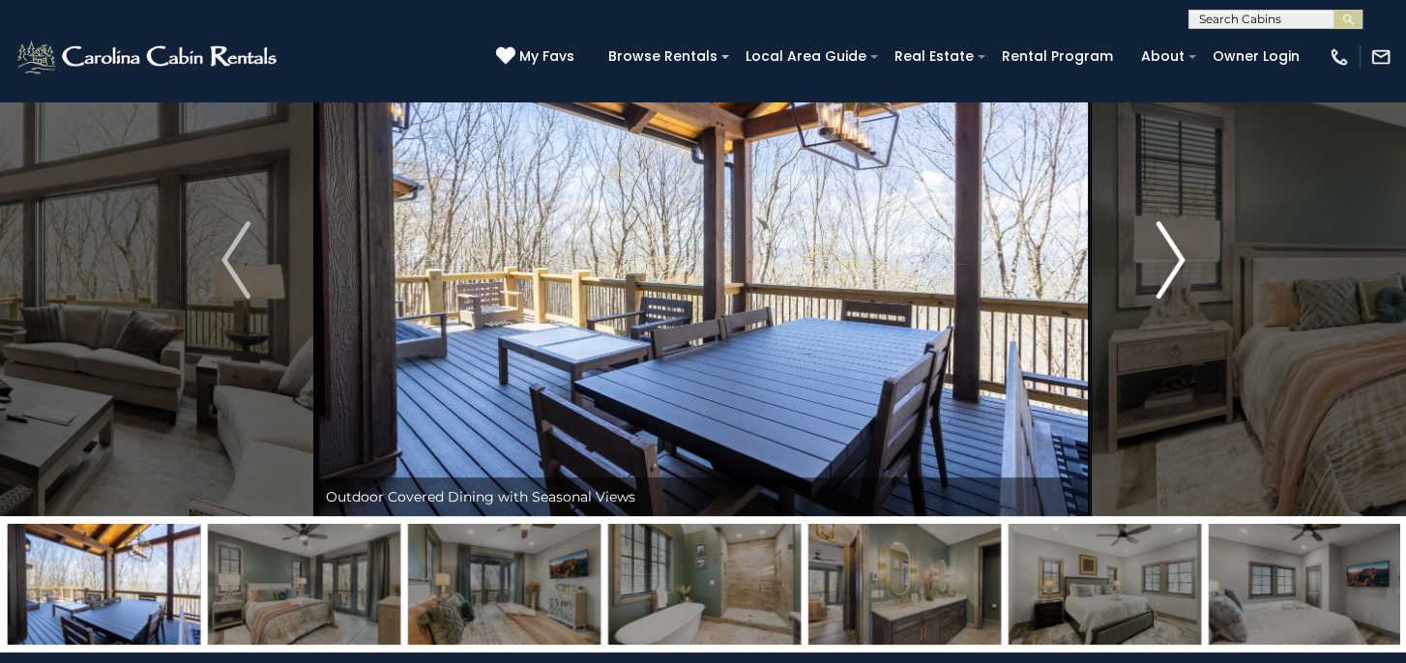
click at [1170, 264] on img "Next" at bounding box center [1169, 259] width 29 height 77
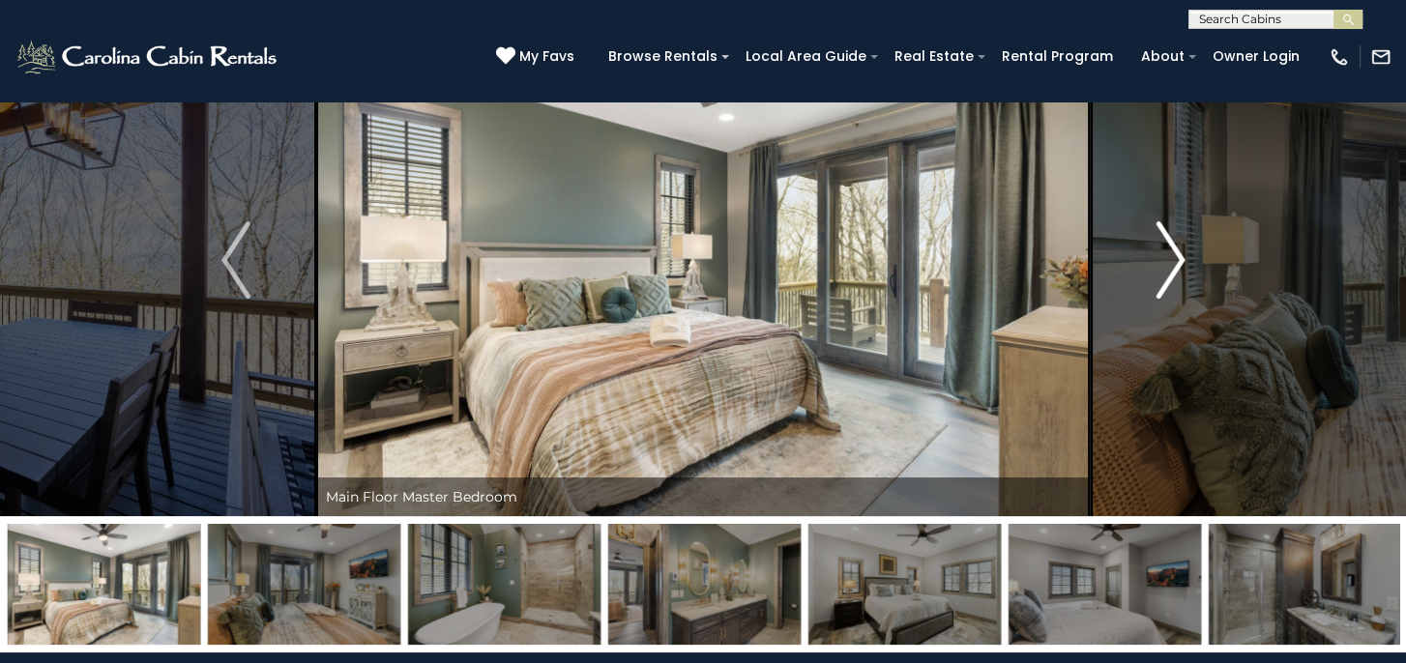
click at [1170, 264] on img "Next" at bounding box center [1169, 259] width 29 height 77
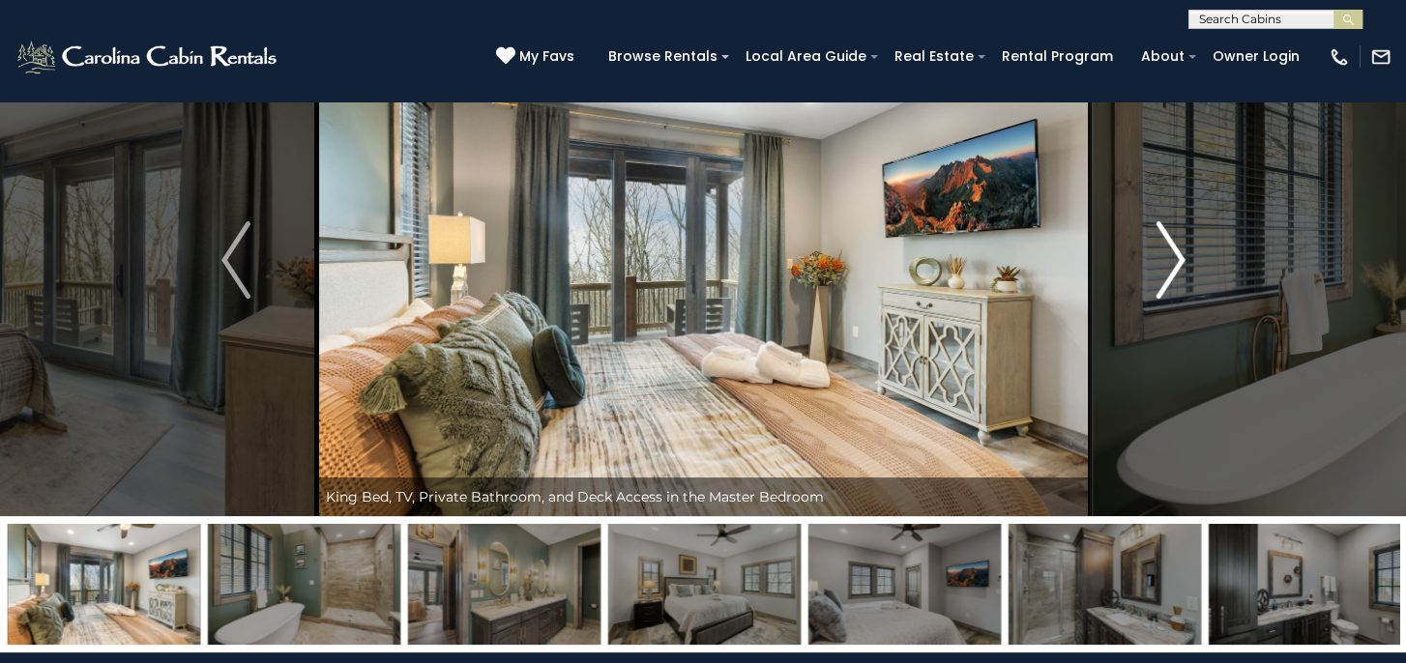
click at [1170, 264] on img "Next" at bounding box center [1169, 259] width 29 height 77
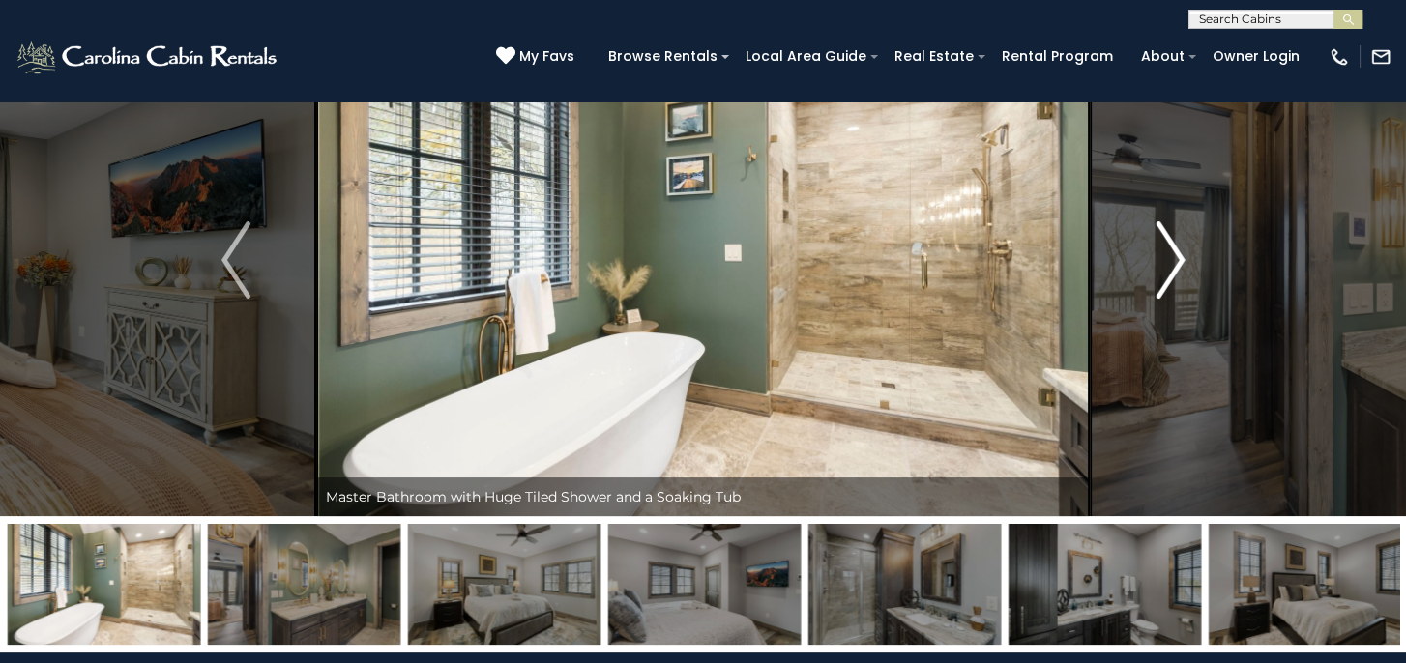
click at [1164, 266] on img "Next" at bounding box center [1169, 259] width 29 height 77
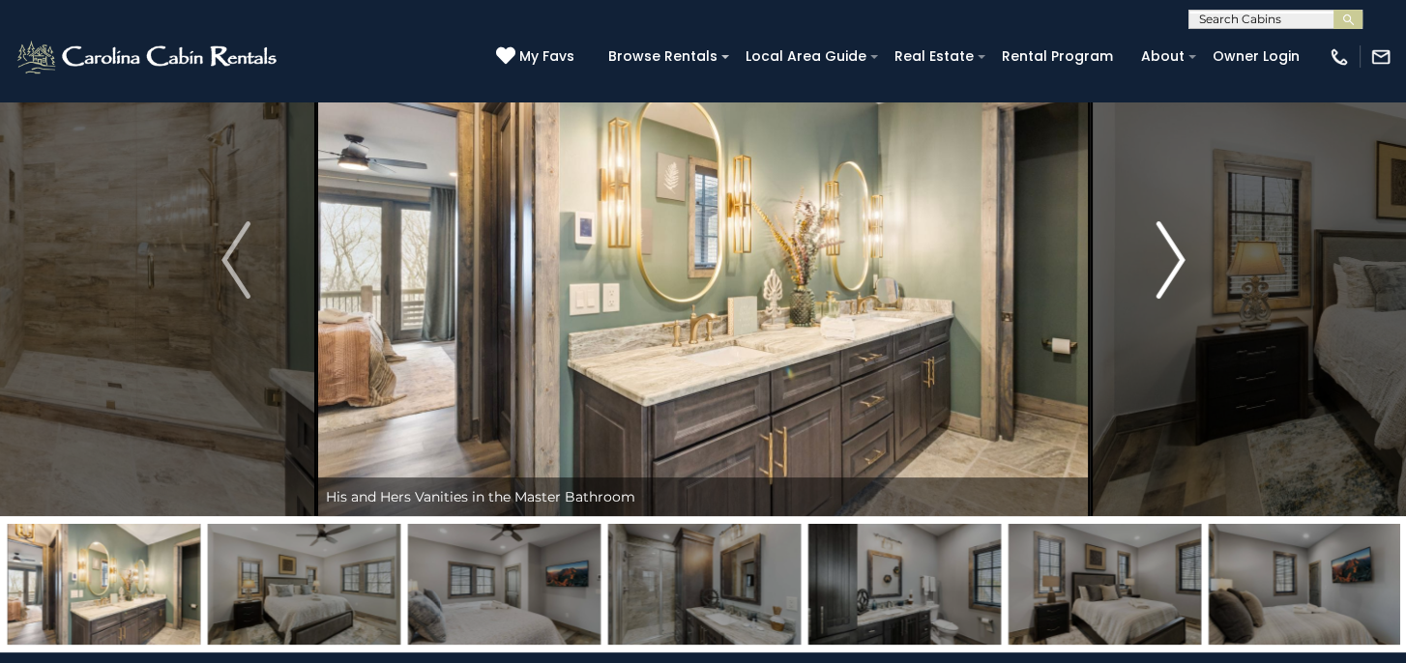
click at [1162, 266] on img "Next" at bounding box center [1169, 259] width 29 height 77
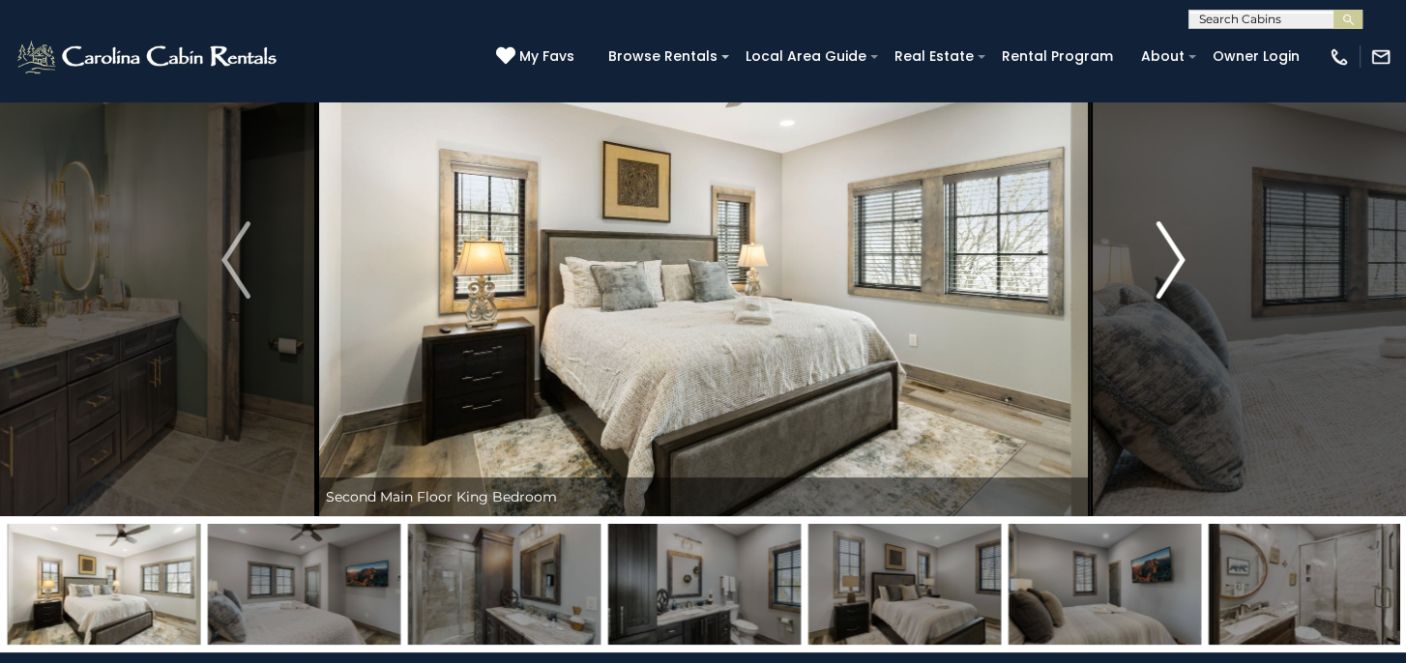
click at [1162, 266] on img "Next" at bounding box center [1169, 259] width 29 height 77
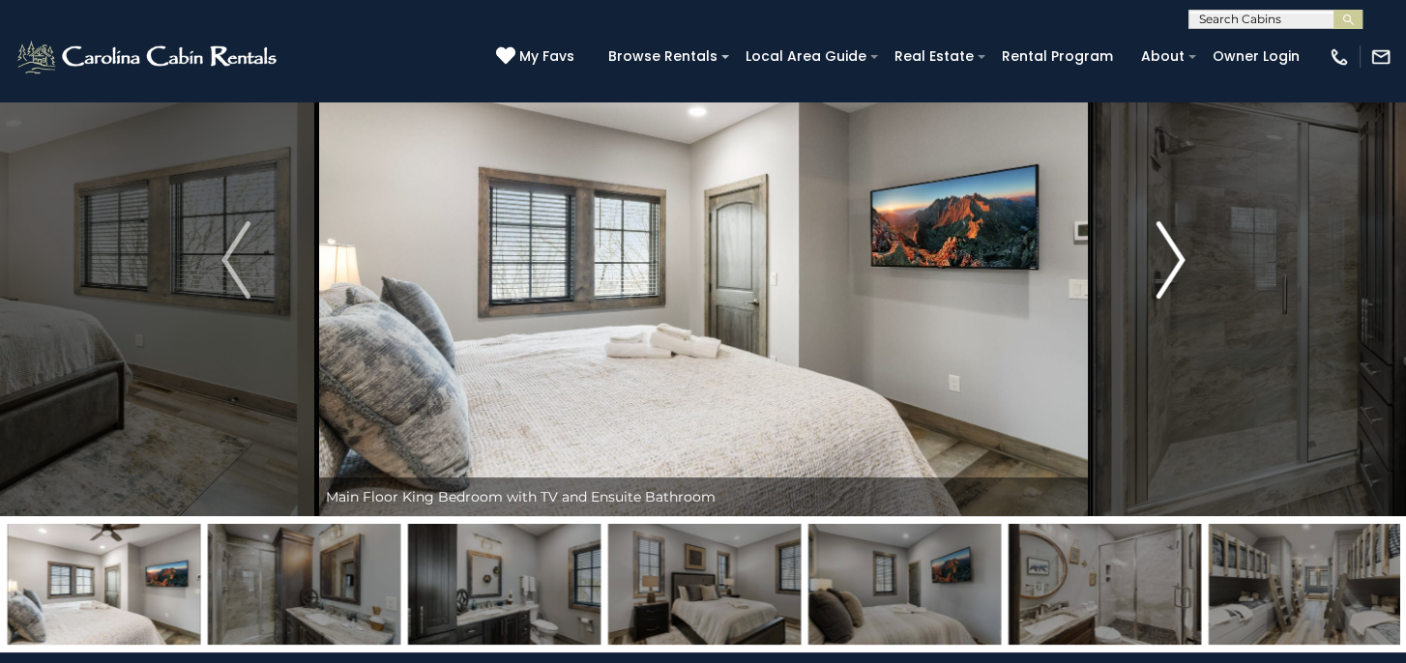
click at [1162, 266] on img "Next" at bounding box center [1169, 259] width 29 height 77
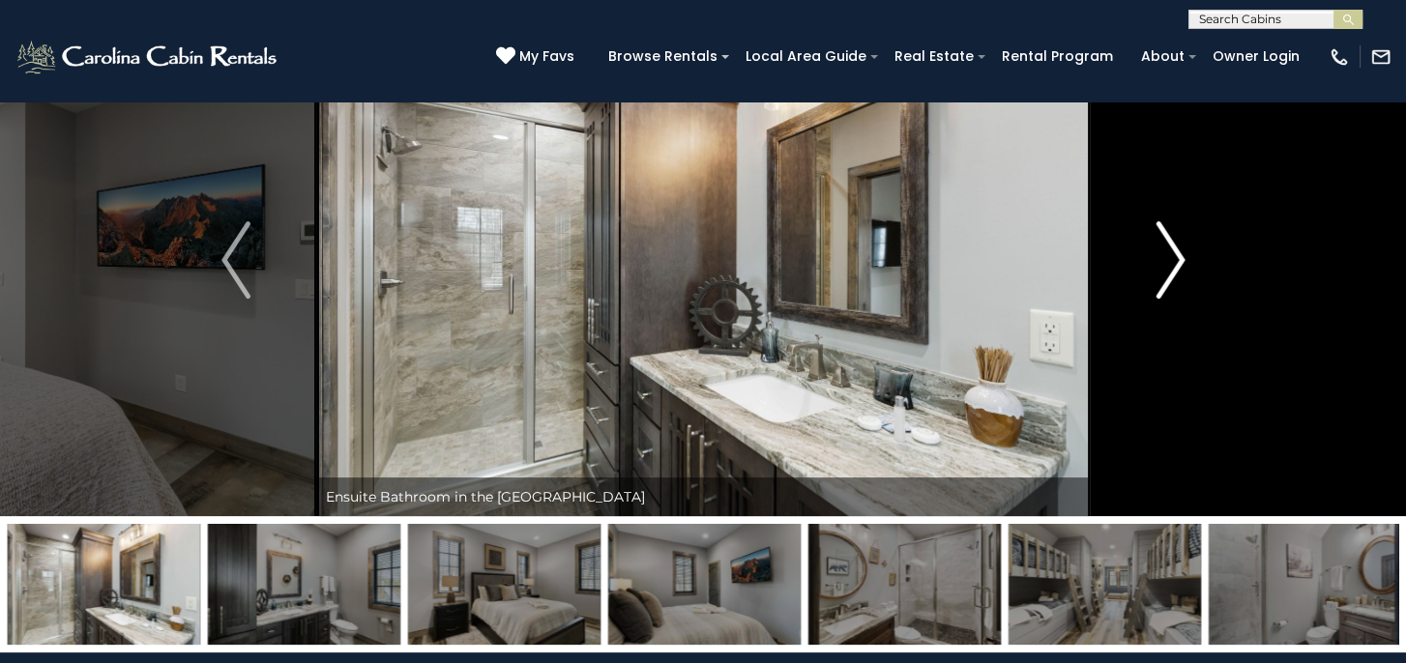
click at [1162, 266] on img "Next" at bounding box center [1169, 259] width 29 height 77
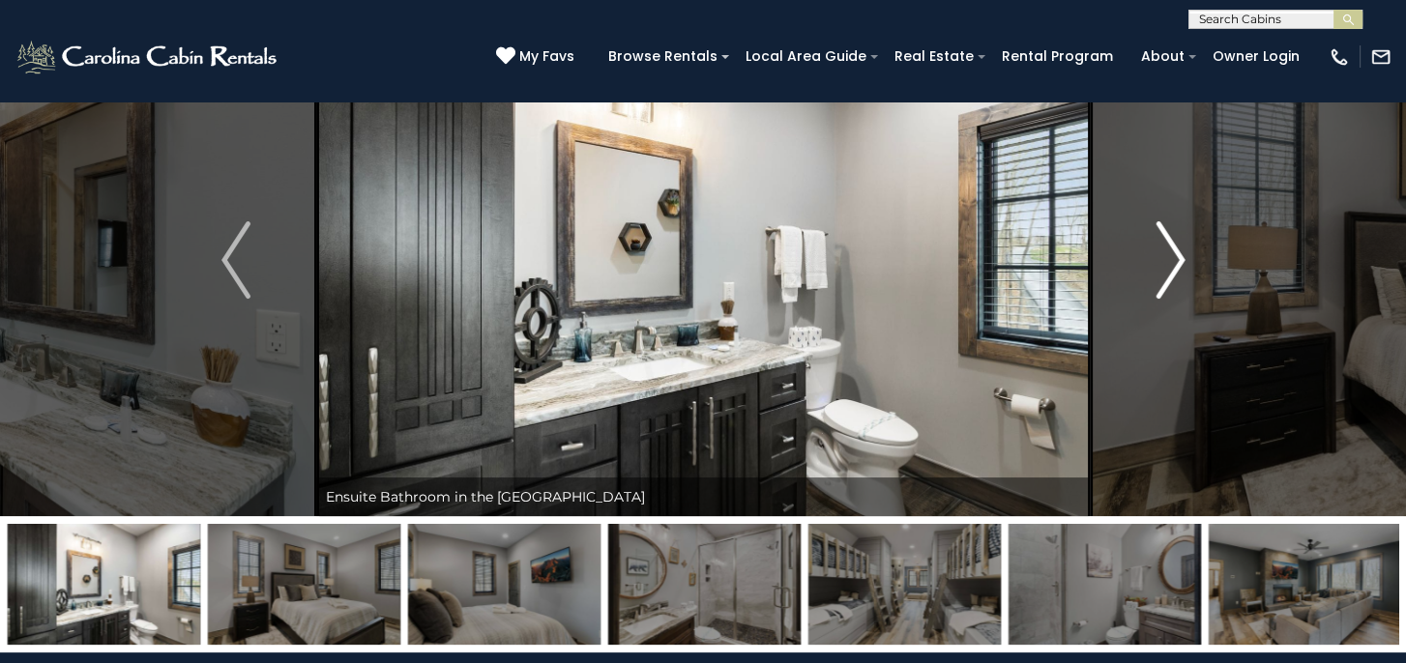
click at [1161, 267] on img "Next" at bounding box center [1169, 259] width 29 height 77
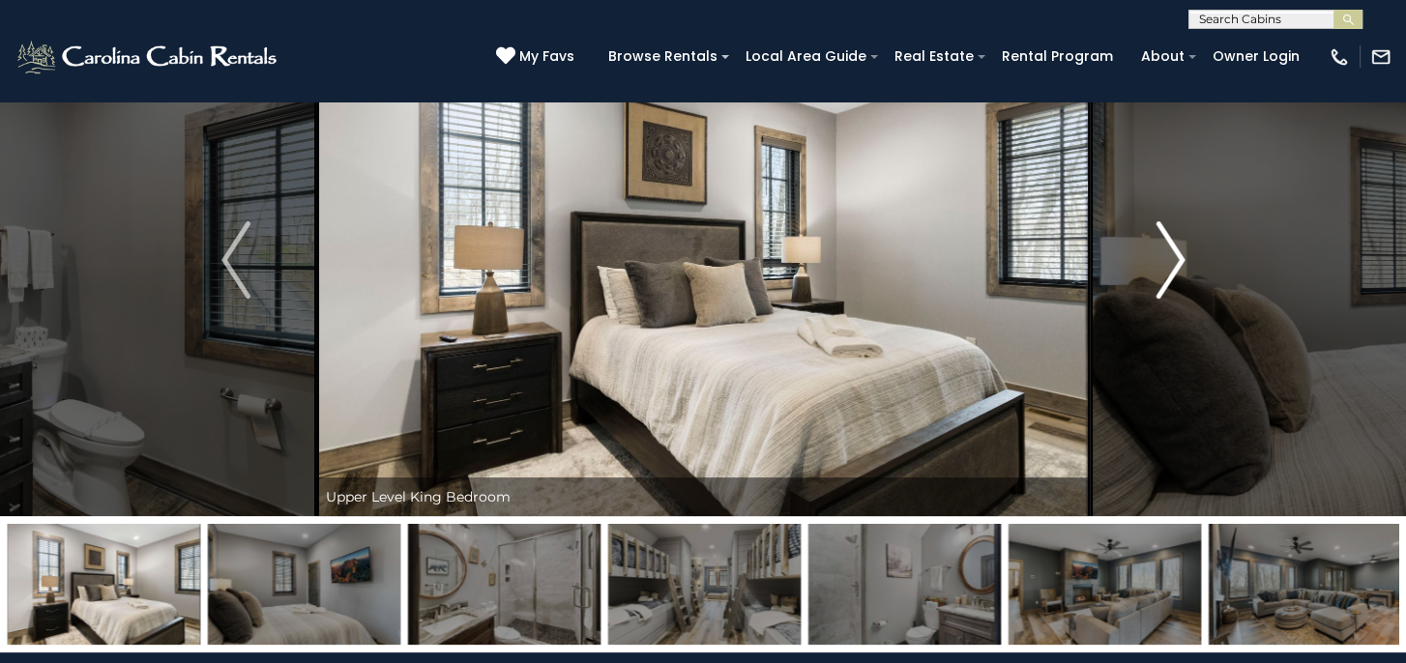
click at [1159, 267] on img "Next" at bounding box center [1169, 259] width 29 height 77
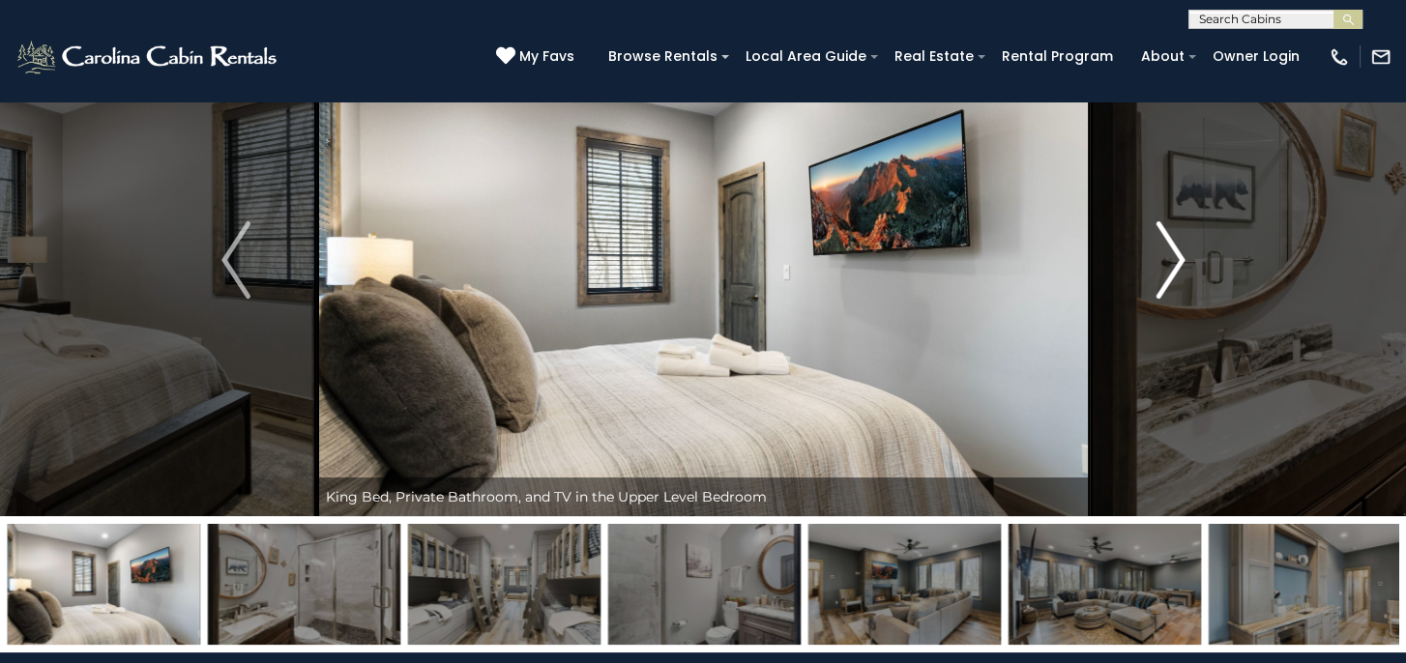
click at [1159, 267] on img "Next" at bounding box center [1169, 259] width 29 height 77
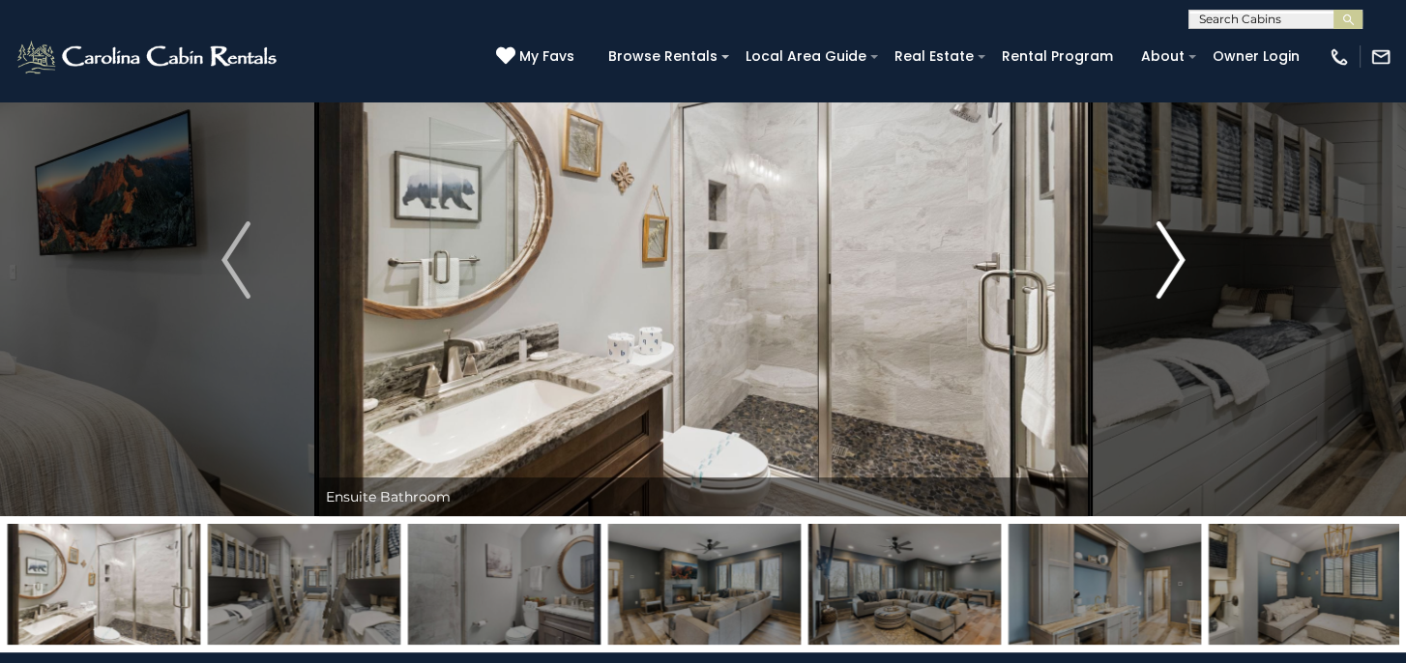
click at [1159, 267] on img "Next" at bounding box center [1169, 259] width 29 height 77
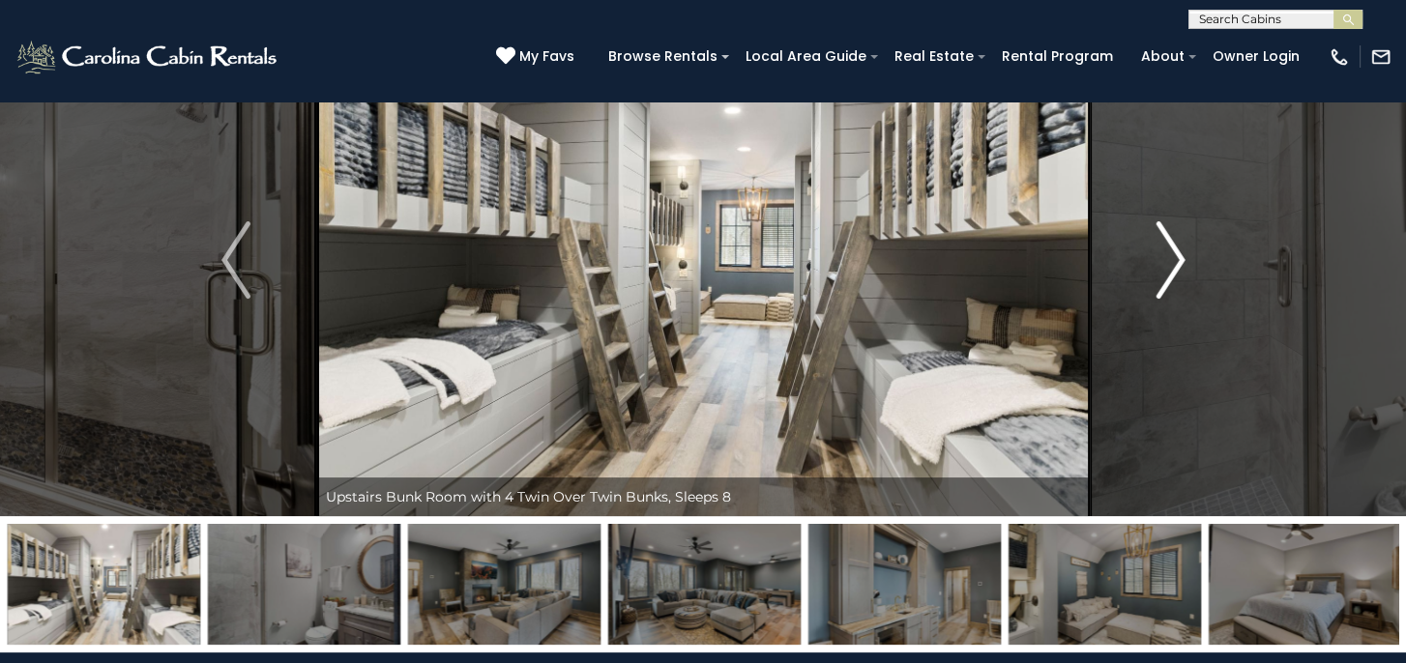
click at [1159, 267] on img "Next" at bounding box center [1169, 259] width 29 height 77
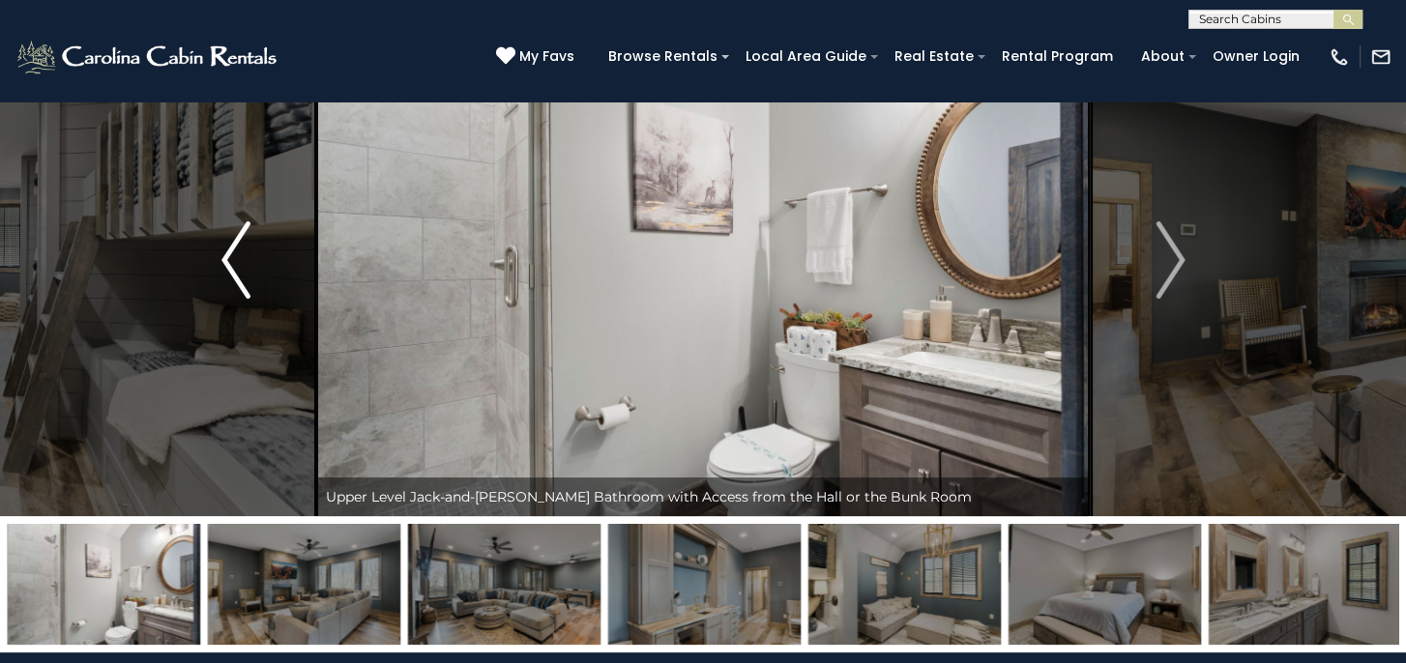
click at [227, 258] on img "Previous" at bounding box center [235, 259] width 29 height 77
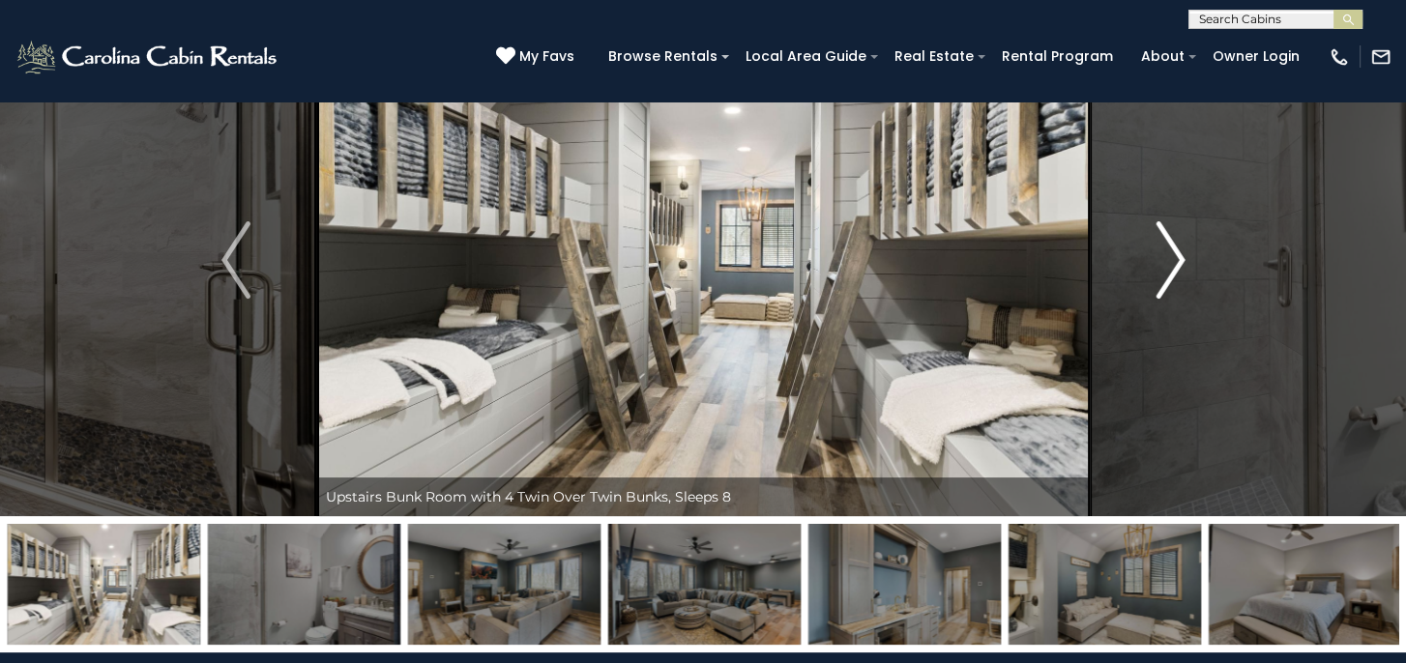
click at [1169, 264] on img "Next" at bounding box center [1169, 259] width 29 height 77
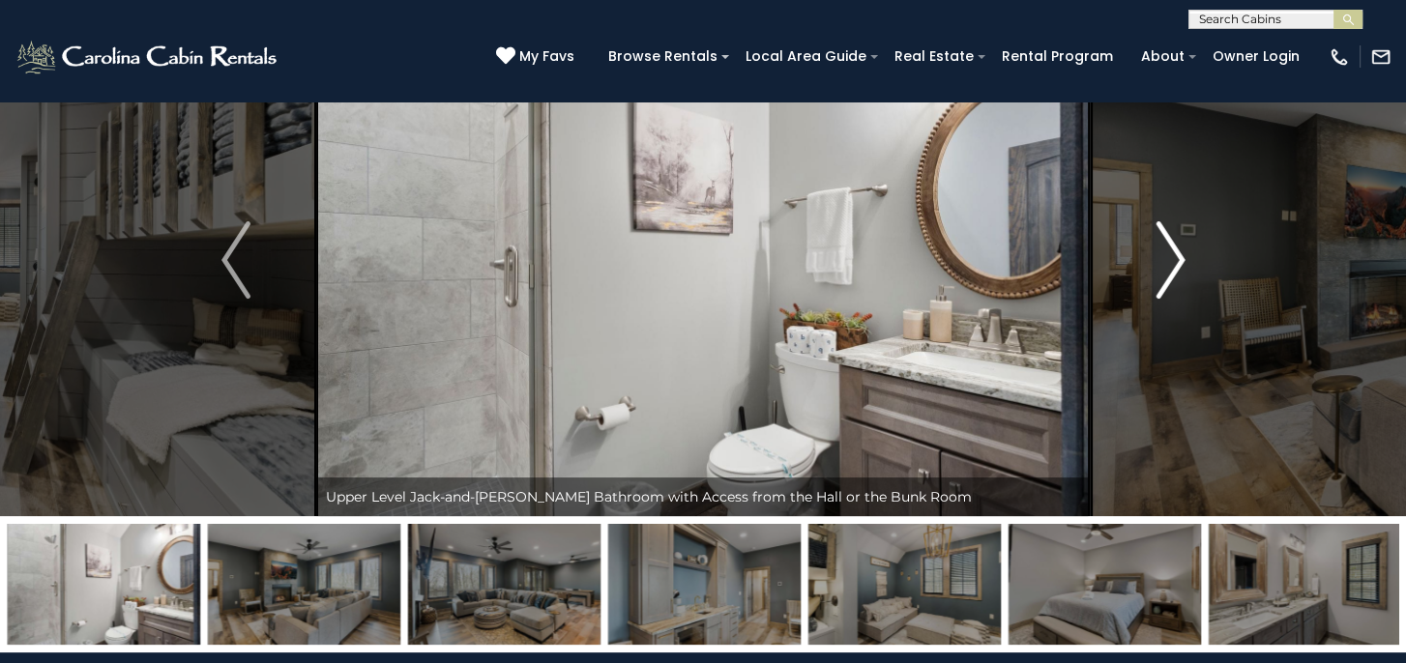
click at [1169, 264] on img "Next" at bounding box center [1169, 259] width 29 height 77
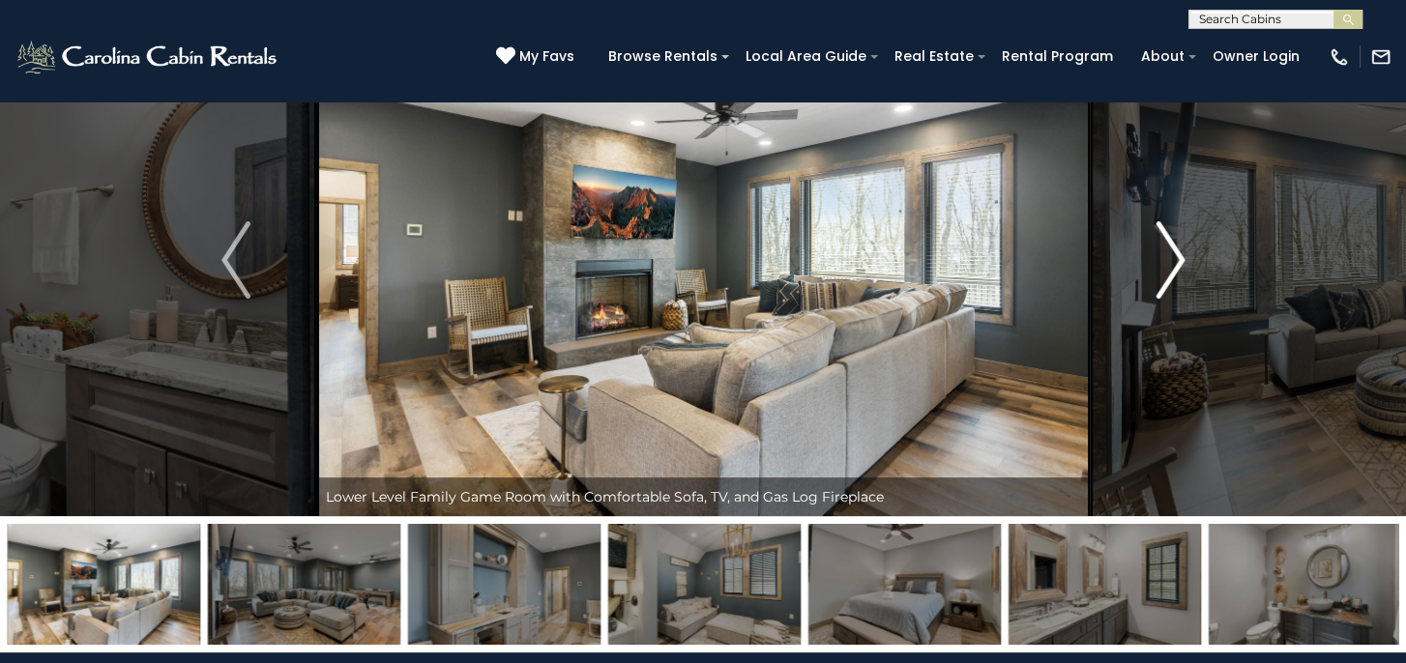
click at [1168, 264] on img "Next" at bounding box center [1169, 259] width 29 height 77
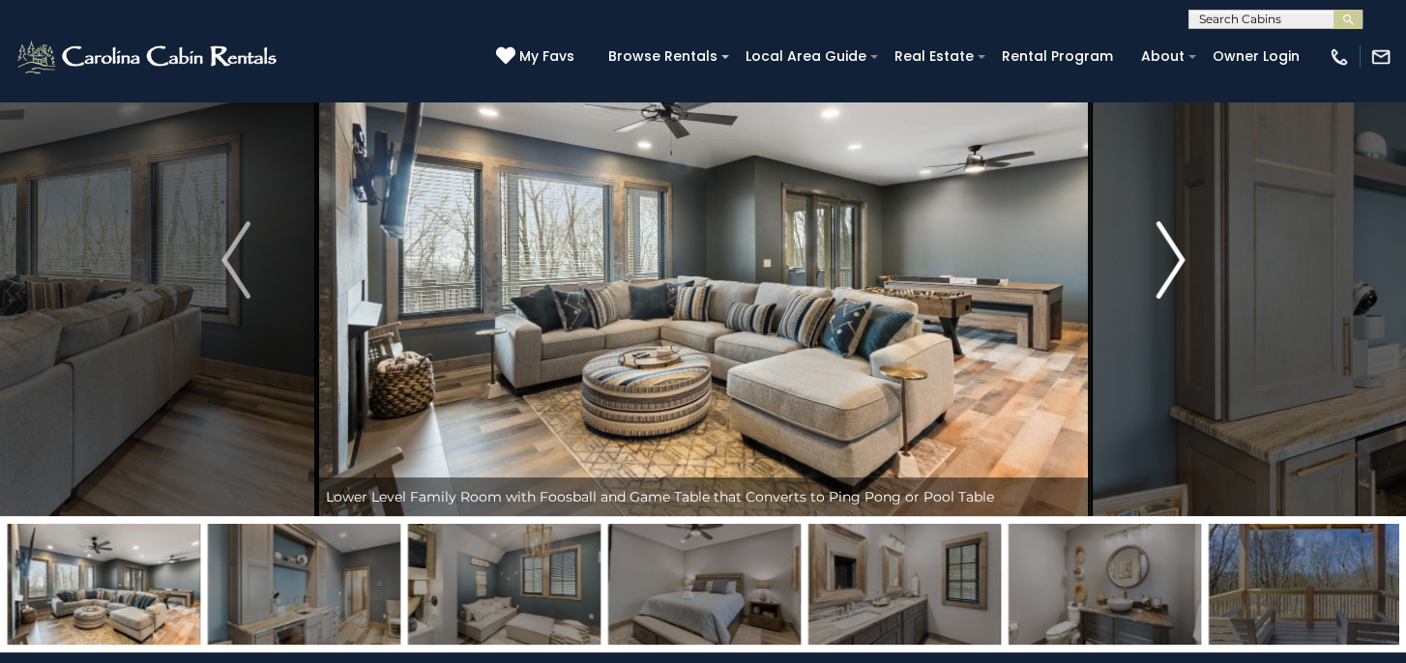
click at [1168, 264] on img "Next" at bounding box center [1169, 259] width 29 height 77
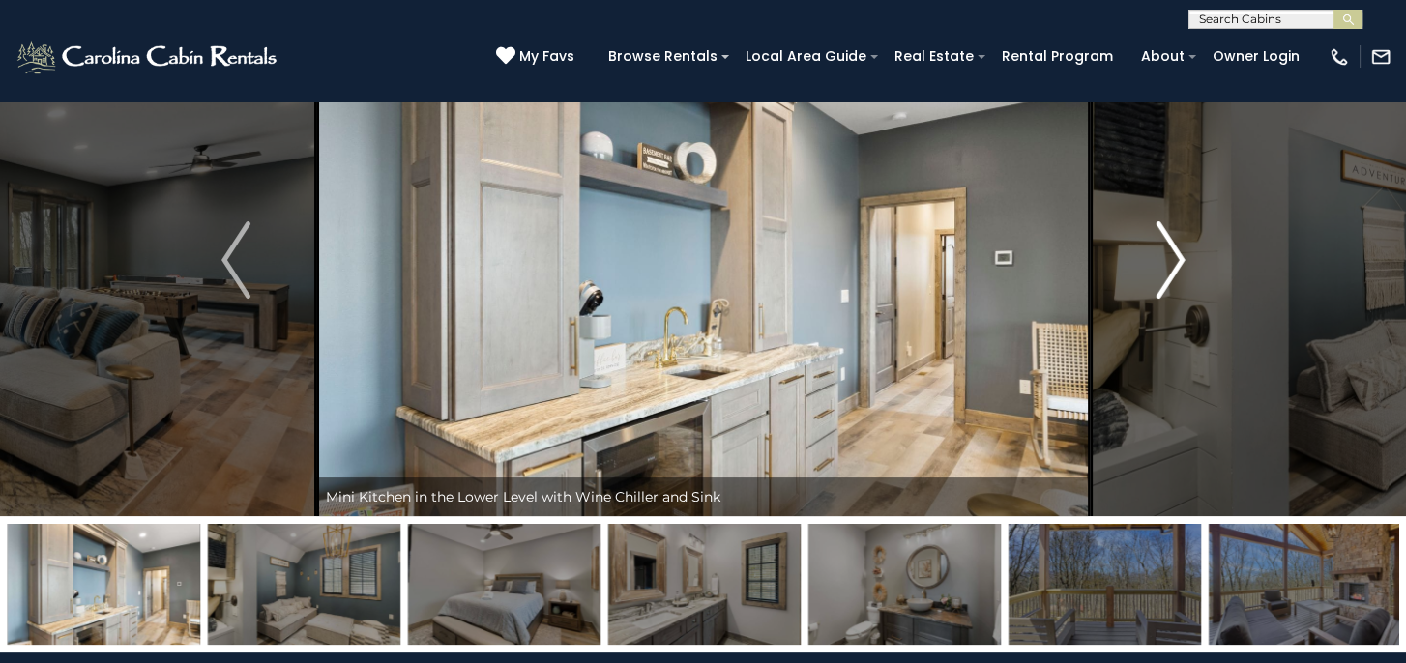
click at [1168, 264] on img "Next" at bounding box center [1169, 259] width 29 height 77
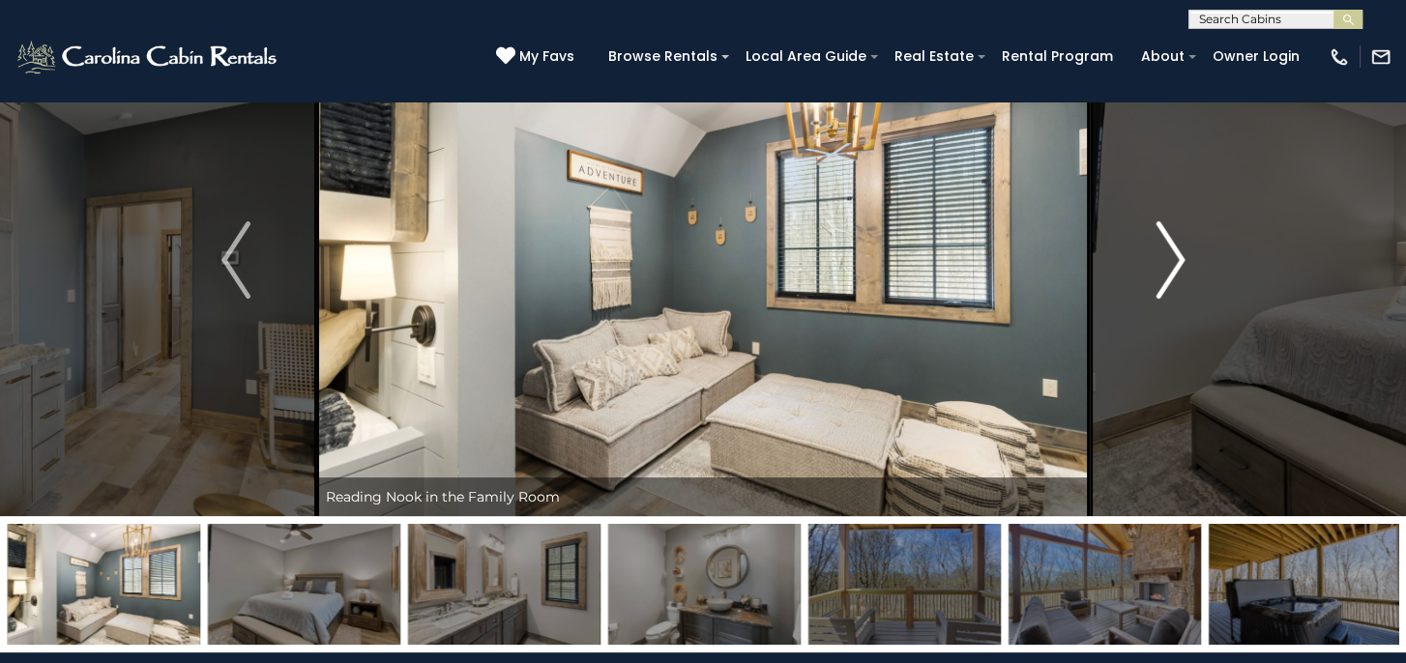
click at [1168, 264] on img "Next" at bounding box center [1169, 259] width 29 height 77
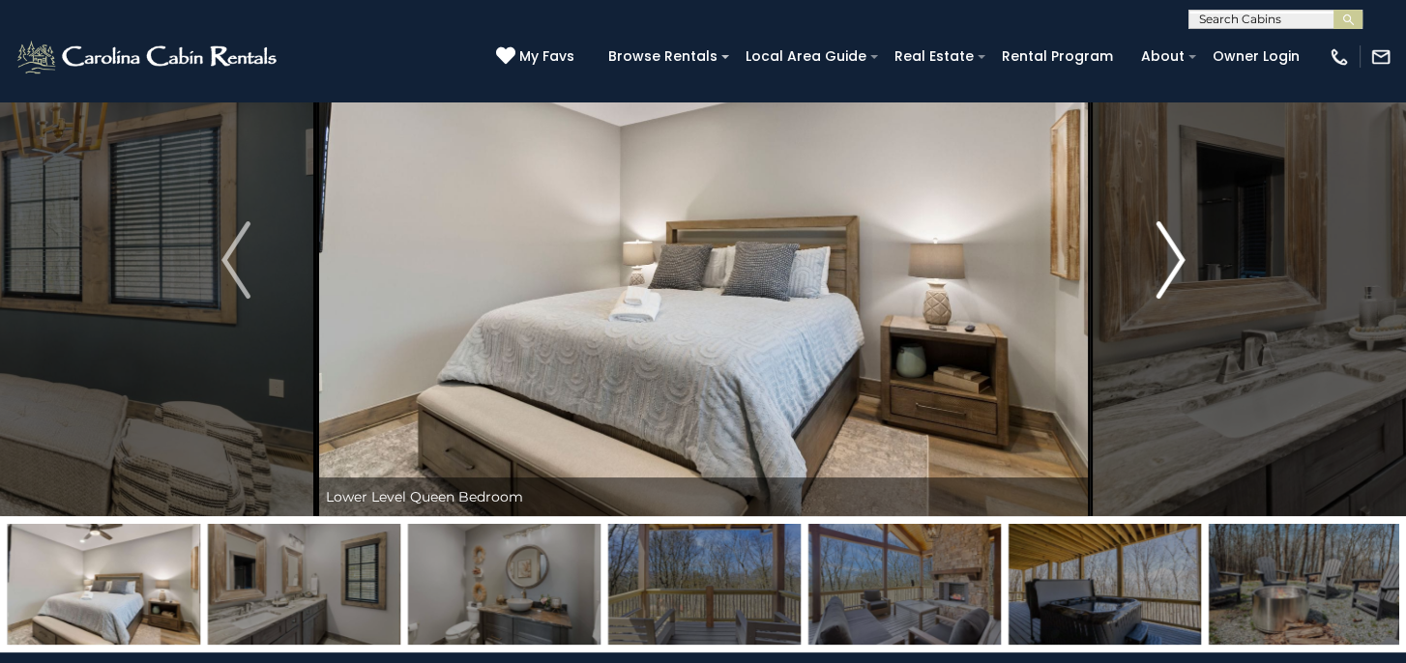
click at [1168, 264] on img "Next" at bounding box center [1169, 259] width 29 height 77
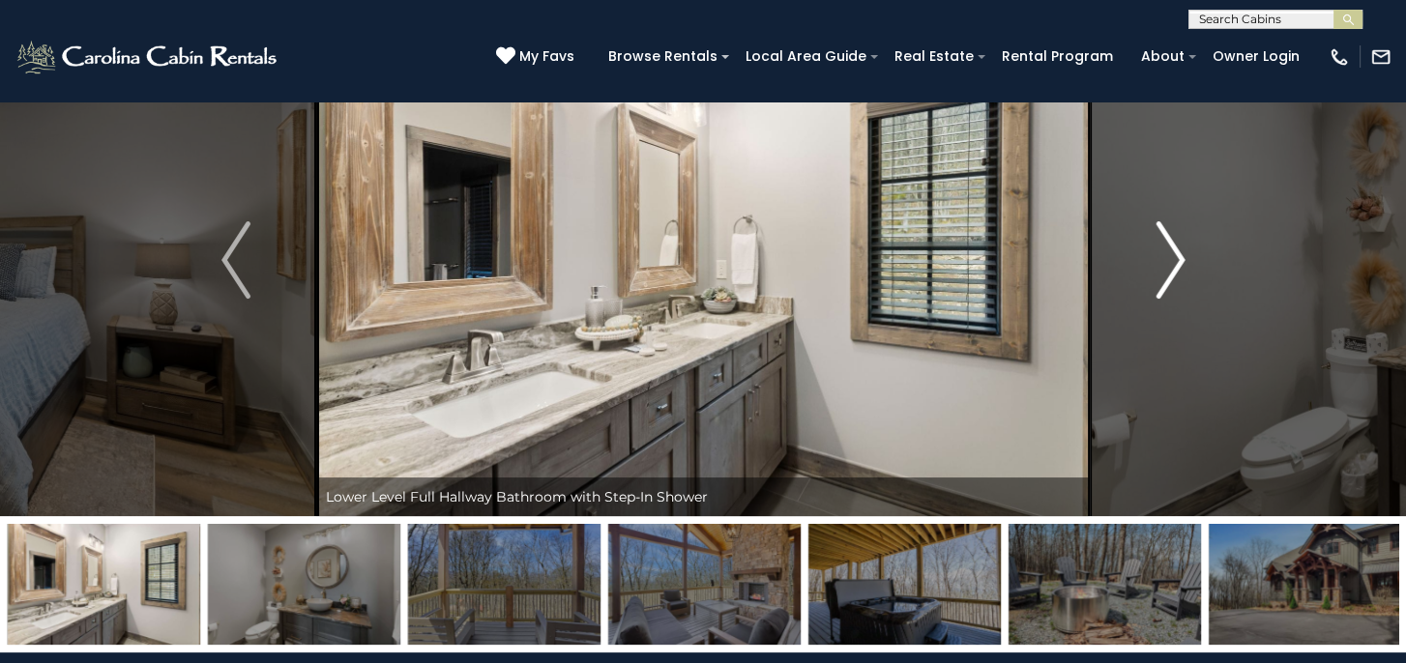
click at [1168, 264] on img "Next" at bounding box center [1169, 259] width 29 height 77
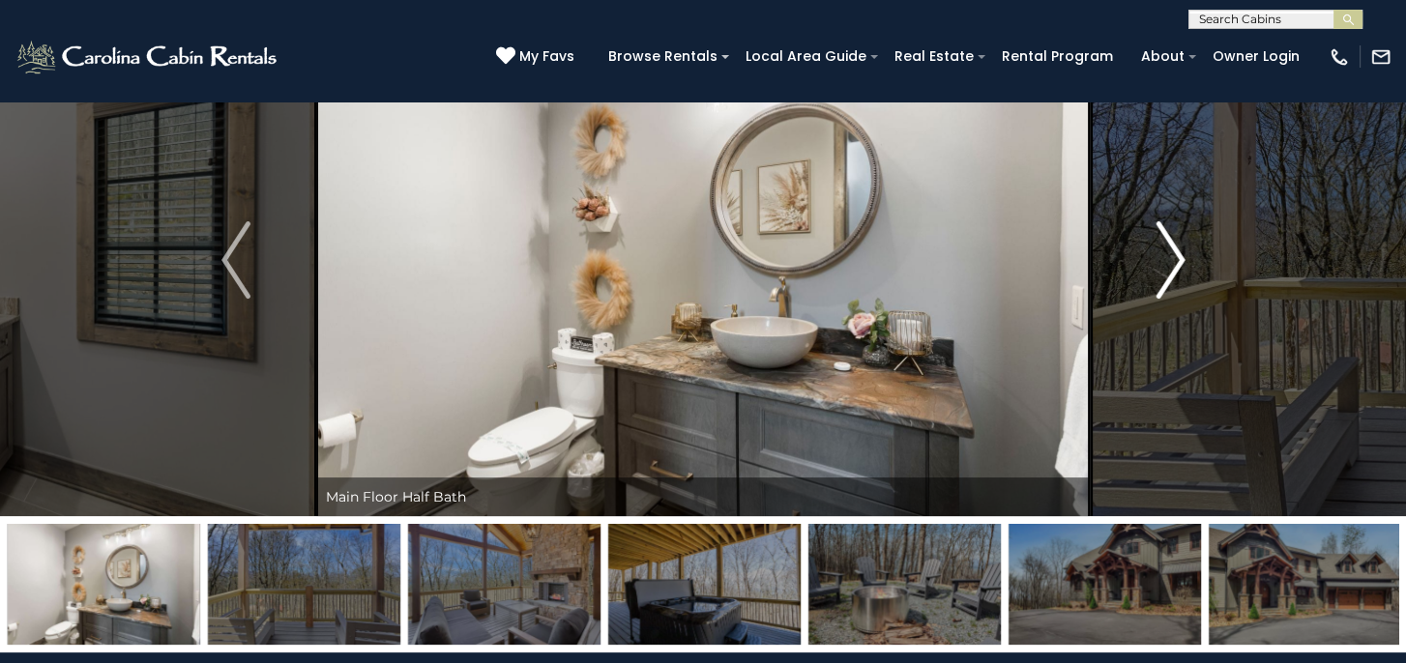
click at [1163, 266] on img "Next" at bounding box center [1169, 259] width 29 height 77
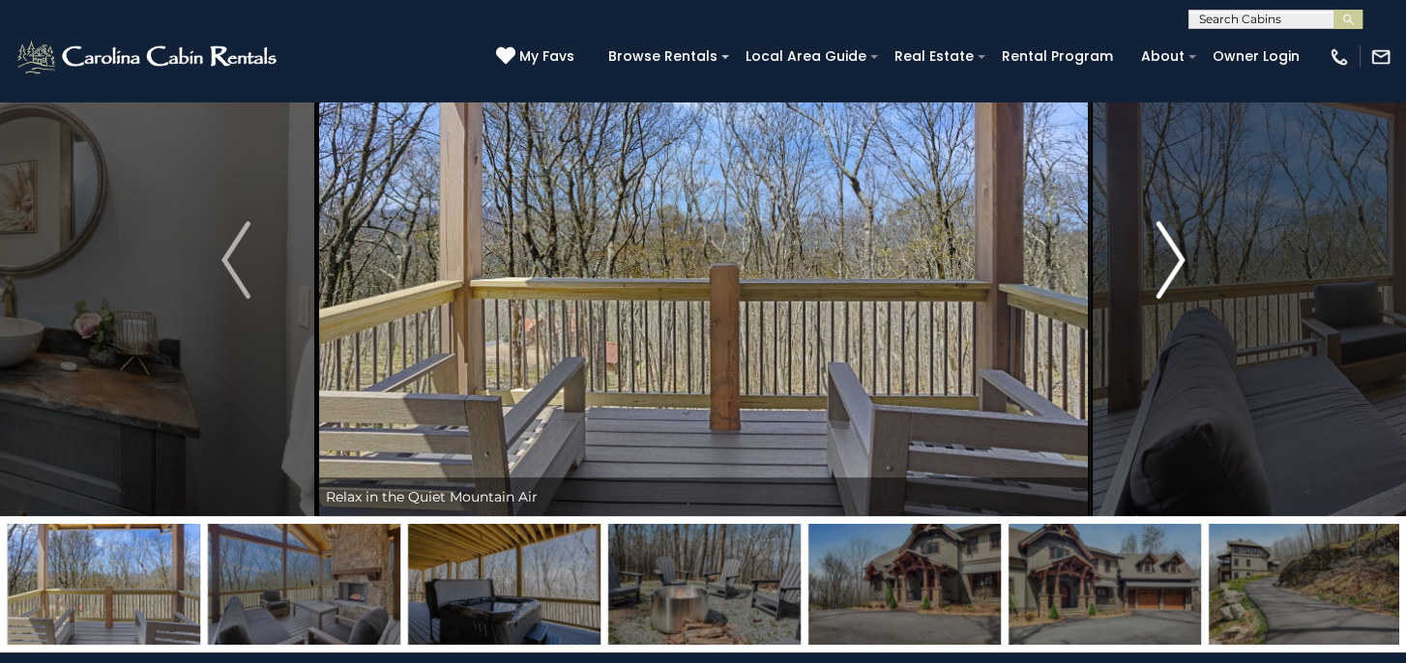
click at [1163, 266] on img "Next" at bounding box center [1169, 259] width 29 height 77
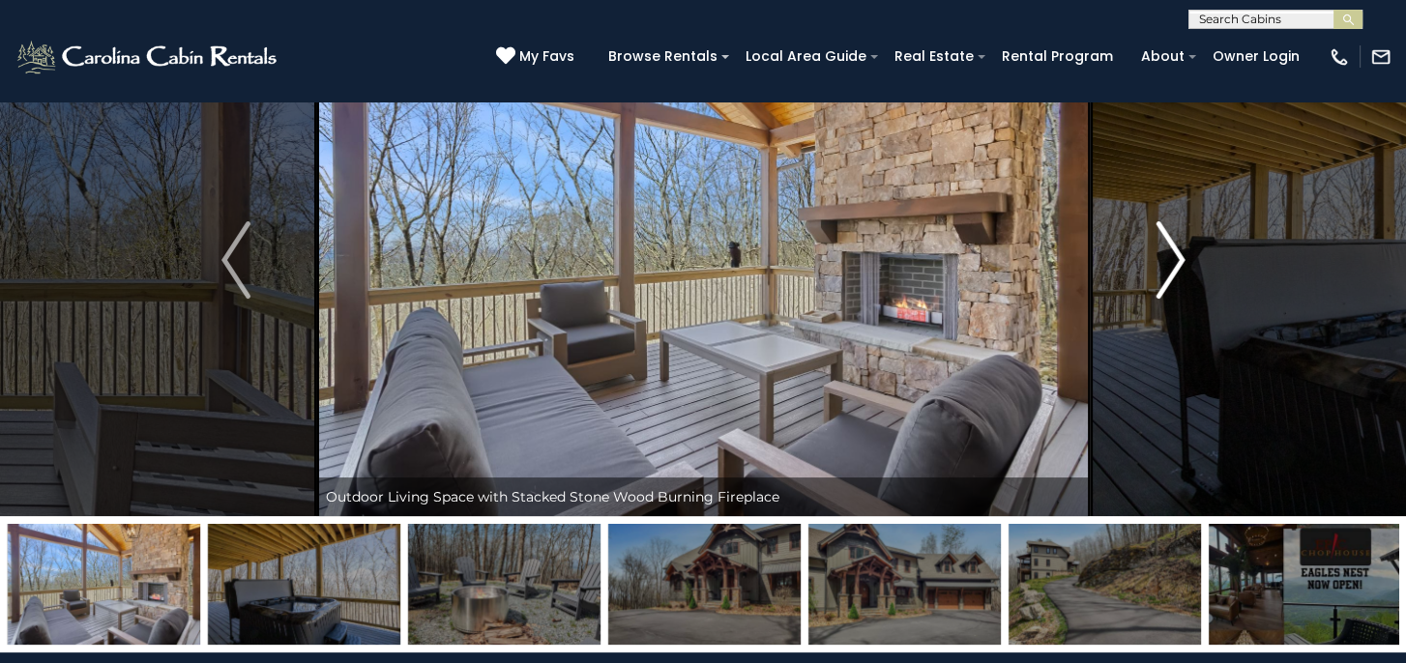
click at [1163, 266] on img "Next" at bounding box center [1169, 259] width 29 height 77
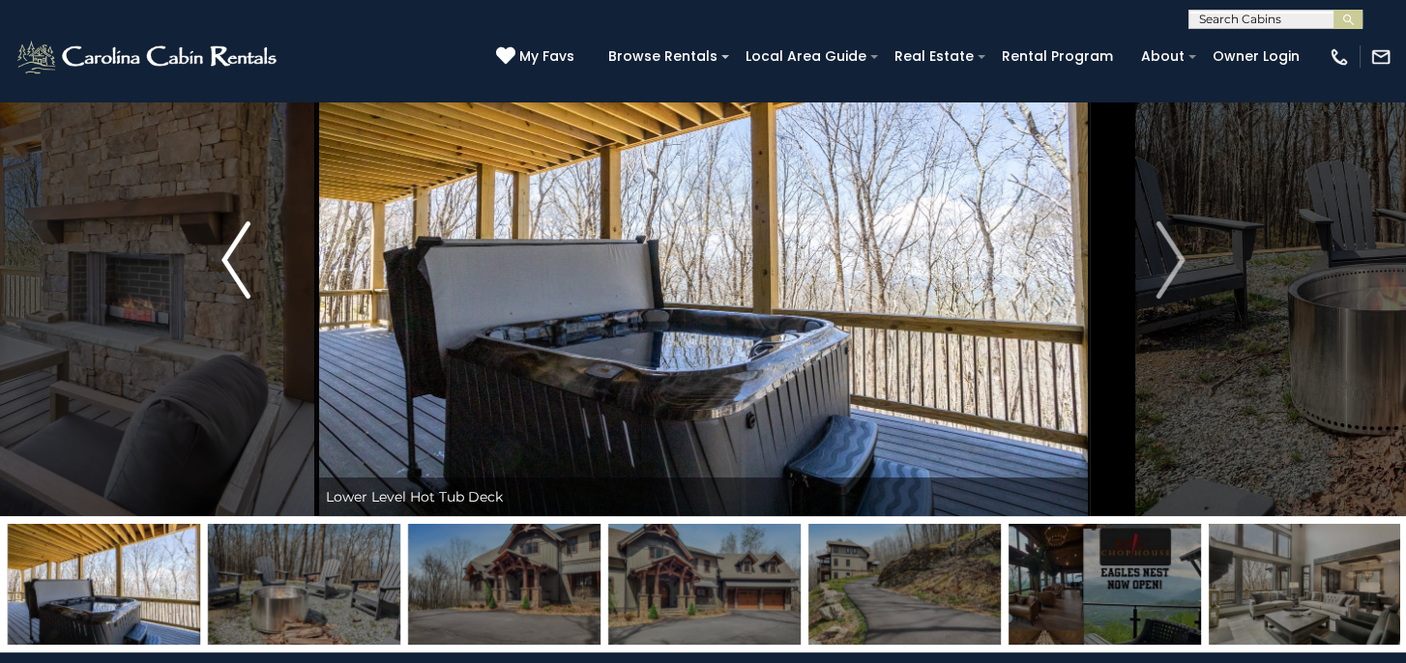
click at [243, 269] on img "Previous" at bounding box center [235, 259] width 29 height 77
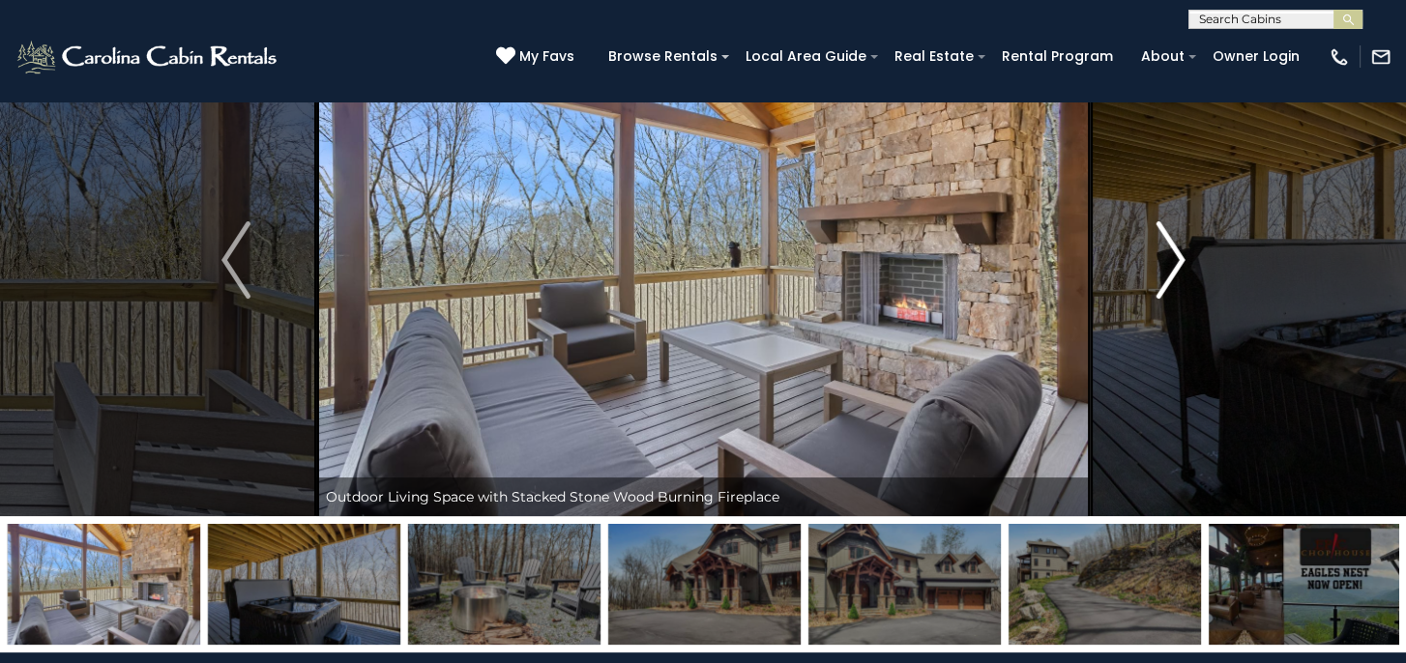
click at [1179, 260] on img "Next" at bounding box center [1169, 259] width 29 height 77
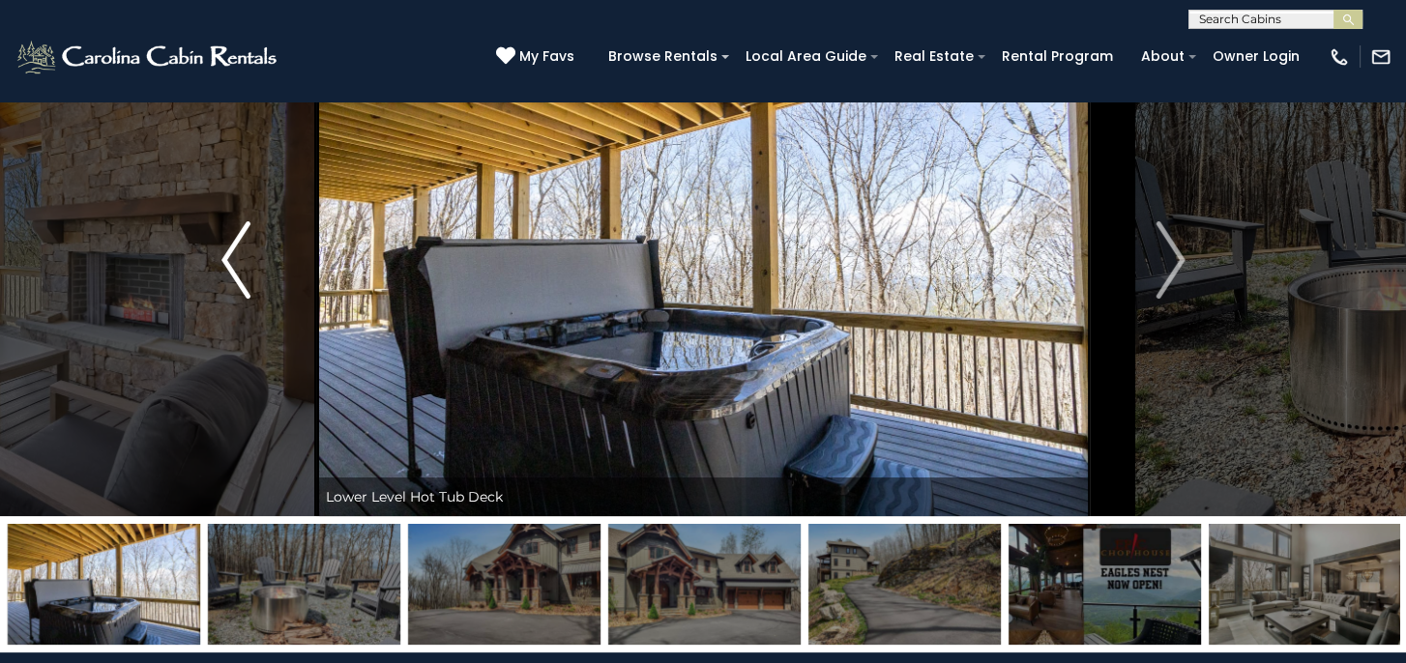
click at [230, 256] on img "Previous" at bounding box center [235, 259] width 29 height 77
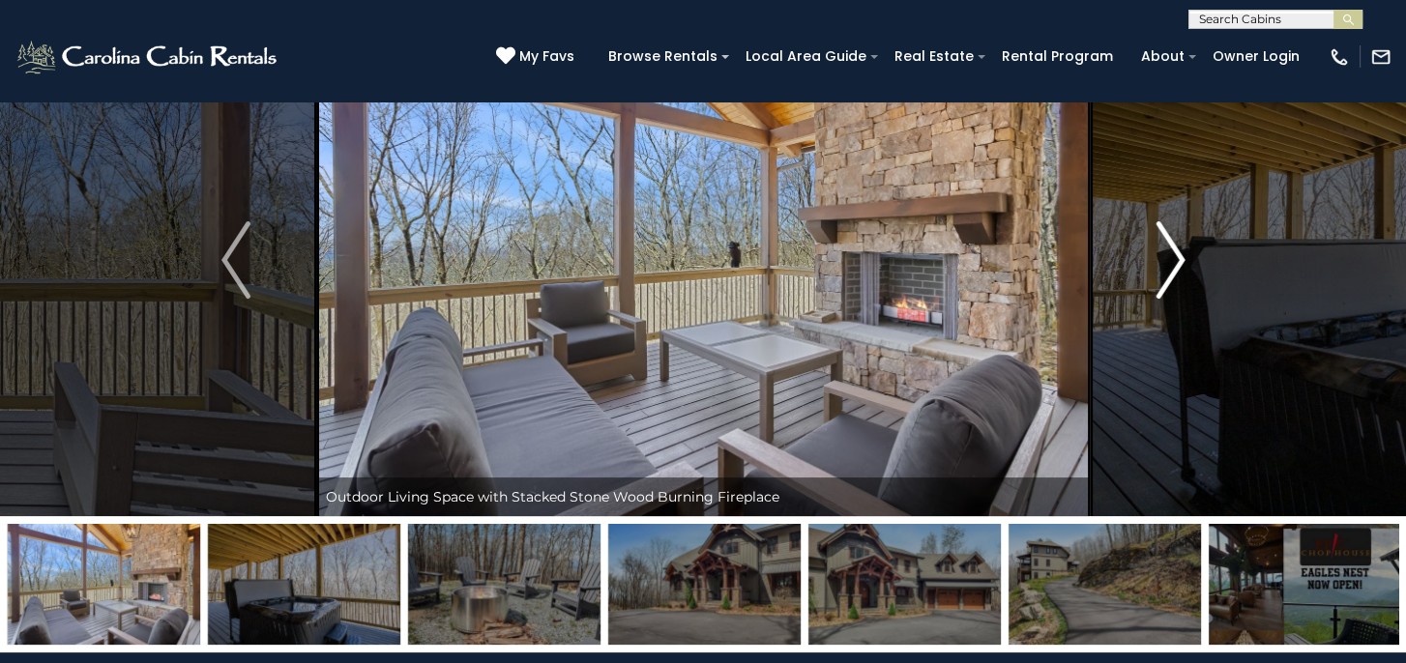
click at [1173, 260] on img "Next" at bounding box center [1169, 259] width 29 height 77
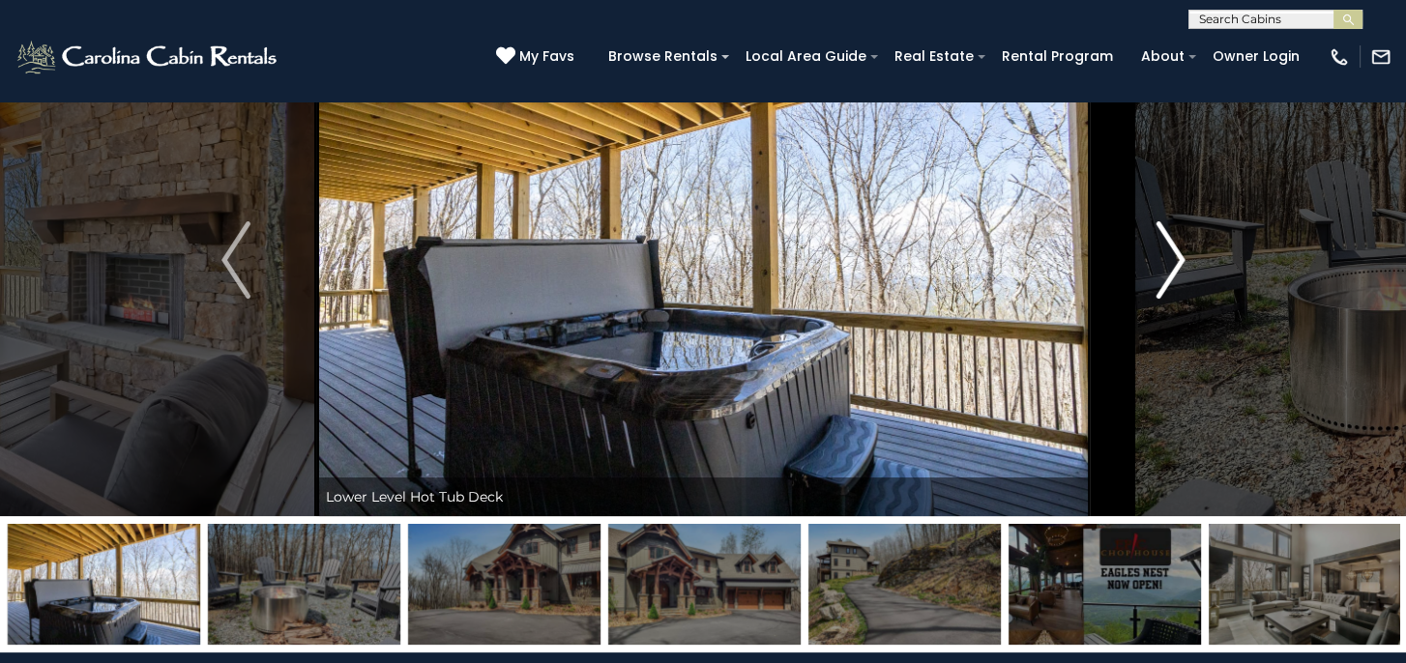
click at [1173, 260] on img "Next" at bounding box center [1169, 259] width 29 height 77
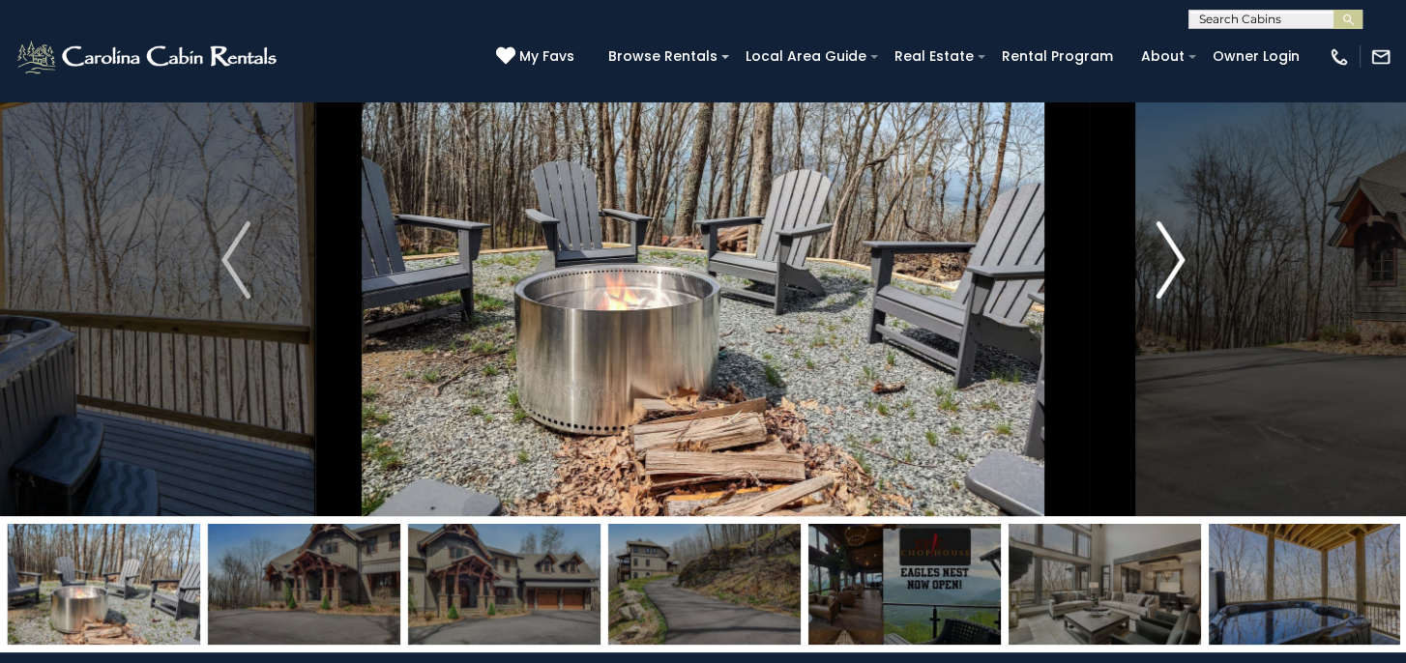
click at [1173, 260] on img "Next" at bounding box center [1169, 259] width 29 height 77
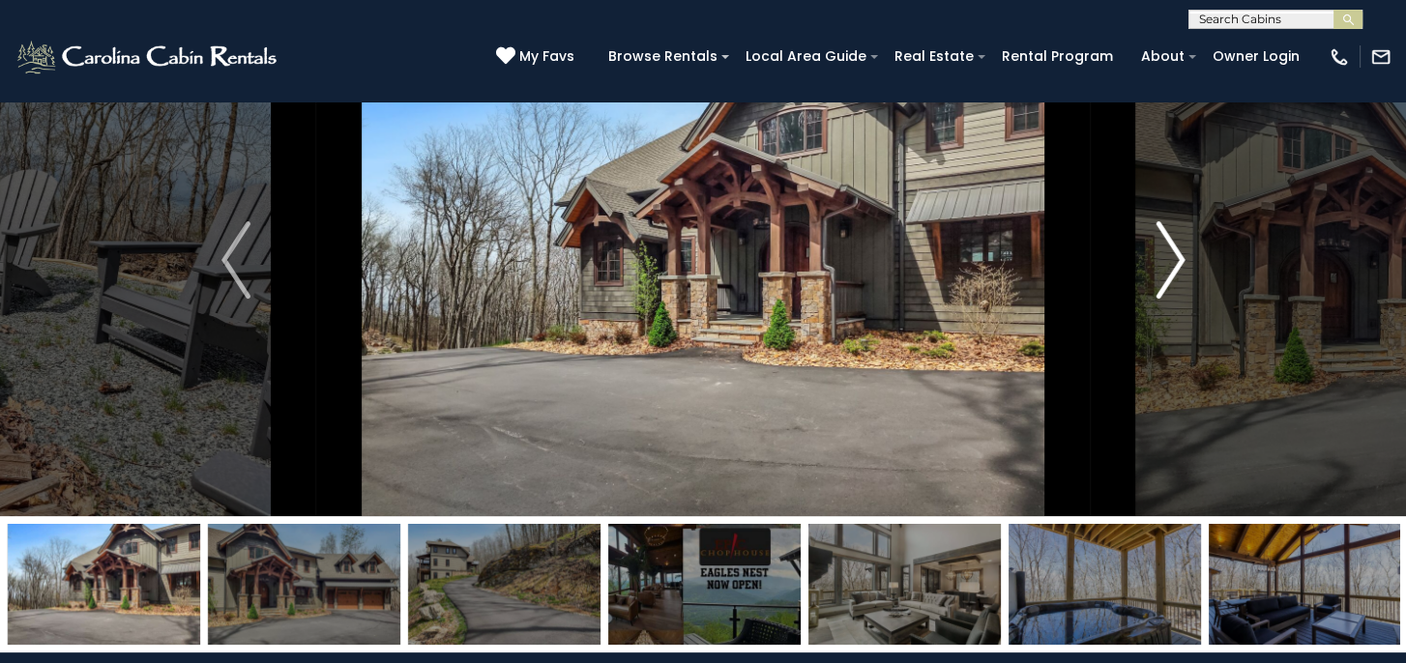
click at [1179, 260] on img "Next" at bounding box center [1169, 259] width 29 height 77
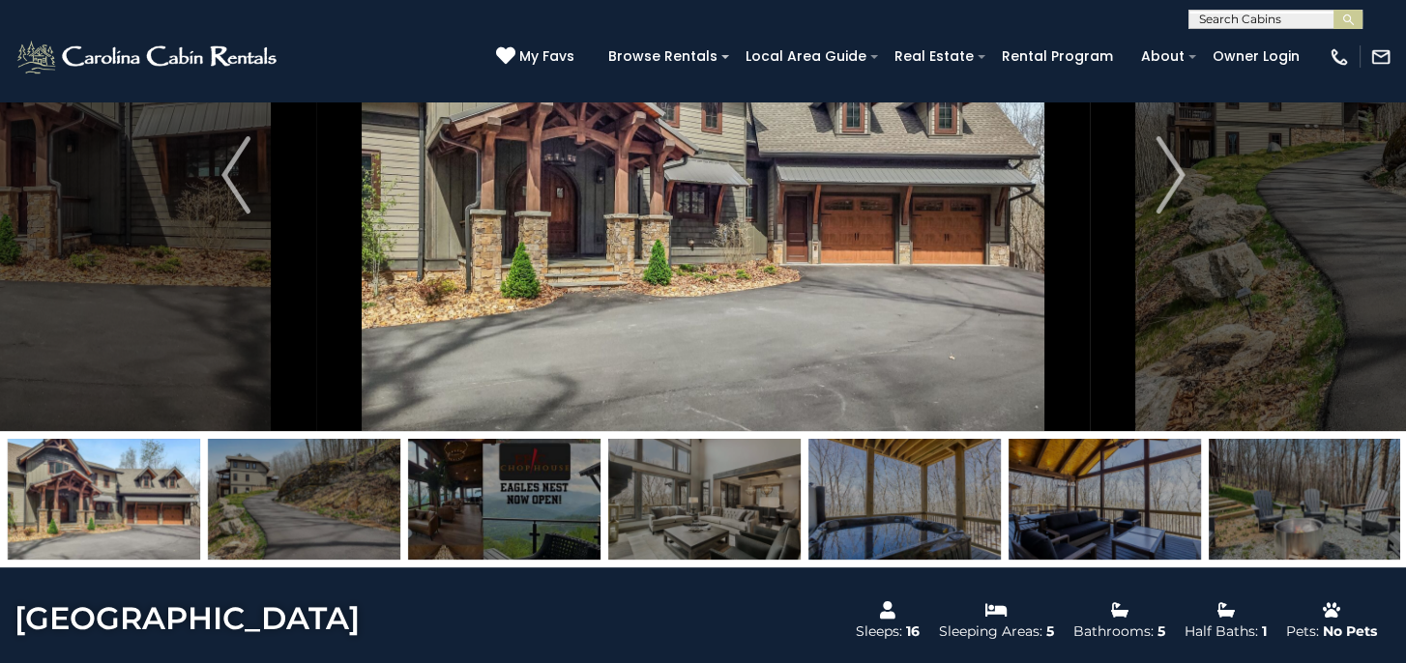
scroll to position [193, 0]
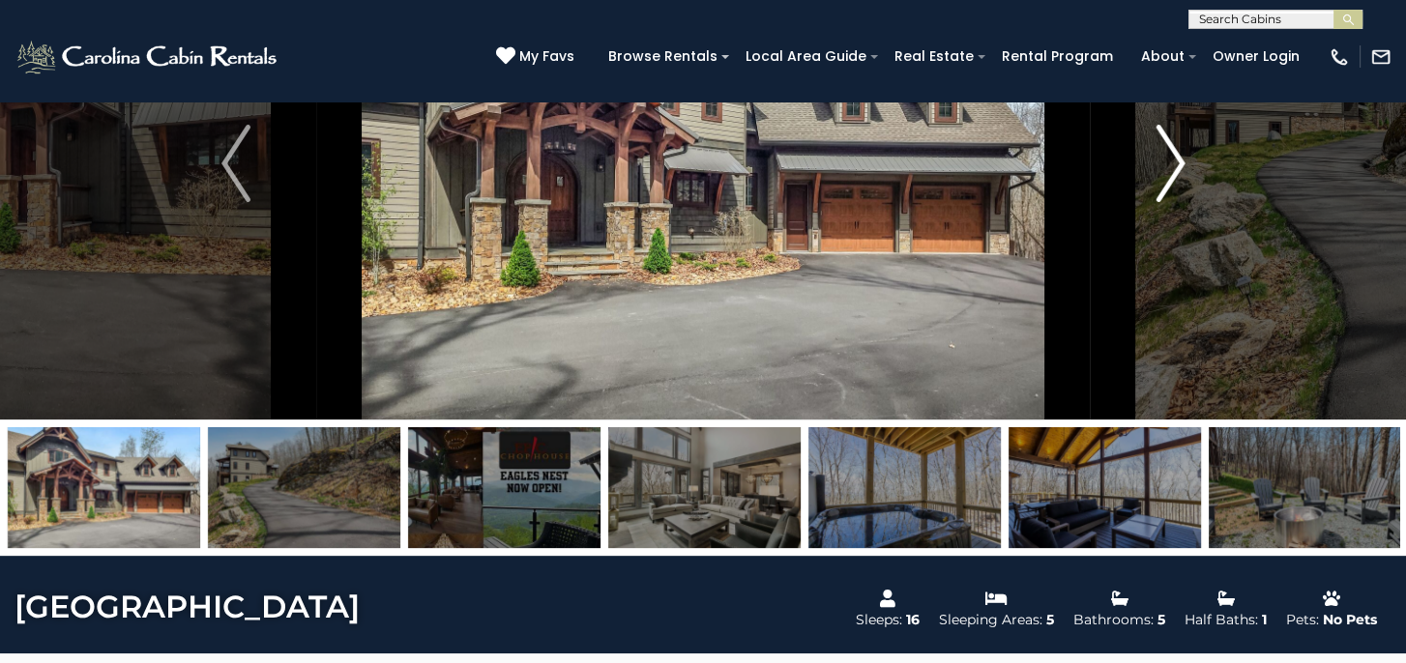
click at [1176, 160] on img "Next" at bounding box center [1169, 163] width 29 height 77
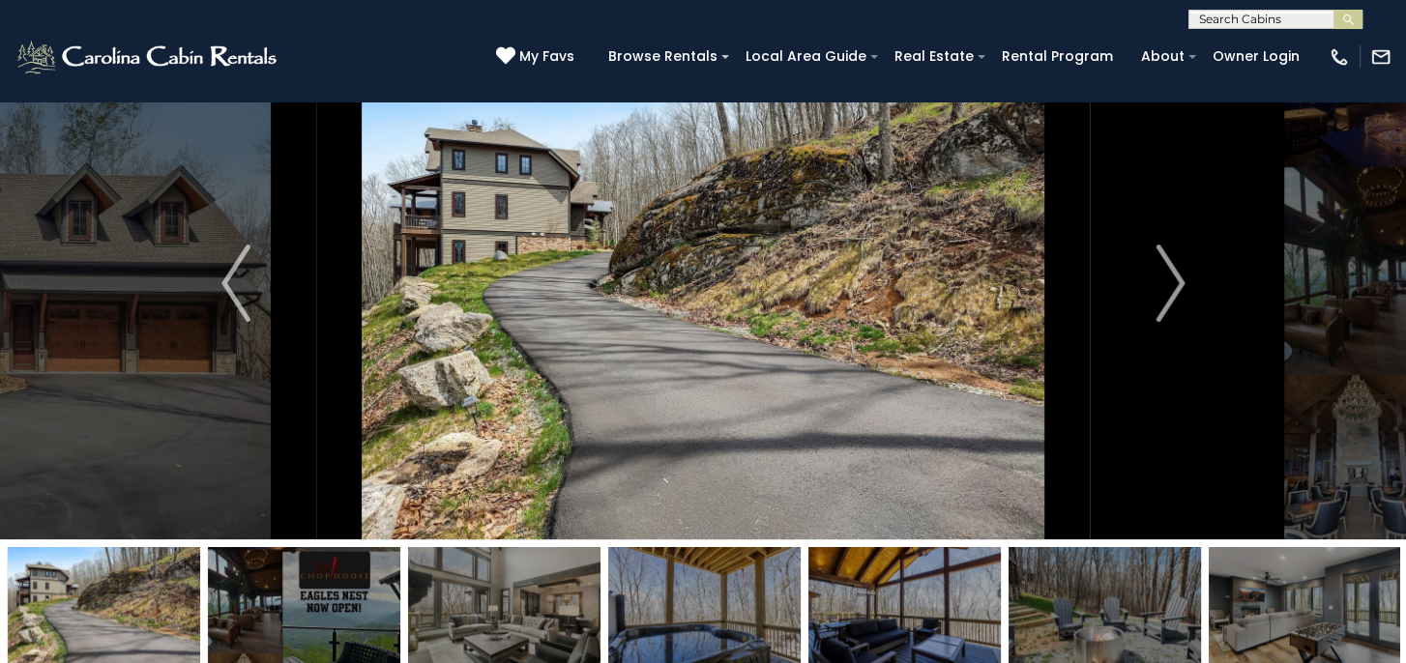
scroll to position [0, 0]
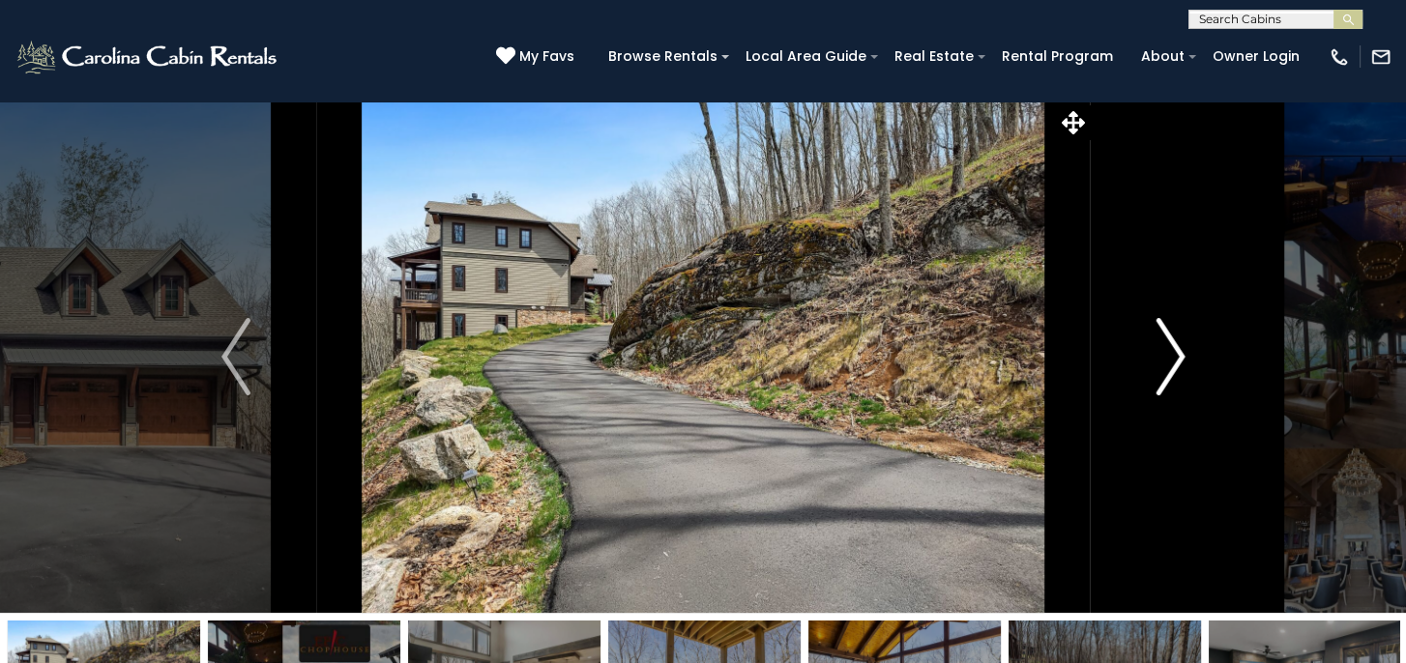
click at [1172, 357] on img "Next" at bounding box center [1169, 356] width 29 height 77
